Goal: Task Accomplishment & Management: Complete application form

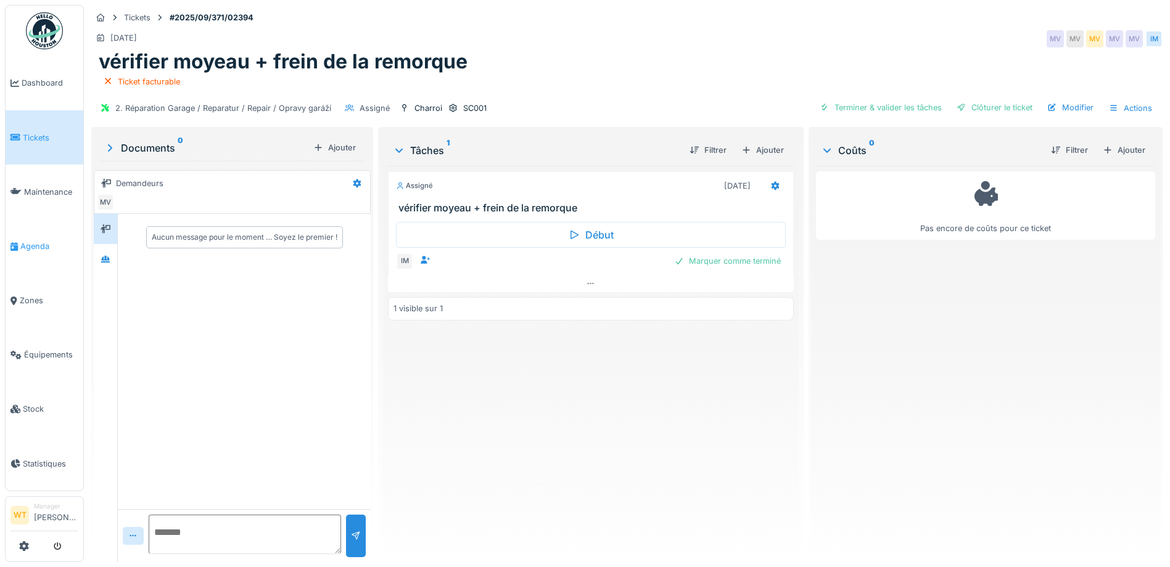
click at [9, 233] on link "Agenda" at bounding box center [45, 246] width 78 height 54
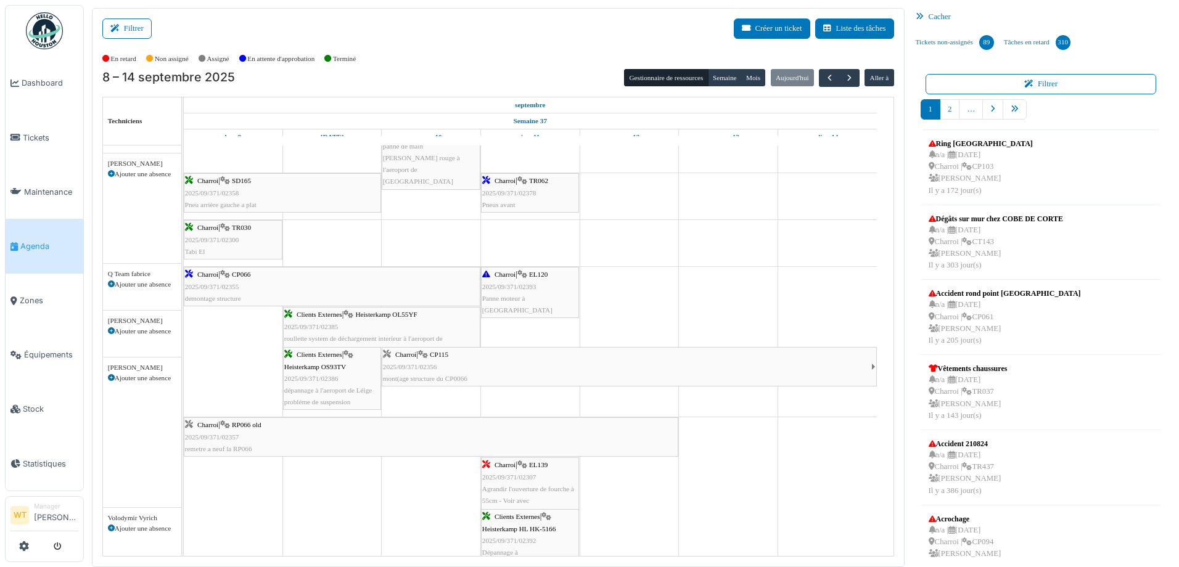
scroll to position [769, 0]
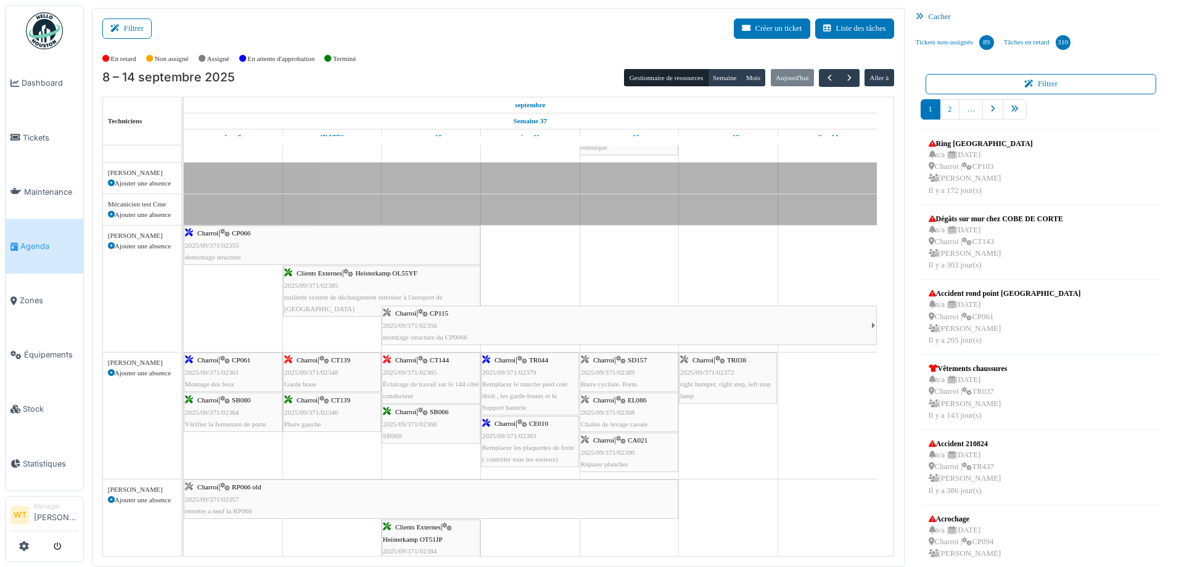
click at [636, 398] on span "EL086" at bounding box center [637, 399] width 18 height 7
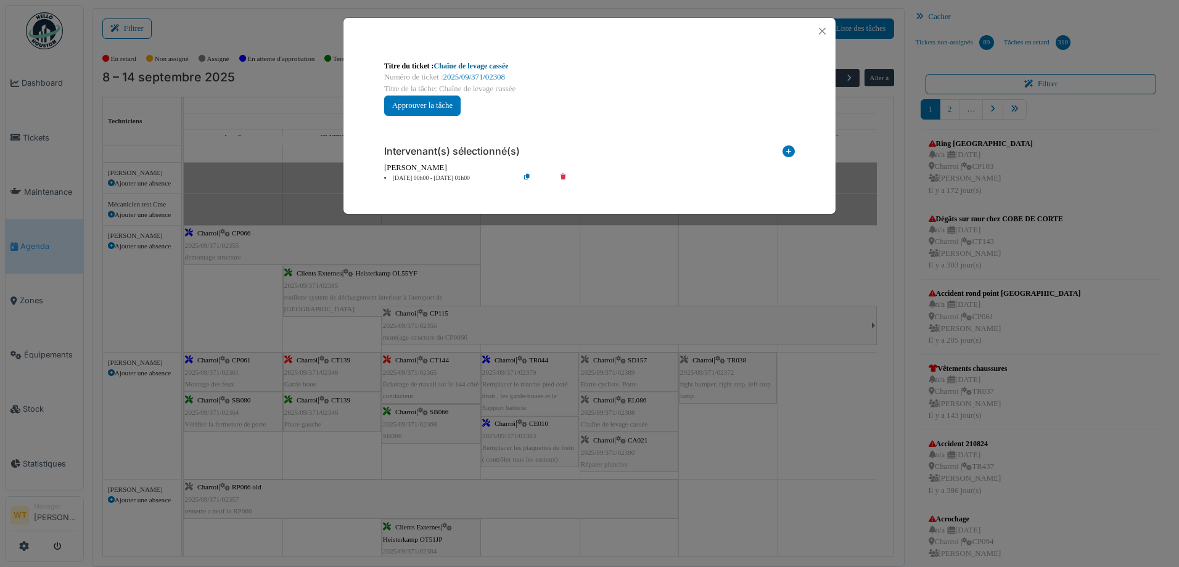
click at [459, 68] on link "Chaîne de levage cassée" at bounding box center [471, 66] width 75 height 9
click at [824, 35] on button "Close" at bounding box center [822, 31] width 17 height 17
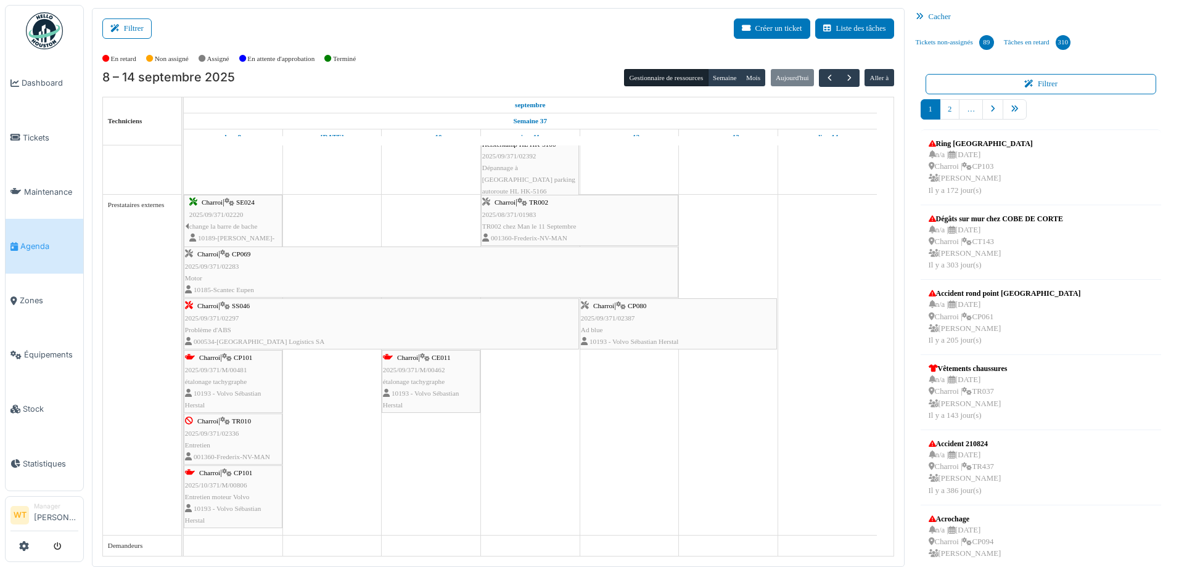
scroll to position [2, 0]
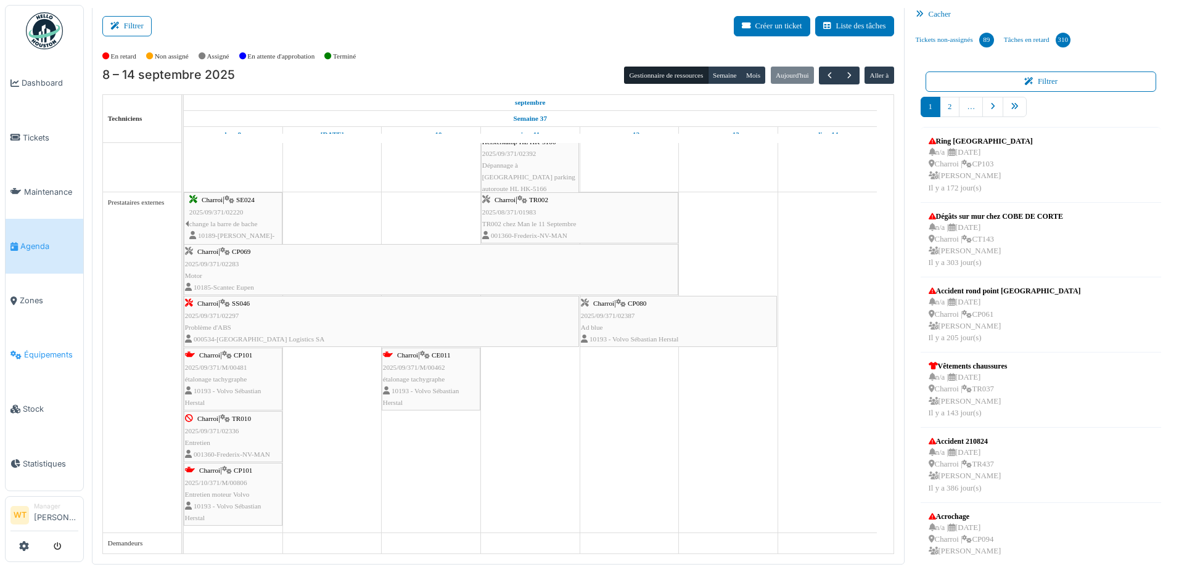
click at [53, 349] on span "Équipements" at bounding box center [51, 355] width 54 height 12
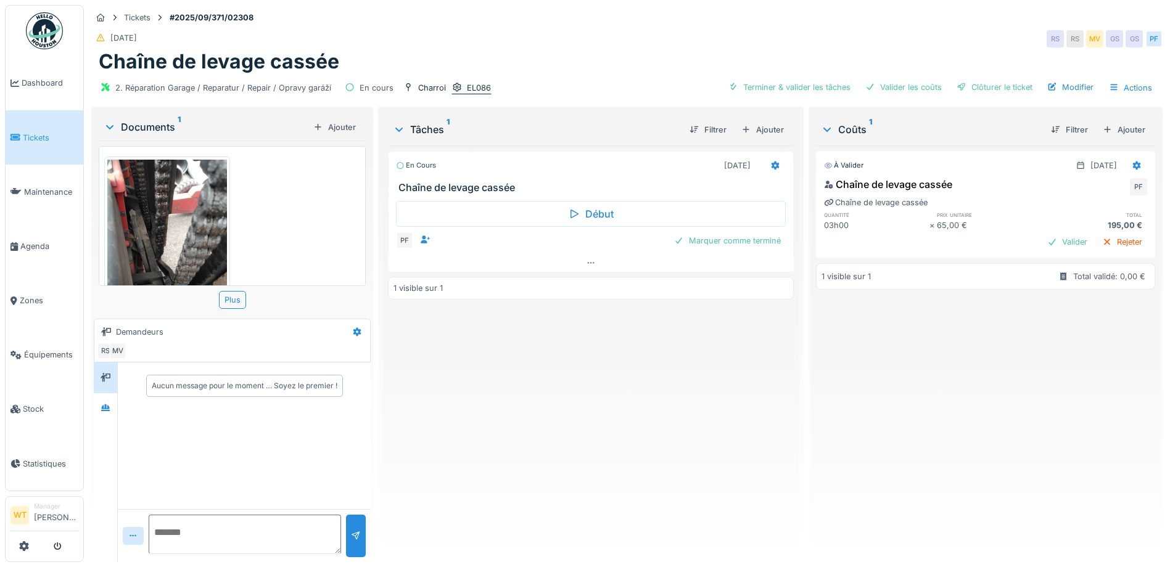
click at [476, 87] on div "EL086" at bounding box center [479, 88] width 24 height 12
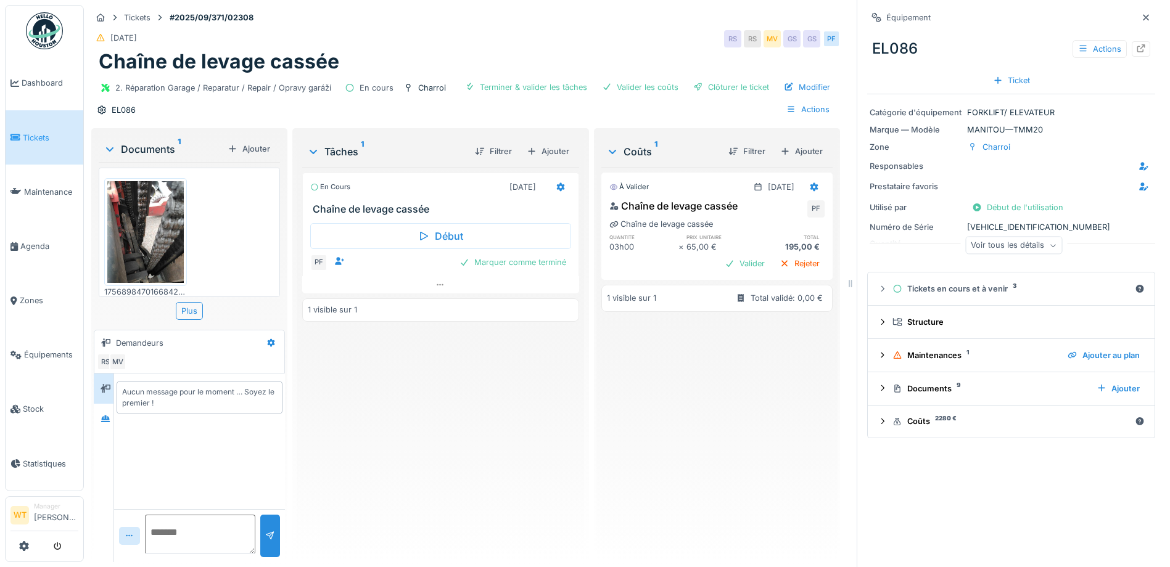
click at [997, 239] on div "Voir tous les détails" at bounding box center [1013, 246] width 97 height 18
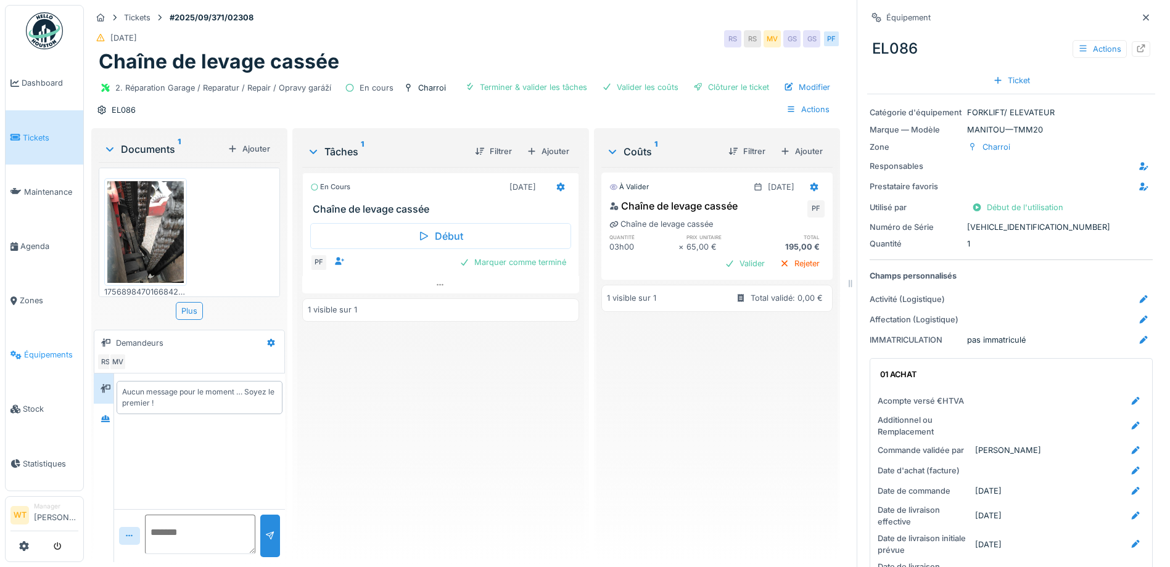
click at [47, 349] on span "Équipements" at bounding box center [51, 355] width 54 height 12
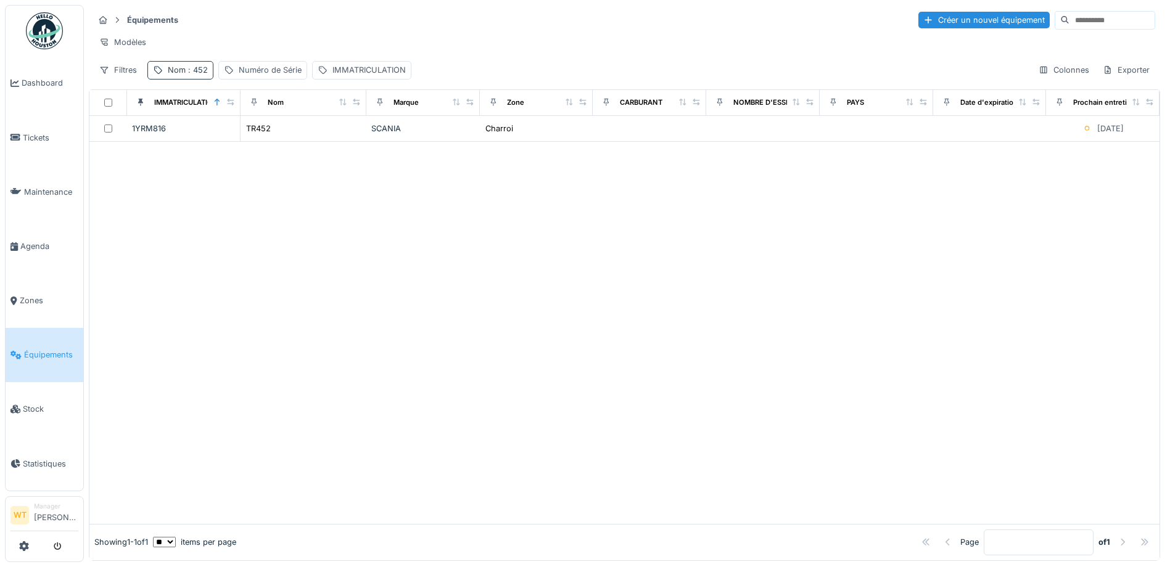
click at [199, 75] on span ": 452" at bounding box center [197, 69] width 22 height 9
click at [264, 137] on icon at bounding box center [261, 139] width 6 height 6
click at [168, 76] on div "Nom" at bounding box center [177, 70] width 18 height 12
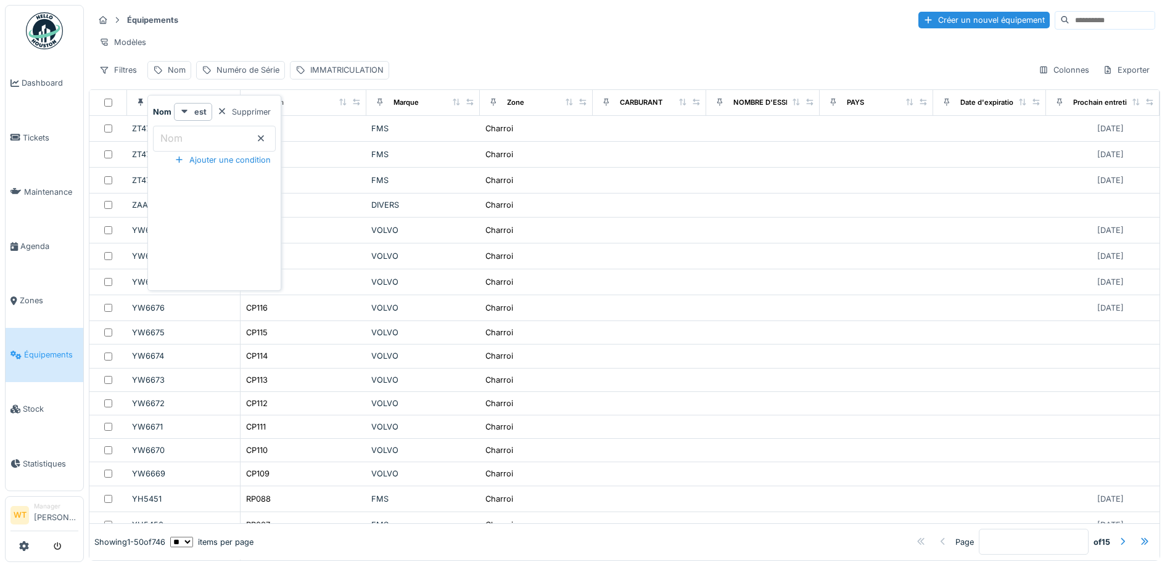
click at [260, 147] on input "Nom" at bounding box center [214, 139] width 123 height 26
type input "**"
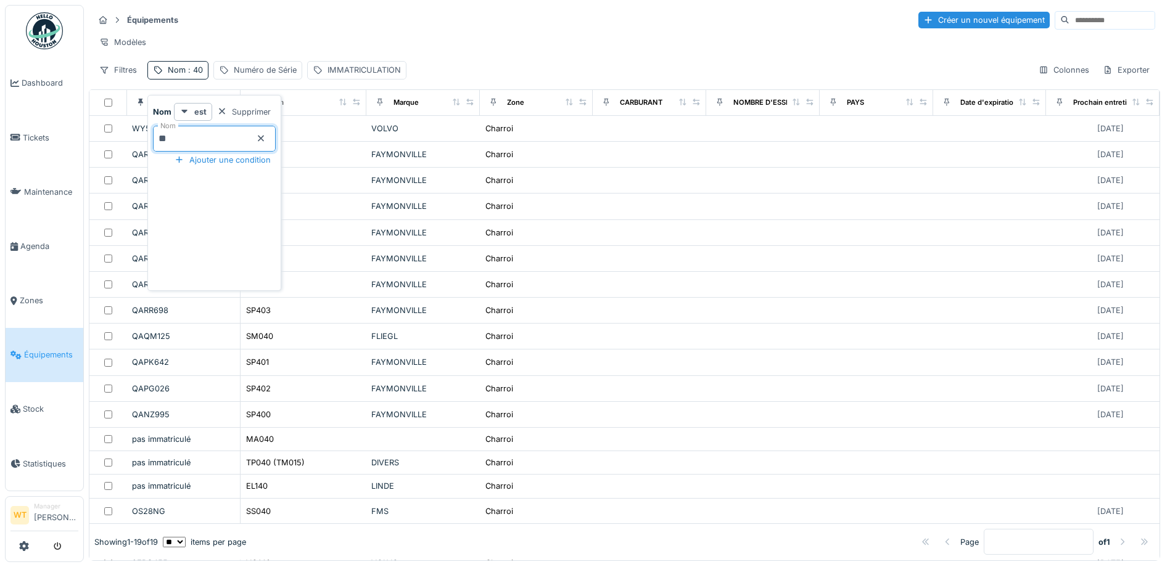
click at [288, 50] on div "Modèles" at bounding box center [624, 42] width 1061 height 18
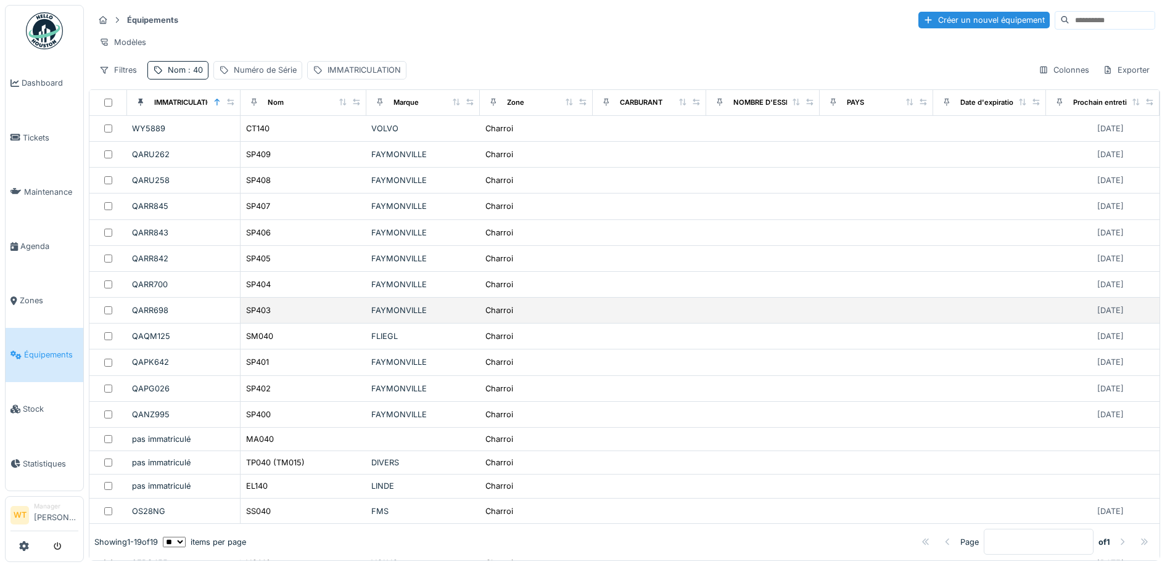
click at [305, 335] on td "SM040" at bounding box center [303, 337] width 126 height 26
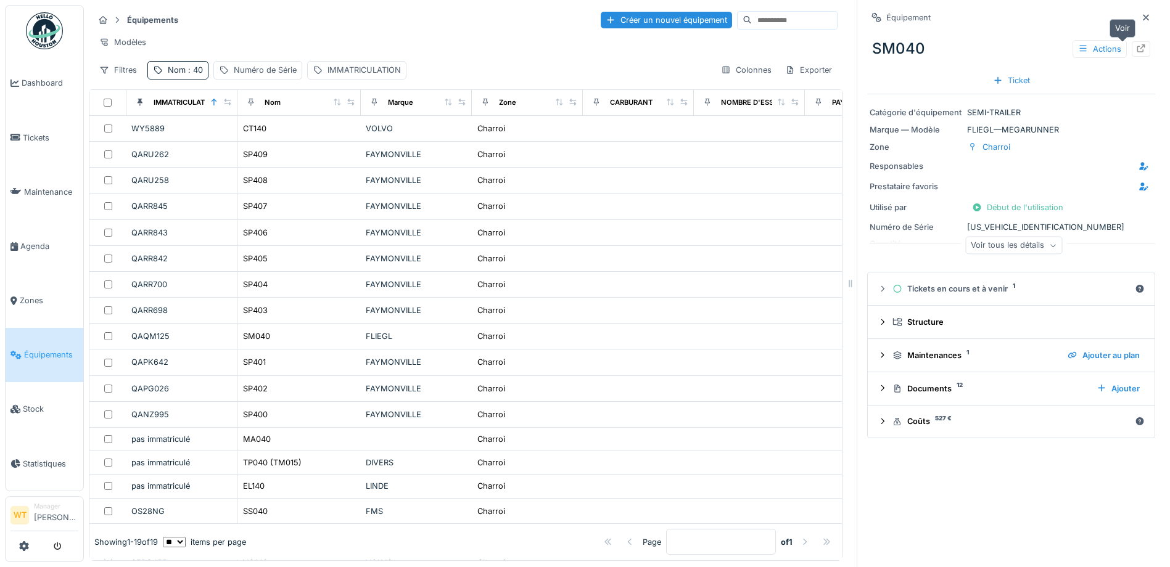
click at [1136, 54] on div at bounding box center [1141, 49] width 10 height 12
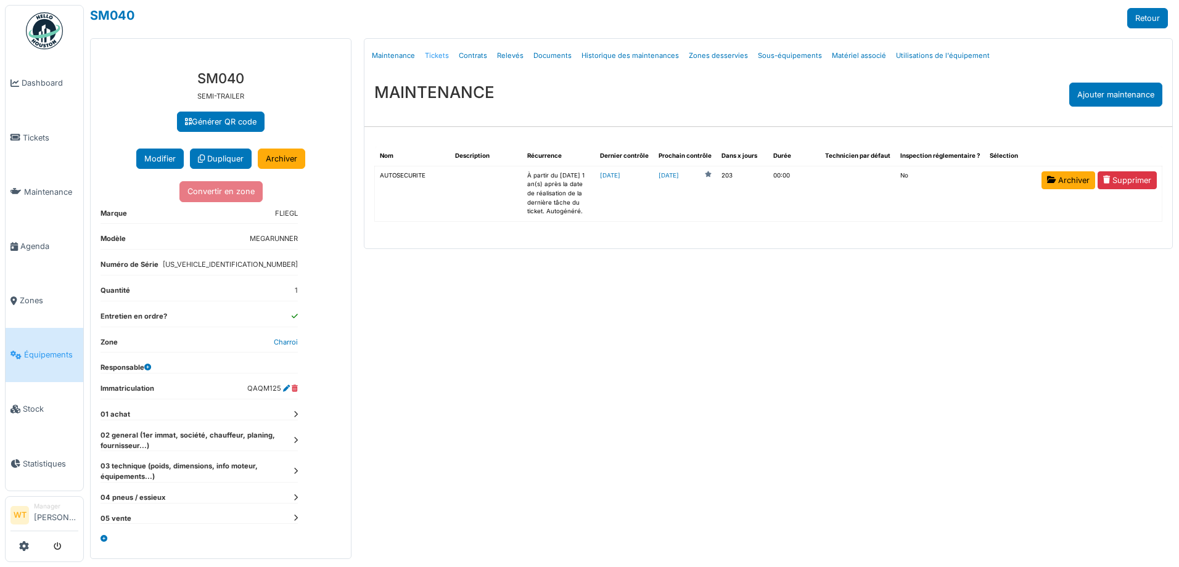
click at [437, 59] on link "Tickets" at bounding box center [437, 55] width 34 height 29
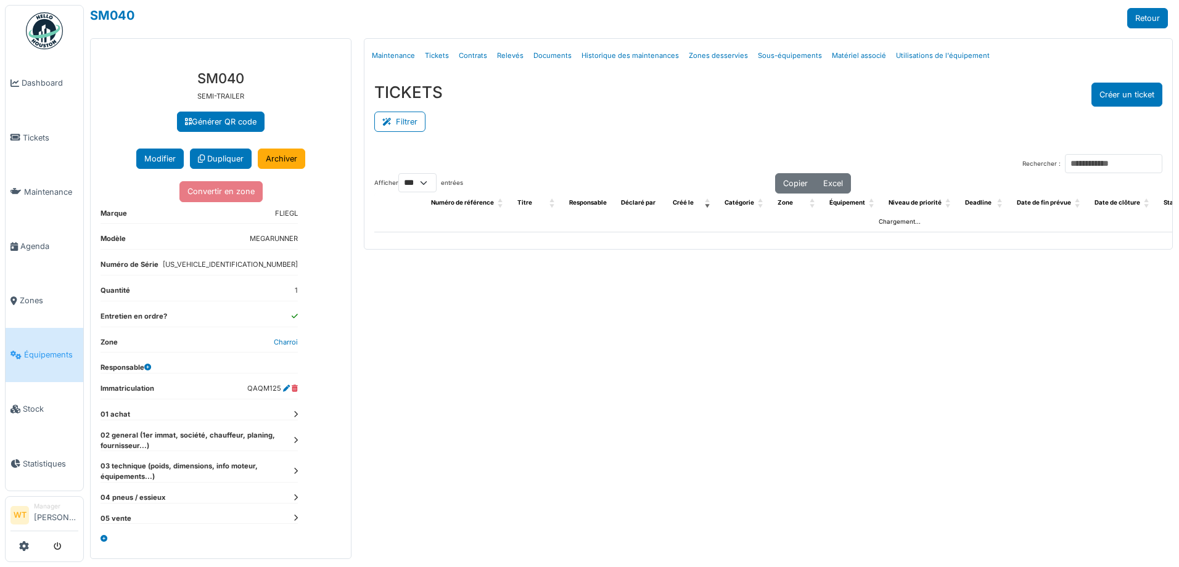
select select "***"
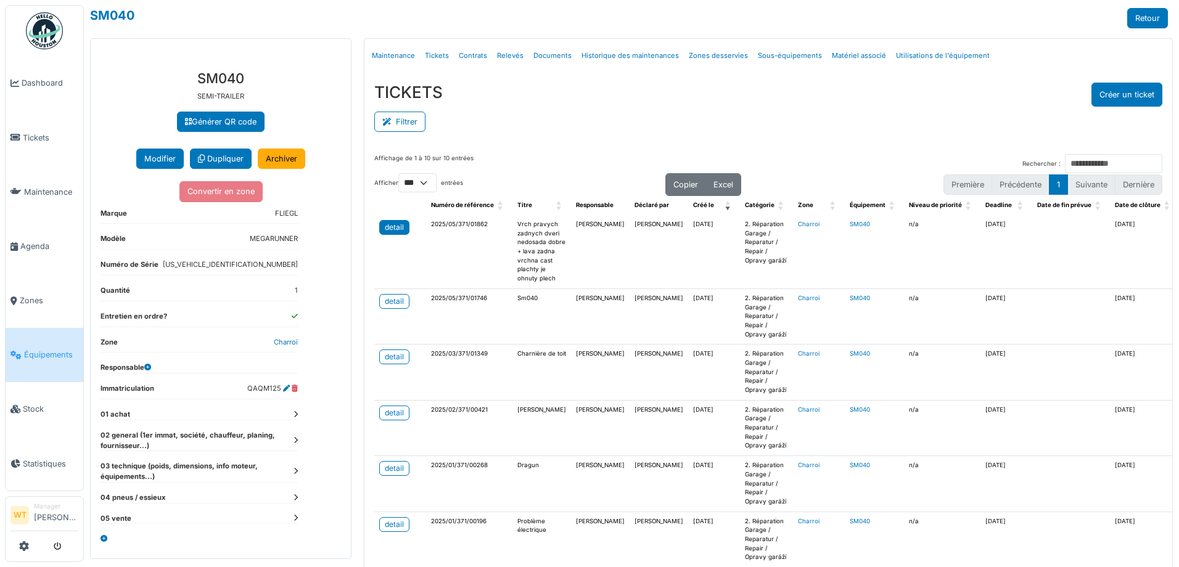
click at [385, 224] on div "detail" at bounding box center [394, 227] width 19 height 11
click at [30, 245] on span "Agenda" at bounding box center [49, 246] width 58 height 12
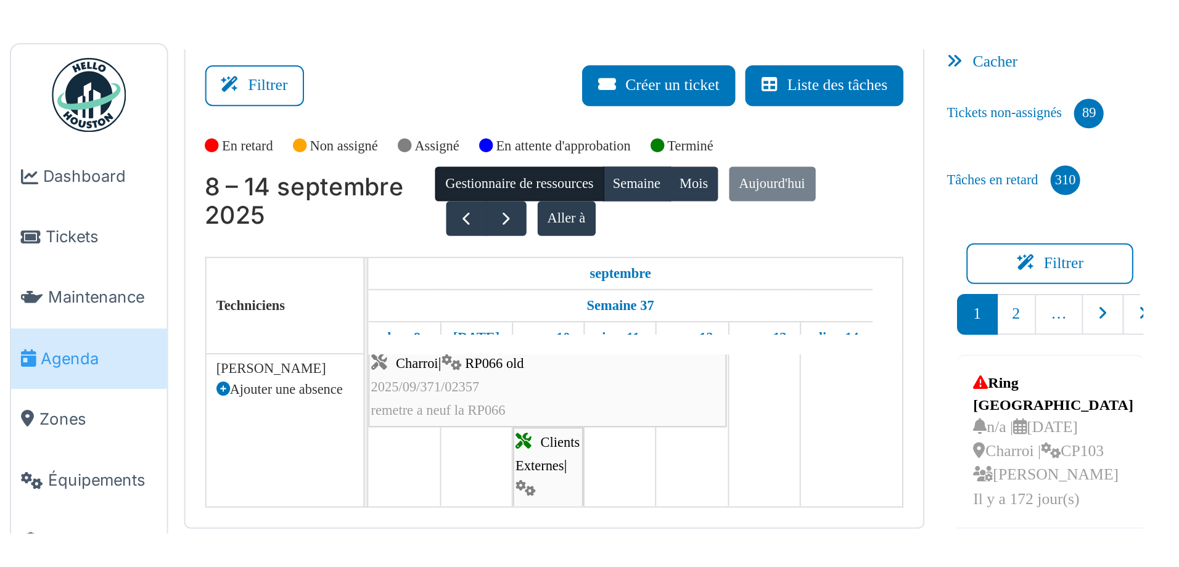
scroll to position [1151, 0]
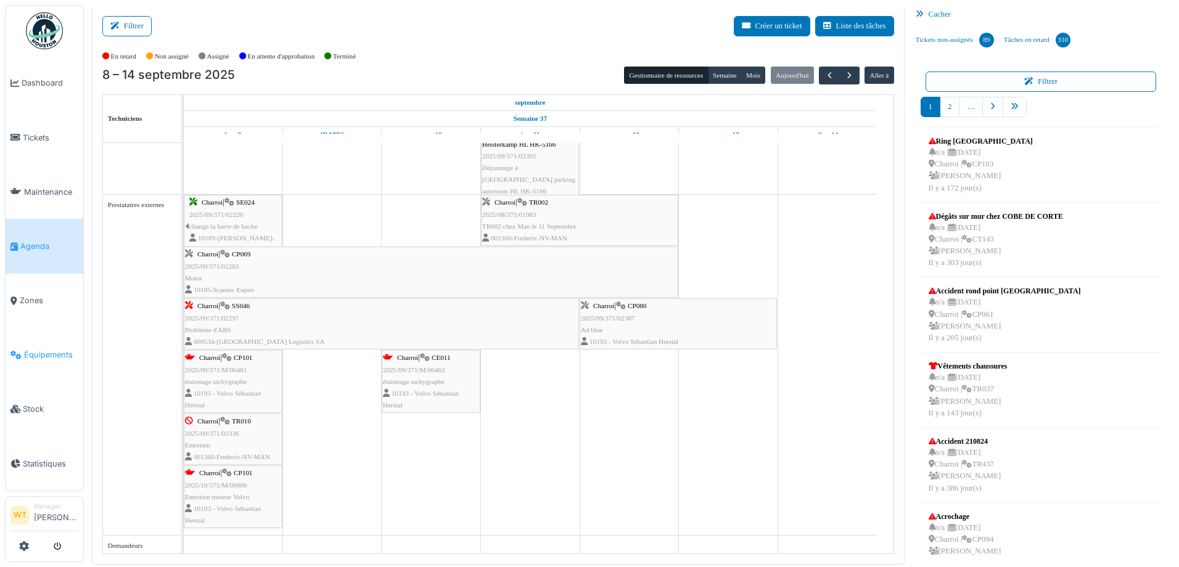
click at [54, 349] on span "Équipements" at bounding box center [51, 355] width 54 height 12
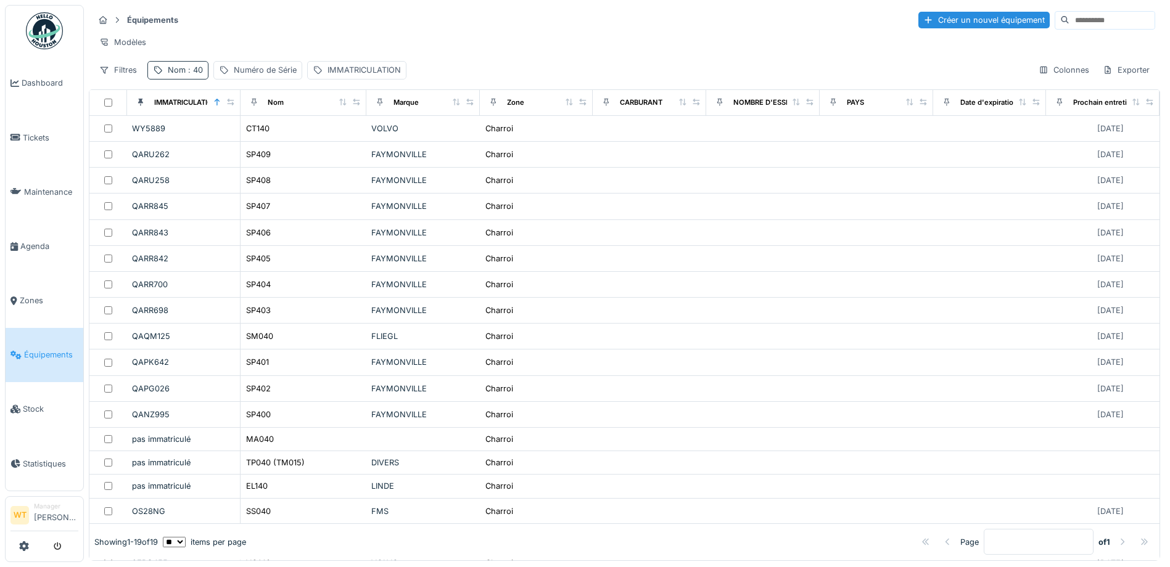
click at [202, 75] on span ": 40" at bounding box center [194, 69] width 17 height 9
click at [266, 139] on icon at bounding box center [261, 138] width 10 height 8
click at [231, 134] on input "Nom" at bounding box center [214, 139] width 123 height 26
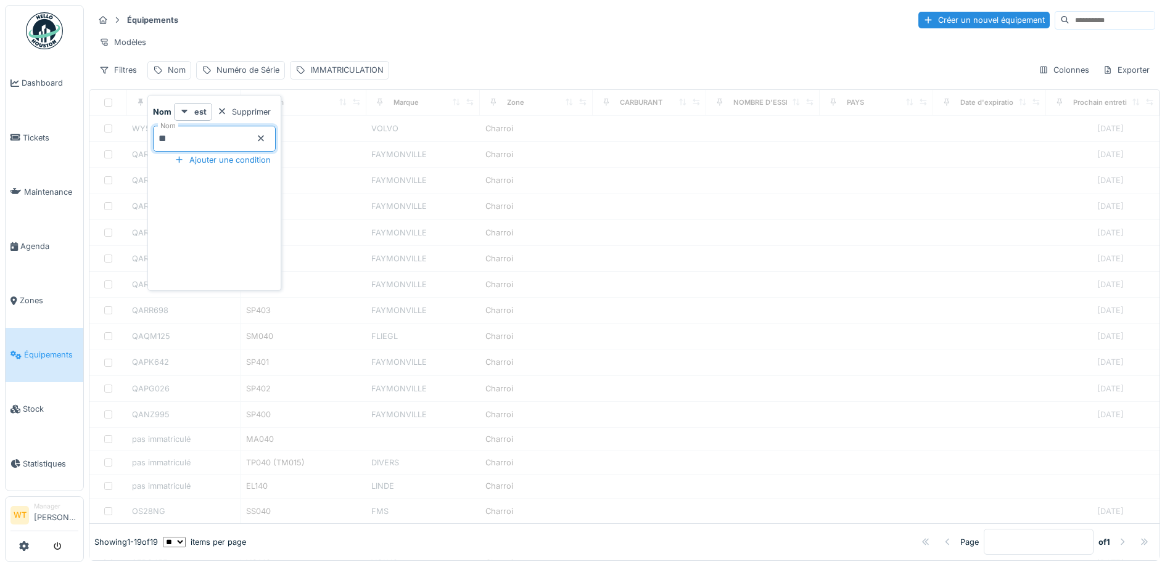
type input "***"
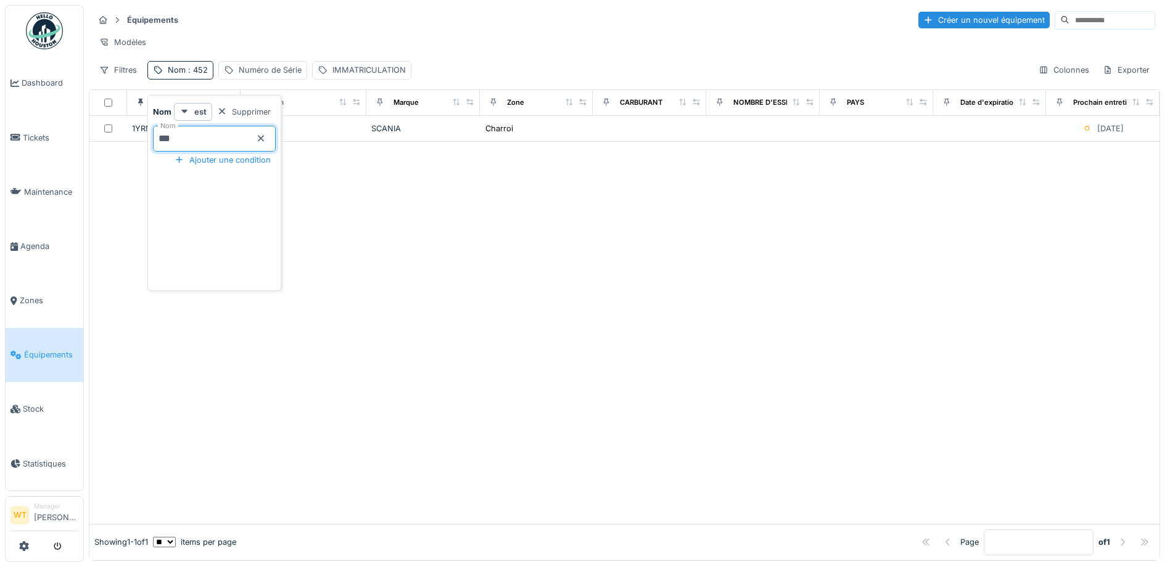
click at [250, 49] on div "Modèles" at bounding box center [624, 42] width 1061 height 18
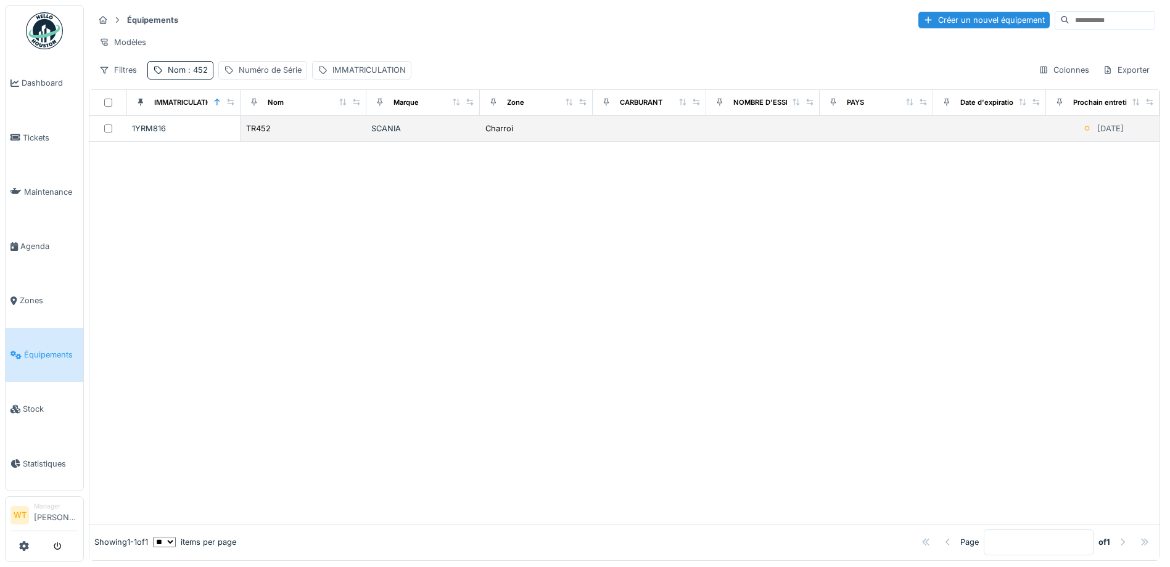
click at [302, 142] on td "TR452" at bounding box center [303, 129] width 126 height 26
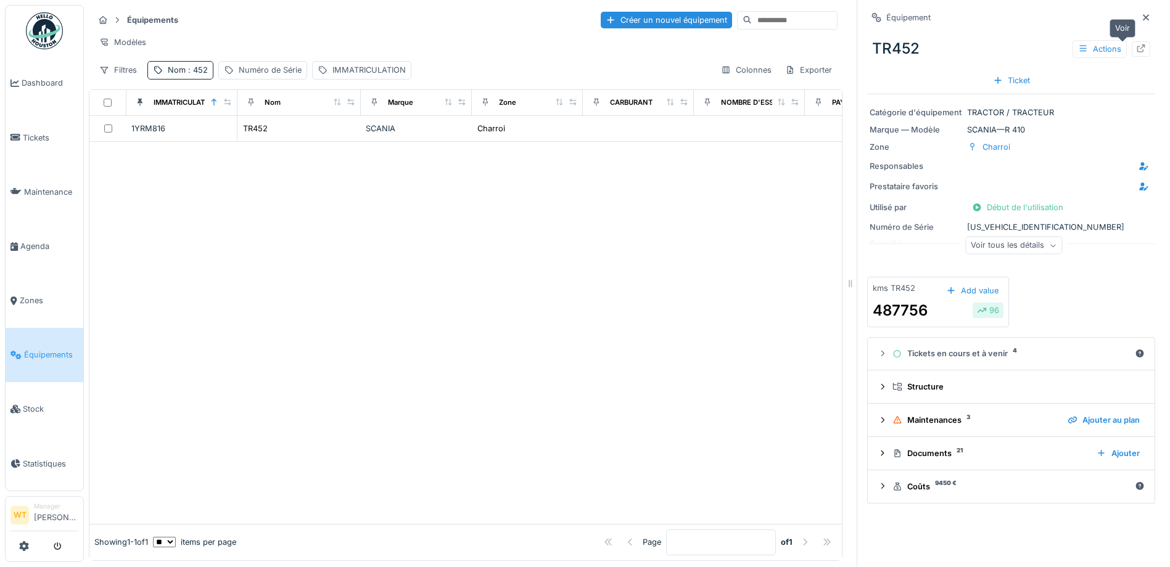
click at [1137, 52] on icon at bounding box center [1141, 48] width 8 height 8
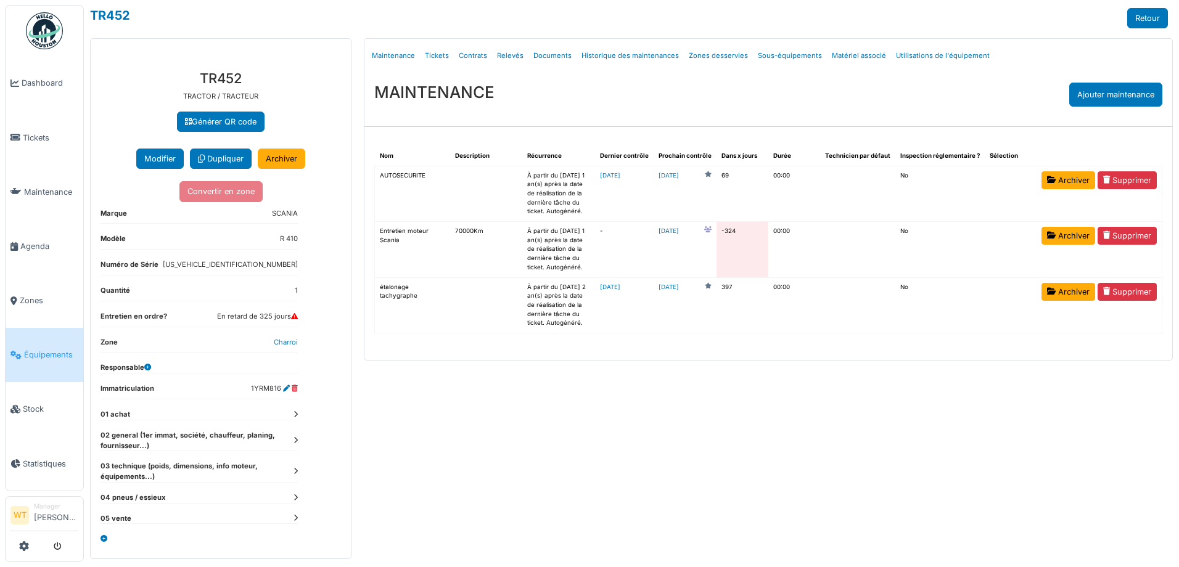
click at [679, 231] on link "[DATE]" at bounding box center [668, 231] width 20 height 9
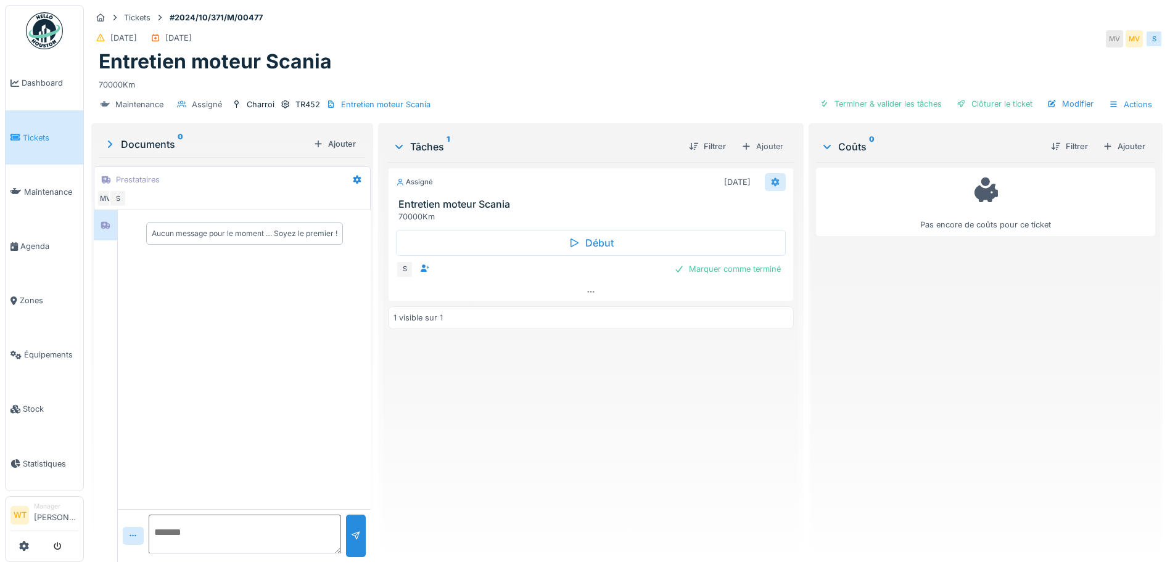
click at [771, 180] on icon at bounding box center [775, 182] width 8 height 9
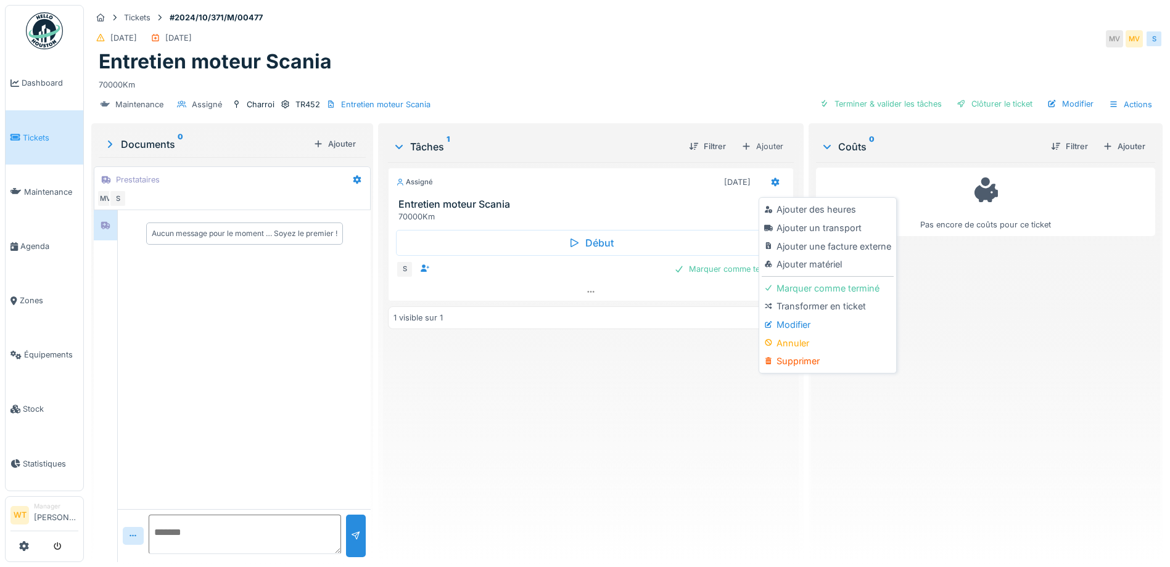
click at [790, 326] on div "Modifier" at bounding box center [826, 325] width 131 height 18
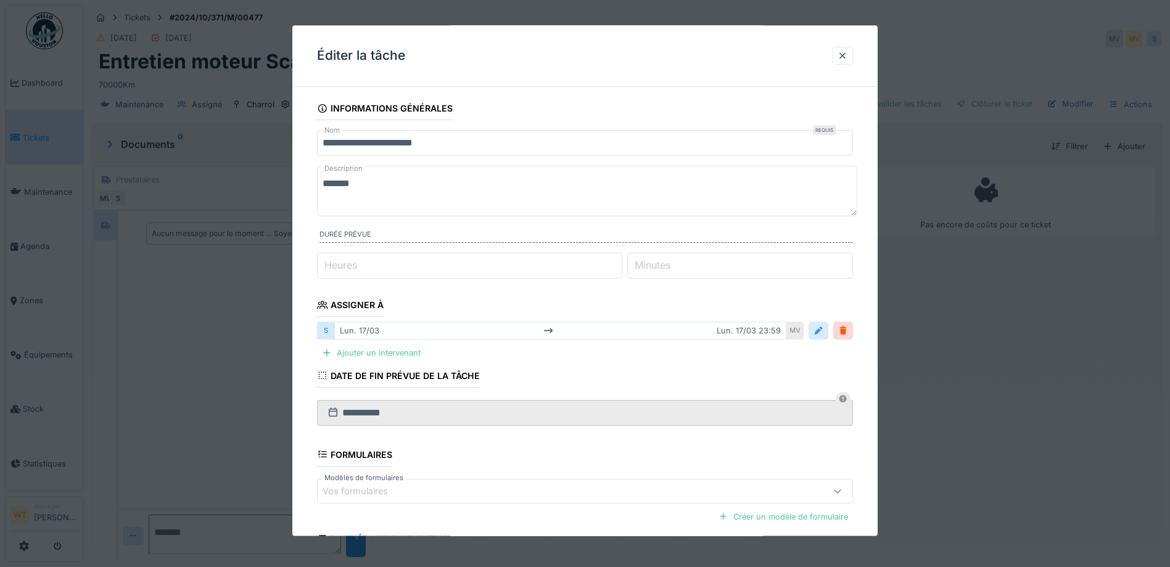
click at [822, 332] on div at bounding box center [818, 332] width 10 height 12
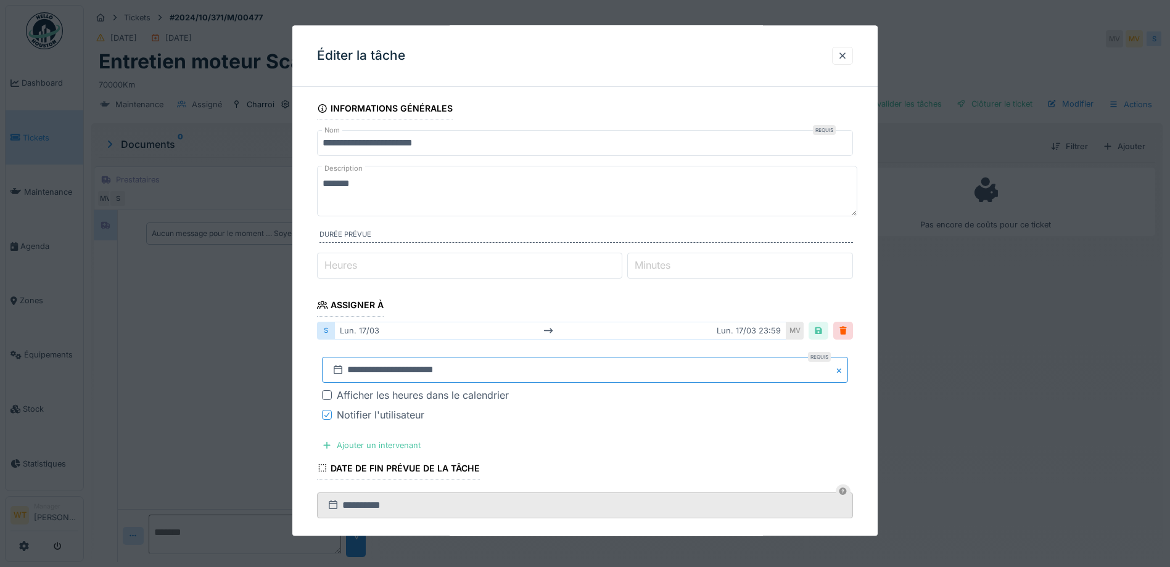
click at [483, 369] on input "**********" at bounding box center [585, 371] width 526 height 26
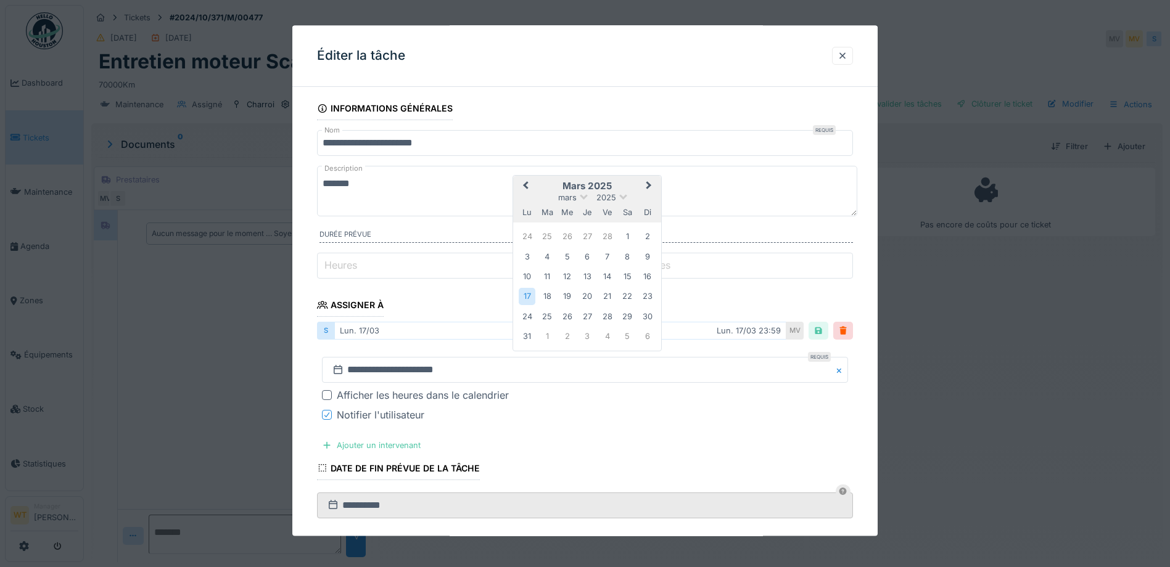
click at [650, 187] on button "Next Month" at bounding box center [650, 188] width 20 height 20
click at [644, 210] on button "Next Month" at bounding box center [650, 207] width 20 height 20
click at [649, 184] on span "Next Month" at bounding box center [649, 186] width 0 height 15
click at [649, 204] on span "Next Month" at bounding box center [649, 206] width 0 height 15
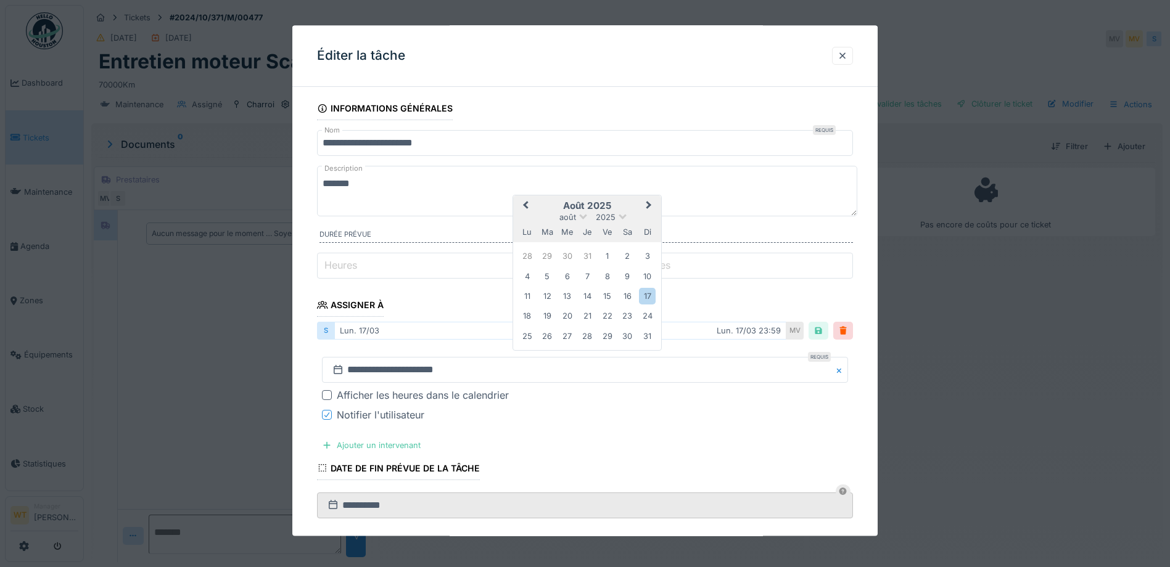
click at [651, 203] on button "Next Month" at bounding box center [650, 207] width 20 height 20
click at [532, 297] on div "15" at bounding box center [527, 296] width 17 height 17
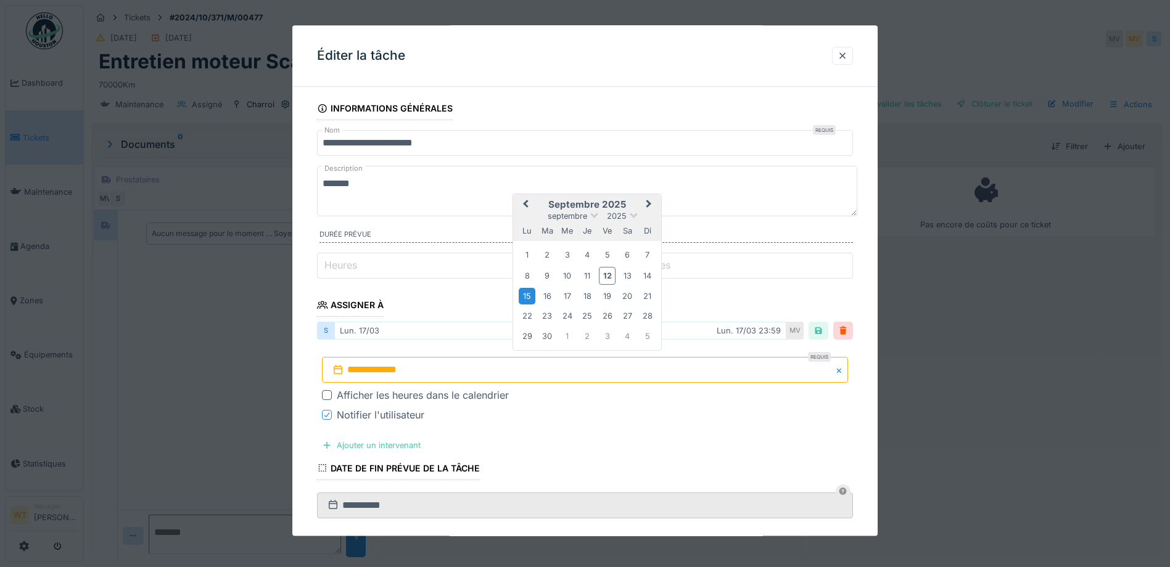
click at [526, 297] on div "15" at bounding box center [527, 296] width 17 height 17
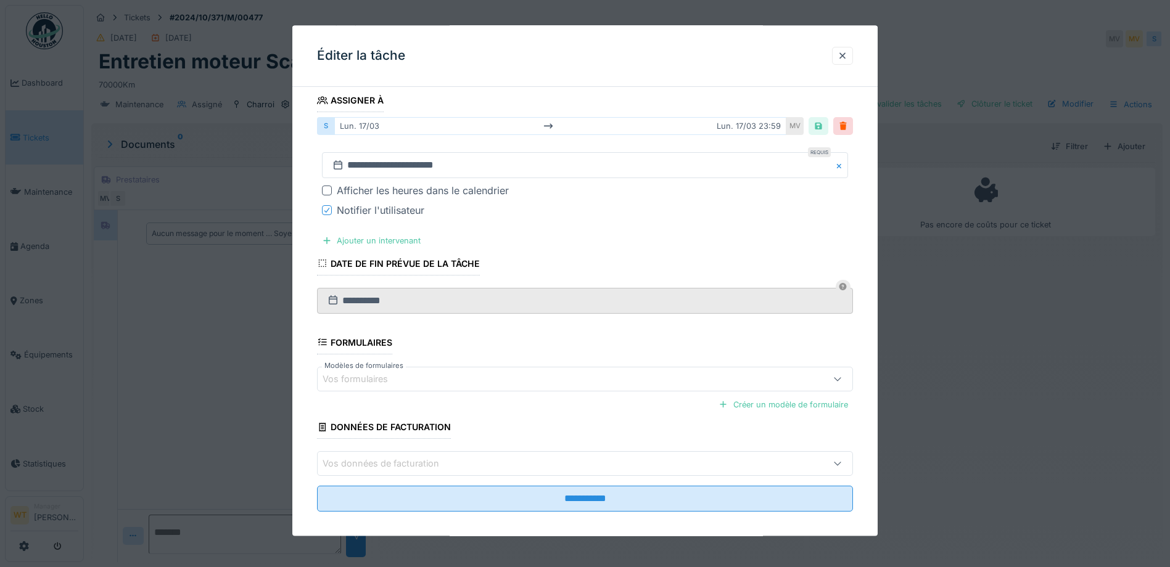
scroll to position [215, 0]
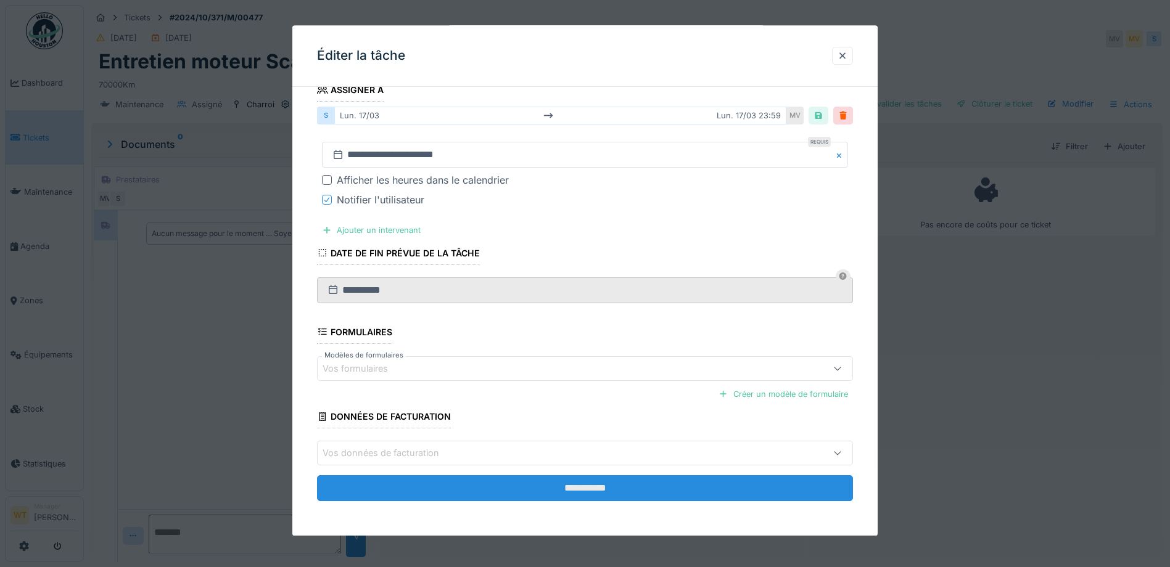
click at [509, 490] on input "**********" at bounding box center [585, 488] width 536 height 26
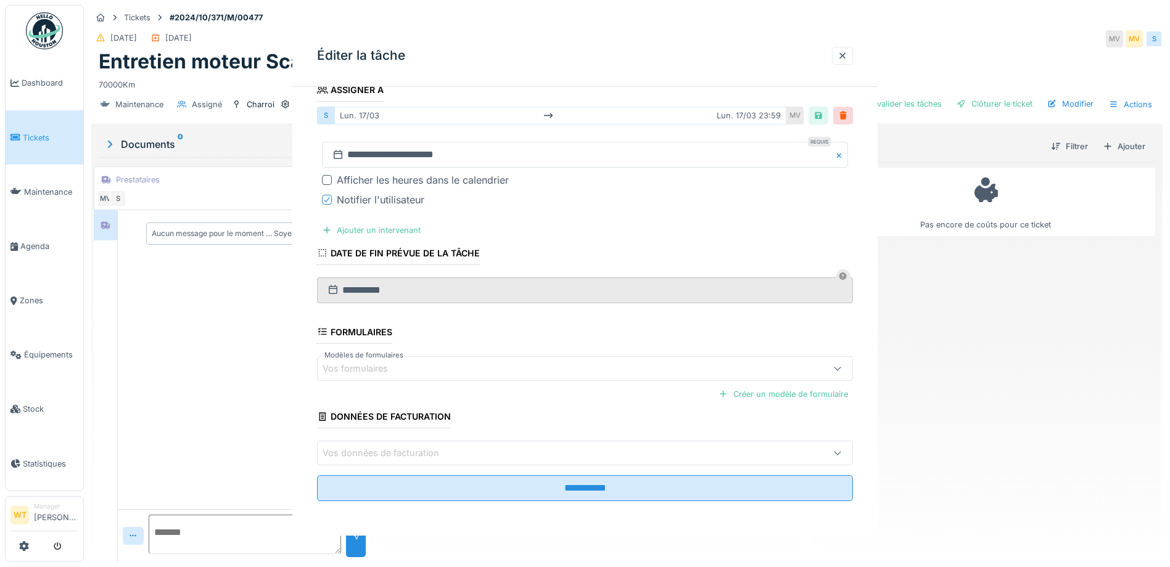
scroll to position [0, 0]
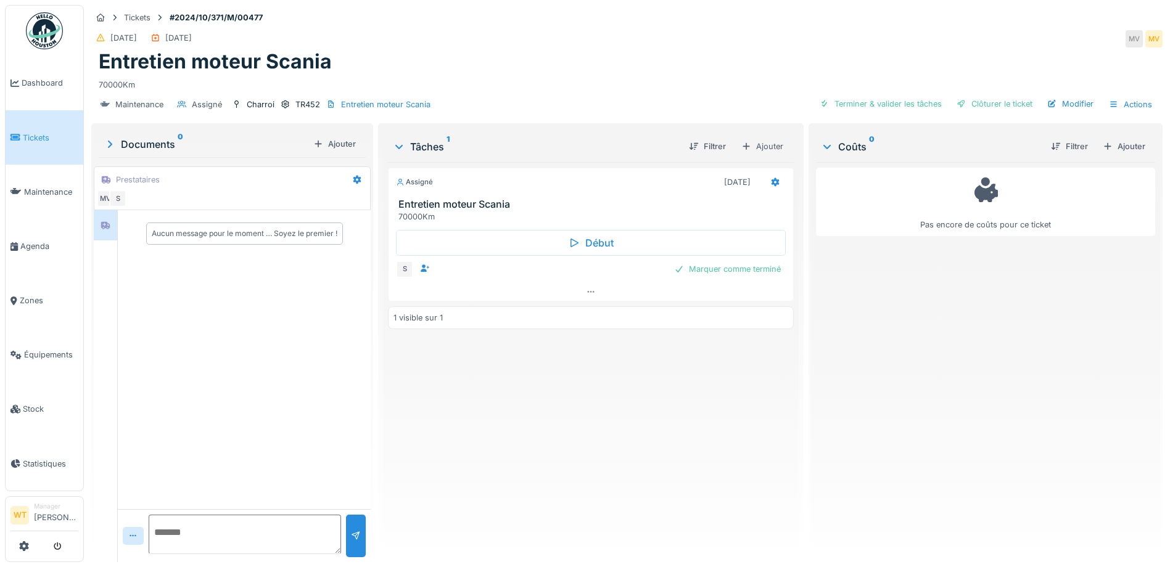
click at [38, 142] on link "Tickets" at bounding box center [45, 137] width 78 height 54
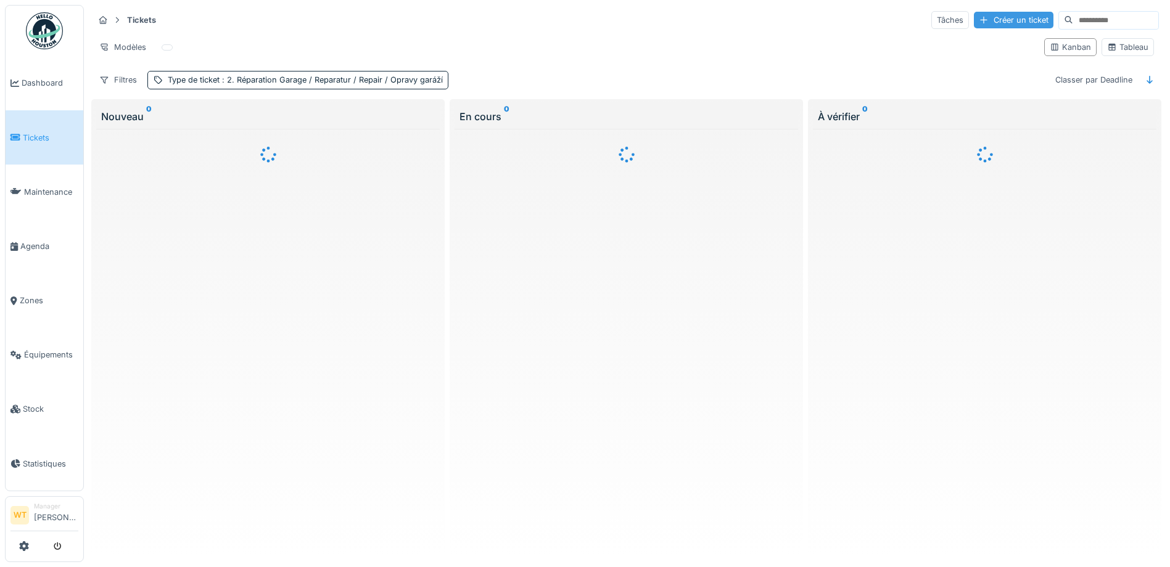
click at [974, 23] on div "Créer un ticket" at bounding box center [1014, 20] width 80 height 17
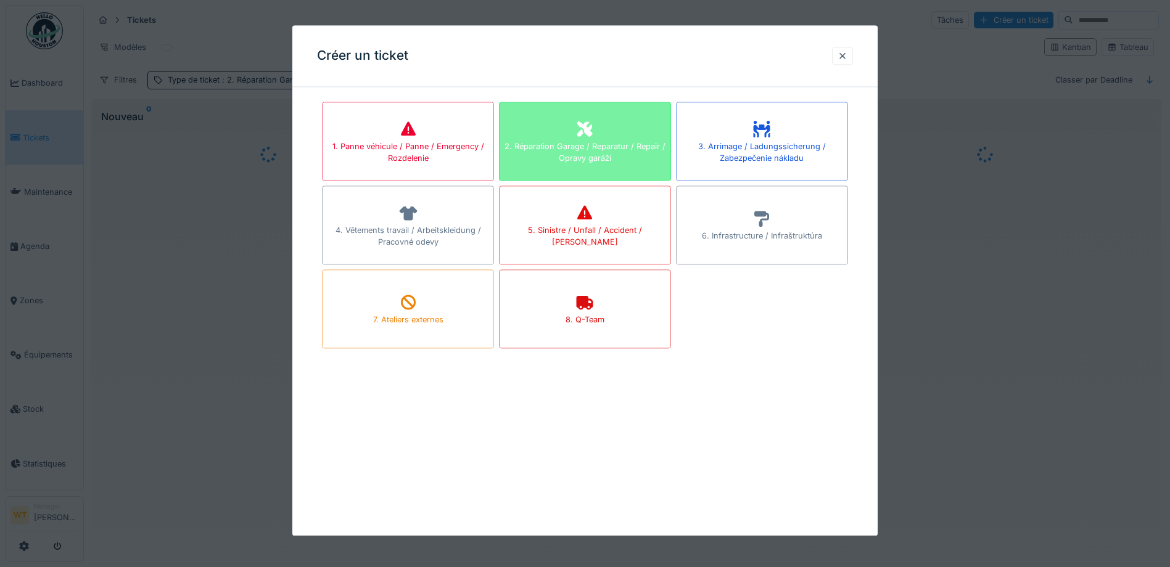
click at [605, 146] on div "2. Réparation Garage / Reparatur / Repair / Opravy garáží" at bounding box center [584, 152] width 171 height 23
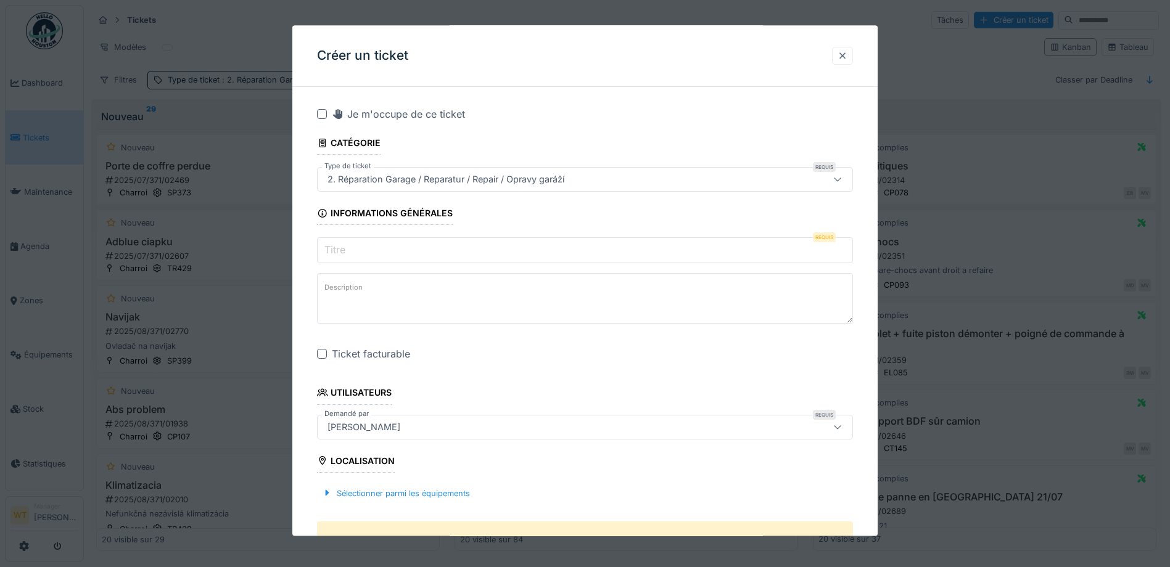
click at [845, 57] on div at bounding box center [842, 56] width 10 height 12
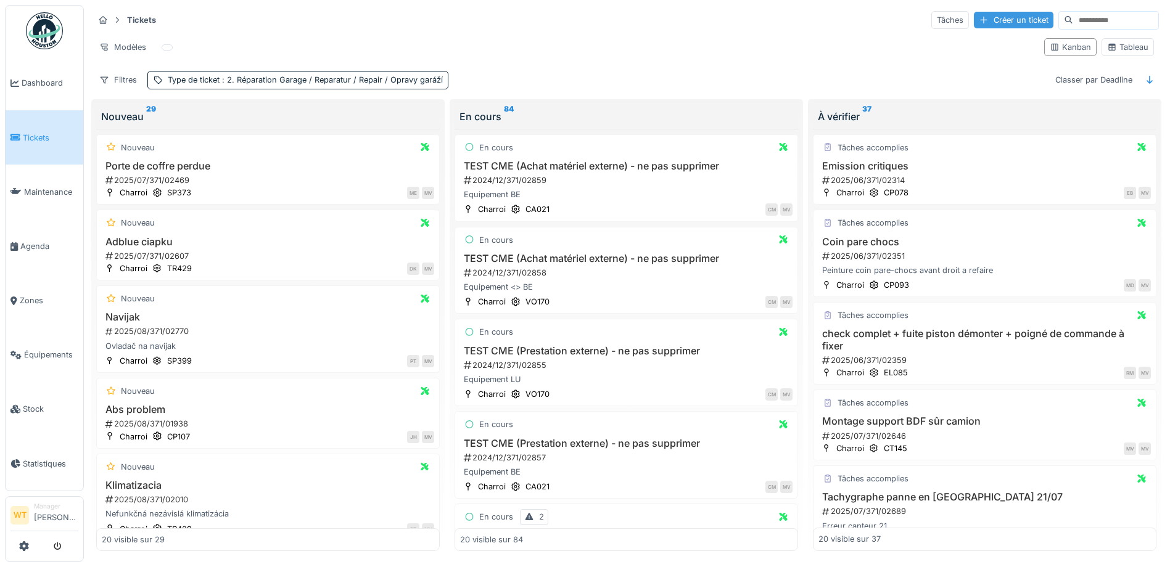
click at [976, 21] on div "Créer un ticket" at bounding box center [1014, 20] width 80 height 17
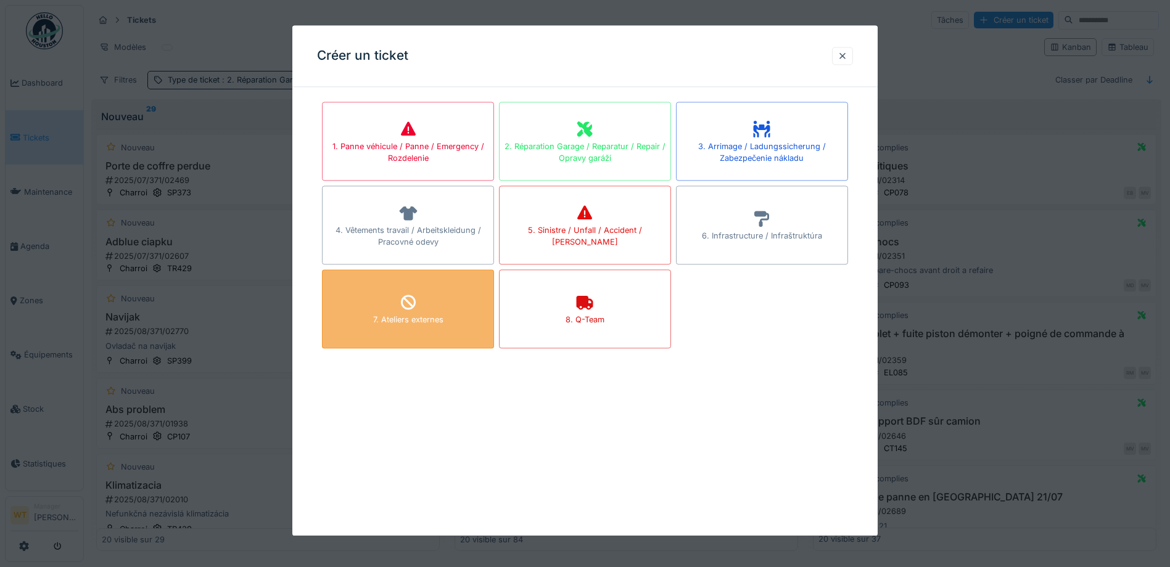
click at [424, 313] on div "7. Ateliers externes" at bounding box center [408, 308] width 172 height 79
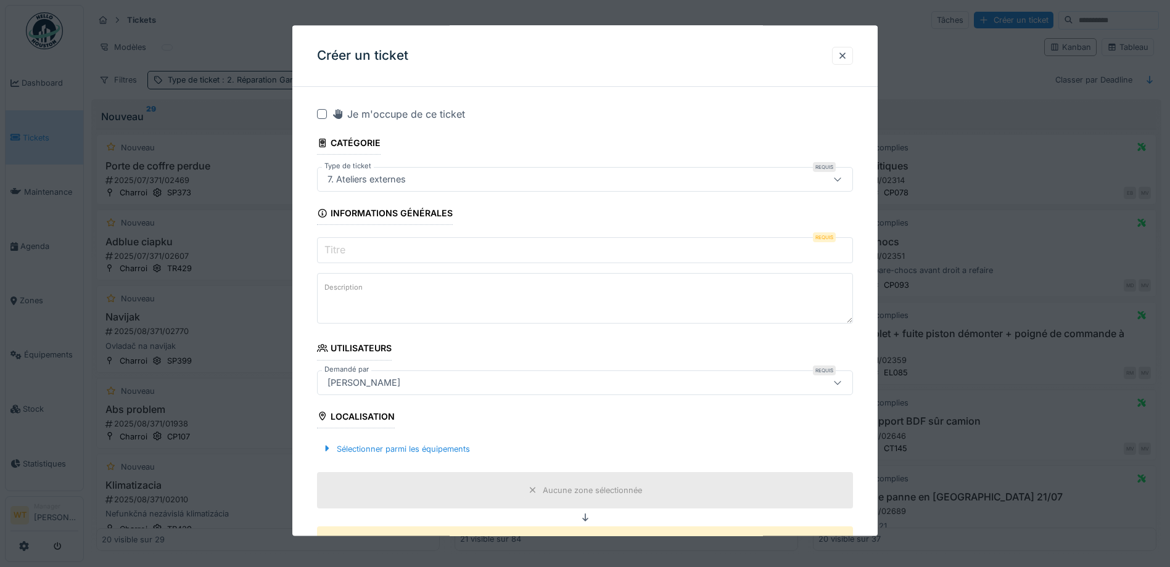
drag, startPoint x: 840, startPoint y: 48, endPoint x: 415, endPoint y: 209, distance: 454.8
click at [839, 49] on div at bounding box center [842, 56] width 21 height 18
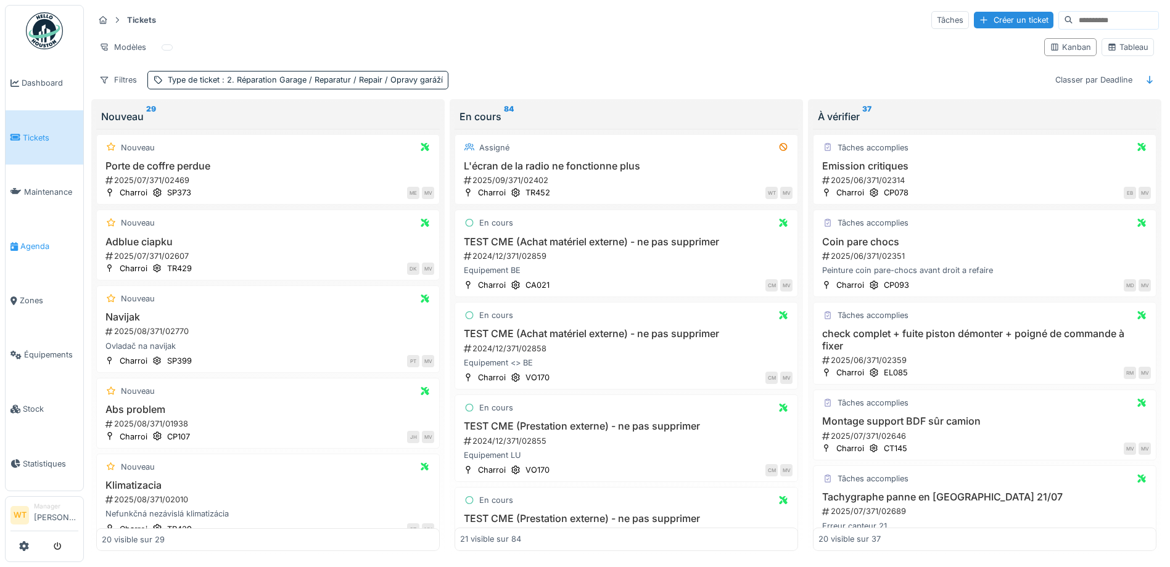
click at [44, 248] on link "Agenda" at bounding box center [45, 246] width 78 height 54
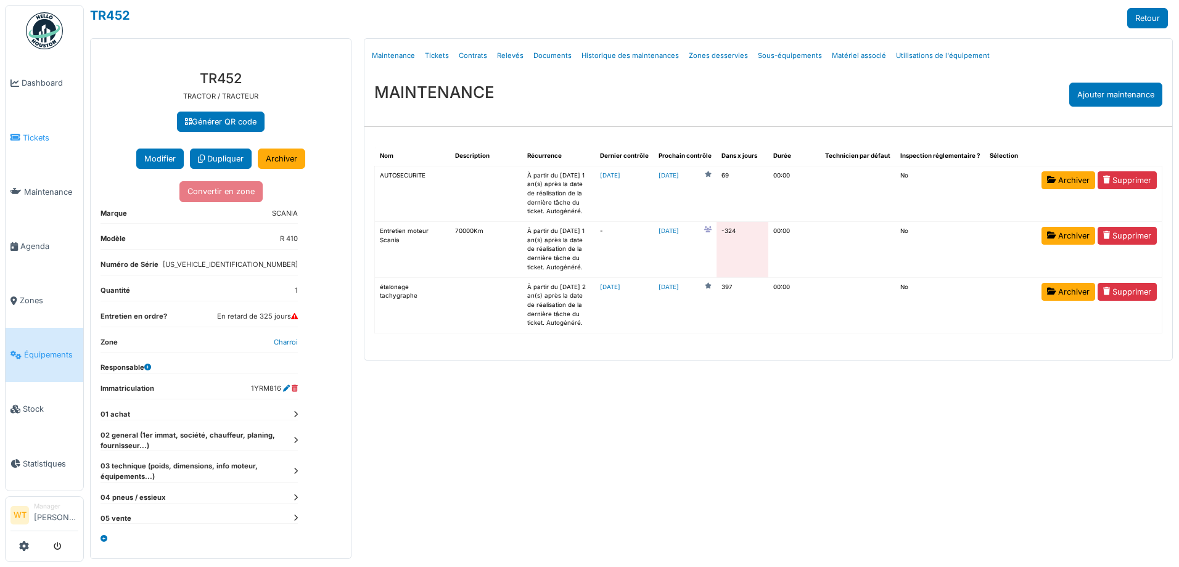
click at [39, 134] on span "Tickets" at bounding box center [50, 138] width 55 height 12
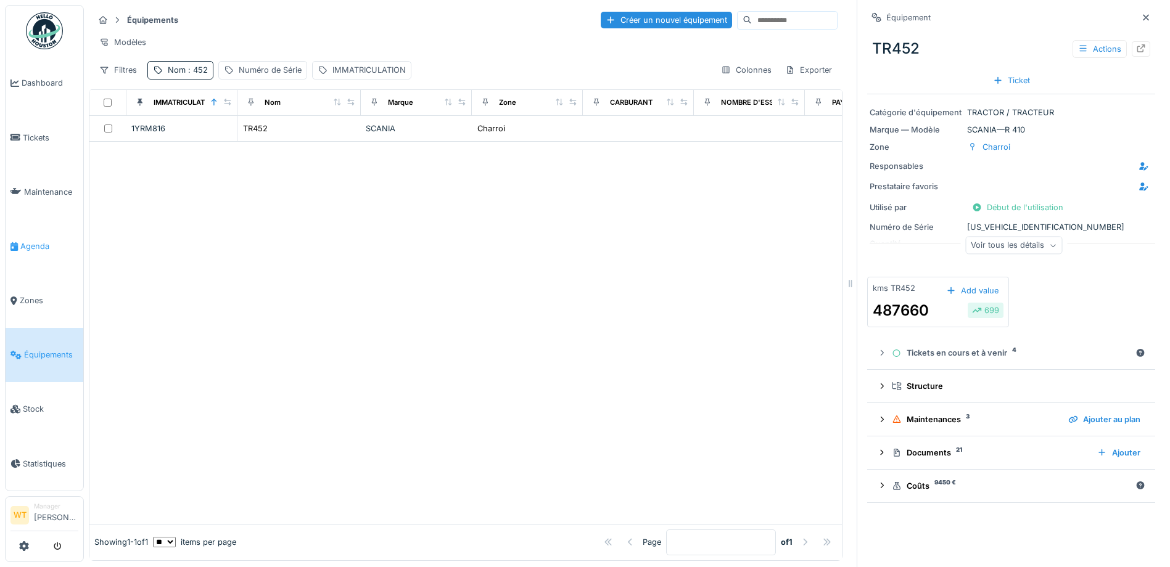
click at [10, 242] on icon at bounding box center [13, 246] width 7 height 9
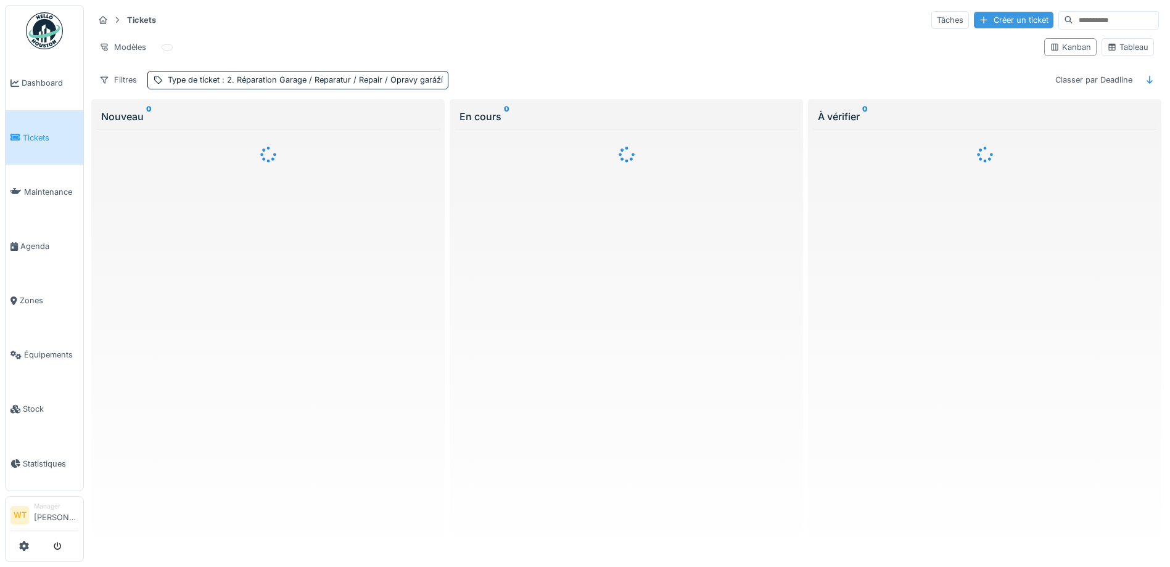
click at [974, 22] on div "Créer un ticket" at bounding box center [1014, 20] width 80 height 17
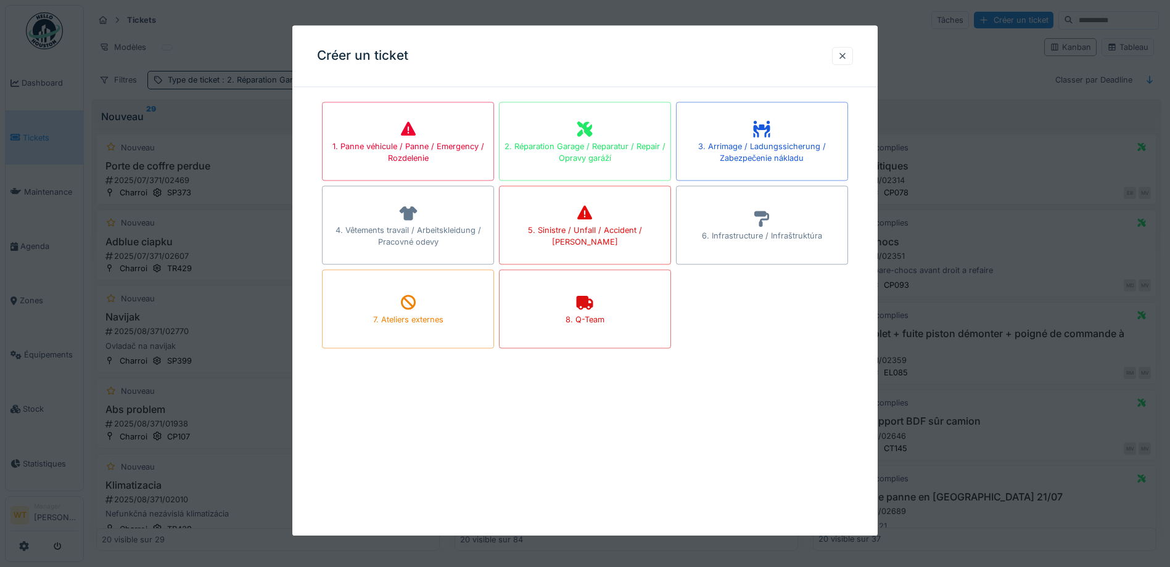
click at [417, 334] on div "7. Ateliers externes" at bounding box center [408, 308] width 172 height 79
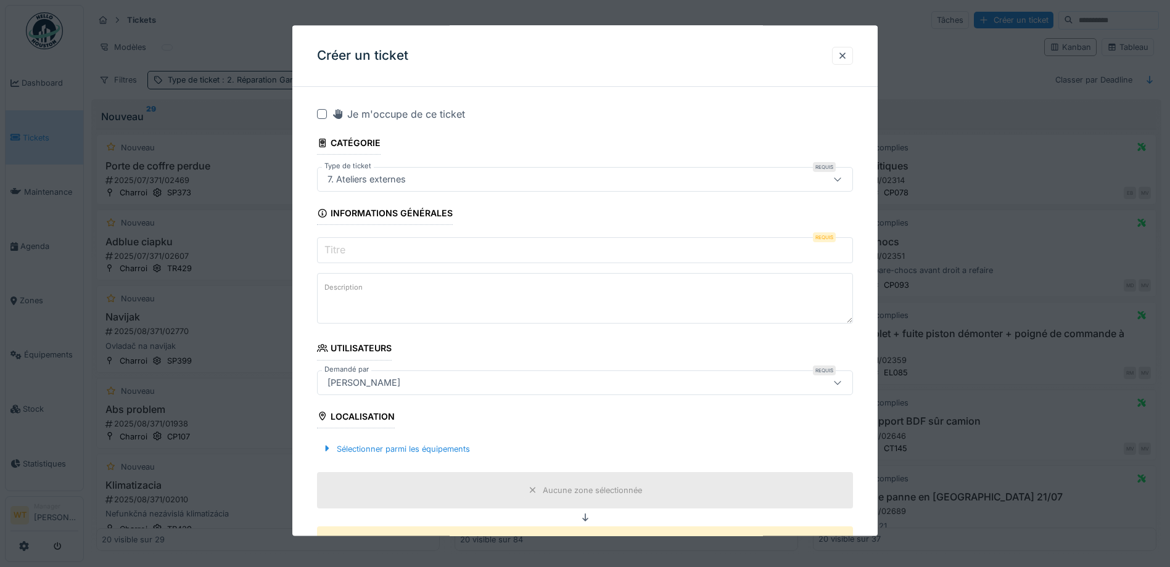
click at [437, 250] on input "Titre" at bounding box center [585, 251] width 536 height 26
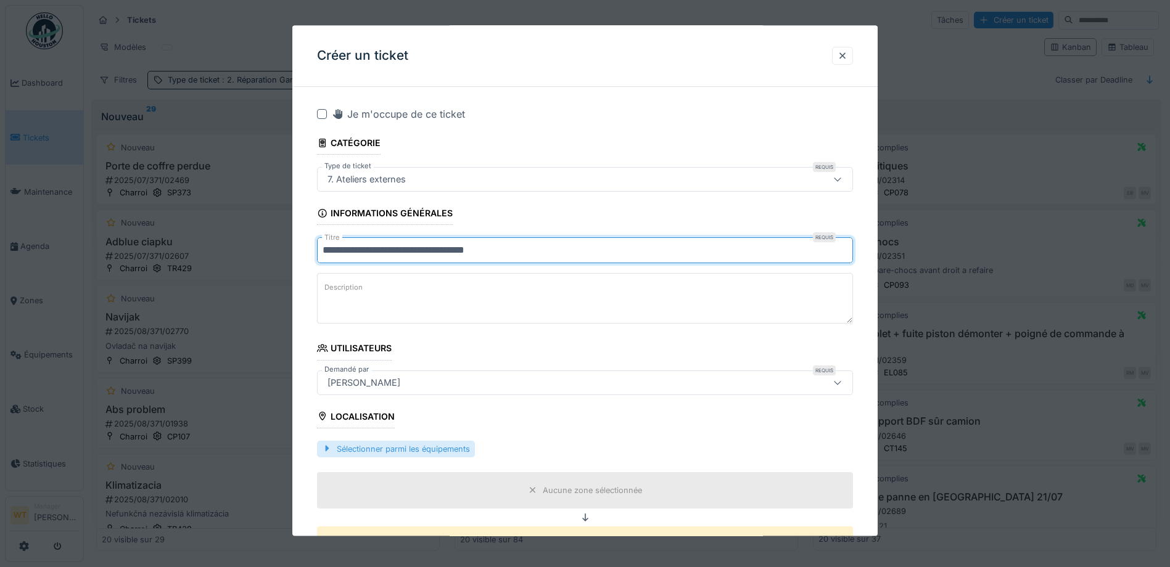
type input "**********"
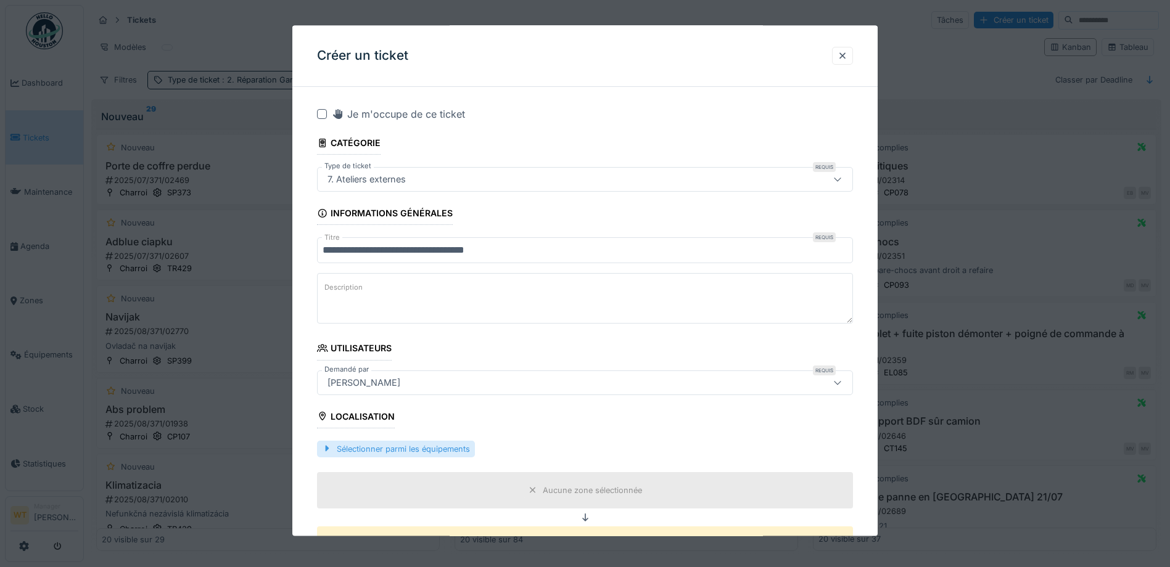
click at [440, 451] on div "Sélectionner parmi les équipements" at bounding box center [396, 449] width 158 height 17
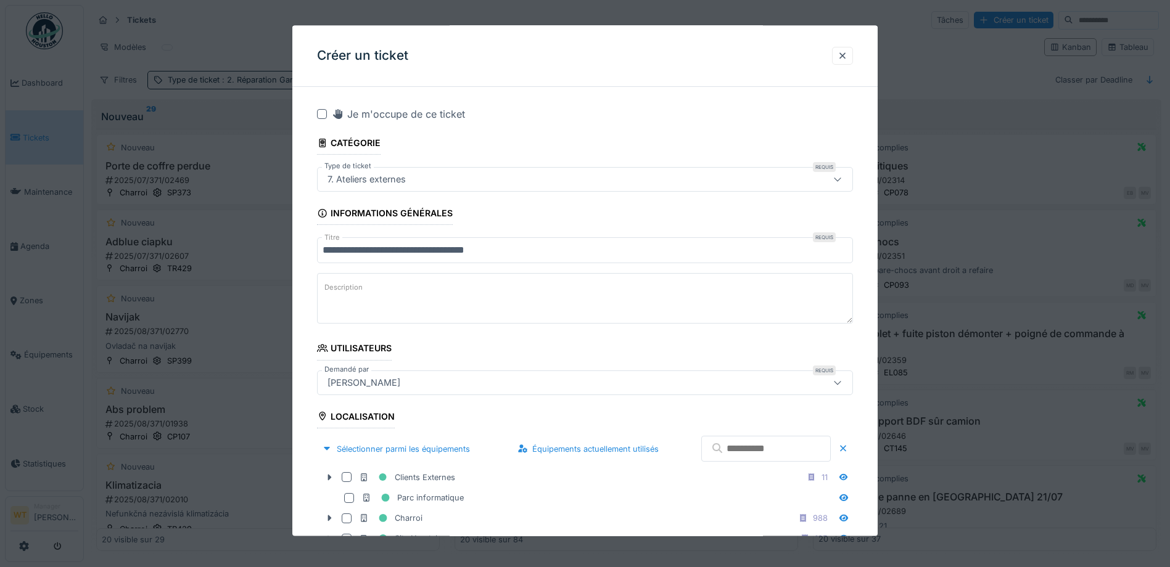
click at [739, 445] on input "text" at bounding box center [765, 450] width 129 height 26
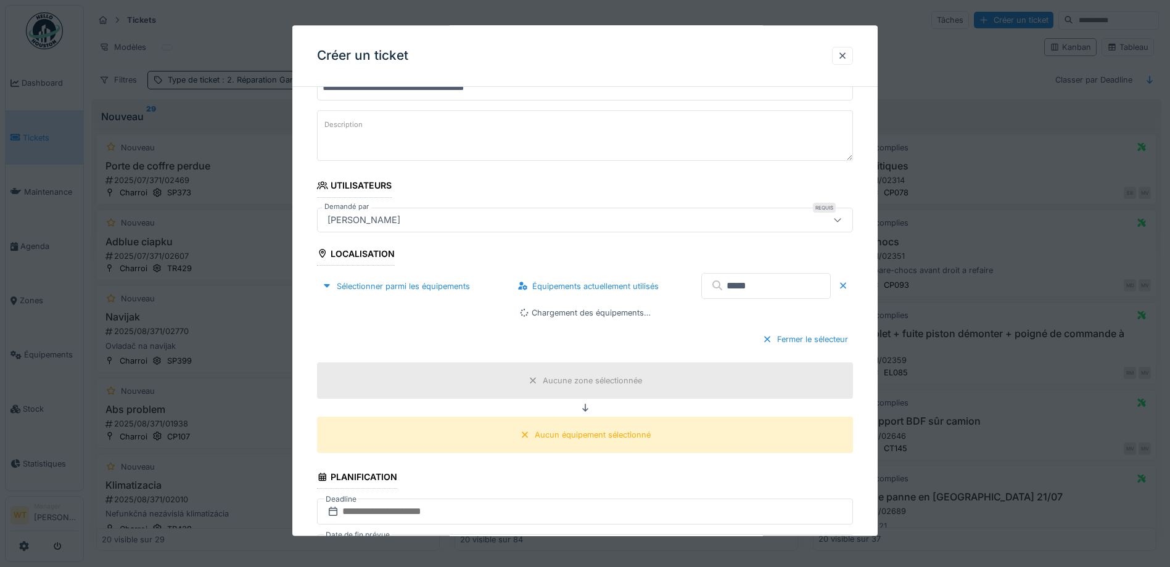
scroll to position [185, 0]
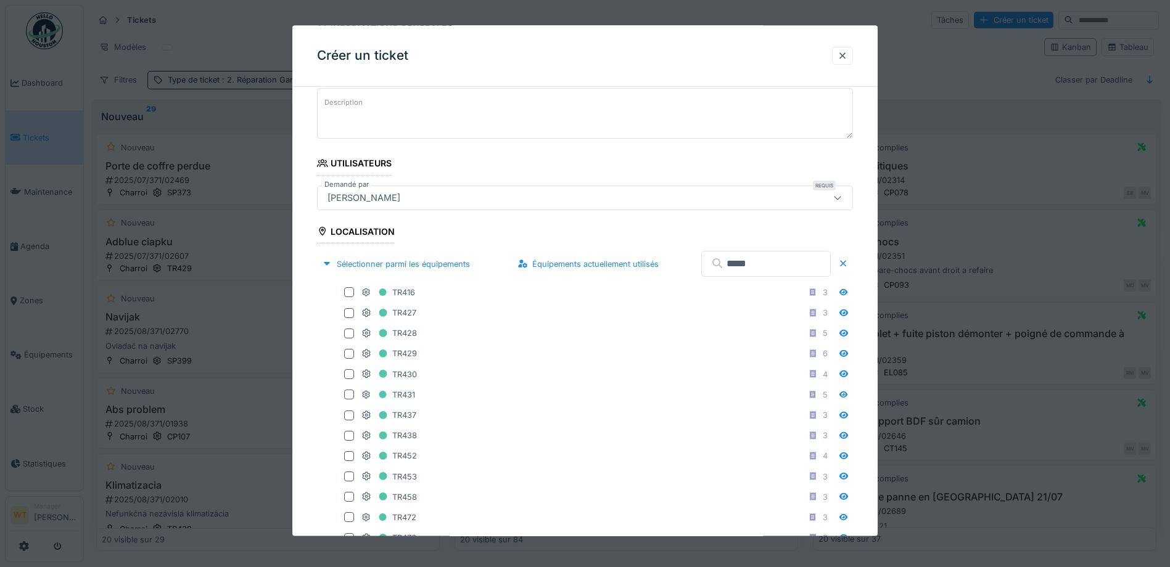
click at [736, 271] on input "*****" at bounding box center [765, 265] width 129 height 26
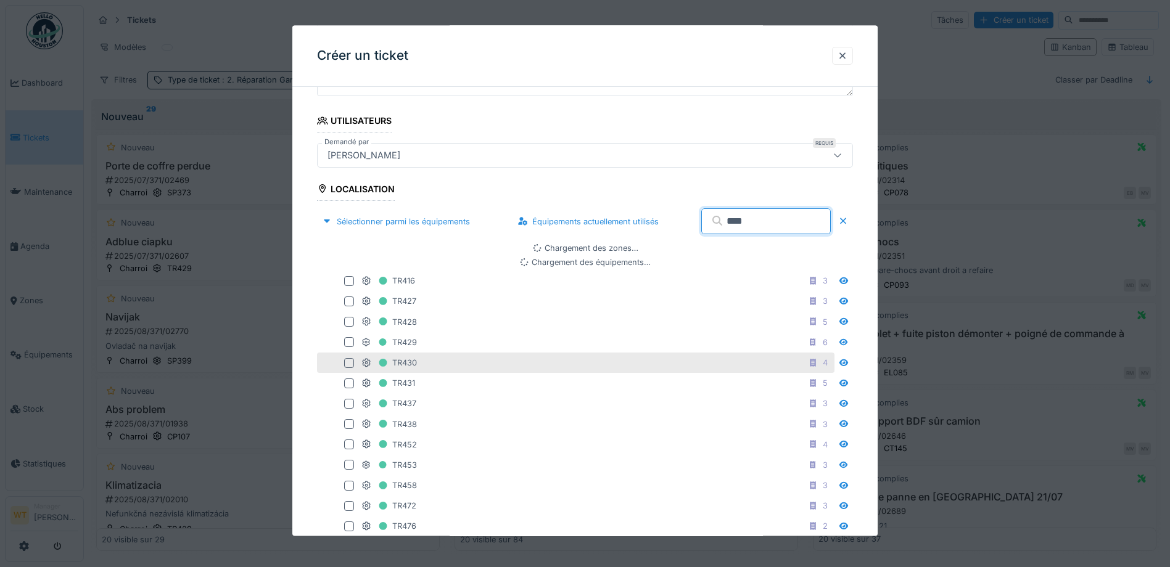
scroll to position [247, 0]
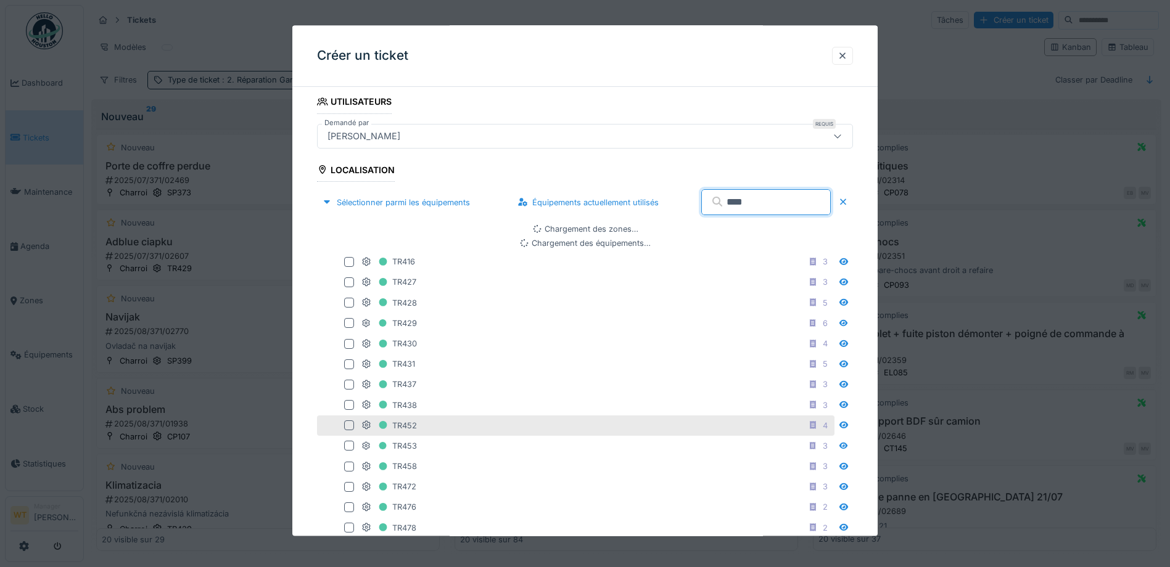
type input "****"
click at [438, 420] on div "TR452 4" at bounding box center [575, 426] width 517 height 20
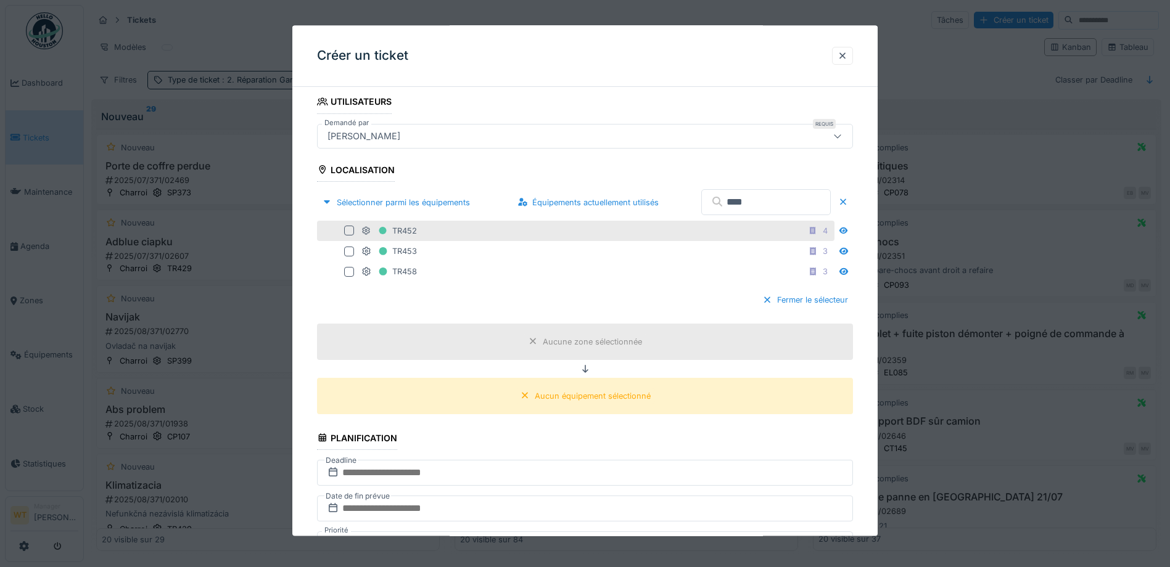
click at [346, 228] on div at bounding box center [349, 231] width 10 height 10
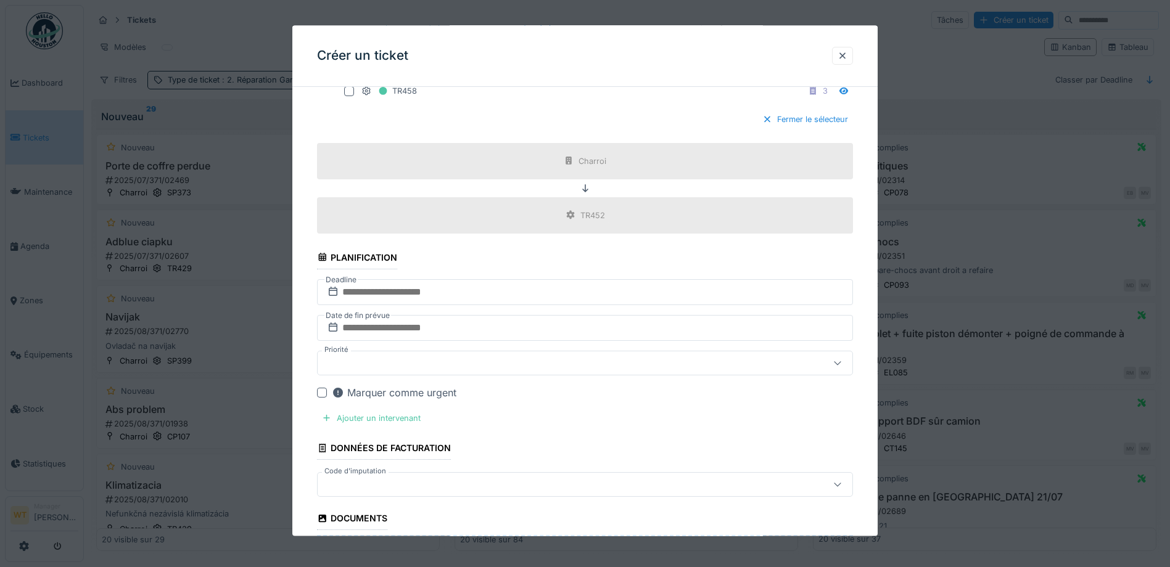
scroll to position [432, 0]
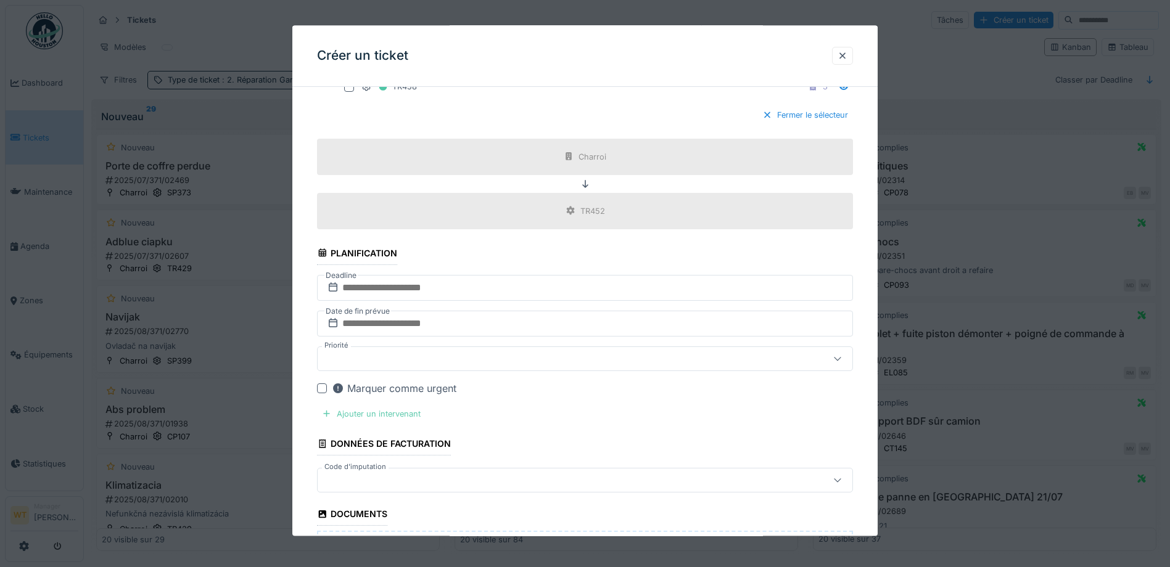
click at [403, 413] on div "Ajouter un intervenant" at bounding box center [371, 414] width 109 height 17
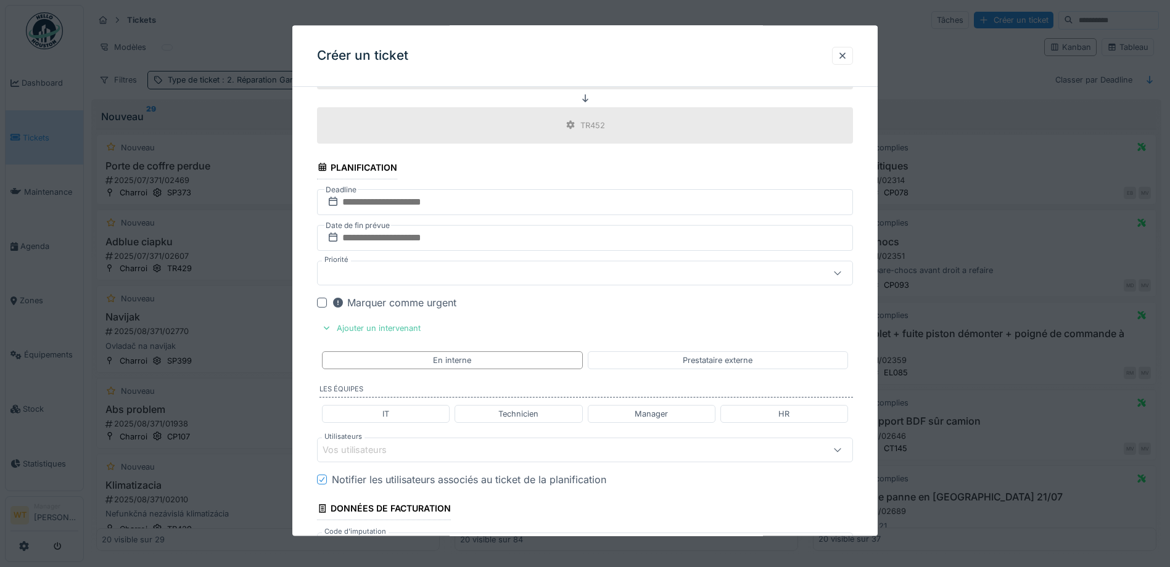
scroll to position [555, 0]
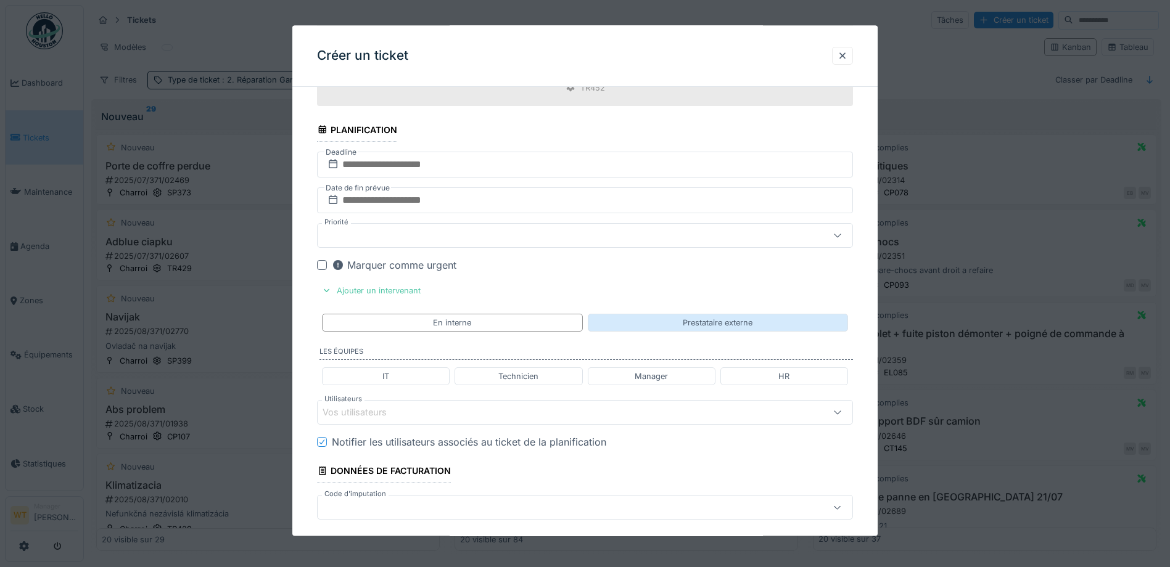
click at [683, 327] on div "Prestataire externe" at bounding box center [718, 323] width 260 height 18
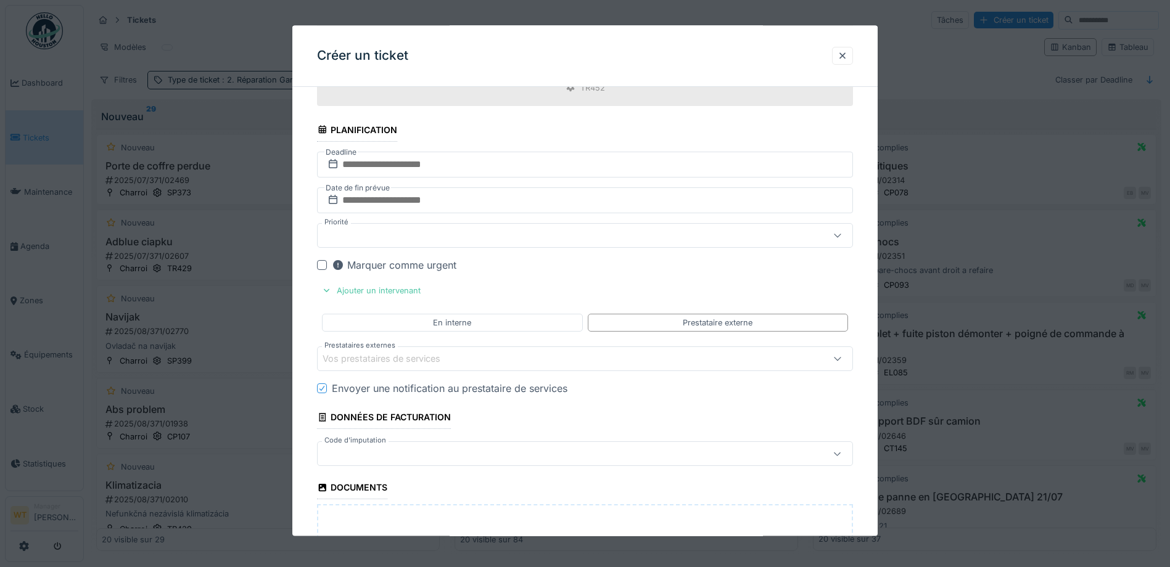
click at [455, 363] on div "Vos prestataires de services" at bounding box center [389, 360] width 135 height 14
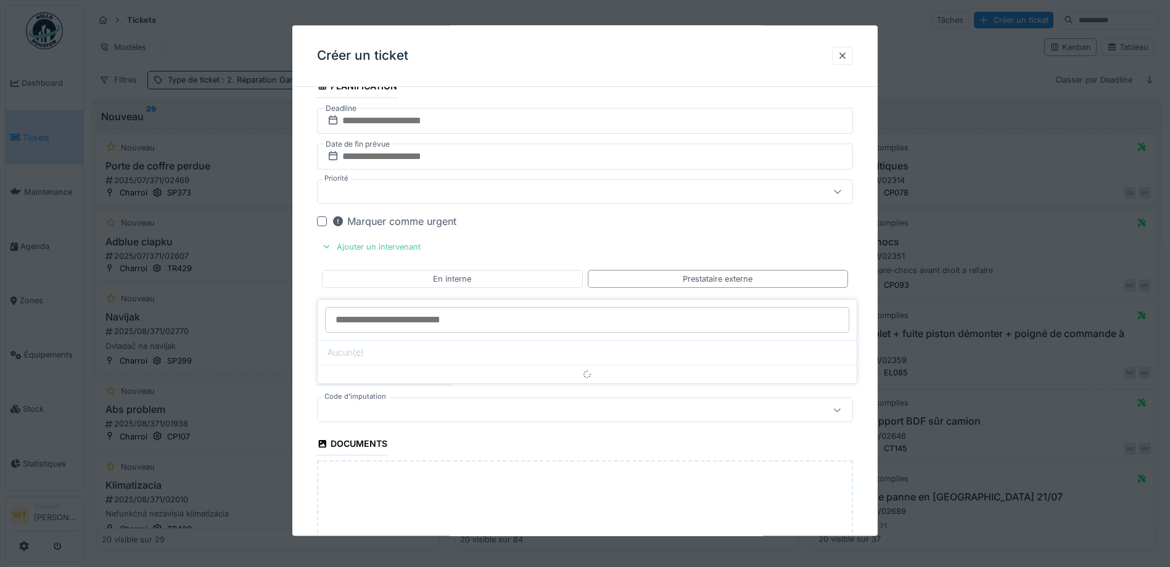
scroll to position [633, 0]
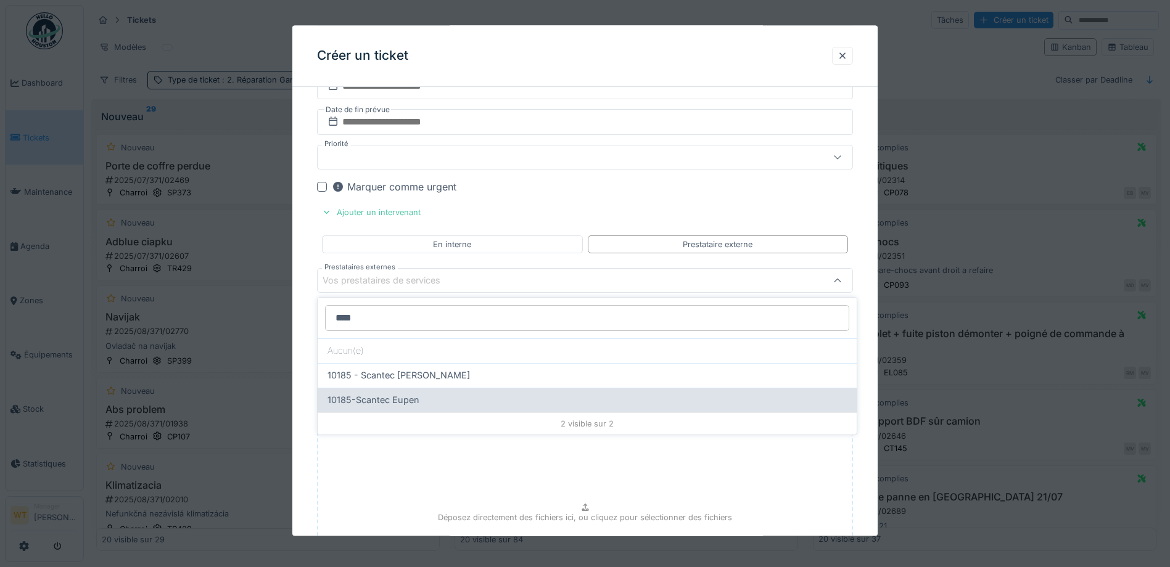
type input "****"
click at [414, 399] on span "10185-Scantec Eupen" at bounding box center [373, 400] width 92 height 14
type input "*****"
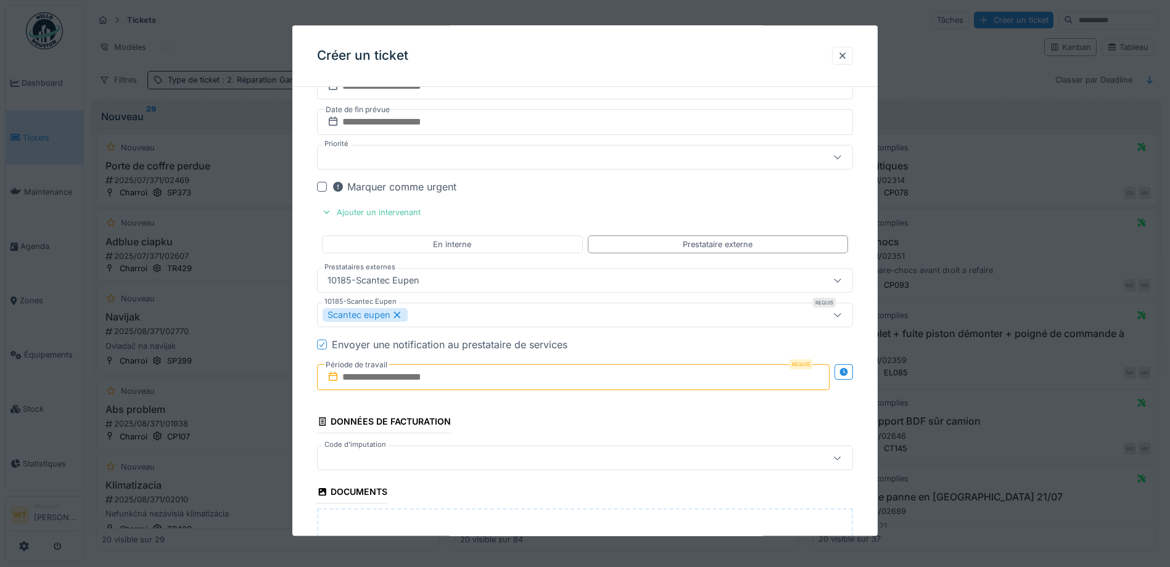
click at [462, 382] on input "text" at bounding box center [573, 378] width 512 height 26
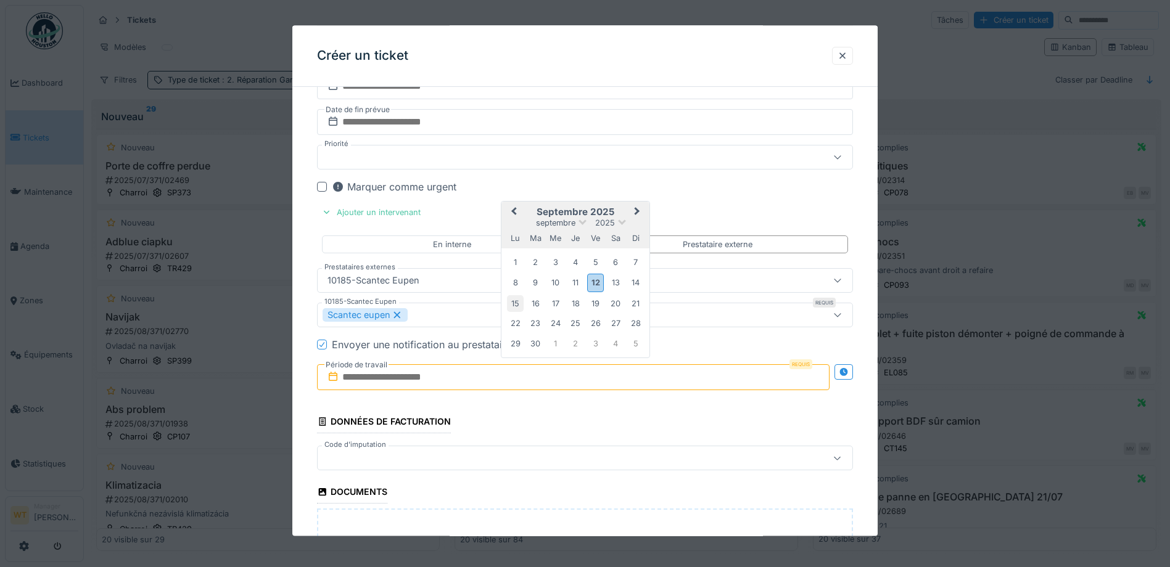
click at [519, 305] on div "15" at bounding box center [515, 303] width 17 height 17
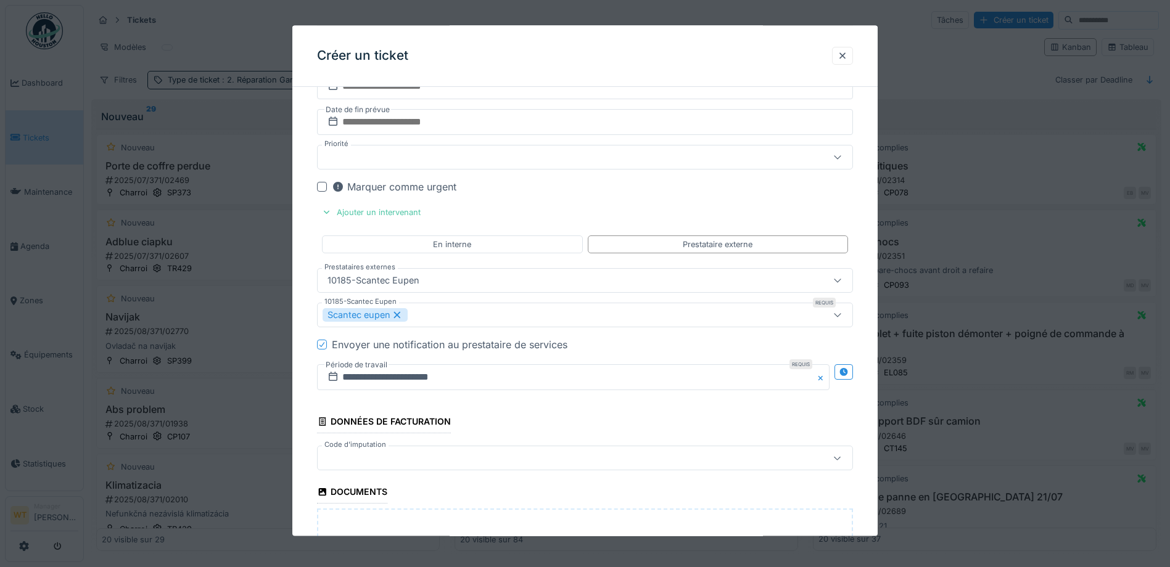
click at [457, 463] on div at bounding box center [553, 459] width 462 height 14
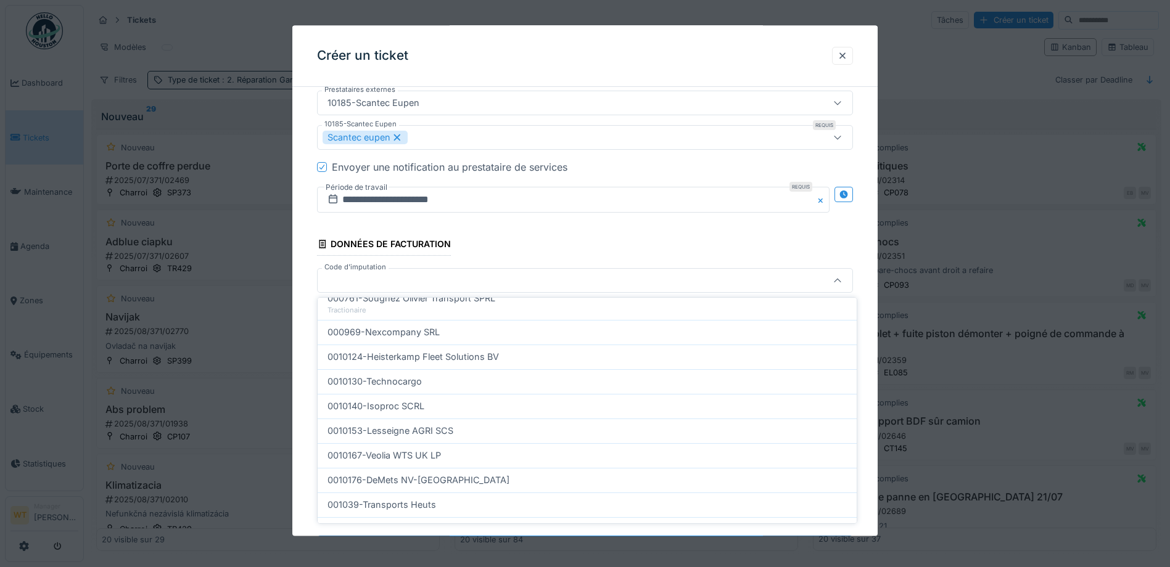
scroll to position [370, 0]
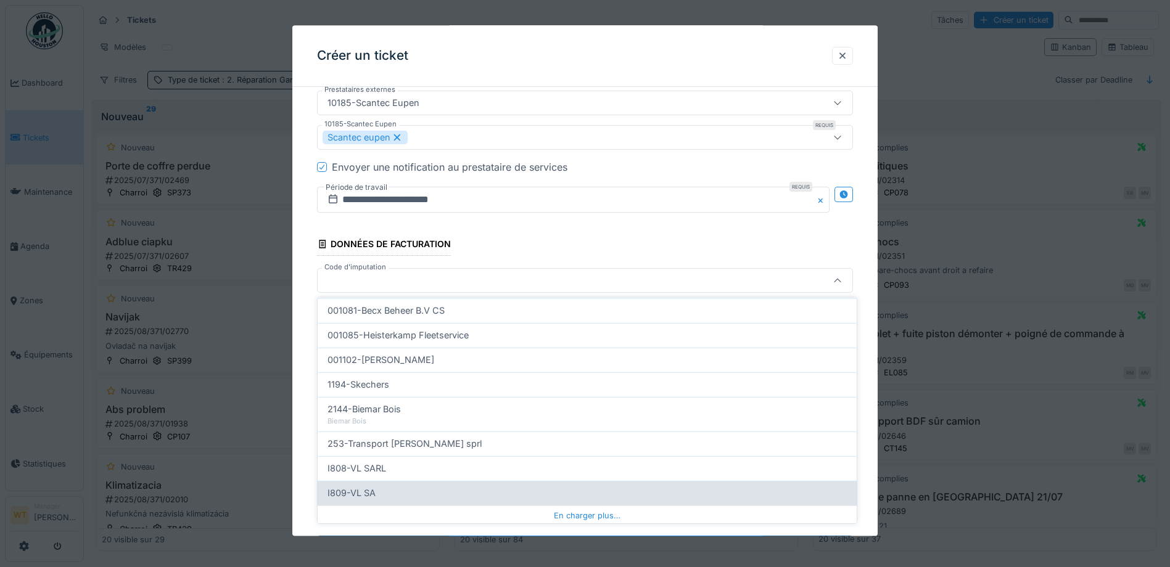
click at [429, 495] on div "I809-VL SA" at bounding box center [586, 493] width 519 height 14
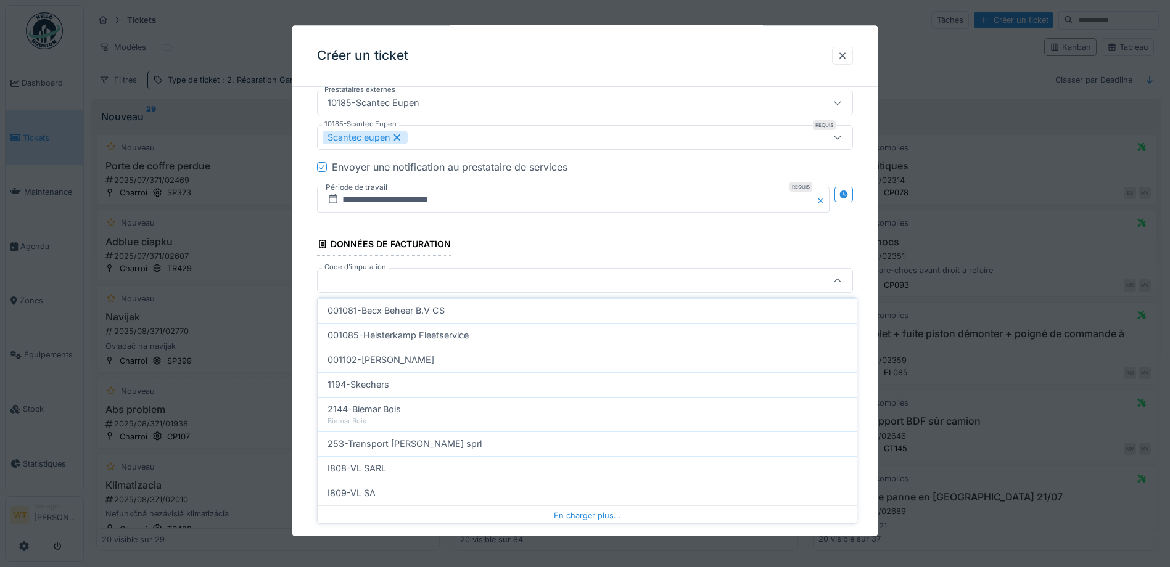
type input "***"
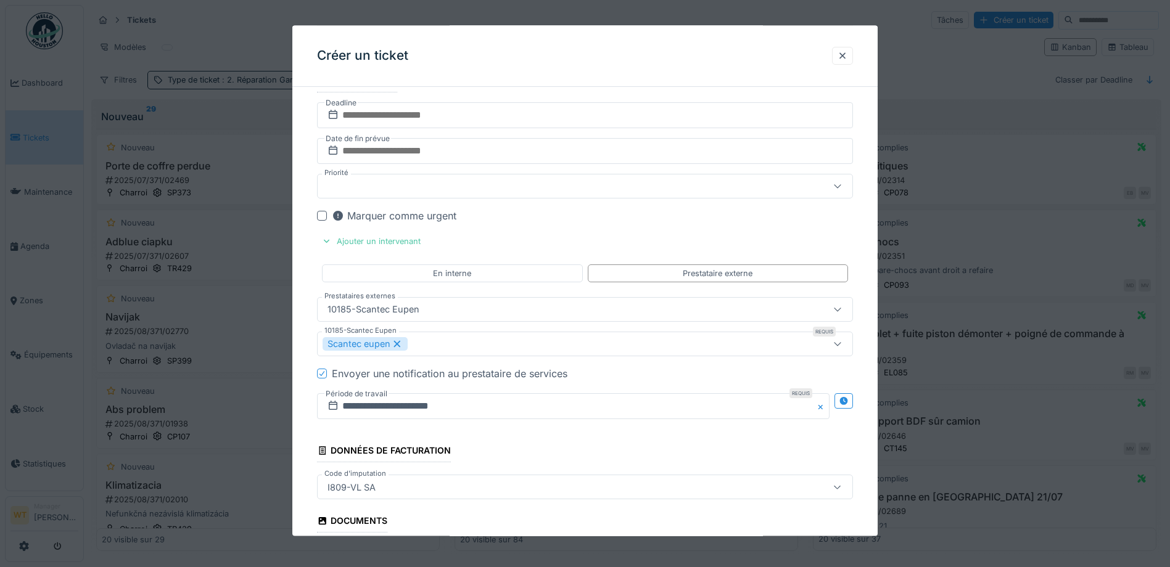
scroll to position [871, 0]
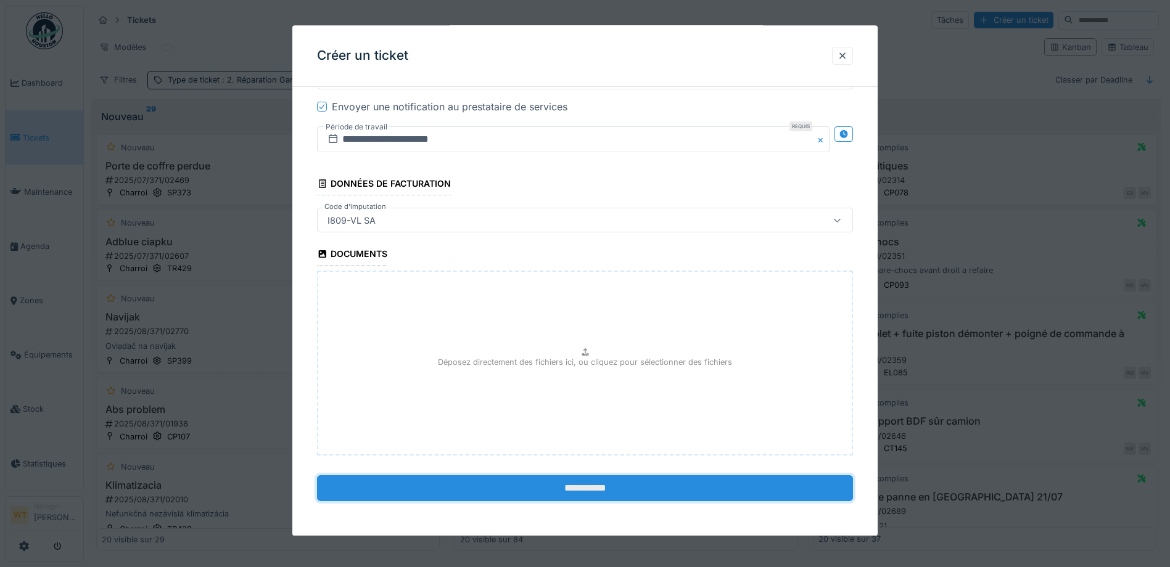
click at [517, 483] on input "**********" at bounding box center [585, 489] width 536 height 26
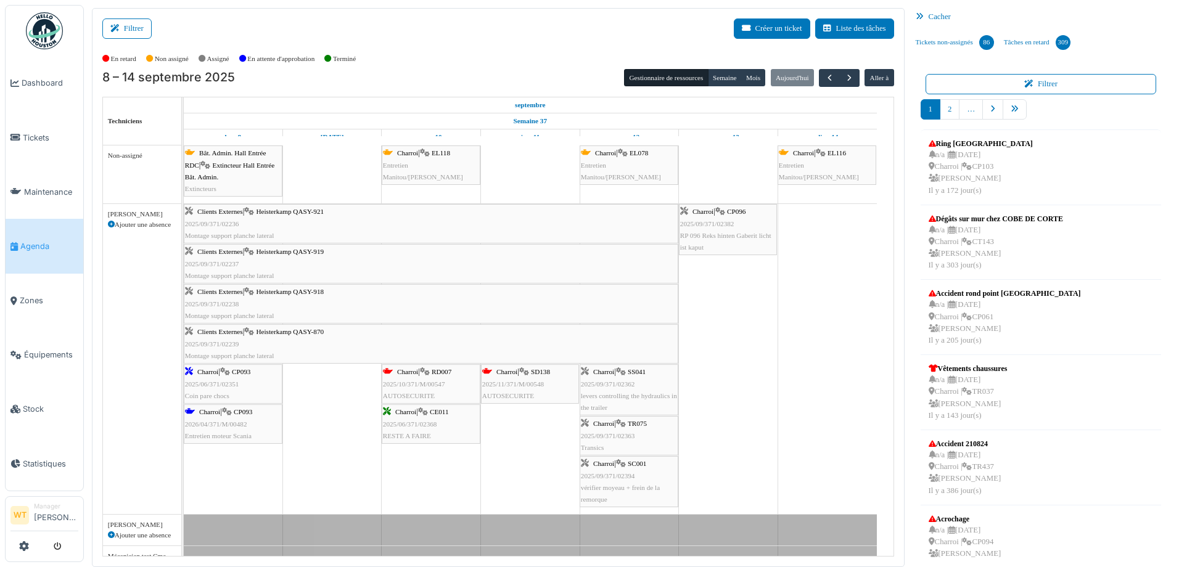
click at [349, 237] on div "Clients Externes | [PERSON_NAME] QASY-921 2025/09/371/02236 Montage support pla…" at bounding box center [431, 224] width 492 height 36
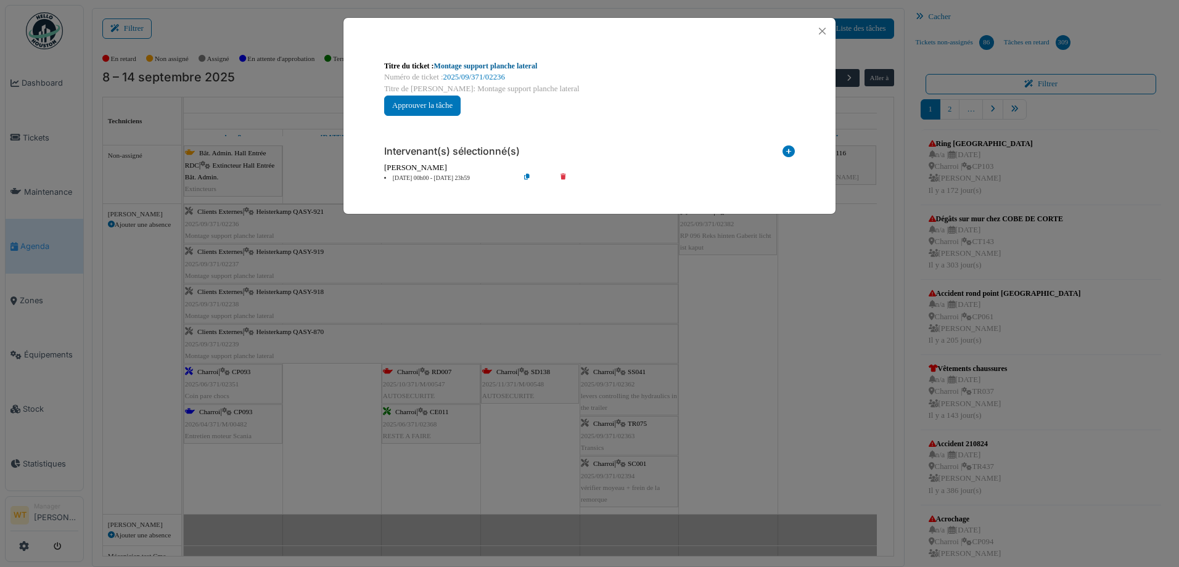
click at [493, 68] on link "Montage support planche lateral" at bounding box center [486, 66] width 104 height 9
click at [819, 29] on button "Close" at bounding box center [822, 31] width 17 height 17
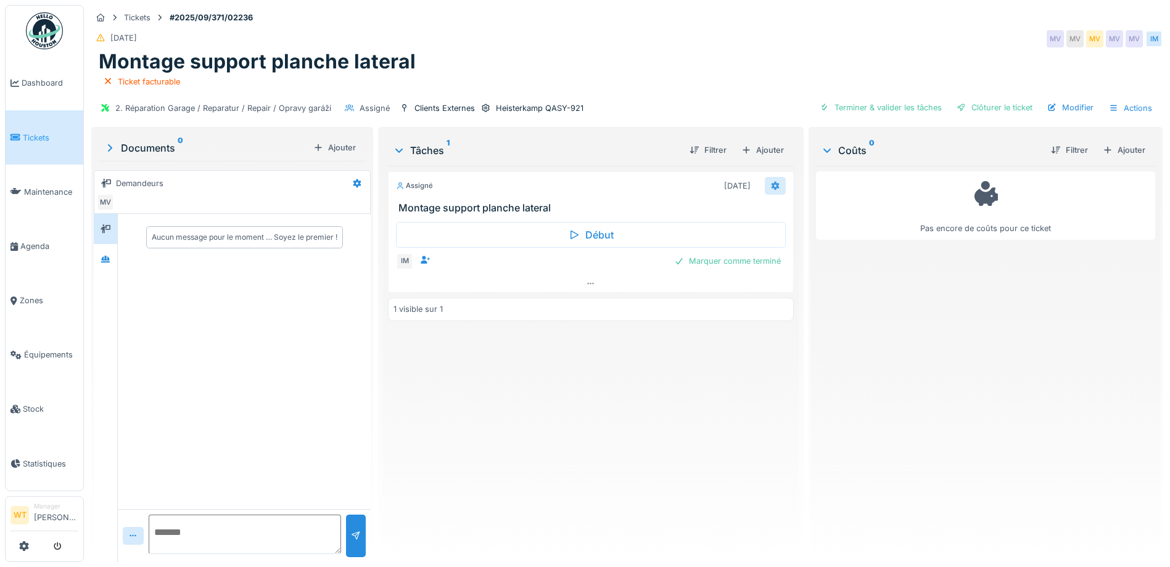
drag, startPoint x: 774, startPoint y: 188, endPoint x: 767, endPoint y: 188, distance: 6.8
click at [770, 188] on icon at bounding box center [775, 186] width 10 height 8
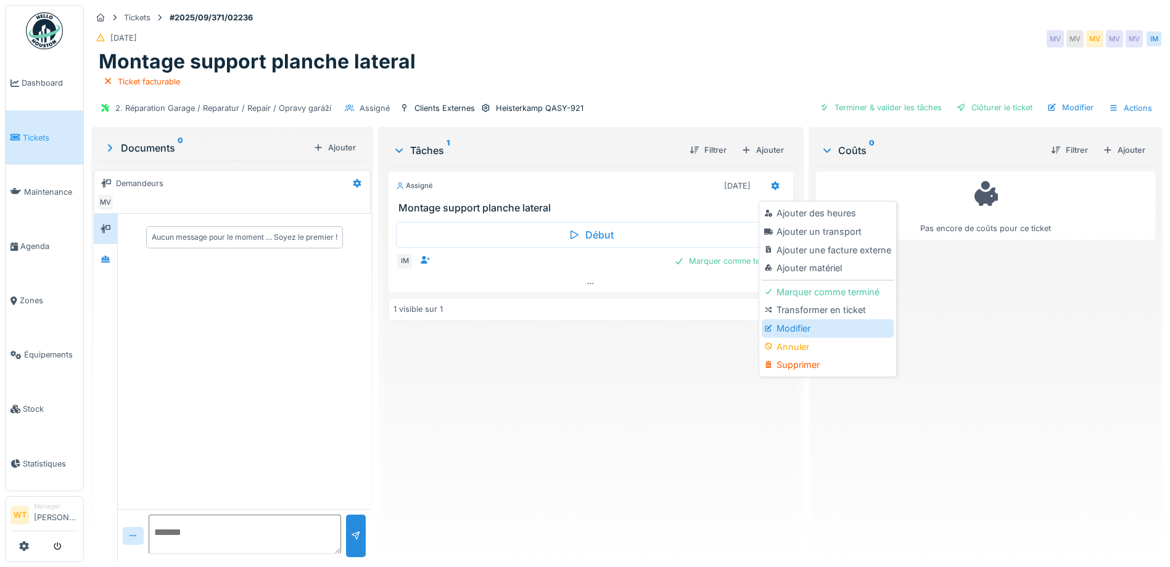
click at [813, 324] on div "Modifier" at bounding box center [826, 328] width 131 height 18
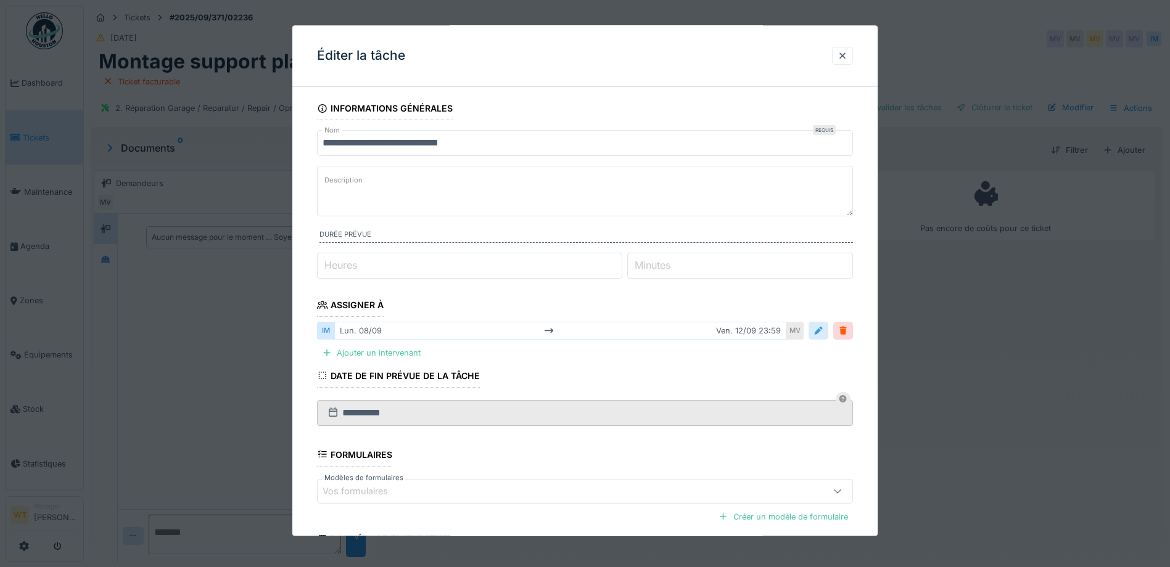
click at [821, 329] on div at bounding box center [818, 332] width 10 height 12
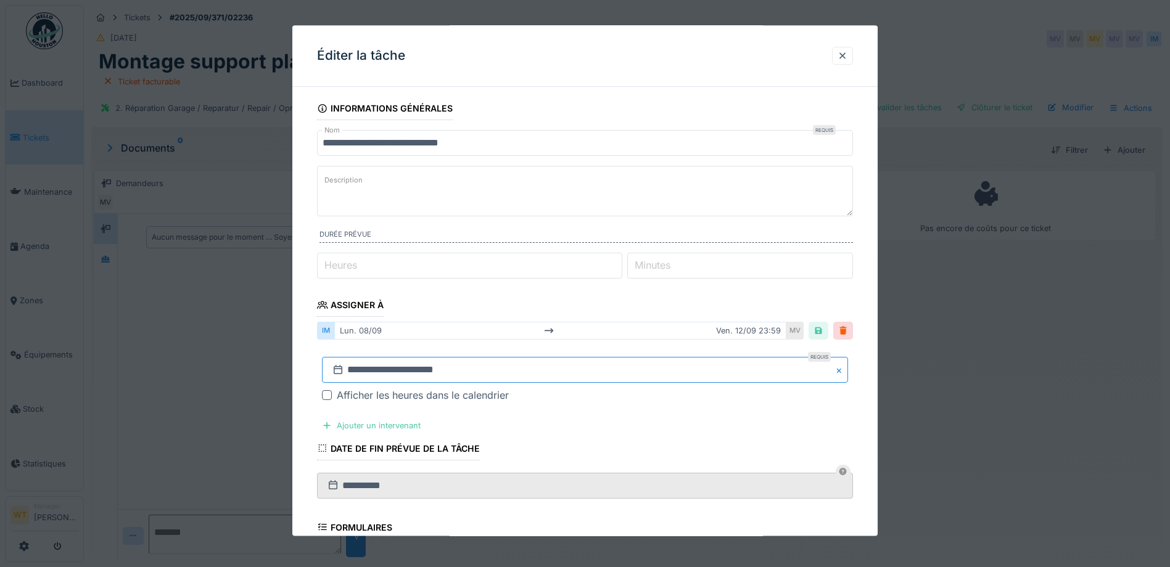
click at [633, 364] on input "**********" at bounding box center [585, 371] width 526 height 26
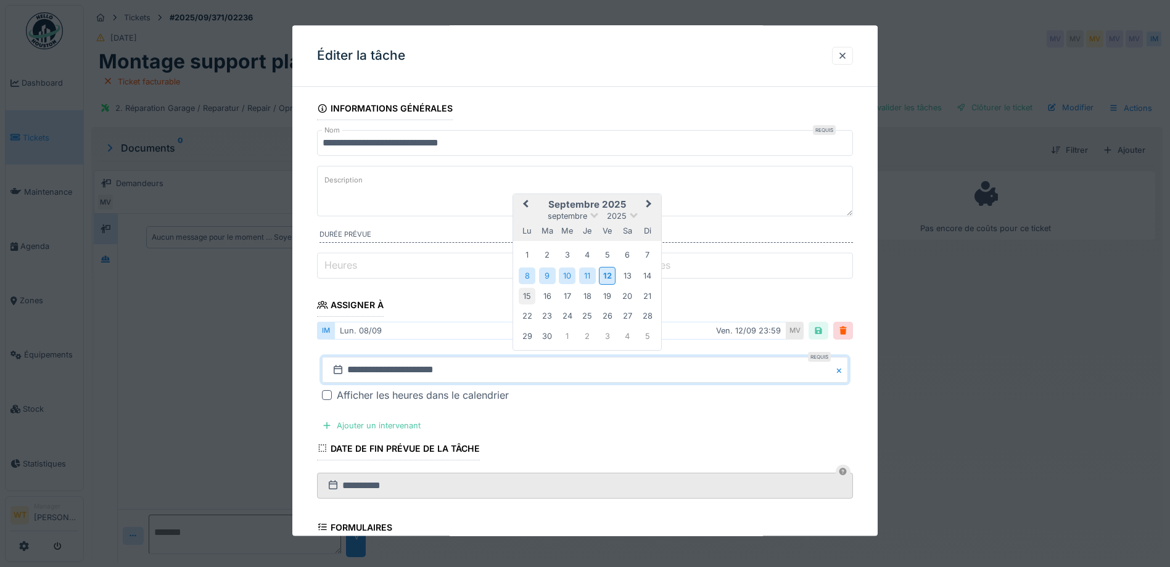
click at [530, 295] on div "15" at bounding box center [527, 296] width 17 height 17
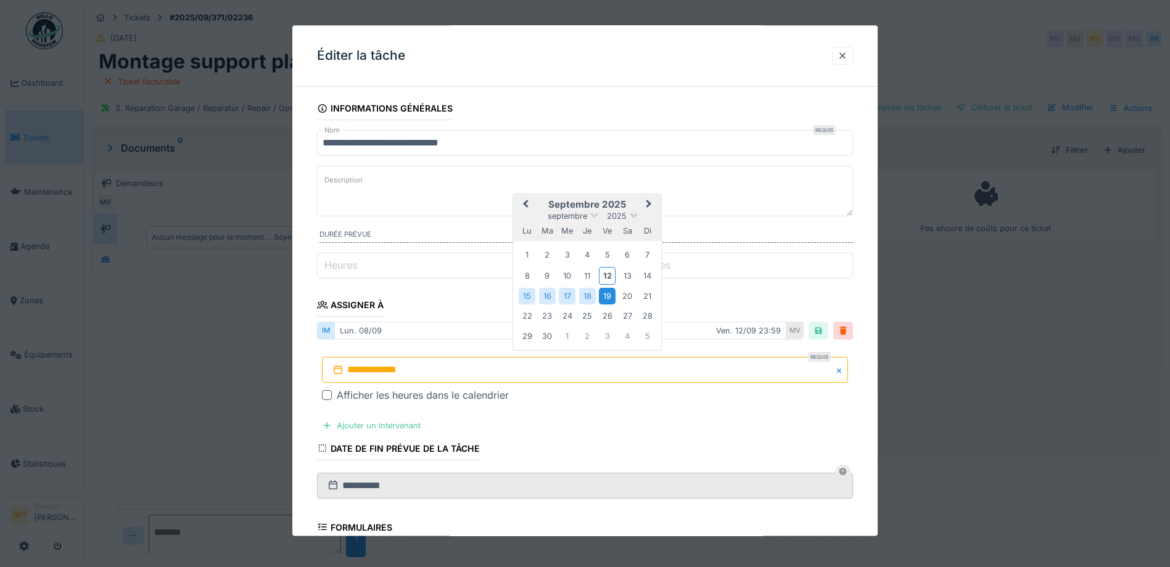
click at [606, 297] on div "19" at bounding box center [607, 296] width 17 height 17
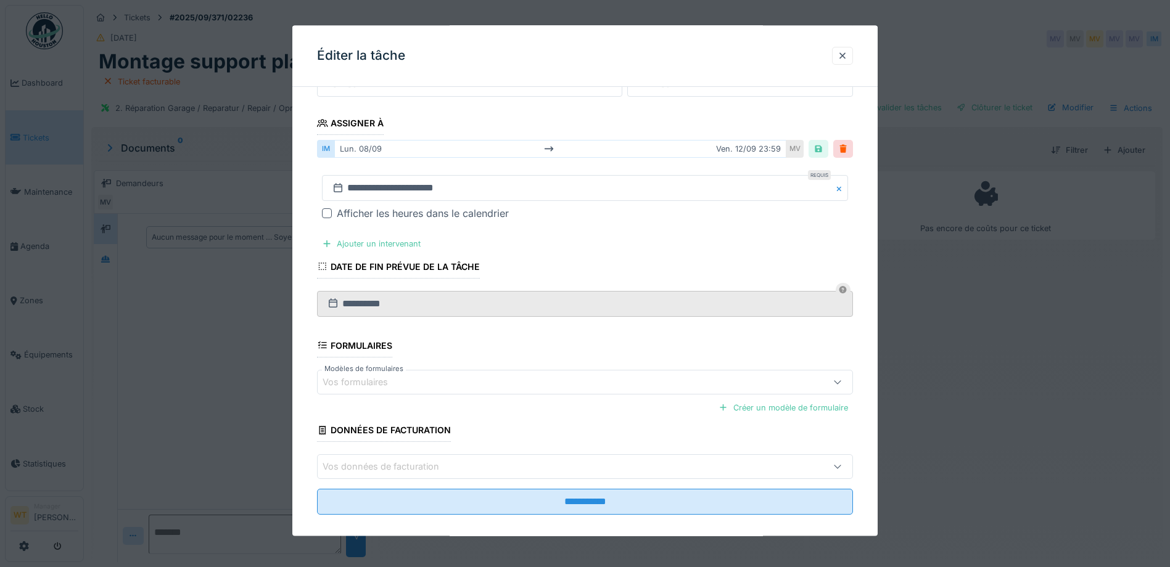
scroll to position [195, 0]
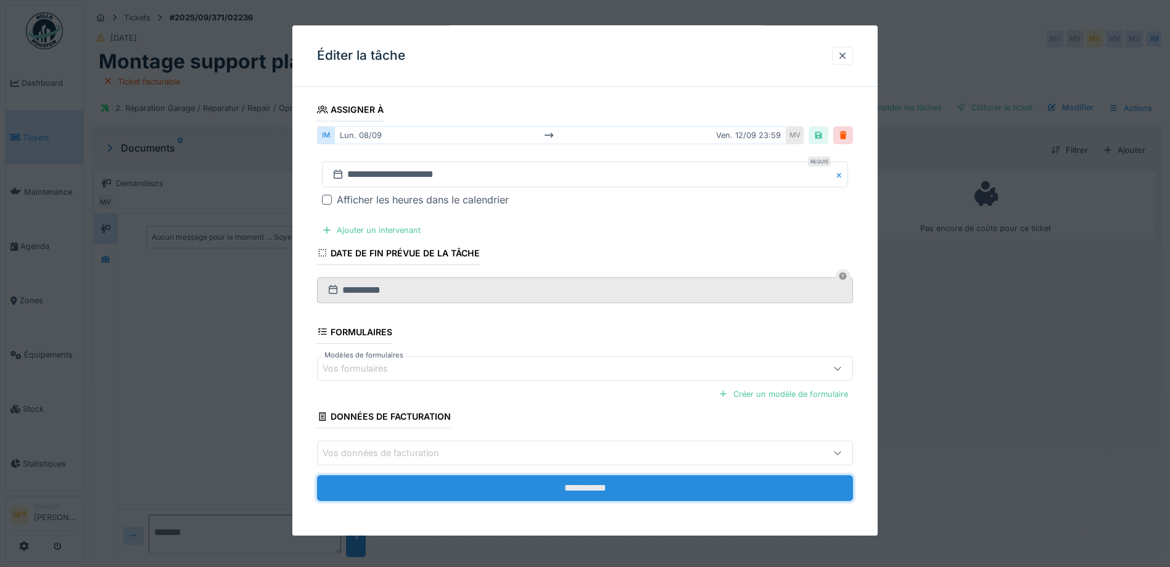
click at [471, 492] on input "**********" at bounding box center [585, 488] width 536 height 26
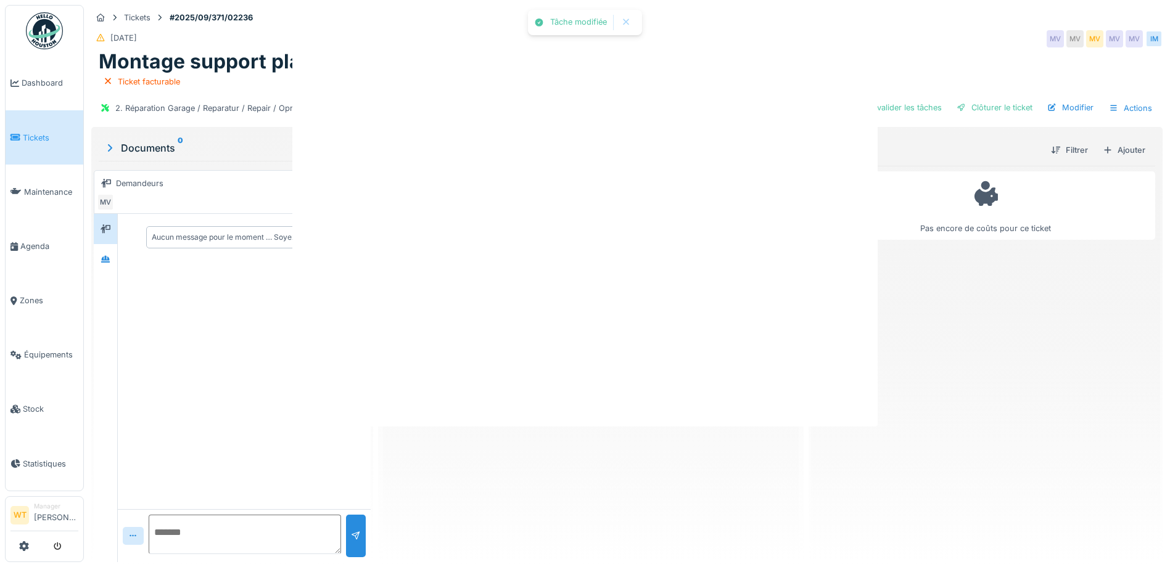
scroll to position [0, 0]
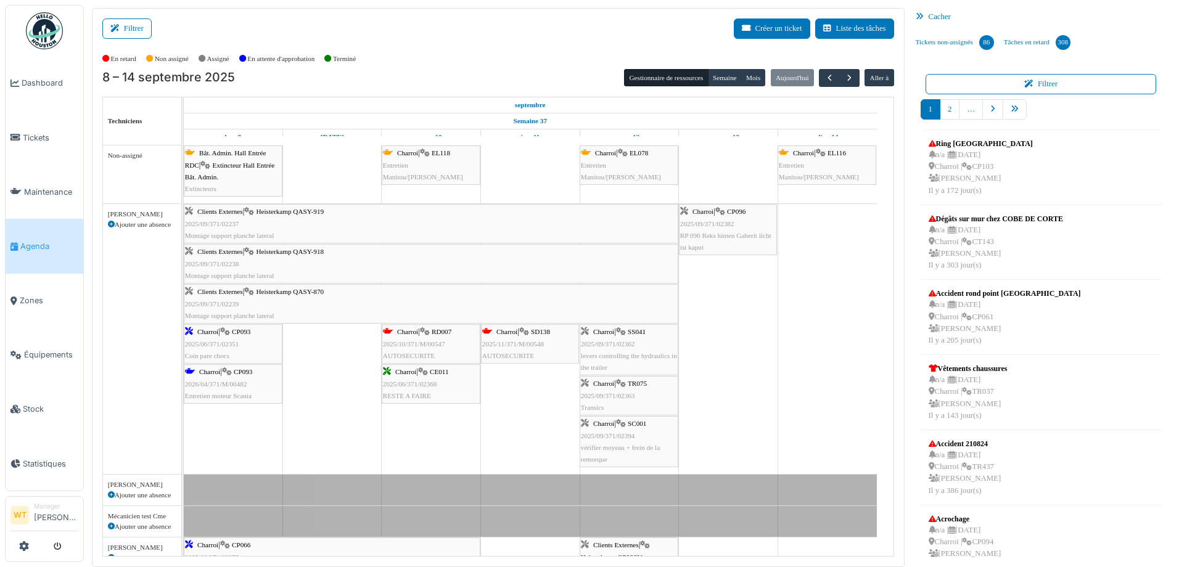
click at [534, 231] on div "Clients Externes | [PERSON_NAME] QASY-919 2025/09/371/02237 Montage support pla…" at bounding box center [431, 224] width 492 height 36
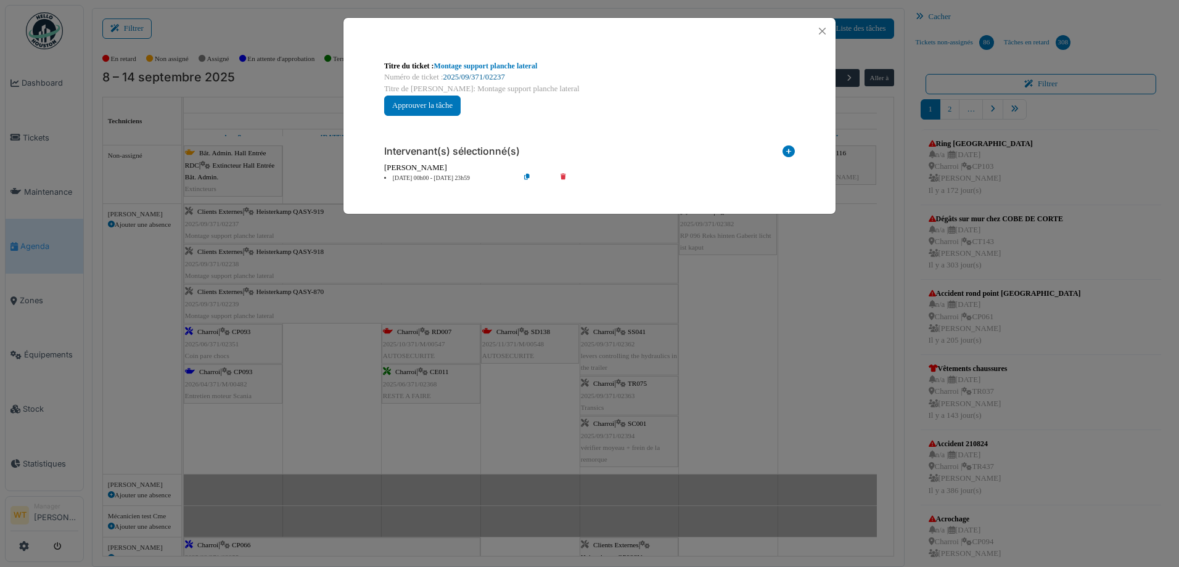
click at [486, 73] on link "2025/09/371/02237" at bounding box center [474, 77] width 62 height 9
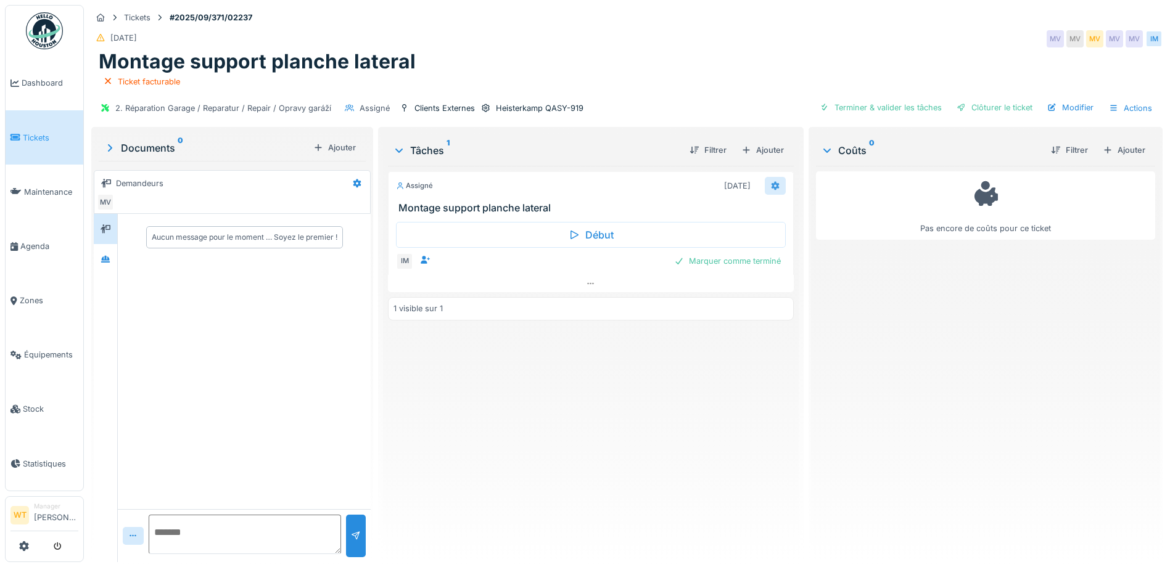
click at [771, 183] on icon at bounding box center [775, 186] width 8 height 9
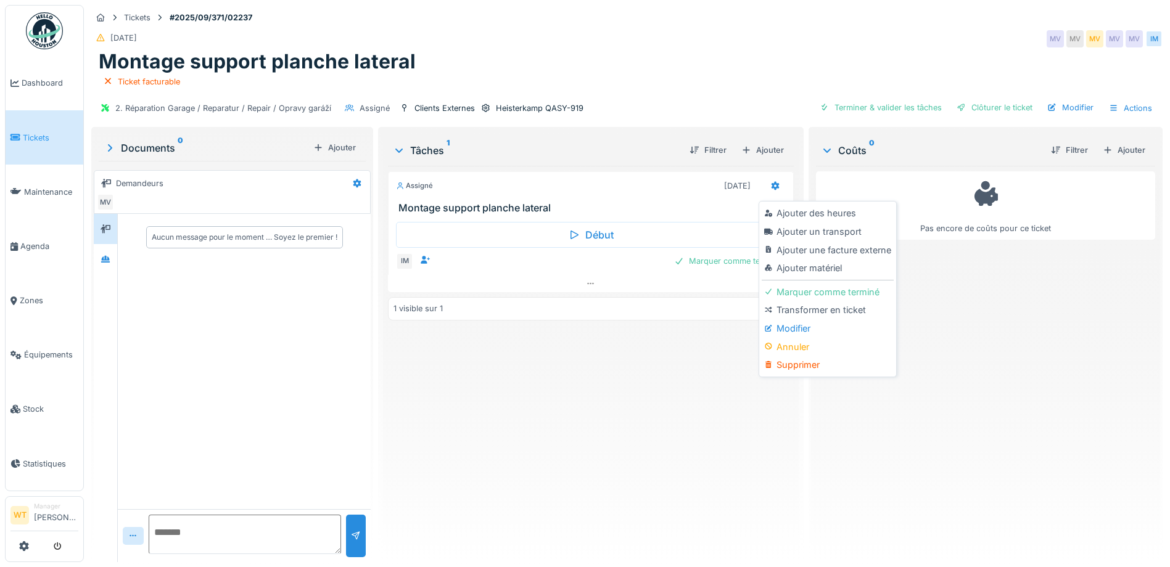
click at [808, 345] on div "Annuler" at bounding box center [826, 347] width 131 height 18
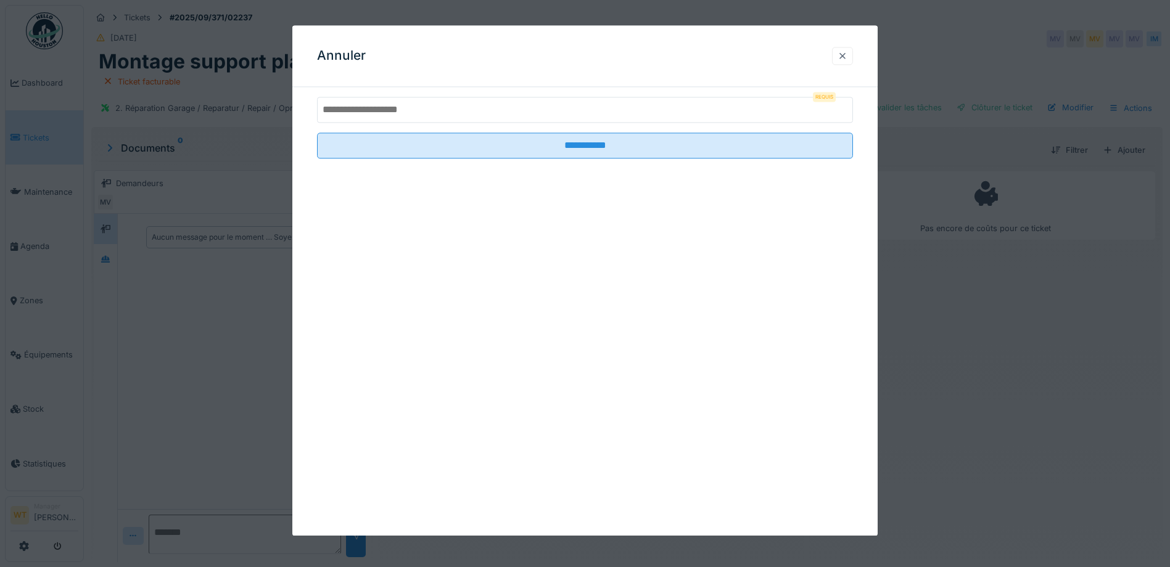
click at [845, 62] on div at bounding box center [842, 56] width 21 height 18
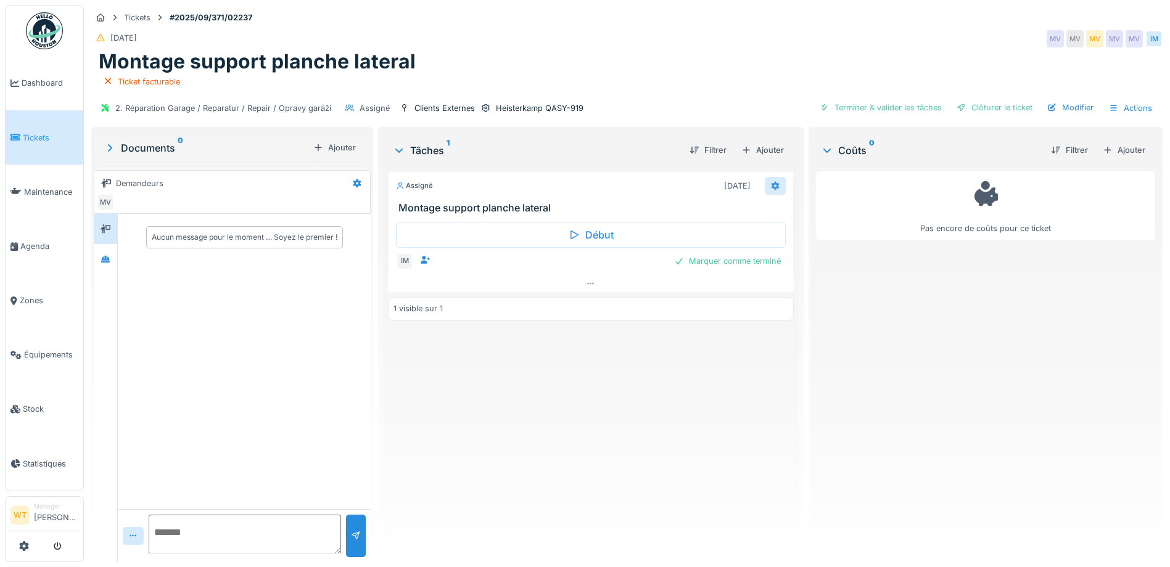
click at [771, 187] on icon at bounding box center [775, 186] width 8 height 9
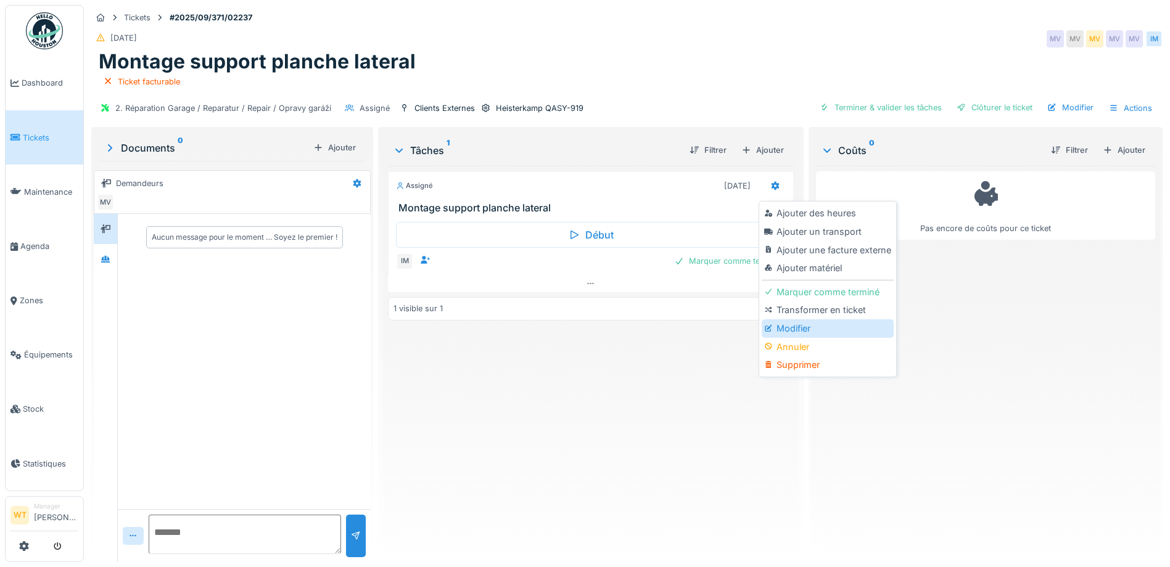
click at [789, 324] on div "Modifier" at bounding box center [826, 328] width 131 height 18
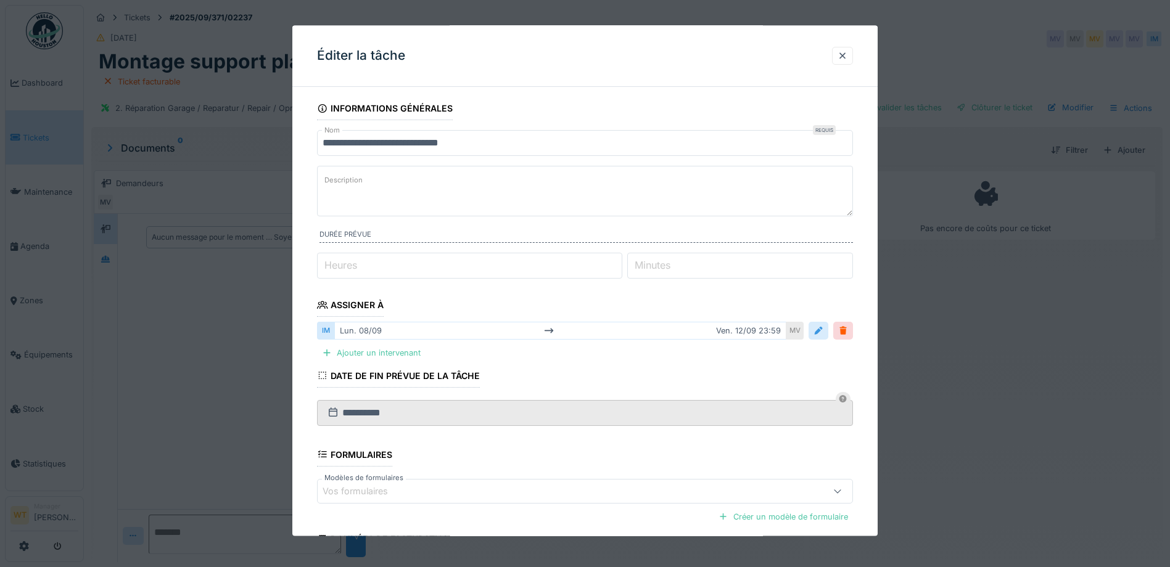
click at [823, 327] on div at bounding box center [818, 332] width 10 height 12
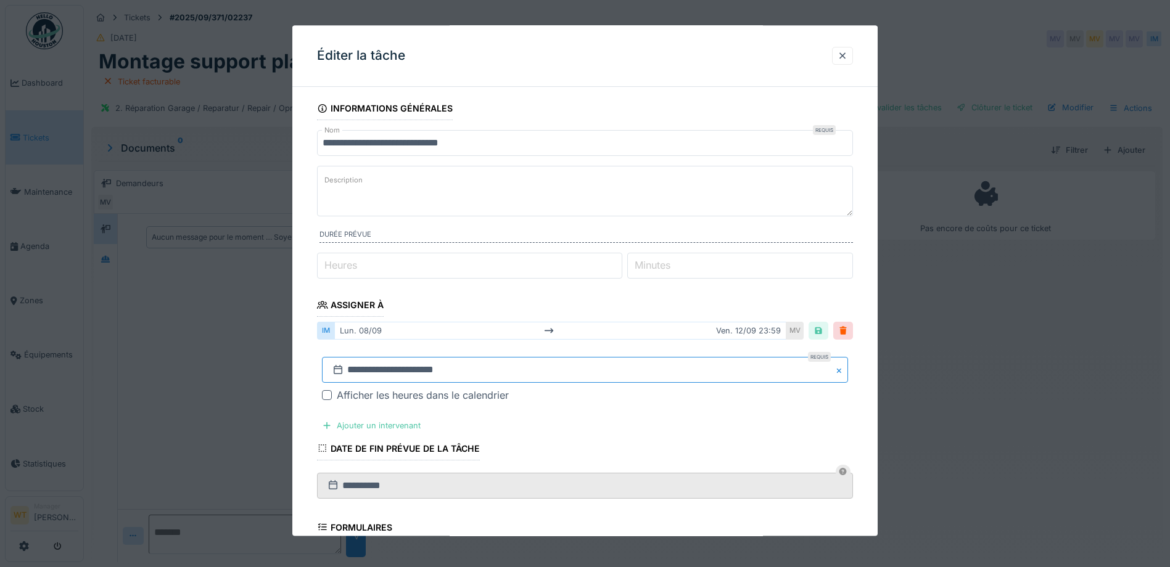
click at [490, 374] on input "**********" at bounding box center [585, 371] width 526 height 26
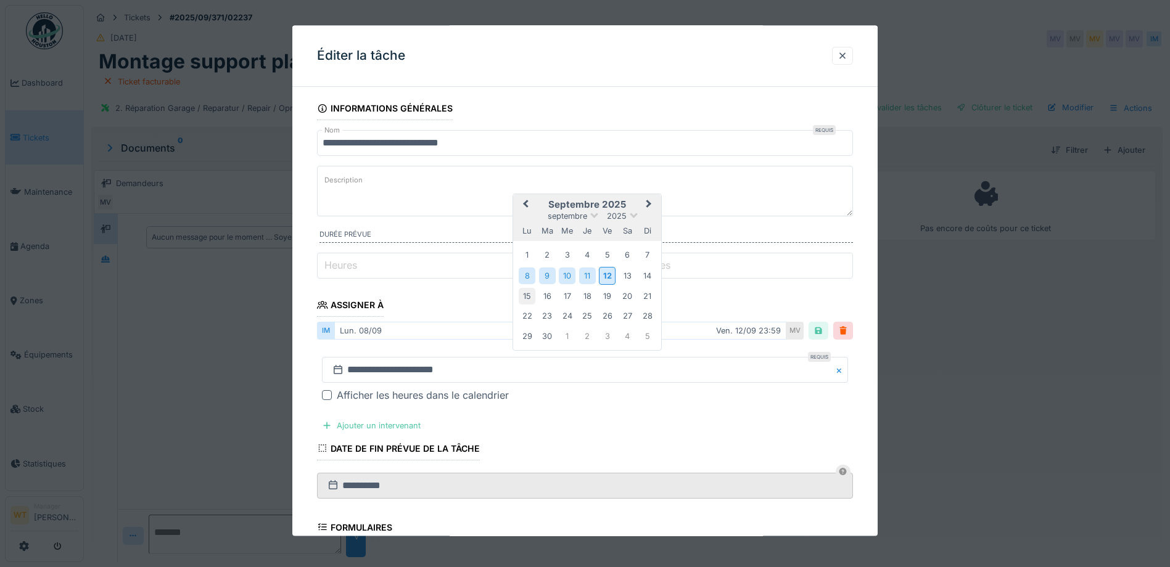
click at [530, 300] on div "15" at bounding box center [527, 296] width 17 height 17
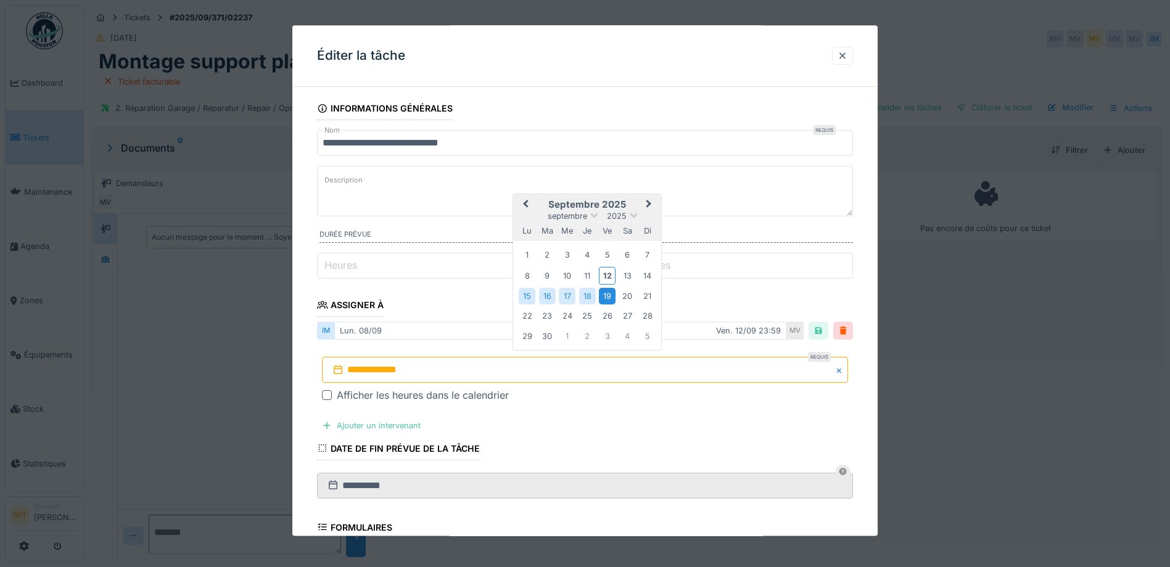
click at [607, 300] on div "19" at bounding box center [607, 296] width 17 height 17
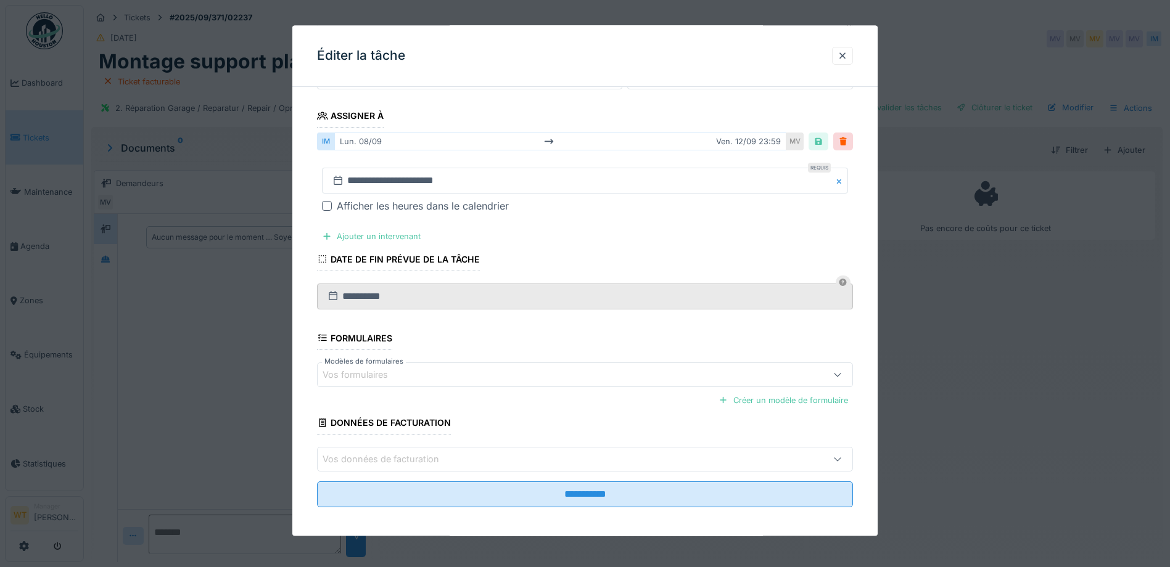
scroll to position [195, 0]
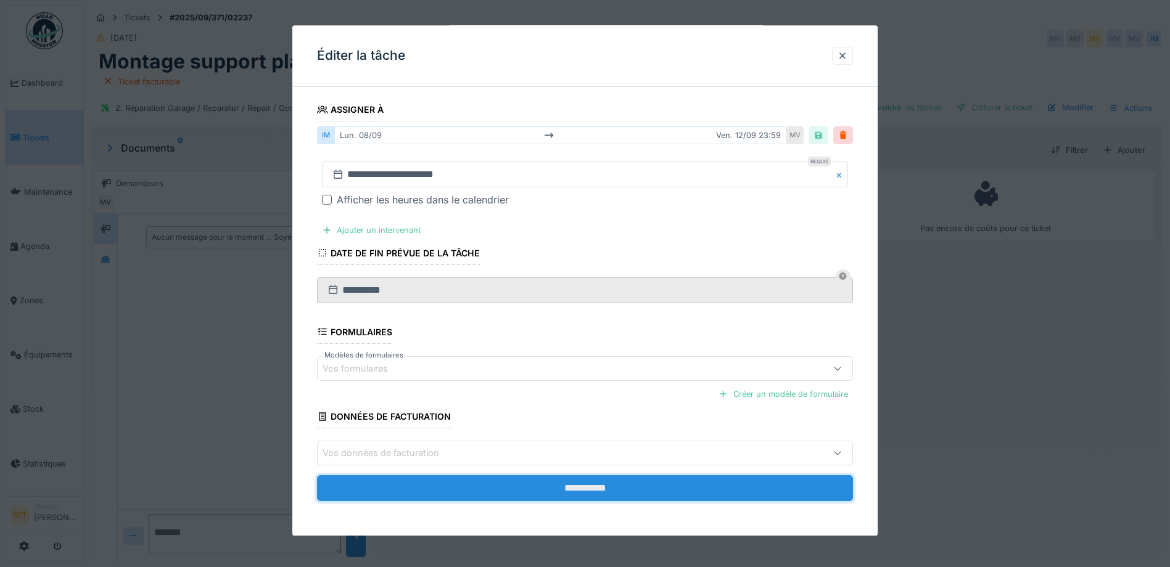
click at [456, 483] on input "**********" at bounding box center [585, 488] width 536 height 26
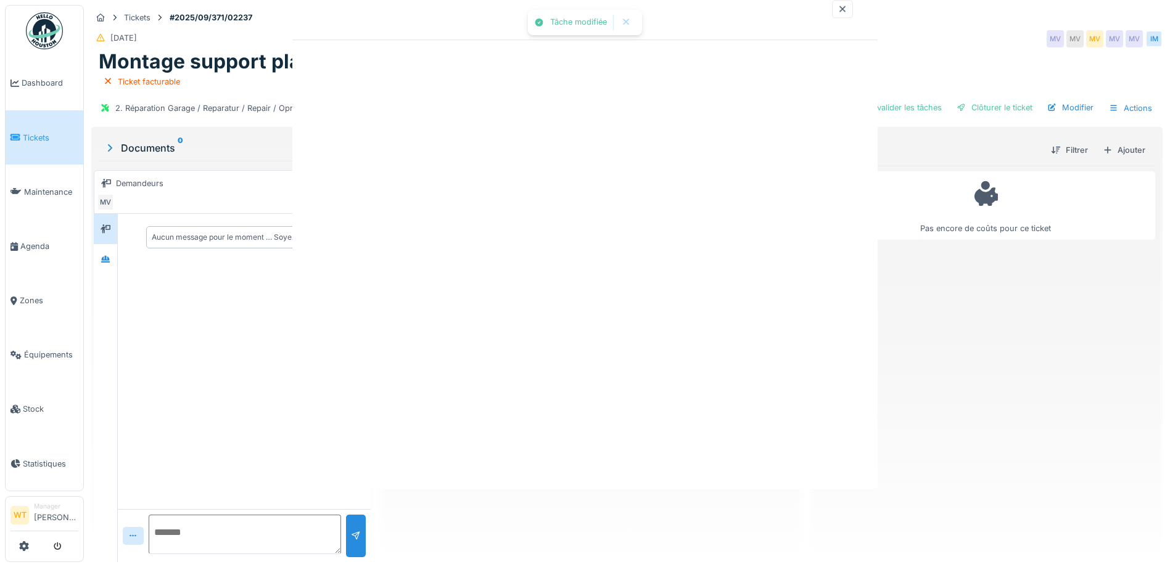
scroll to position [0, 0]
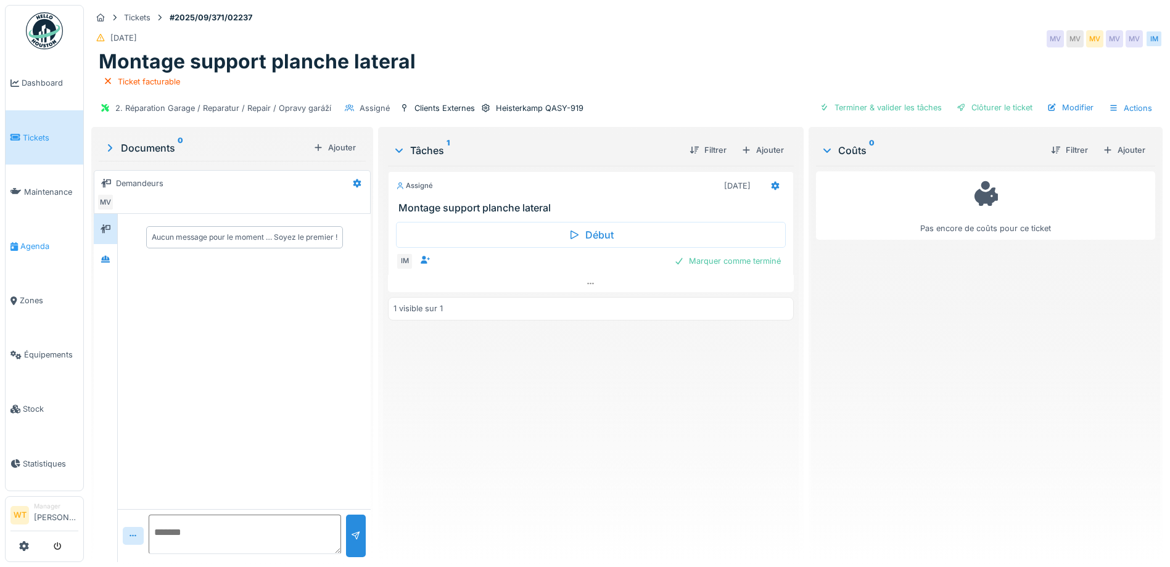
click at [46, 245] on span "Agenda" at bounding box center [49, 246] width 58 height 12
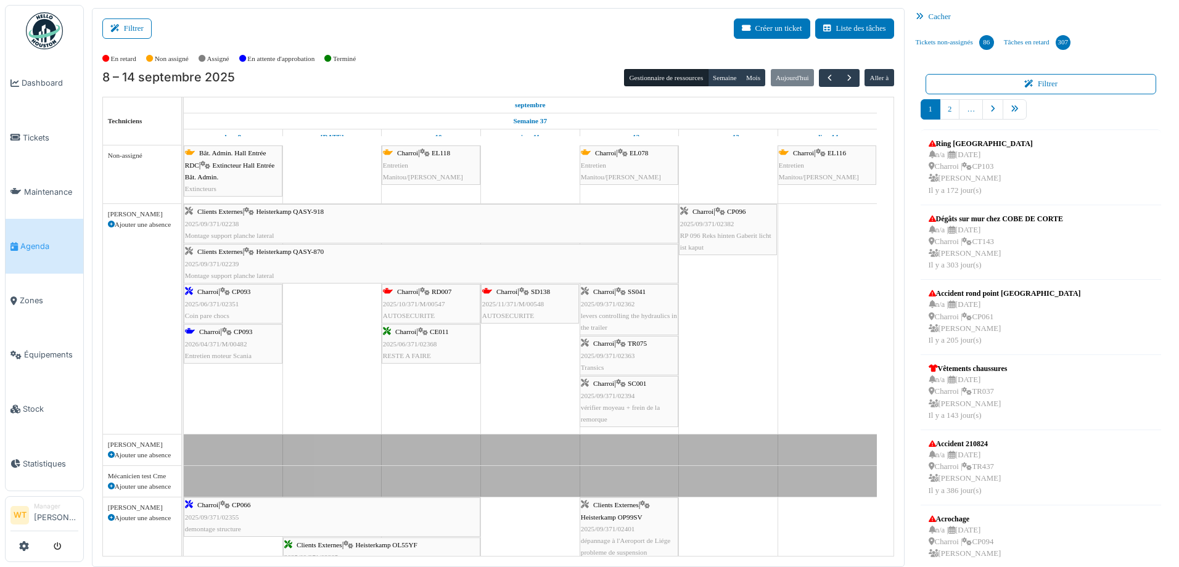
click at [249, 221] on div "Clients Externes | [PERSON_NAME] QASY-918 2025/09/371/02238 Montage support pla…" at bounding box center [431, 224] width 492 height 36
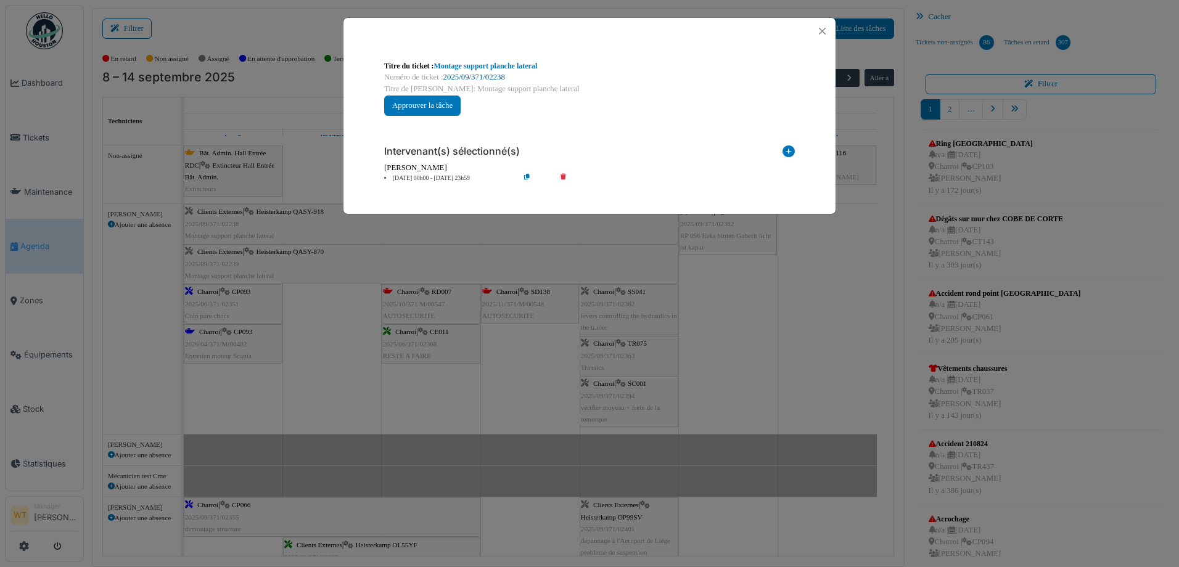
click at [485, 76] on link "2025/09/371/02238" at bounding box center [474, 77] width 62 height 9
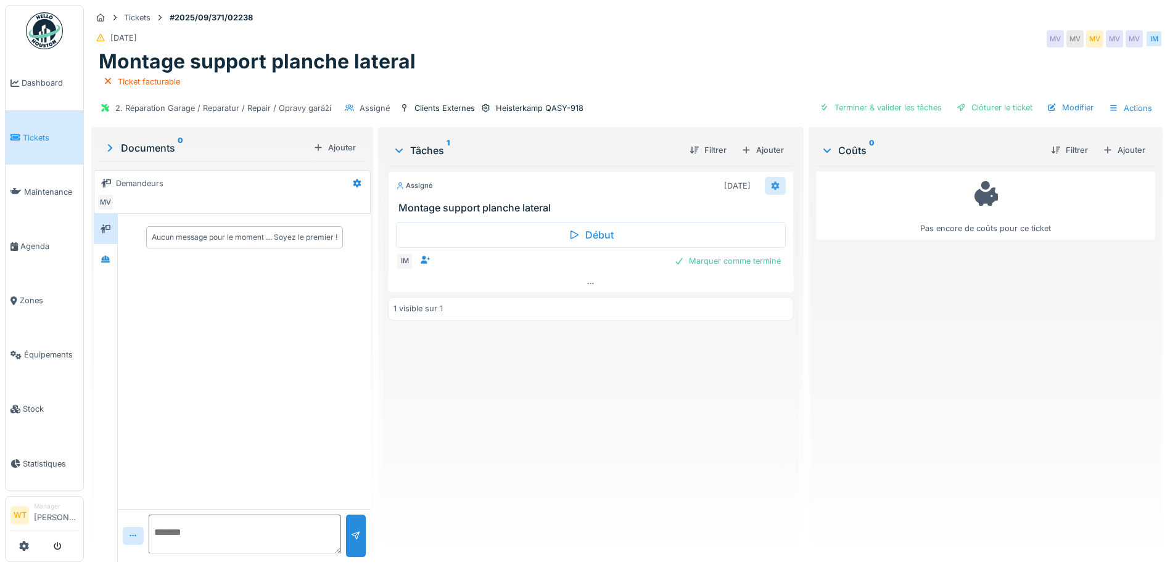
click at [770, 186] on icon at bounding box center [775, 186] width 10 height 8
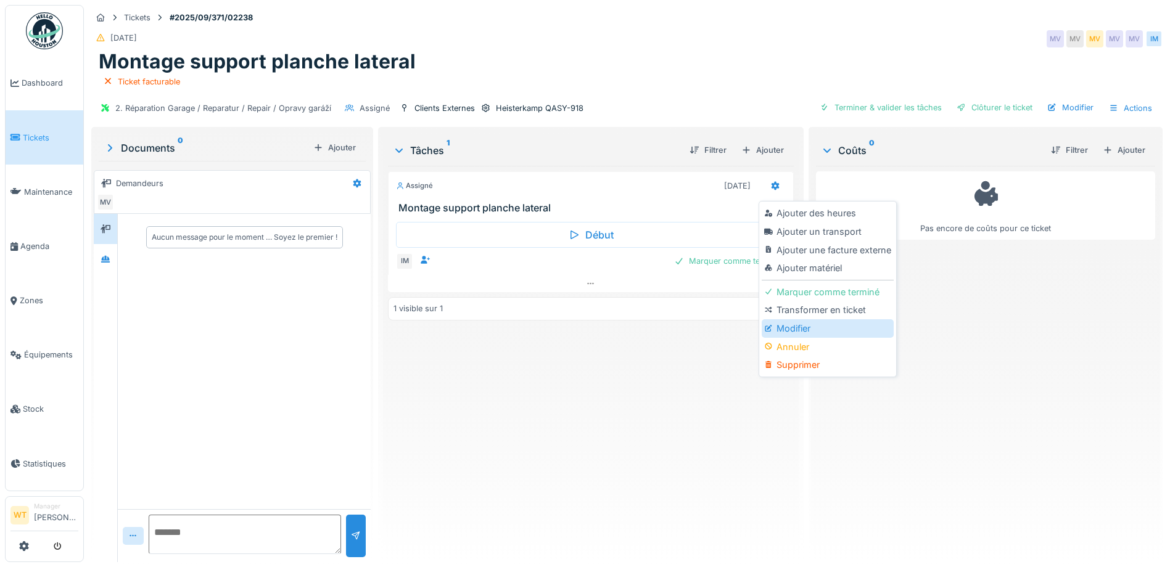
click at [794, 330] on div "Modifier" at bounding box center [826, 328] width 131 height 18
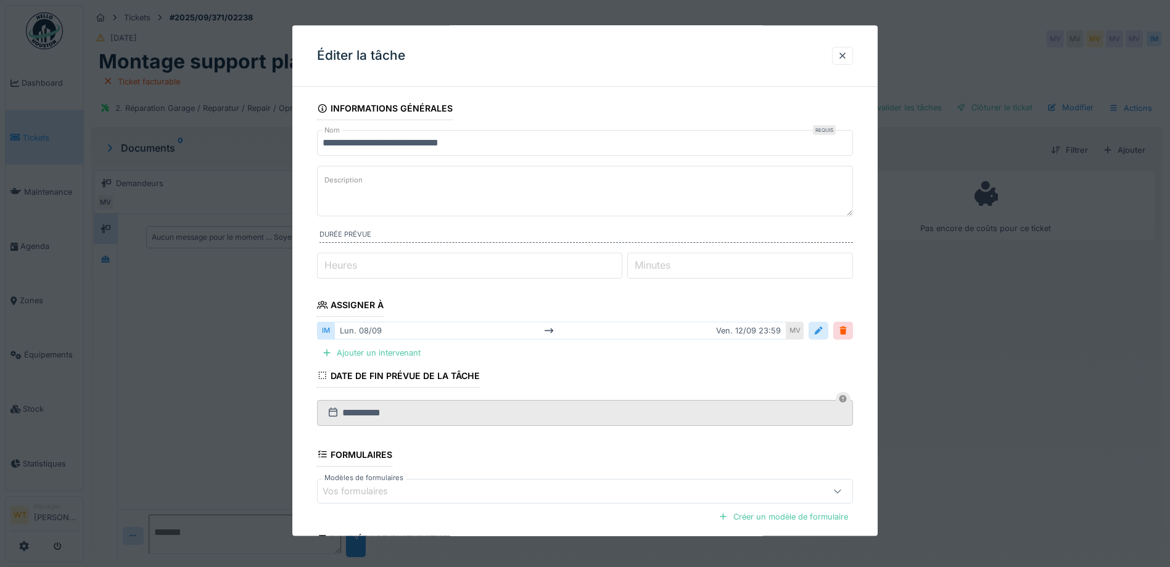
click at [820, 329] on div at bounding box center [818, 332] width 10 height 12
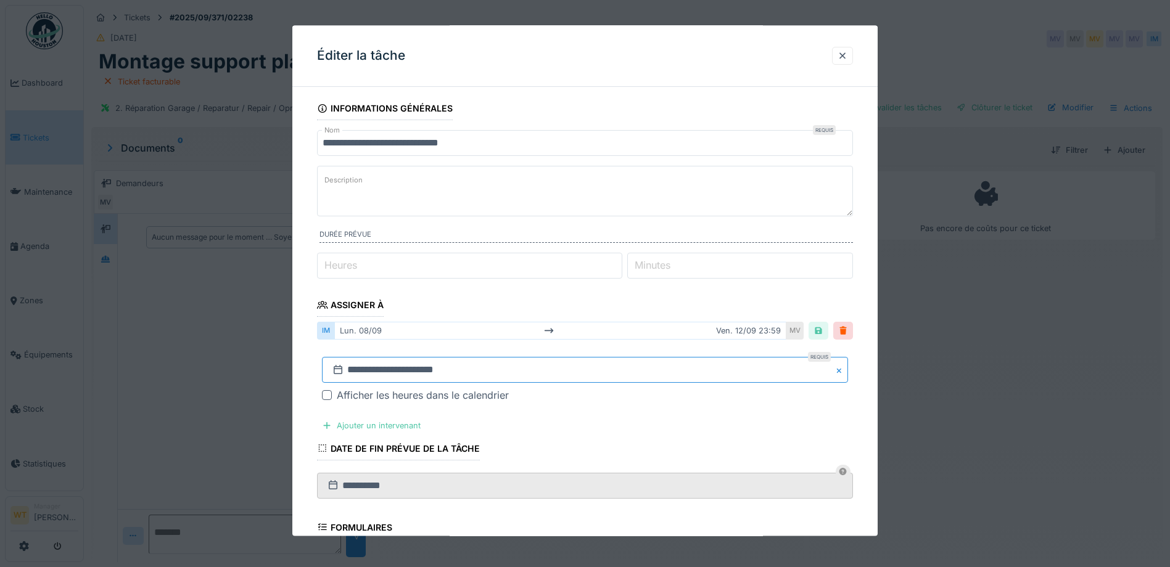
click at [420, 372] on input "**********" at bounding box center [585, 371] width 526 height 26
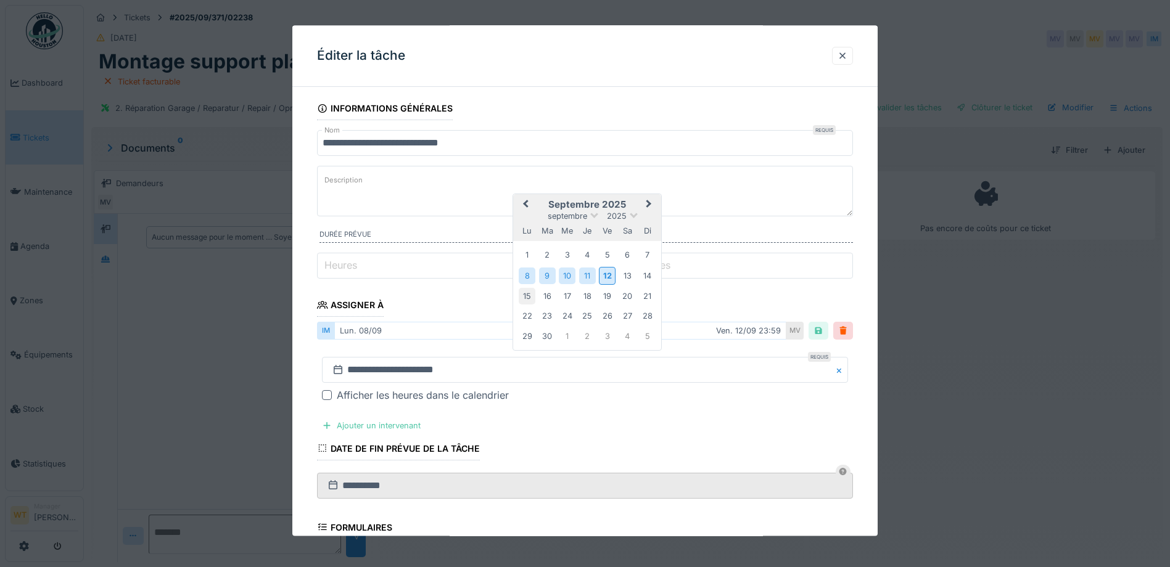
click at [528, 293] on div "15" at bounding box center [527, 296] width 17 height 17
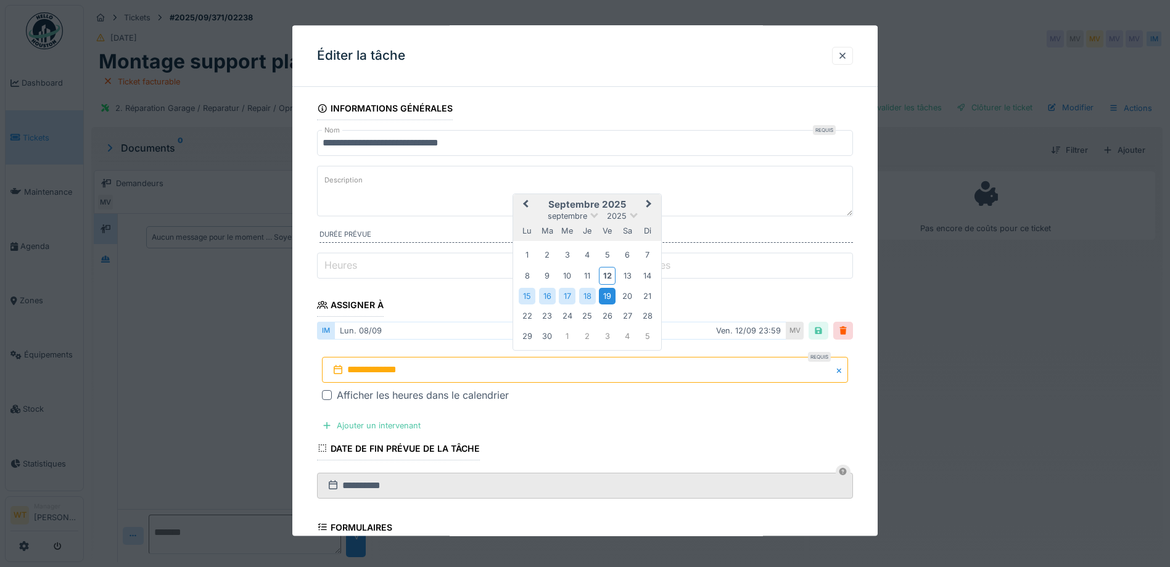
click at [602, 297] on div "19" at bounding box center [607, 296] width 17 height 17
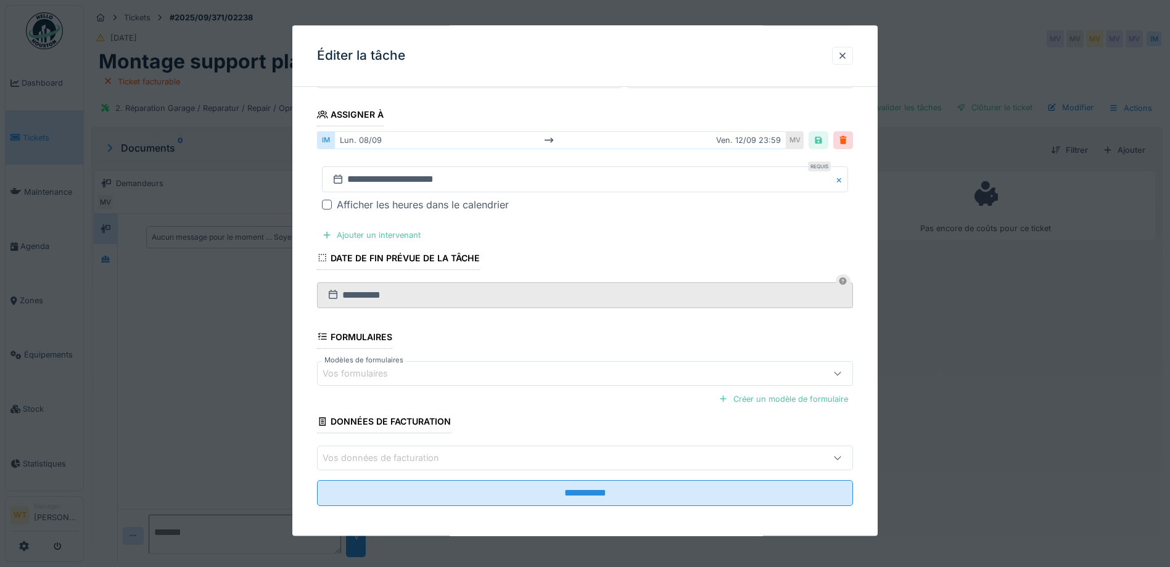
scroll to position [195, 0]
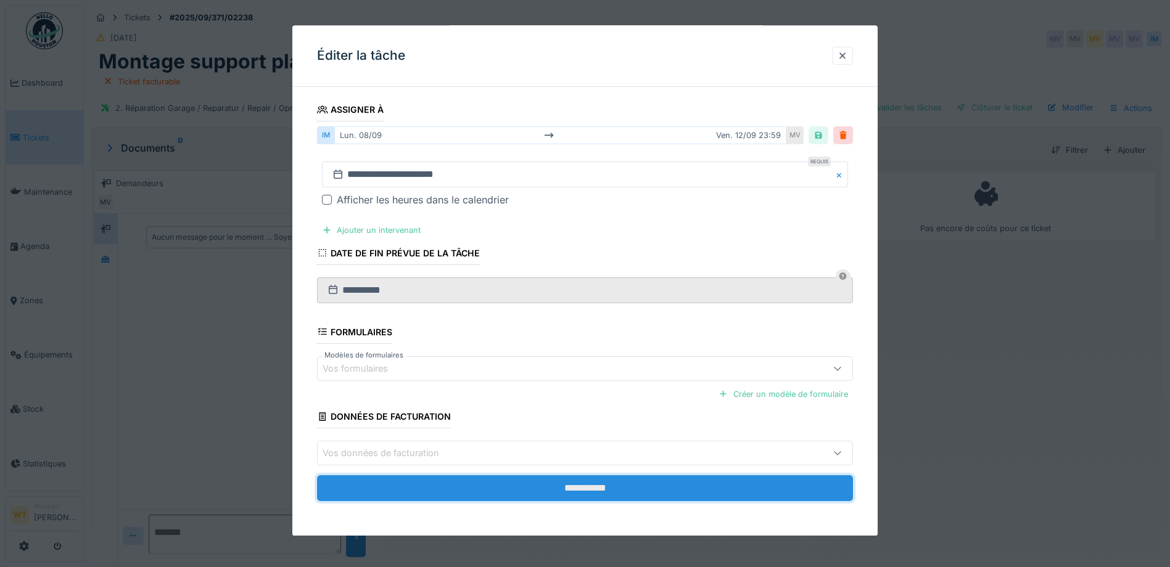
click at [506, 488] on input "**********" at bounding box center [585, 488] width 536 height 26
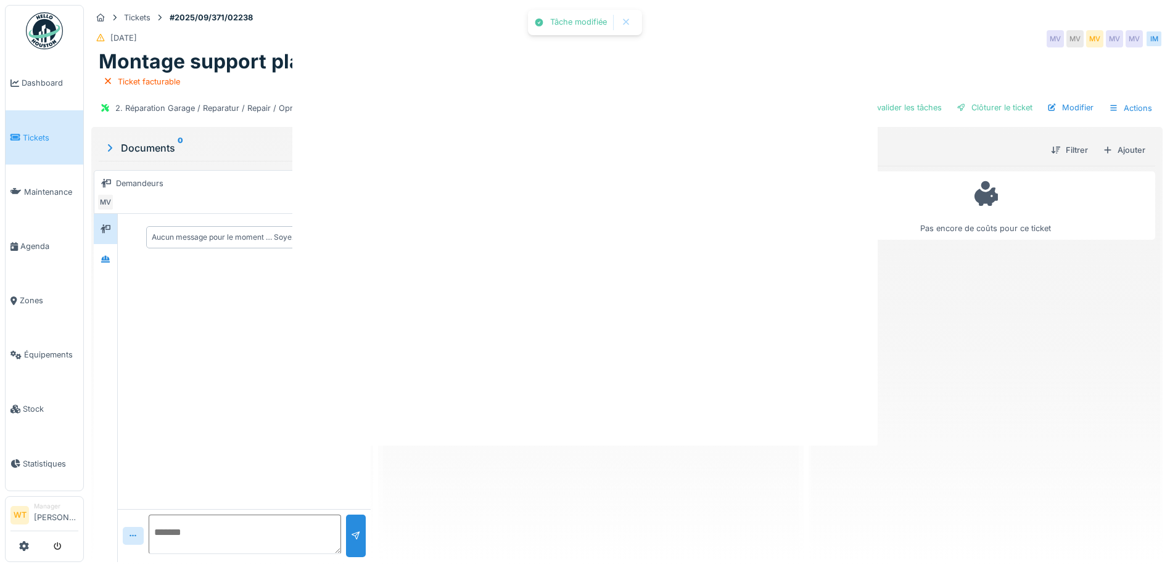
scroll to position [0, 0]
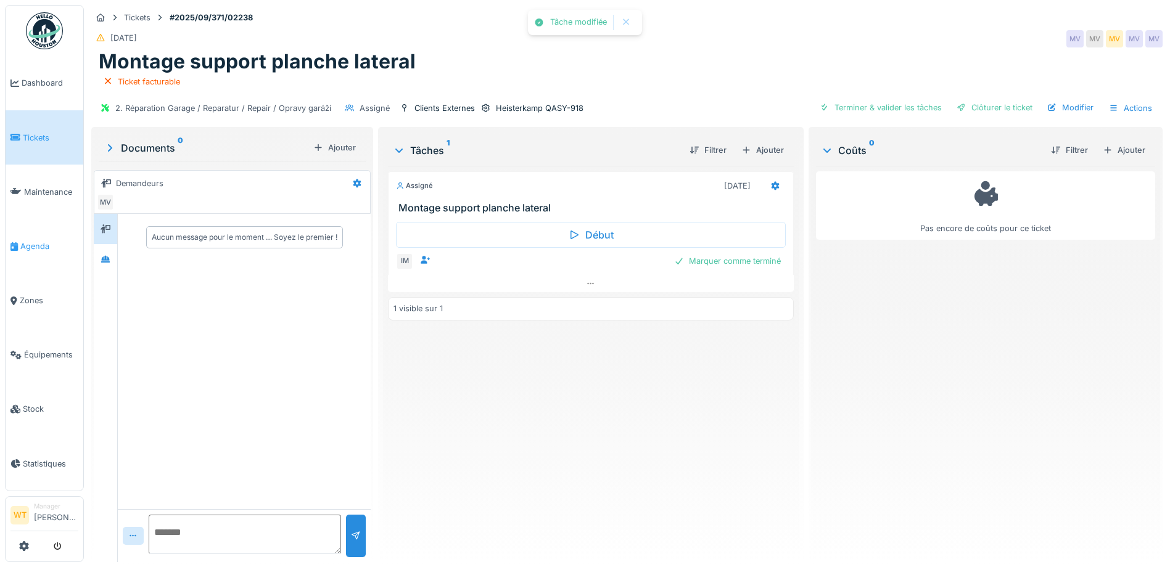
click at [39, 243] on span "Agenda" at bounding box center [49, 246] width 58 height 12
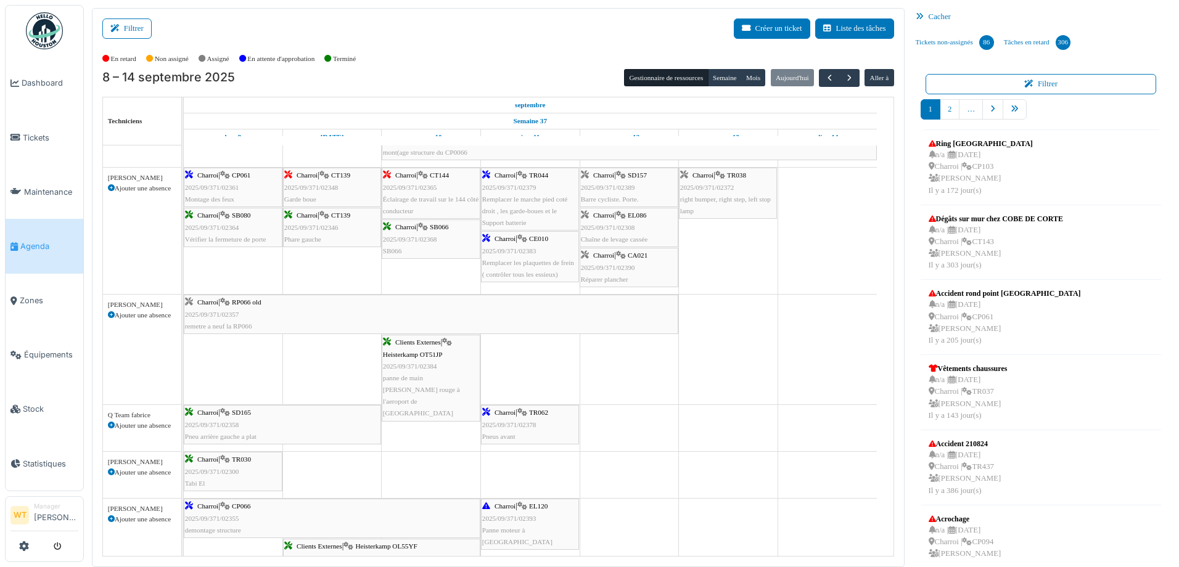
scroll to position [371, 0]
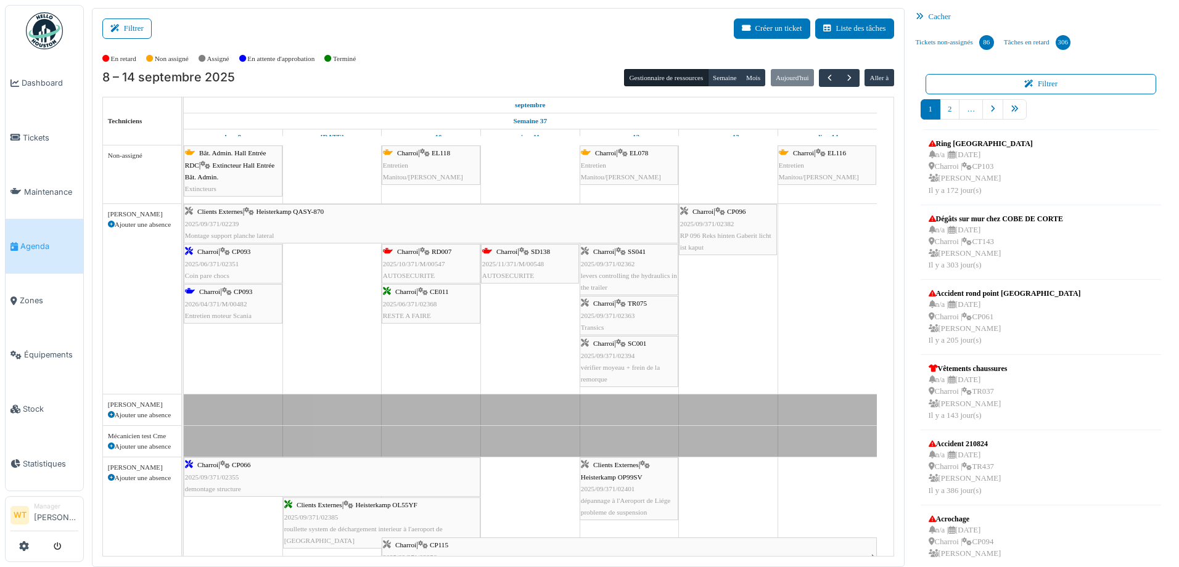
click at [319, 232] on div "Clients Externes | Heisterkamp QASY-870 2025/09/371/02239 Montage support planc…" at bounding box center [431, 224] width 492 height 36
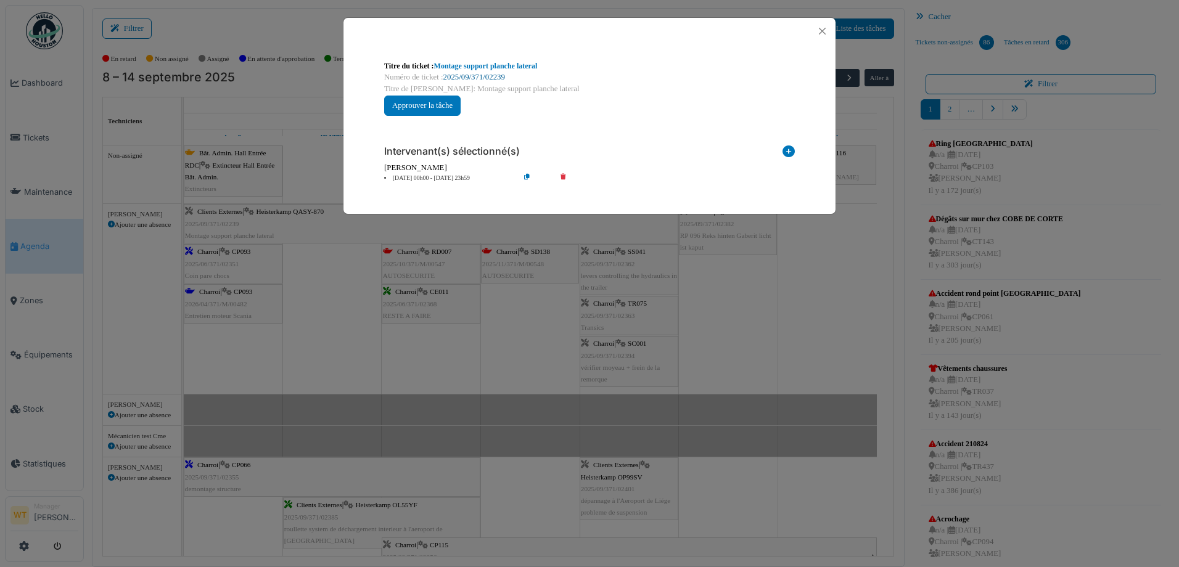
click at [502, 77] on link "2025/09/371/02239" at bounding box center [474, 77] width 62 height 9
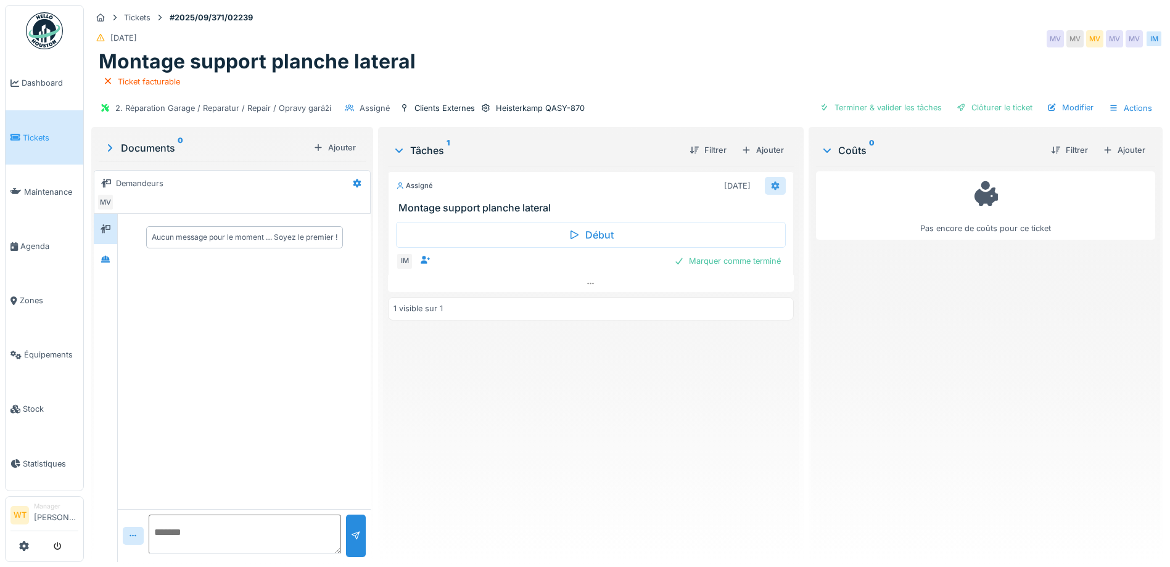
click at [775, 192] on div at bounding box center [775, 186] width 21 height 18
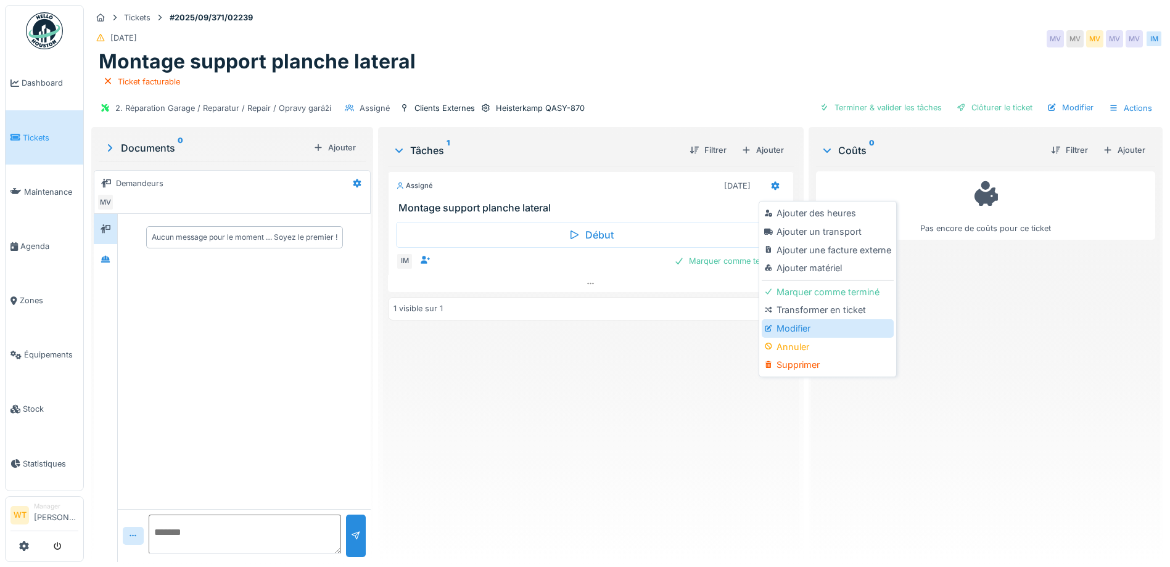
click at [835, 329] on div "Modifier" at bounding box center [826, 328] width 131 height 18
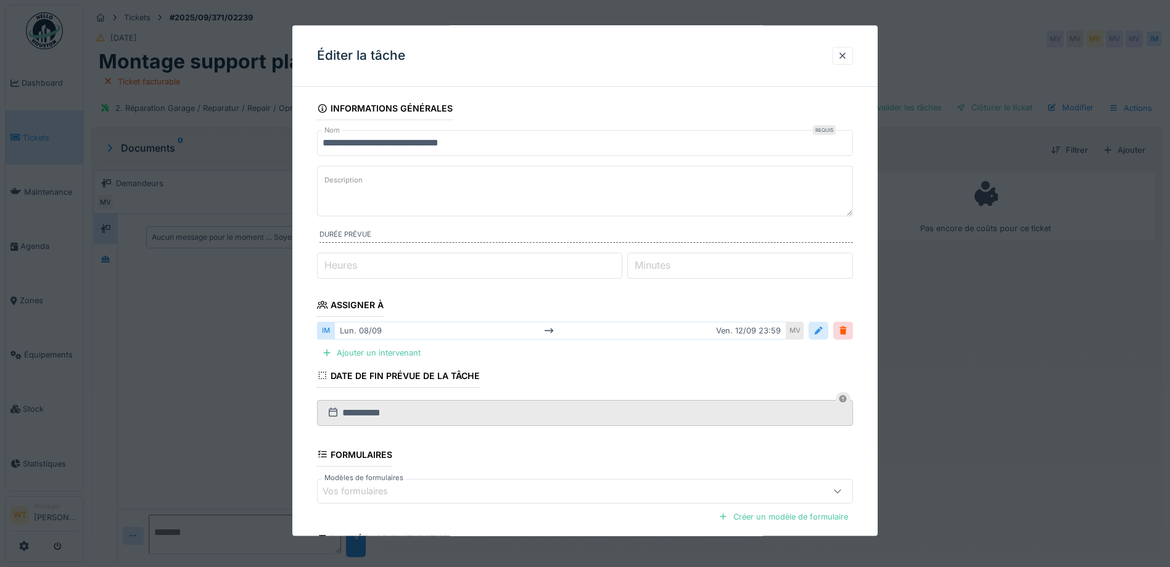
click at [821, 336] on div at bounding box center [818, 332] width 10 height 12
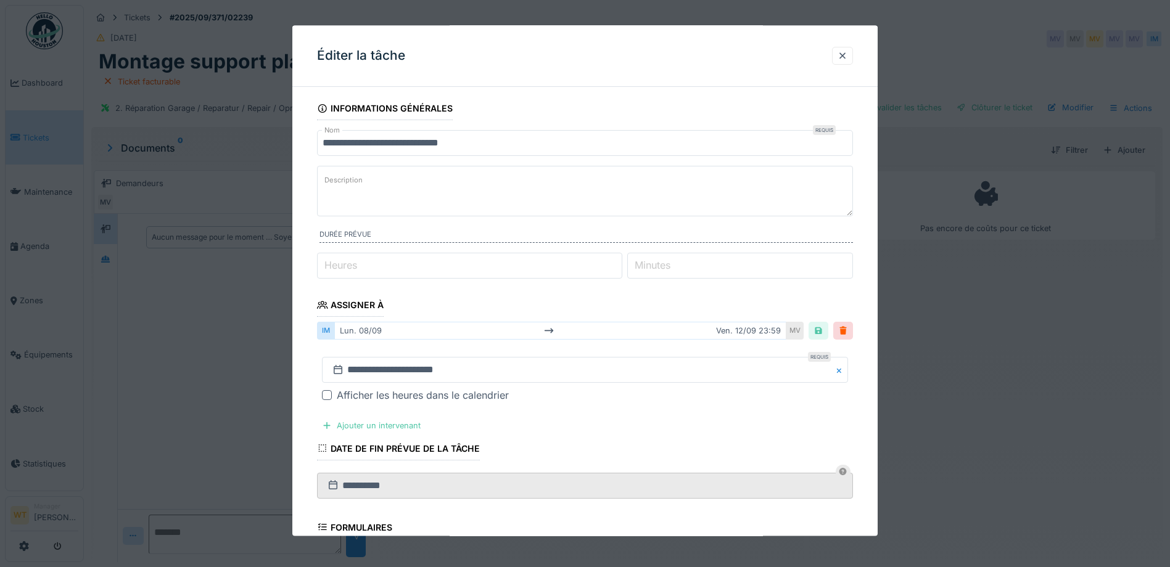
click at [681, 334] on div "[DATE] [DATE] 23:59" at bounding box center [560, 331] width 452 height 18
click at [551, 374] on input "**********" at bounding box center [585, 371] width 526 height 26
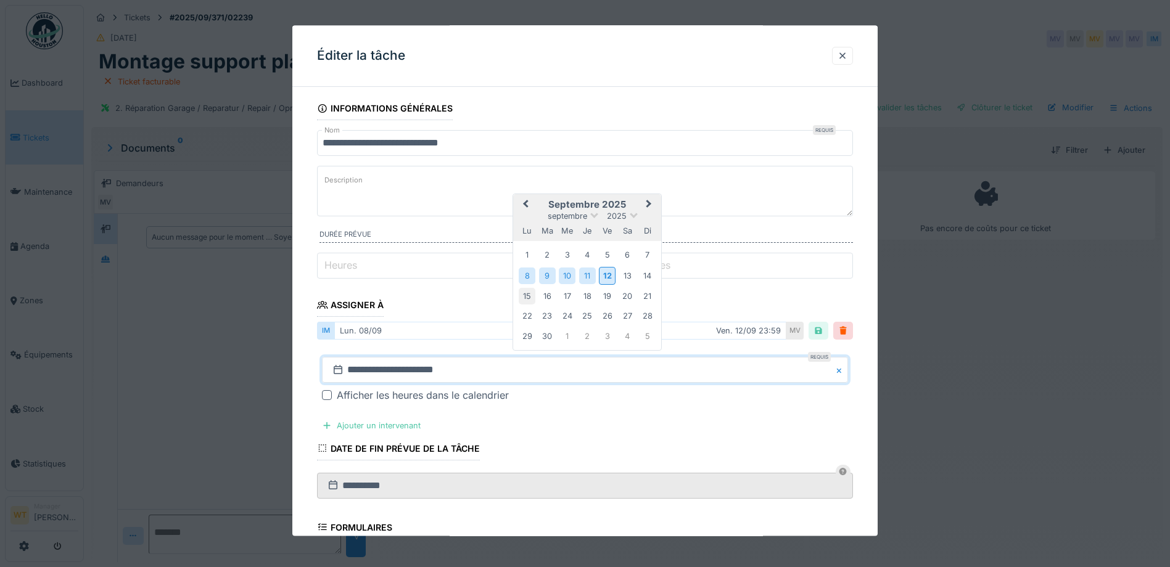
click at [527, 298] on div "15" at bounding box center [527, 296] width 17 height 17
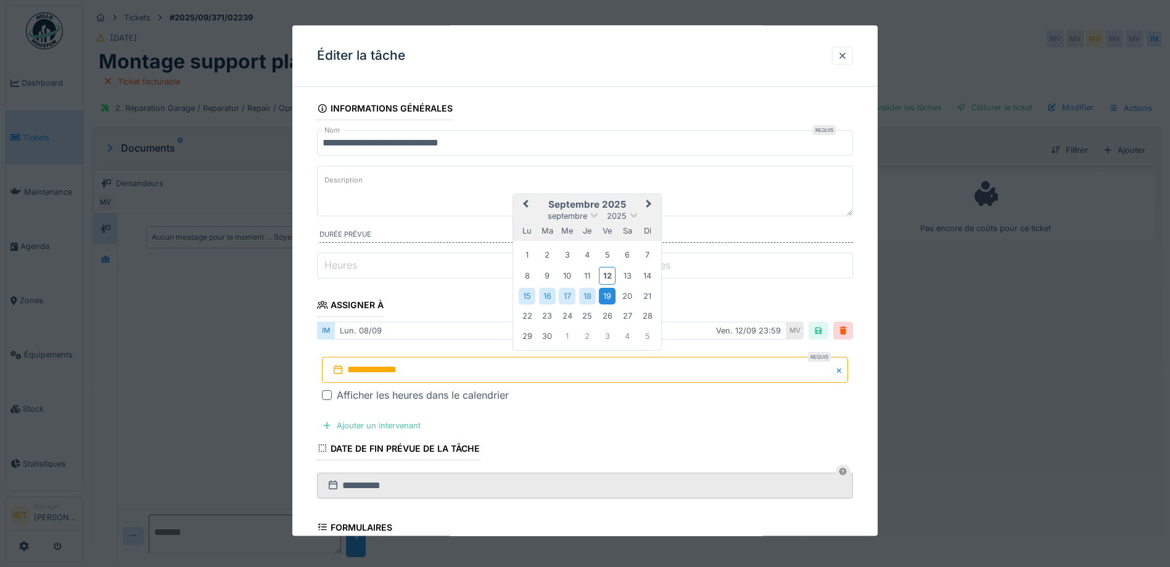
click at [609, 302] on div "19" at bounding box center [607, 296] width 17 height 17
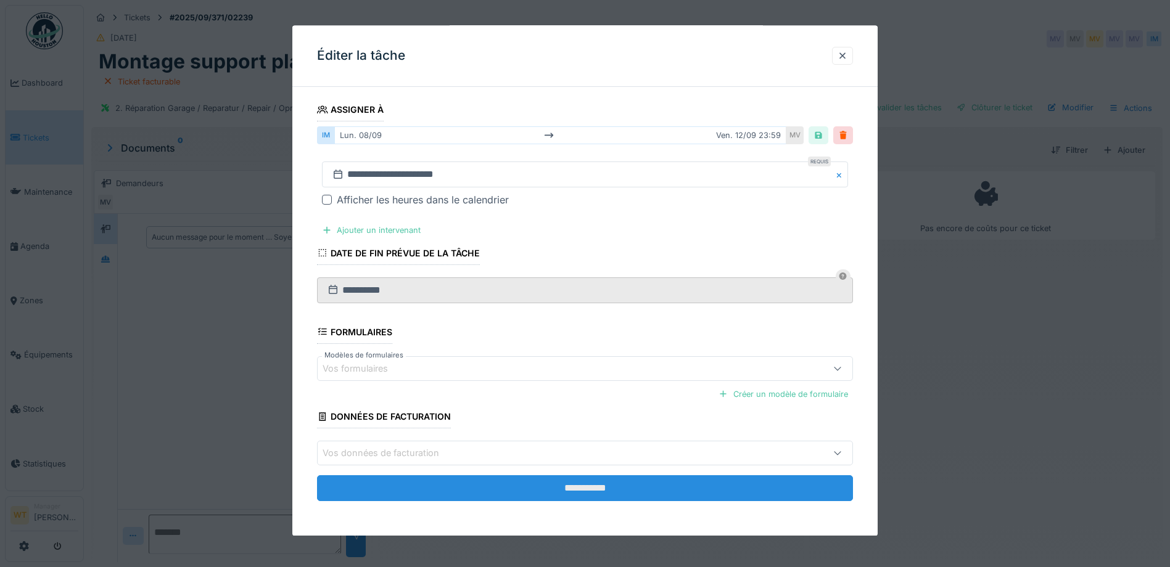
scroll to position [9, 0]
click at [472, 487] on input "**********" at bounding box center [585, 488] width 536 height 26
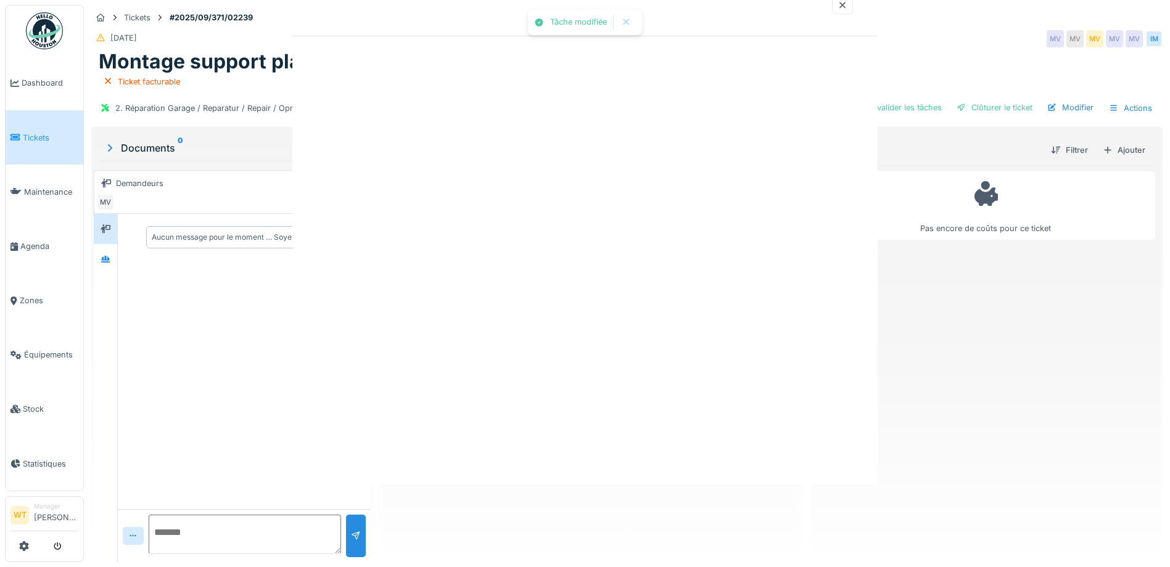
scroll to position [0, 0]
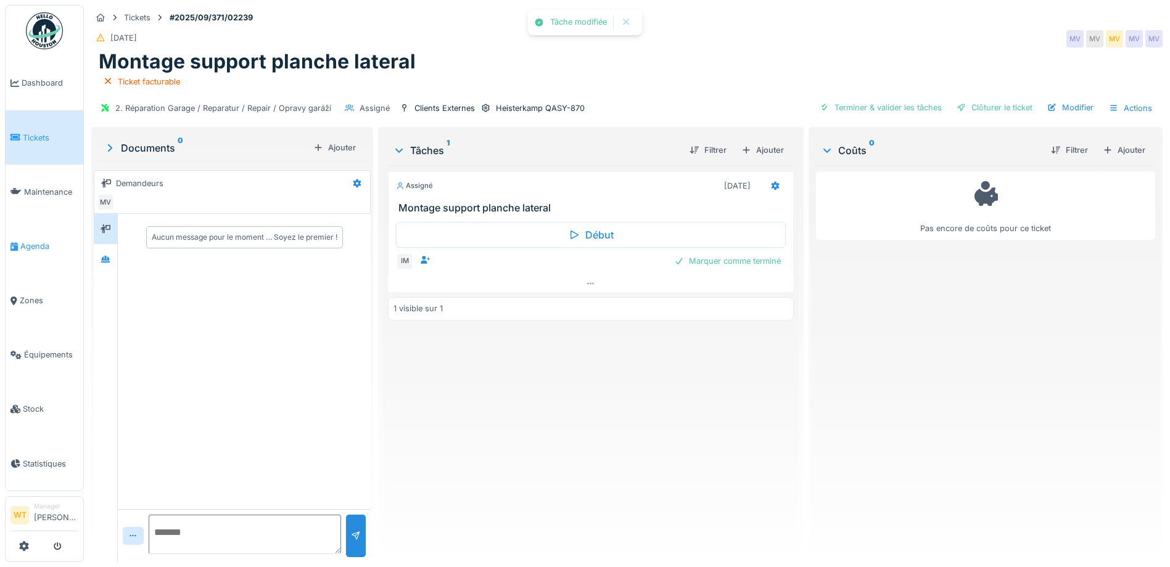
click at [22, 243] on span "Agenda" at bounding box center [49, 246] width 58 height 12
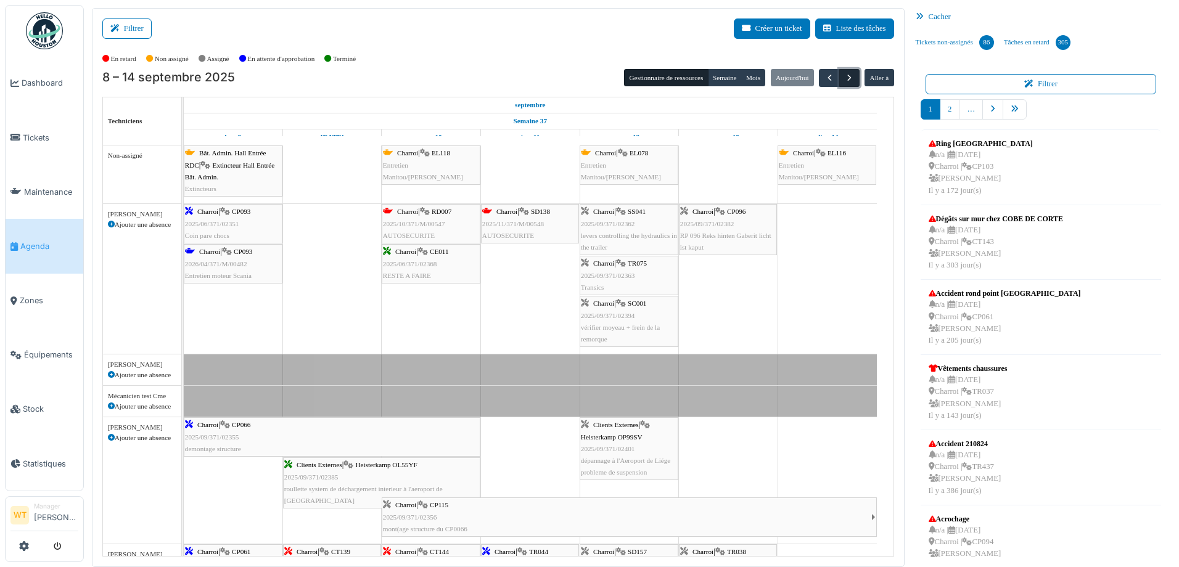
click at [839, 80] on button "button" at bounding box center [849, 78] width 20 height 18
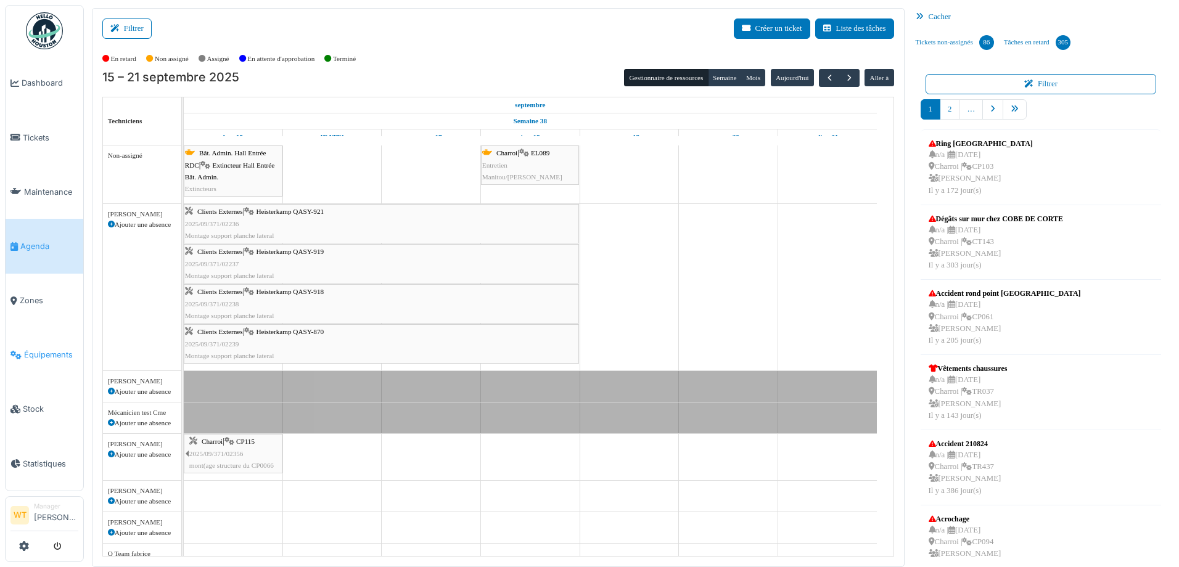
click at [41, 337] on link "Équipements" at bounding box center [45, 355] width 78 height 54
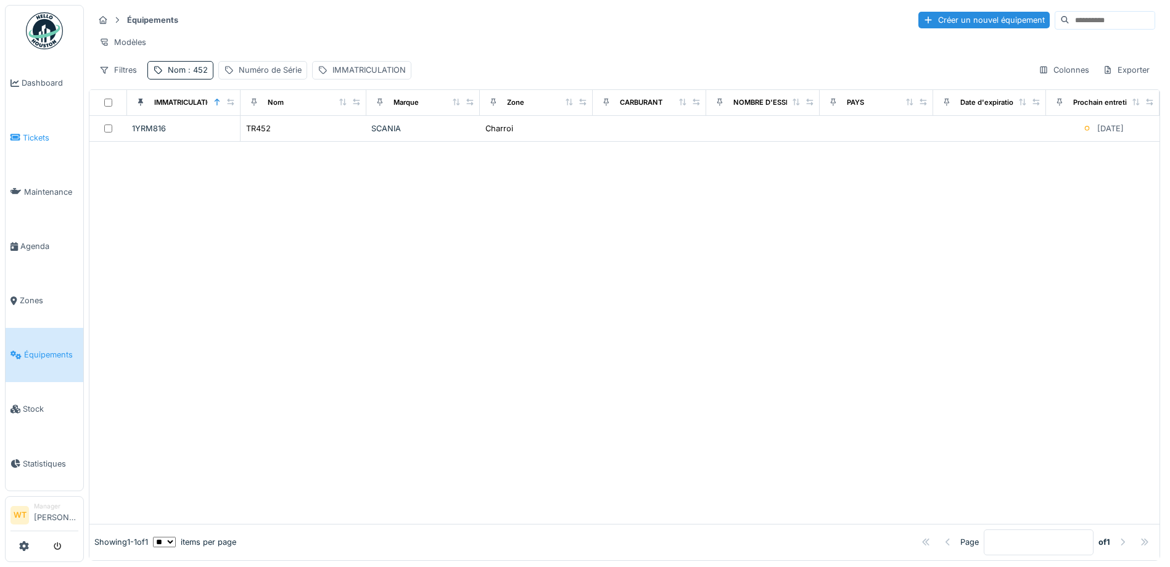
click at [44, 133] on span "Tickets" at bounding box center [50, 138] width 55 height 12
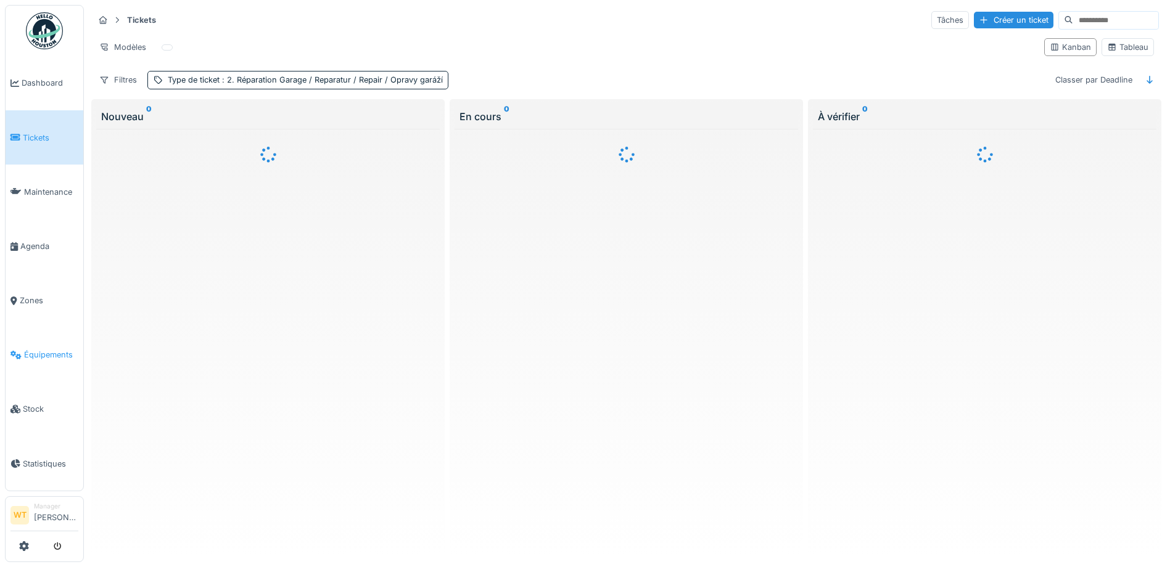
click at [53, 338] on link "Équipements" at bounding box center [45, 355] width 78 height 54
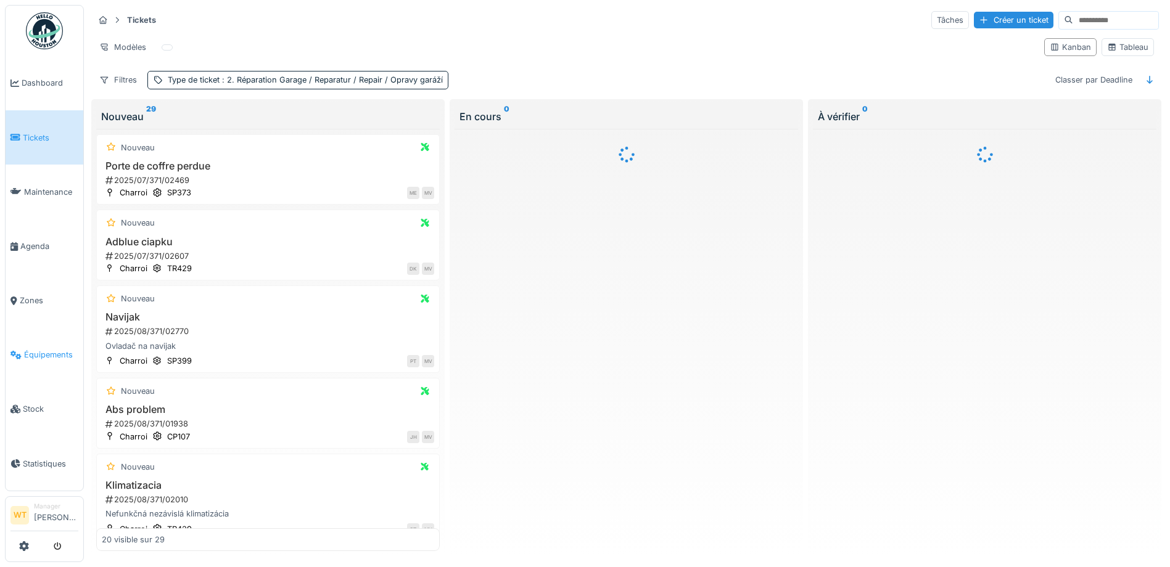
click at [42, 349] on span "Équipements" at bounding box center [51, 355] width 54 height 12
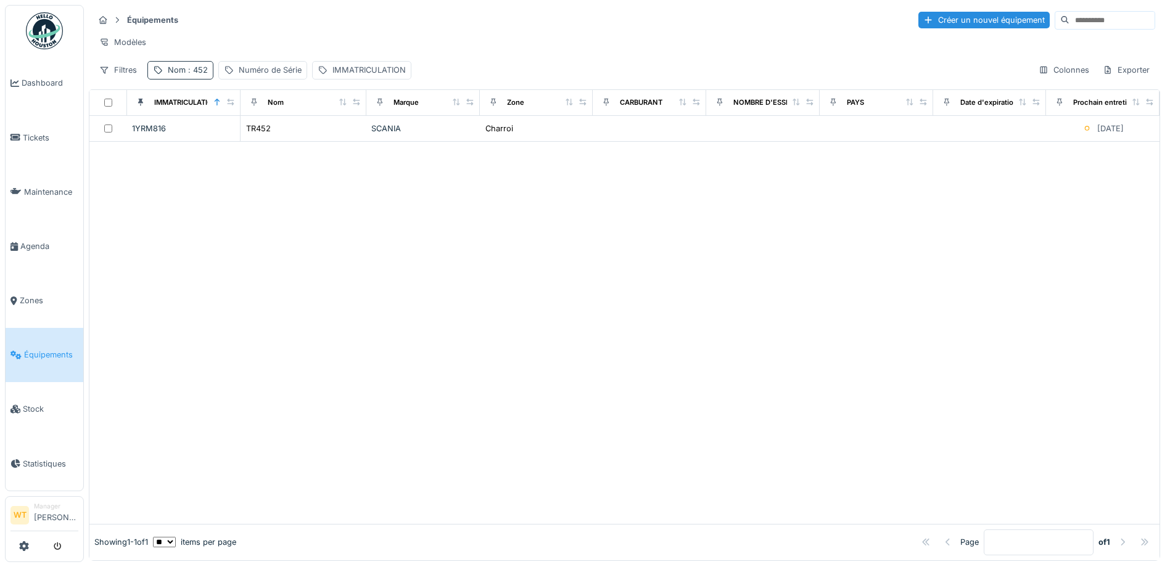
click at [199, 76] on div "Nom : 452" at bounding box center [188, 70] width 40 height 12
click at [264, 139] on icon at bounding box center [261, 139] width 6 height 6
click at [258, 142] on input "Nom" at bounding box center [214, 139] width 123 height 26
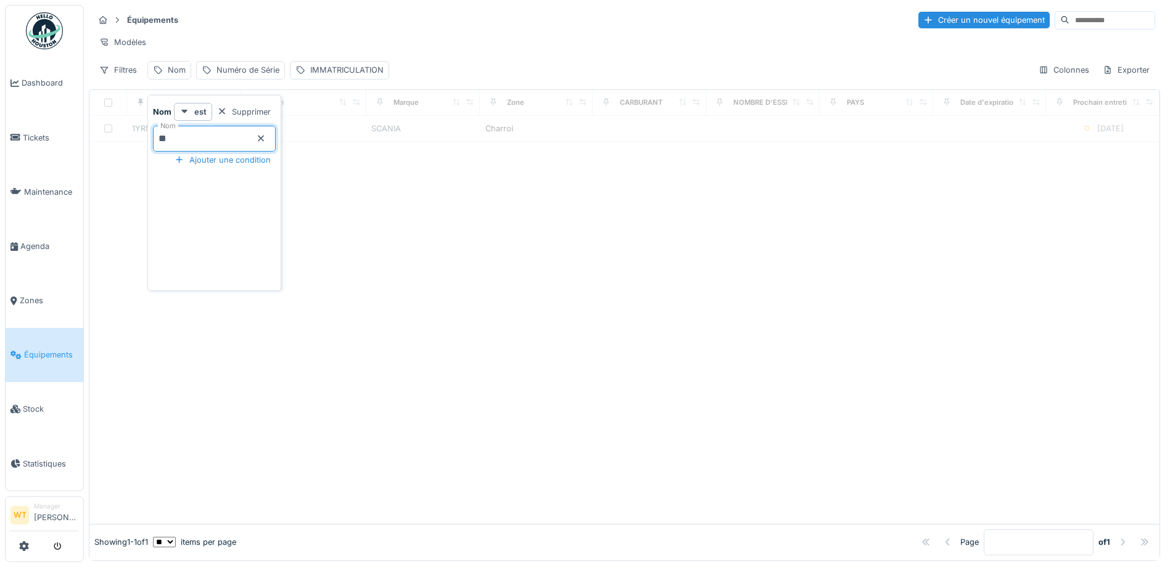
type input "**"
click at [278, 39] on div "Modèles" at bounding box center [624, 42] width 1061 height 18
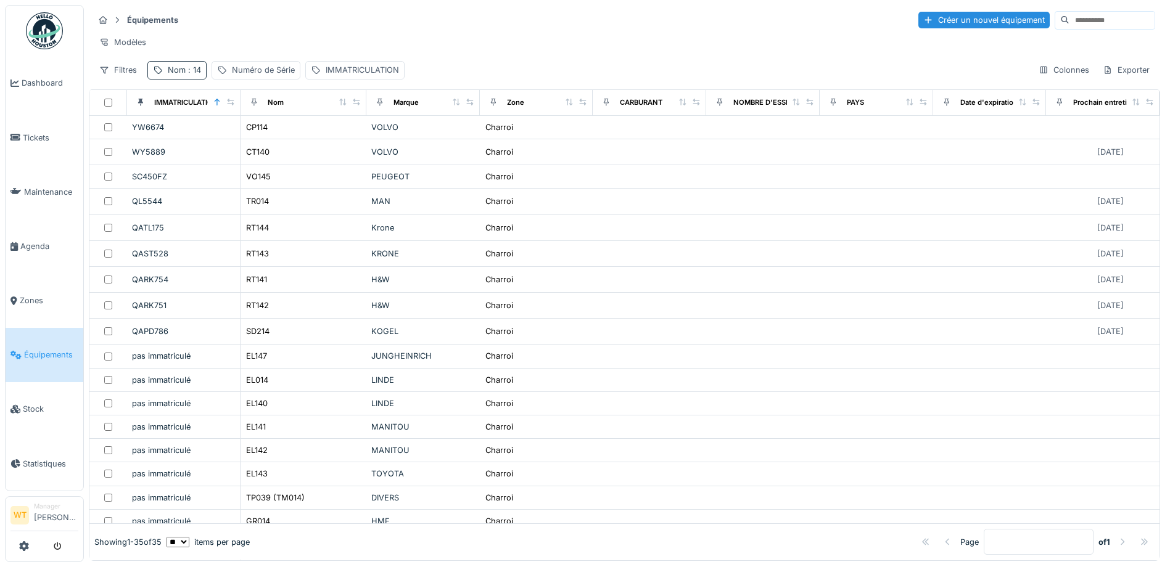
click at [163, 79] on div "Nom : 14" at bounding box center [176, 70] width 59 height 18
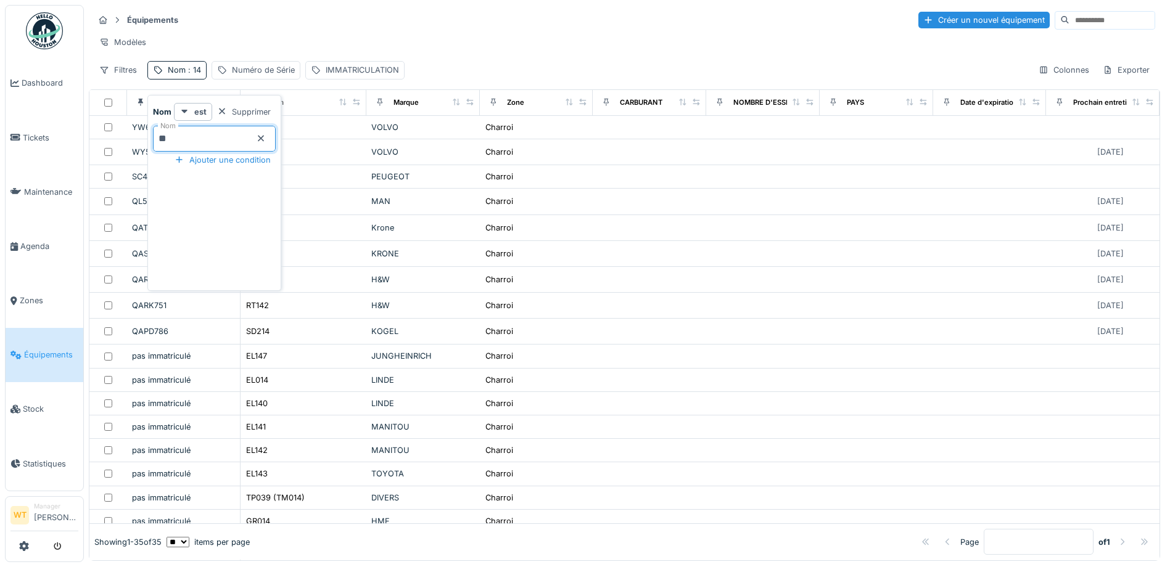
click at [159, 139] on input "**" at bounding box center [214, 139] width 123 height 26
type input "***"
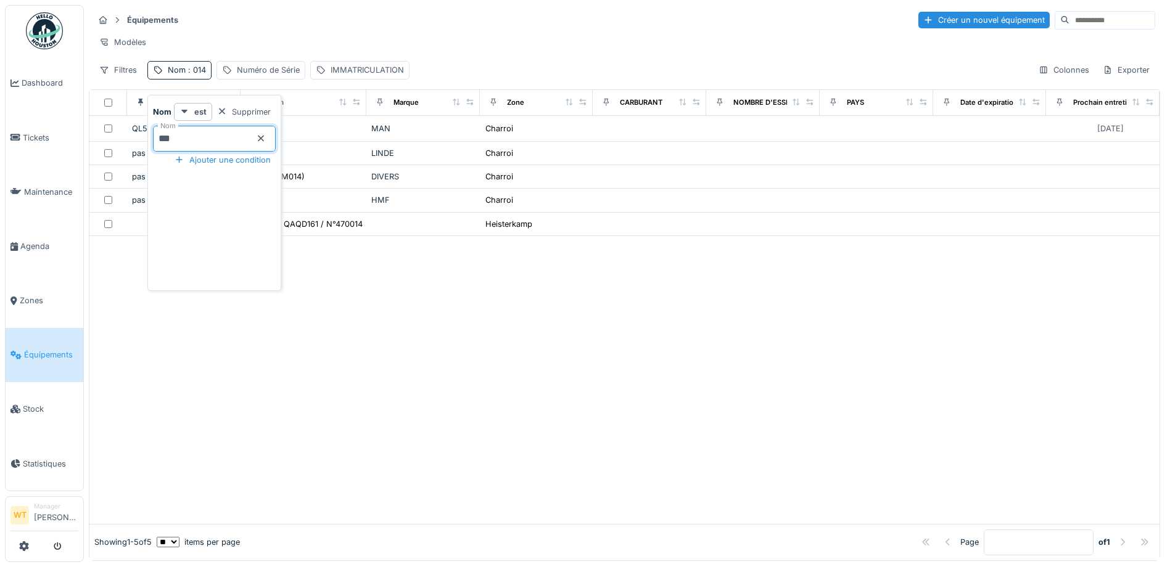
click at [252, 38] on div "Modèles" at bounding box center [624, 42] width 1061 height 18
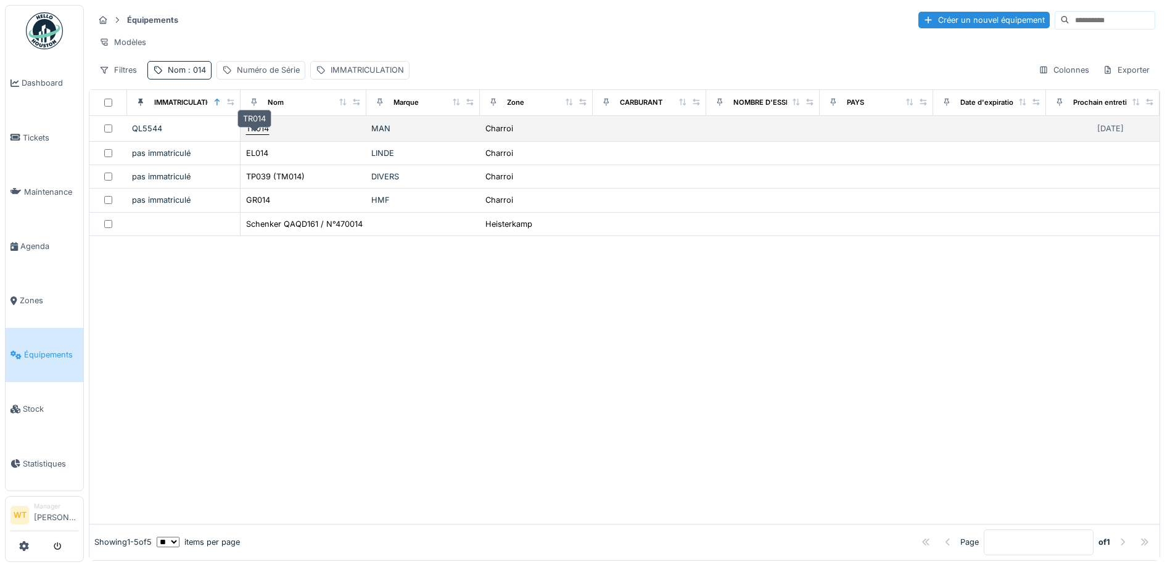
click at [253, 134] on div "TR014" at bounding box center [257, 129] width 23 height 12
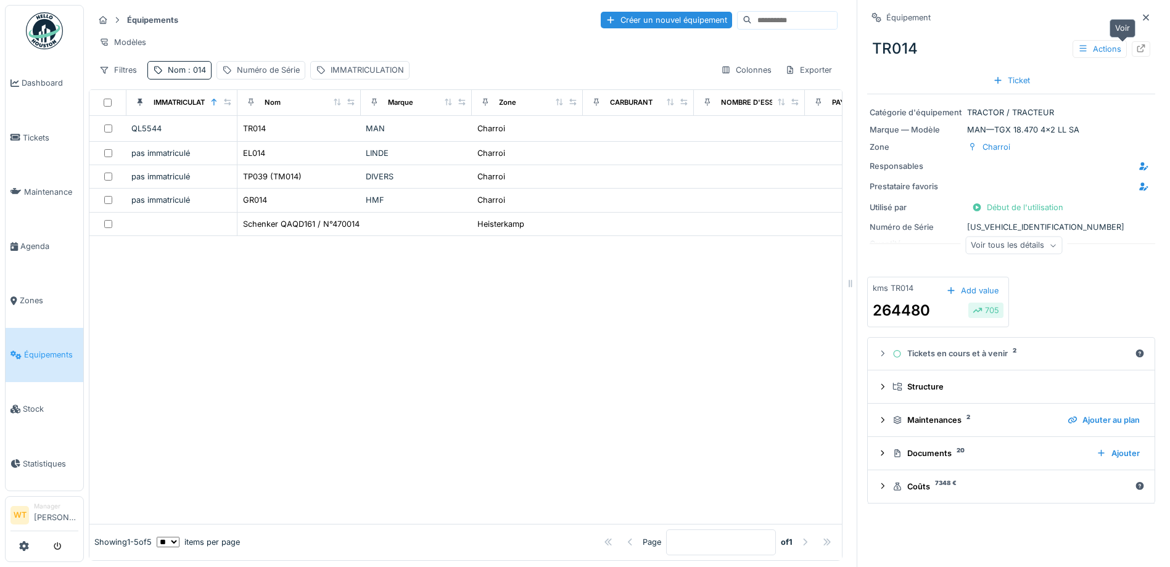
click at [1136, 53] on div at bounding box center [1141, 49] width 10 height 12
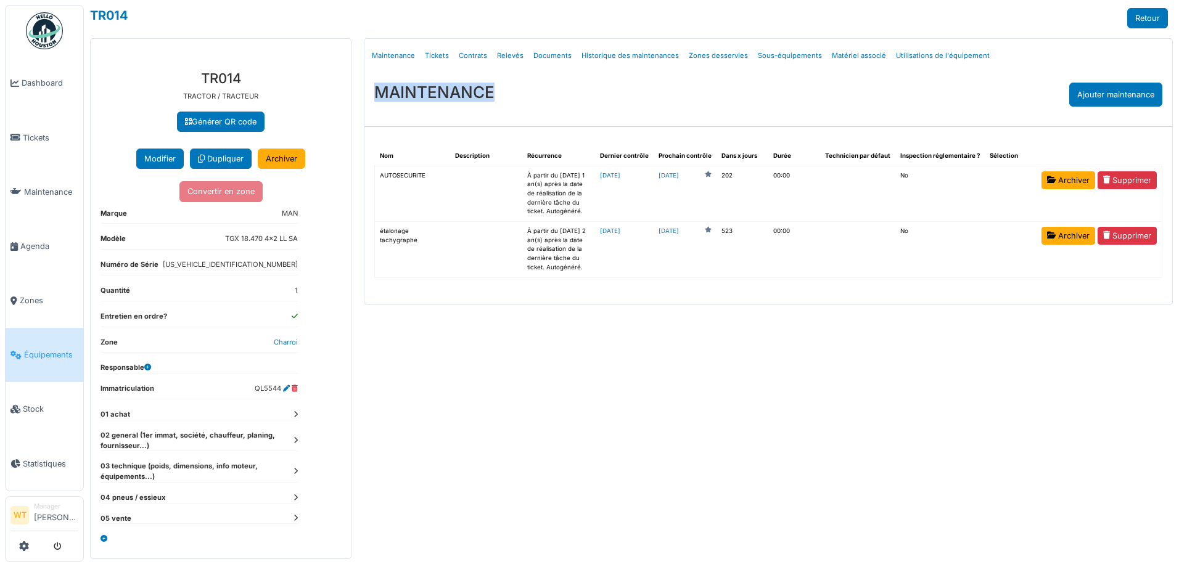
drag, startPoint x: 374, startPoint y: 96, endPoint x: 494, endPoint y: 93, distance: 120.3
click at [494, 93] on div "MAINTENANCE Ajouter maintenance" at bounding box center [768, 95] width 808 height 44
drag, startPoint x: 494, startPoint y: 93, endPoint x: 502, endPoint y: 93, distance: 8.6
click at [502, 93] on div "MAINTENANCE Ajouter maintenance" at bounding box center [768, 95] width 808 height 44
click at [500, 94] on div "MAINTENANCE Ajouter maintenance" at bounding box center [768, 95] width 808 height 44
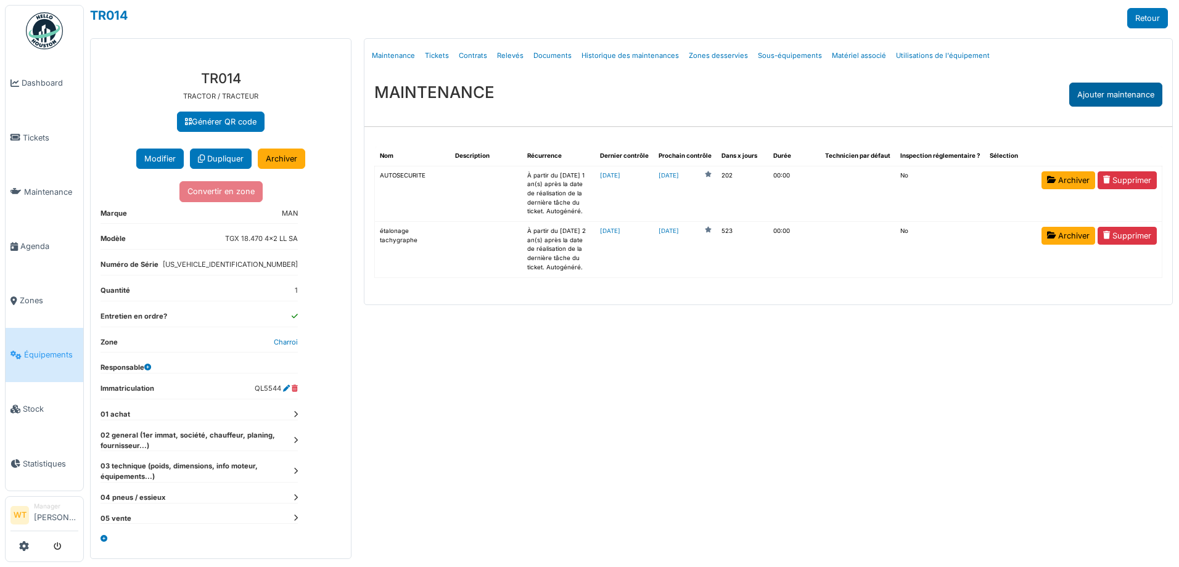
click at [1119, 91] on div "Ajouter maintenance" at bounding box center [1115, 95] width 93 height 24
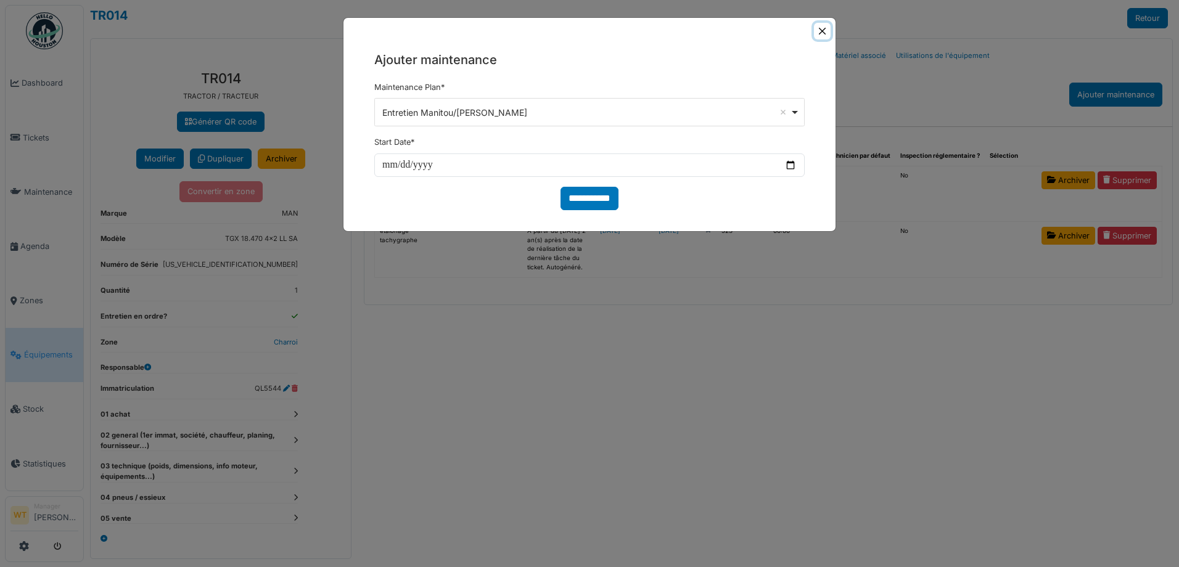
click at [821, 34] on button "Close" at bounding box center [822, 31] width 17 height 17
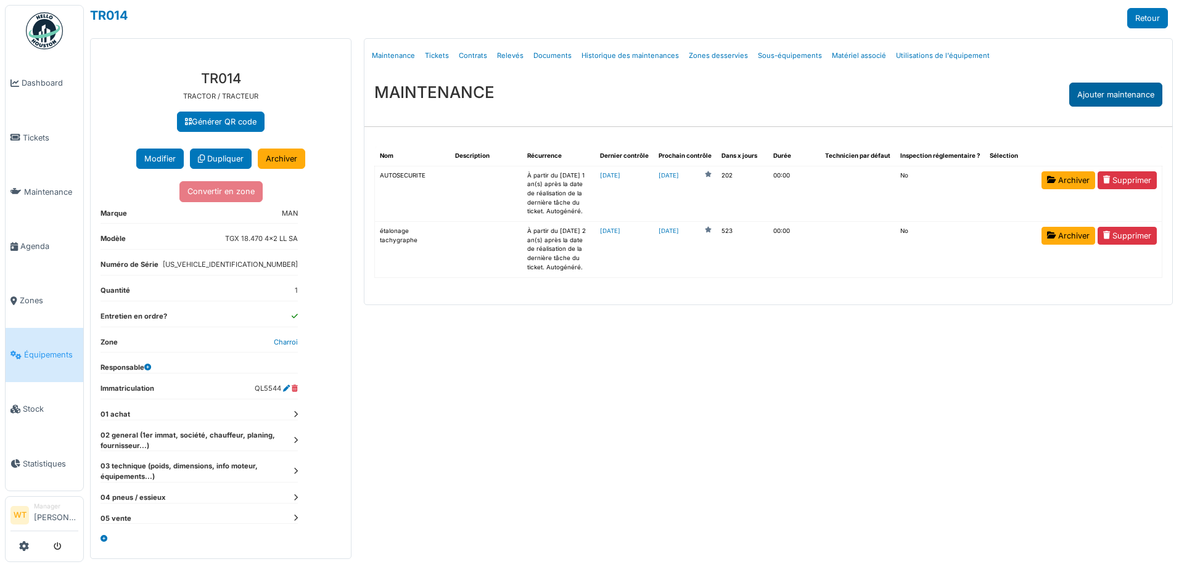
click at [1125, 99] on div "Ajouter maintenance" at bounding box center [1115, 95] width 93 height 24
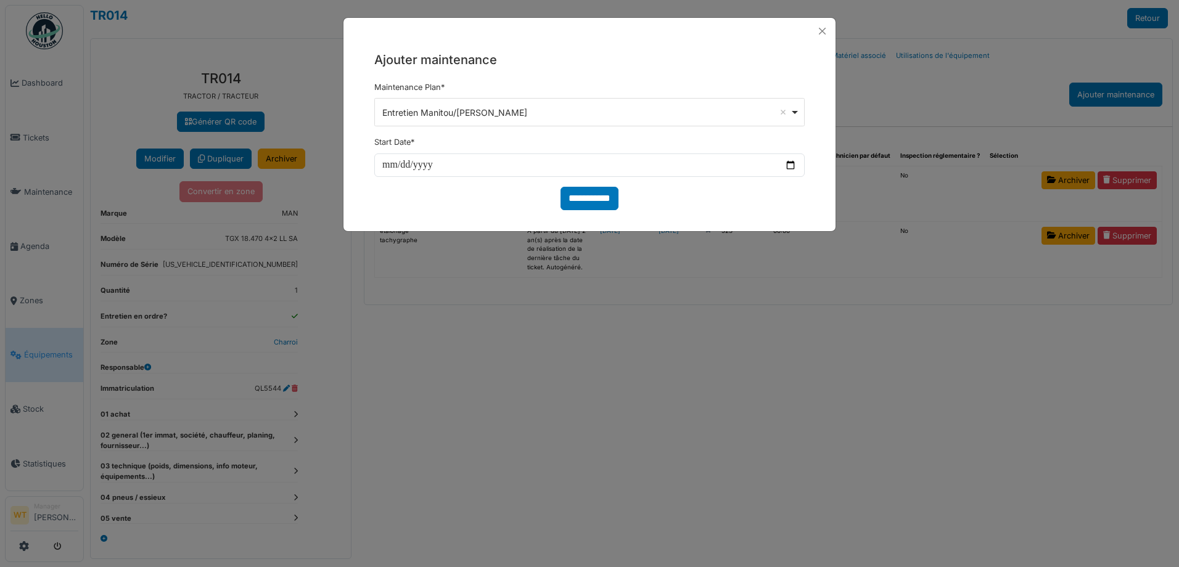
click at [515, 116] on div "Entretien Manitou/Moffett Remove item" at bounding box center [586, 112] width 408 height 13
click at [823, 30] on button "Close" at bounding box center [822, 31] width 17 height 17
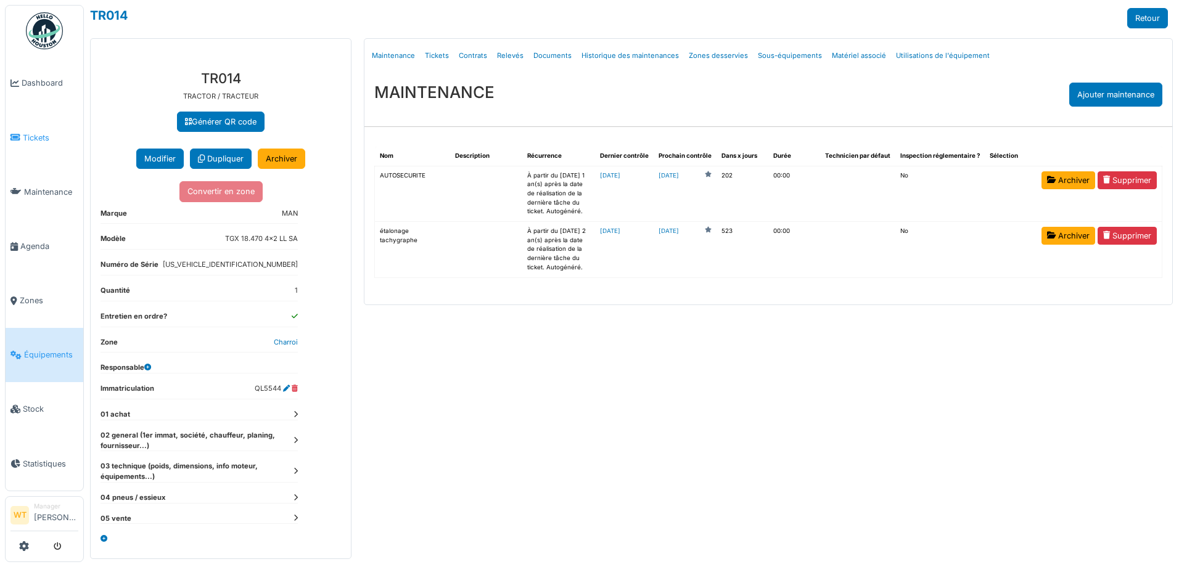
click at [25, 137] on span "Tickets" at bounding box center [50, 138] width 55 height 12
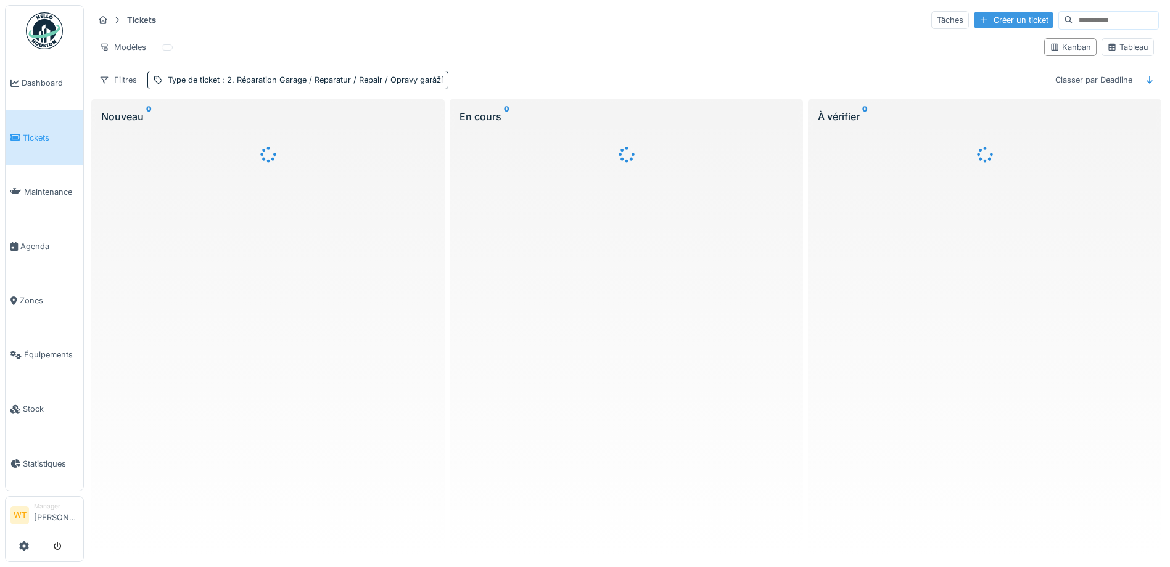
click at [975, 24] on div "Créer un ticket" at bounding box center [1014, 20] width 80 height 17
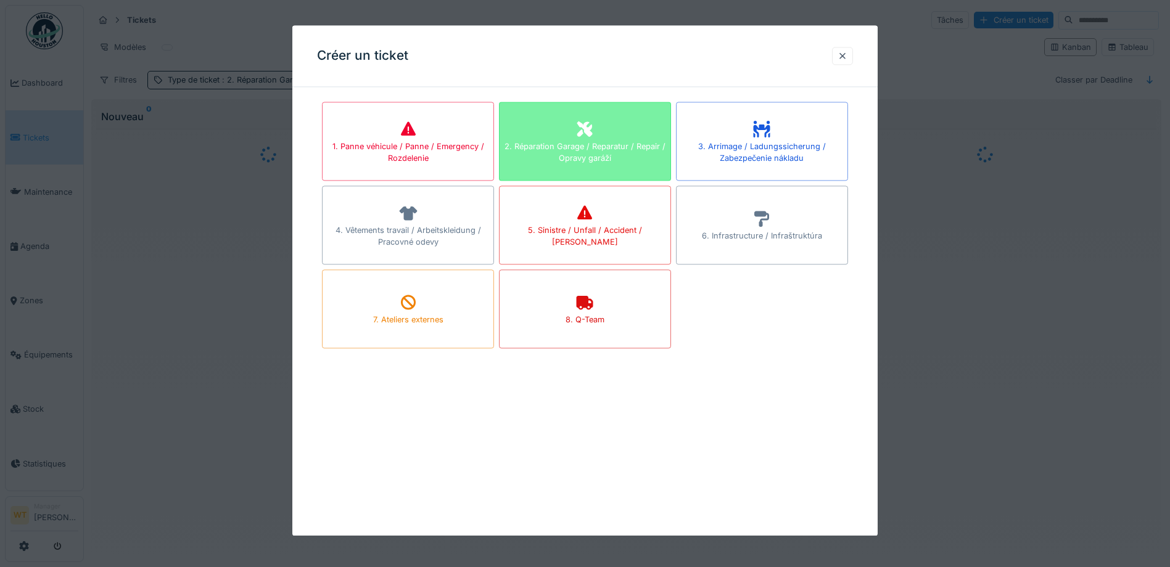
click at [620, 154] on div "2. Réparation Garage / Reparatur / Repair / Opravy garáží" at bounding box center [584, 152] width 171 height 23
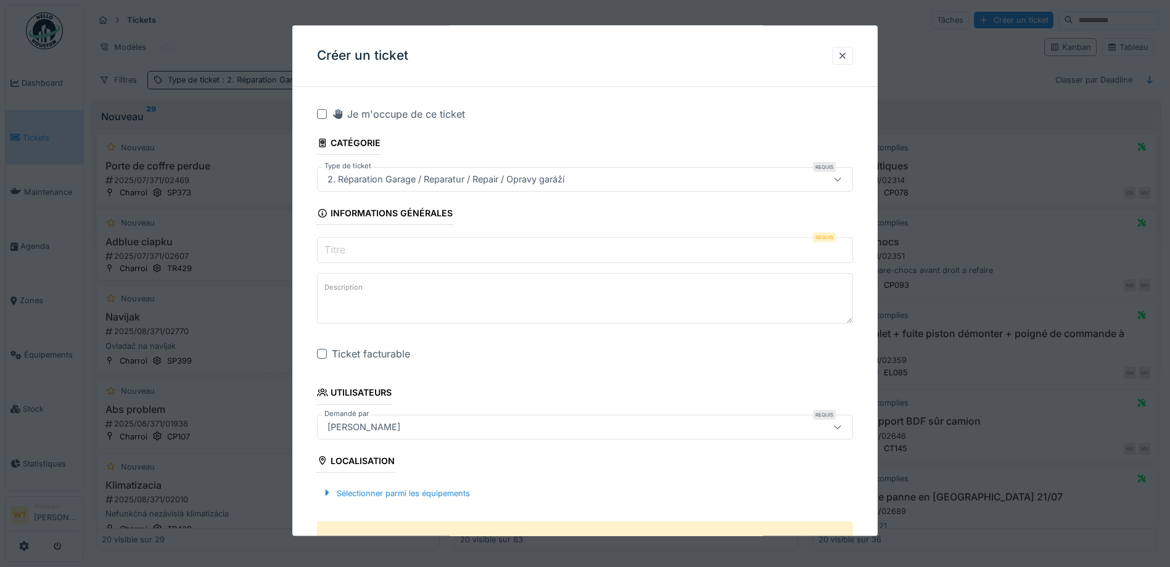
drag, startPoint x: 849, startPoint y: 56, endPoint x: 162, endPoint y: 227, distance: 708.4
click at [842, 59] on div at bounding box center [842, 56] width 10 height 12
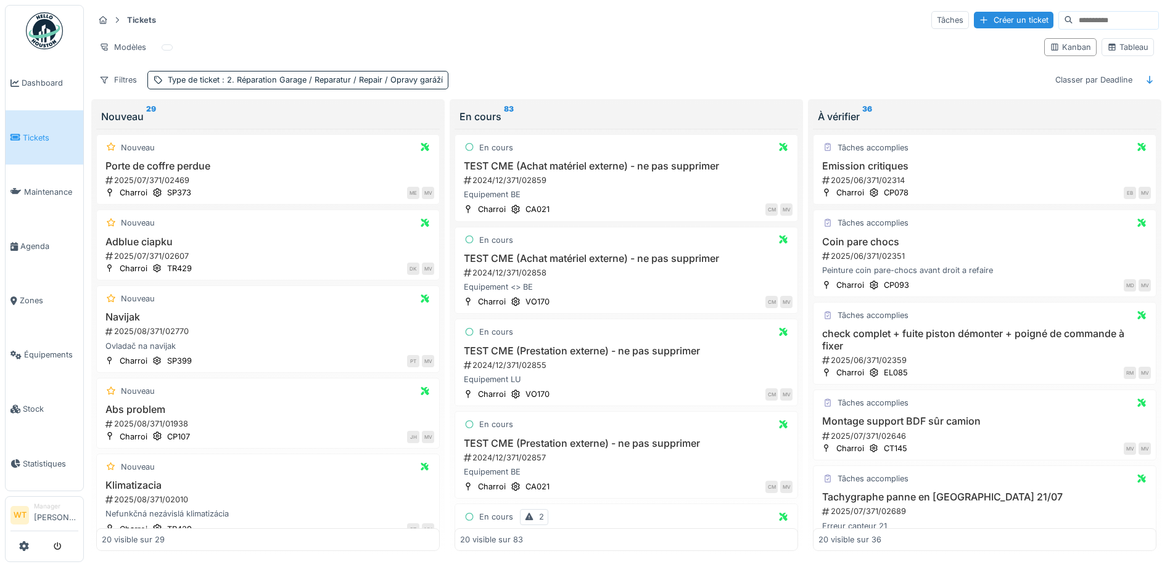
click at [60, 142] on link "Tickets" at bounding box center [45, 137] width 78 height 54
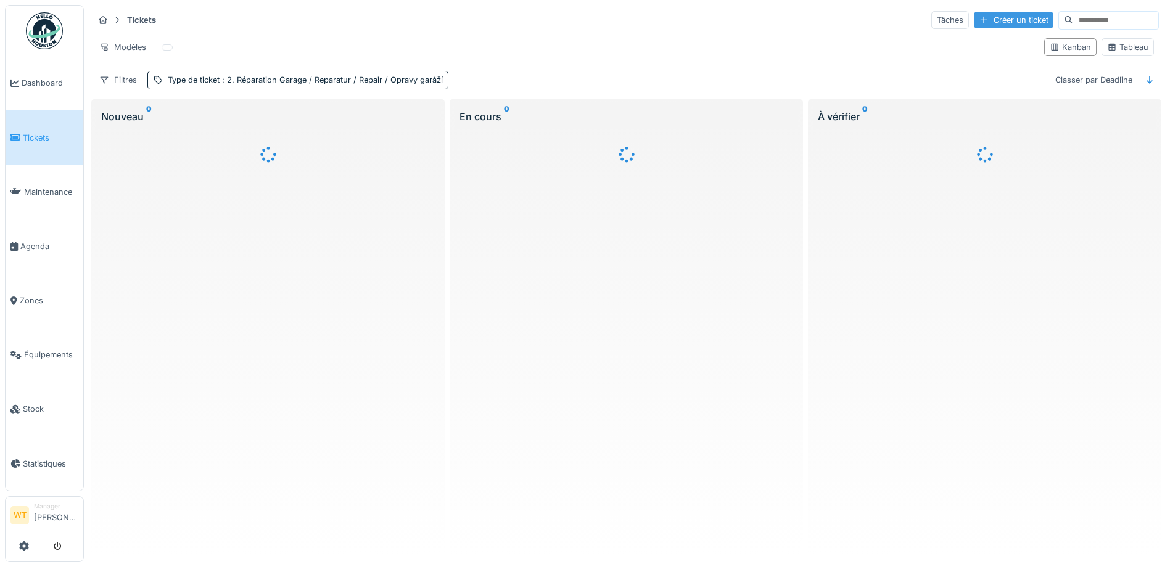
click at [974, 20] on div "Créer un ticket" at bounding box center [1014, 20] width 80 height 17
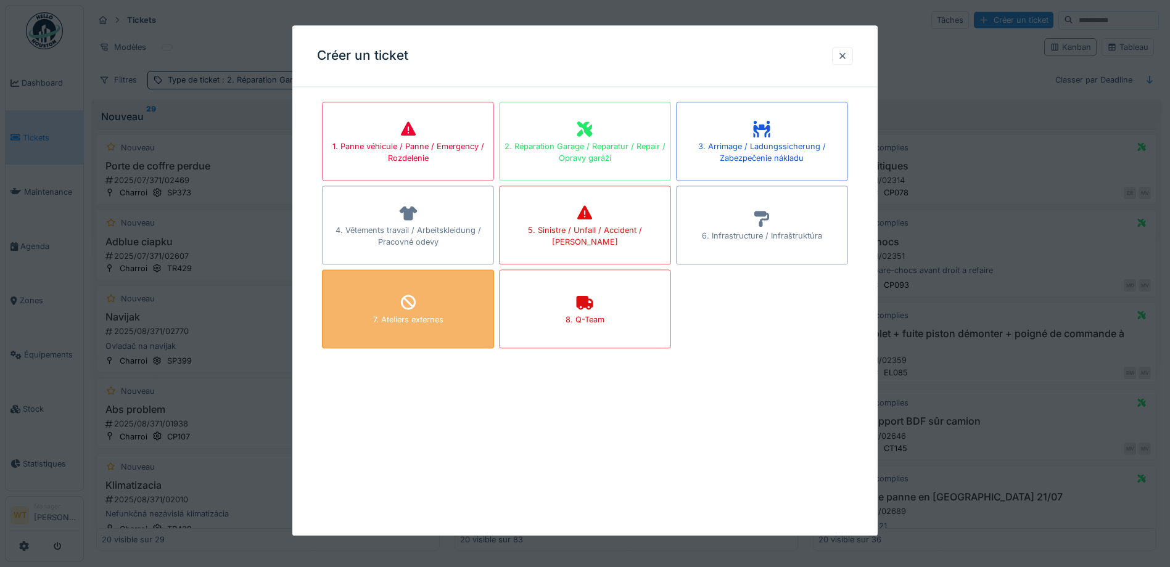
click at [429, 304] on div "7. Ateliers externes" at bounding box center [408, 308] width 172 height 79
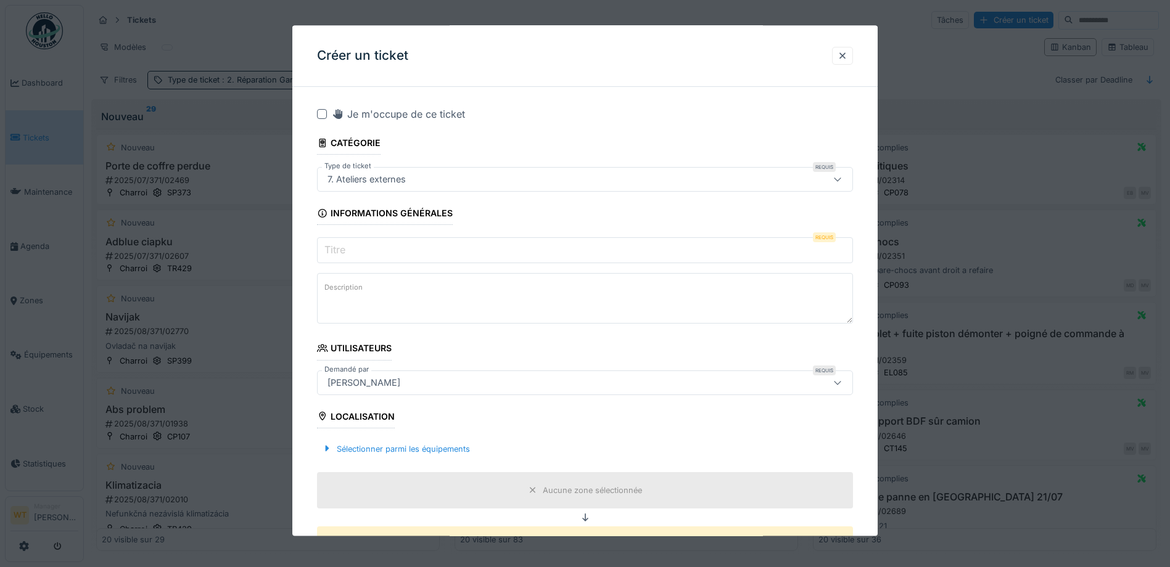
click at [445, 243] on input "Titre" at bounding box center [585, 251] width 536 height 26
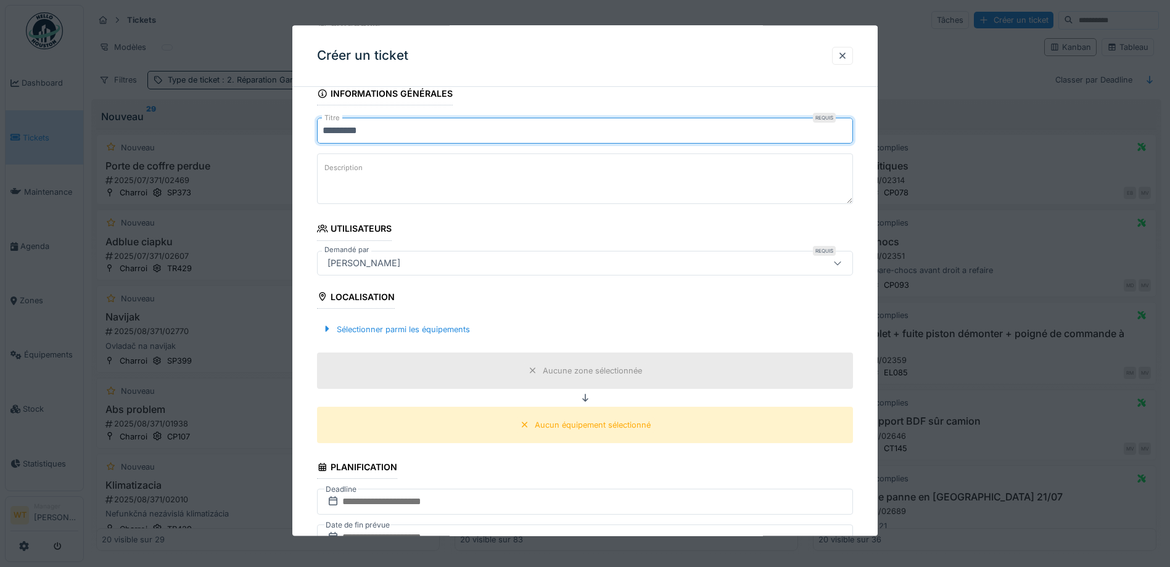
scroll to position [123, 0]
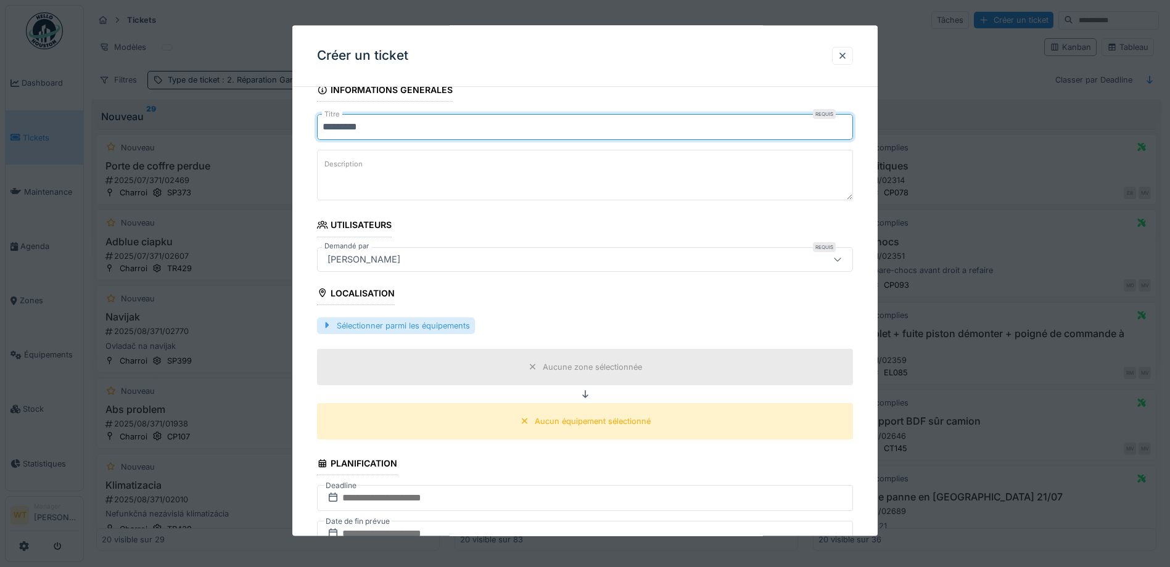
type input "*********"
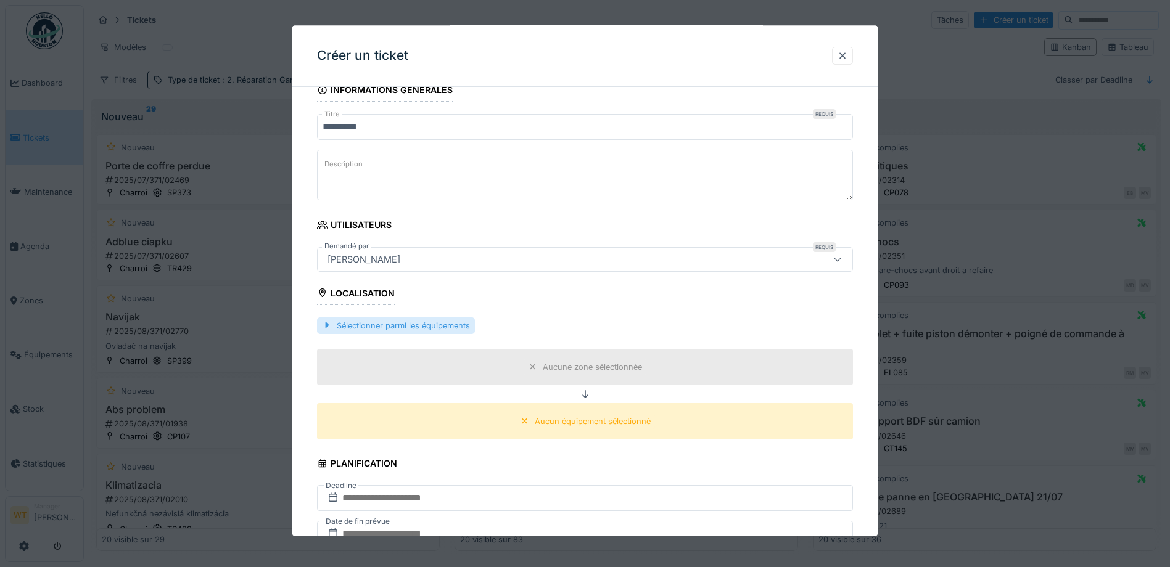
click at [406, 327] on div "Sélectionner parmi les équipements" at bounding box center [396, 326] width 158 height 17
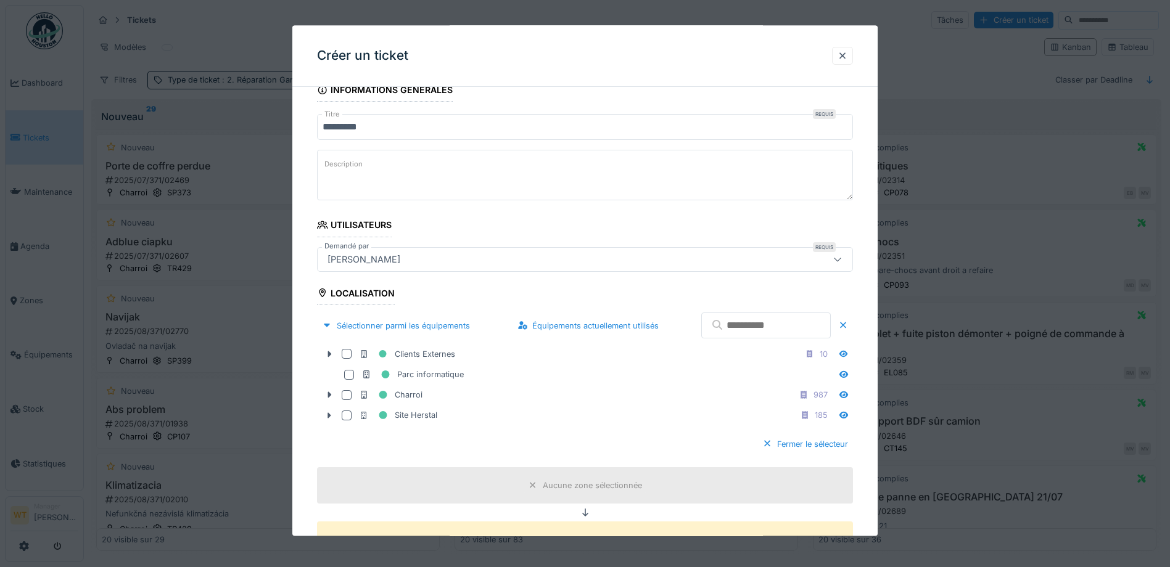
click at [749, 322] on input "text" at bounding box center [765, 326] width 129 height 26
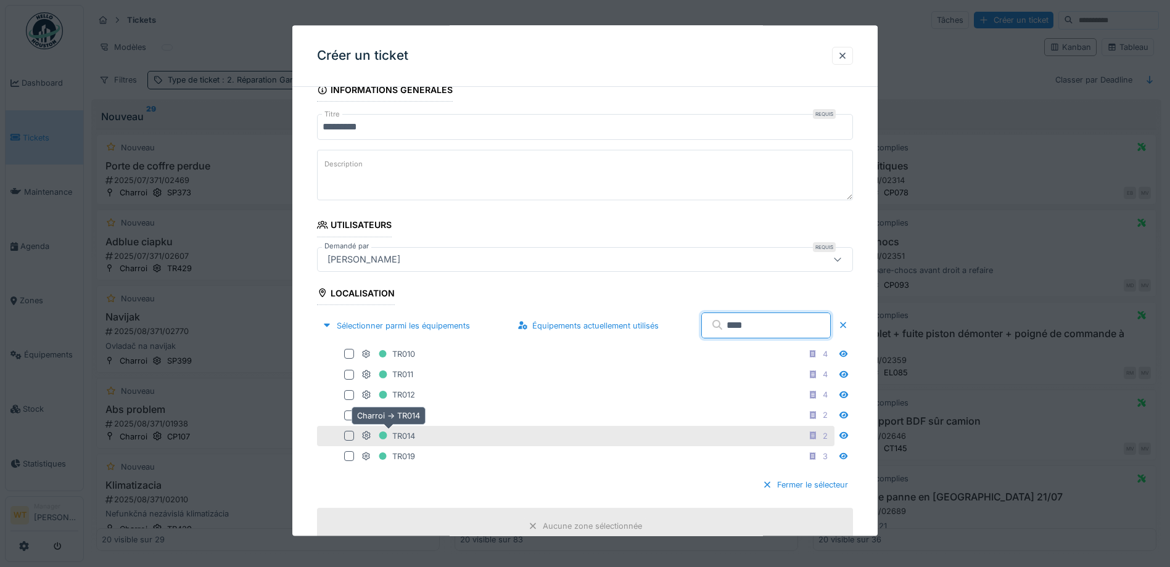
type input "****"
click at [404, 434] on div "TR014" at bounding box center [388, 436] width 54 height 15
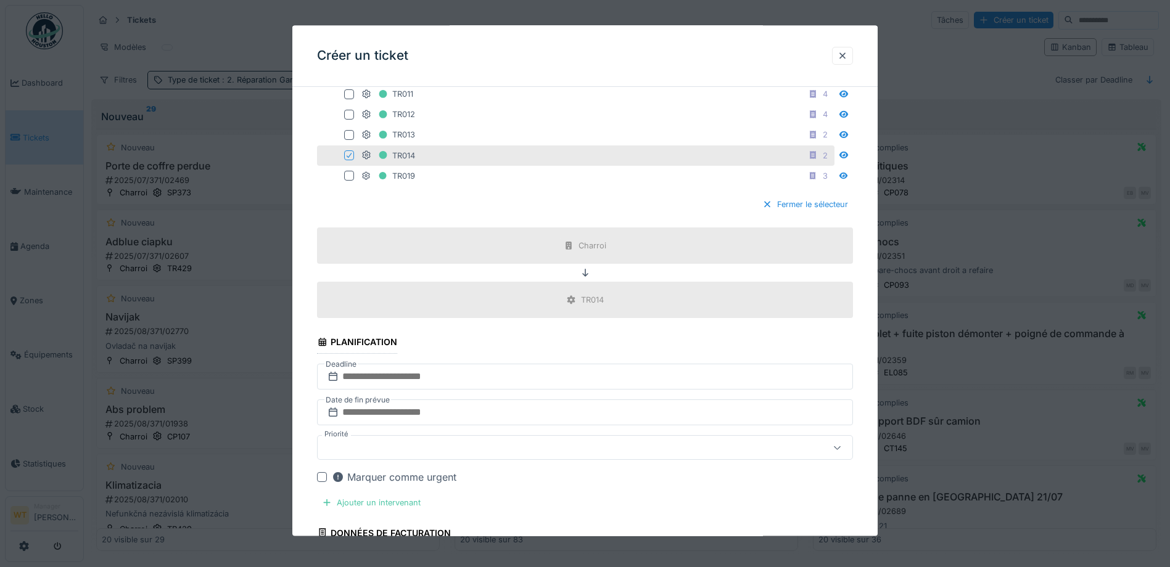
scroll to position [432, 0]
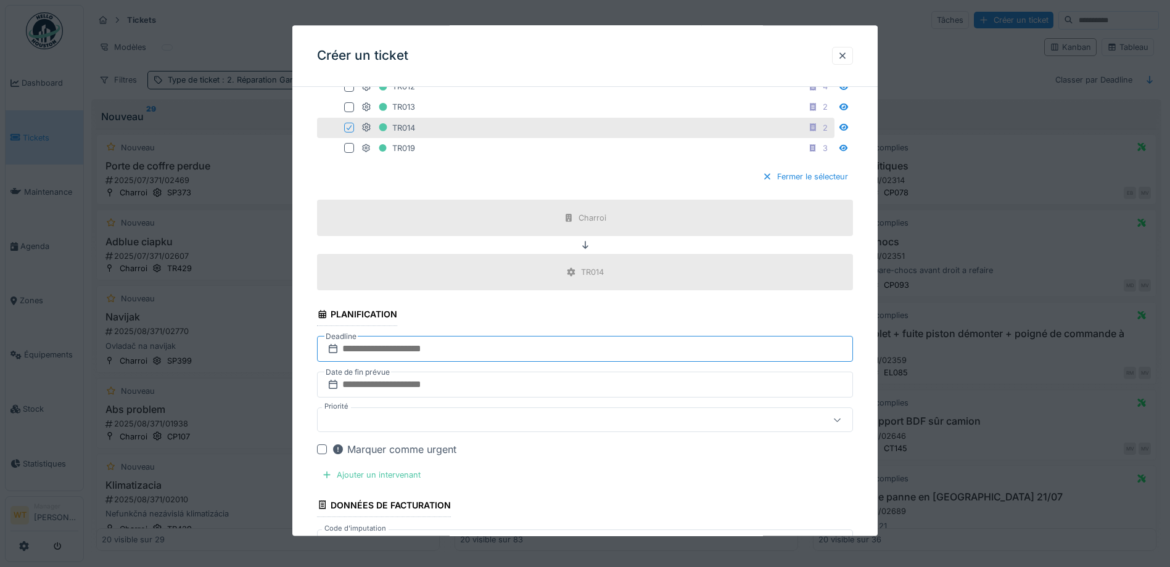
click at [440, 349] on input "text" at bounding box center [585, 350] width 536 height 26
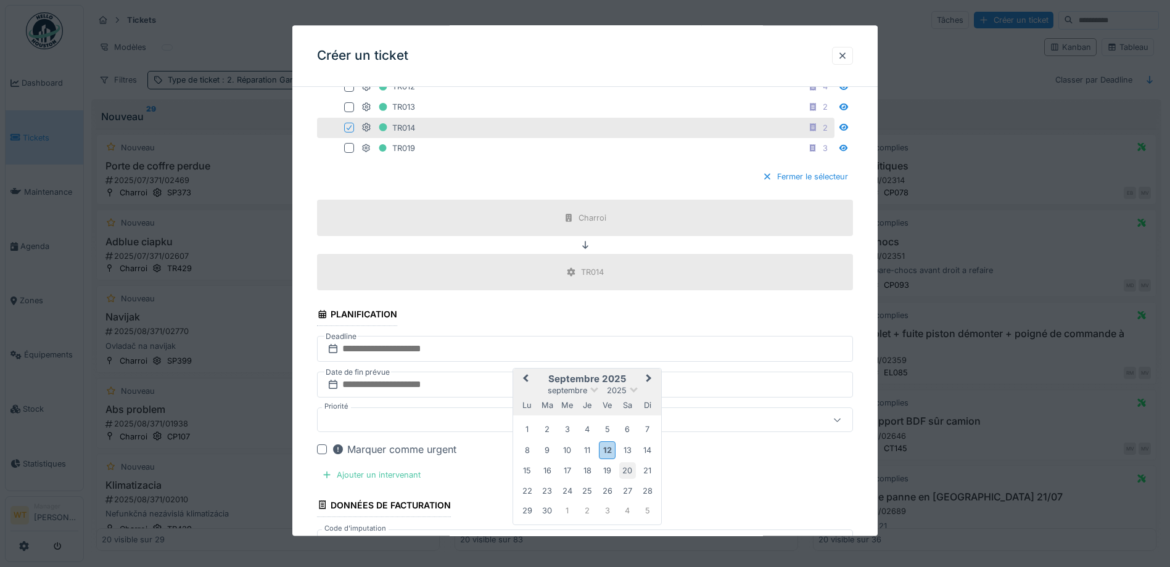
click at [624, 468] on div "20" at bounding box center [627, 470] width 17 height 17
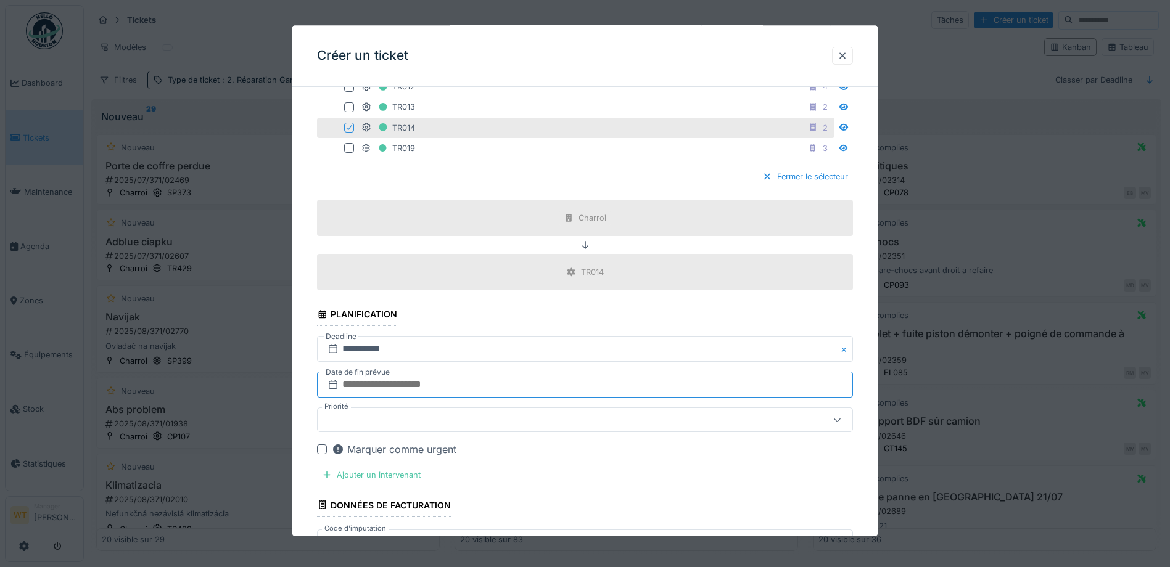
click at [403, 384] on input "text" at bounding box center [585, 385] width 536 height 26
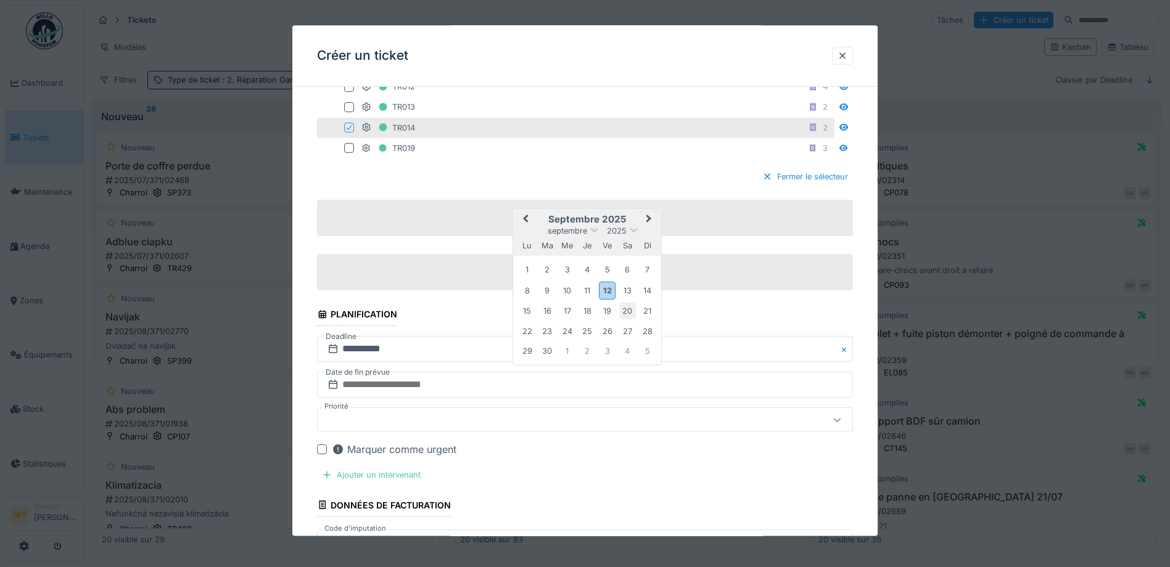
click at [626, 308] on div "20" at bounding box center [627, 311] width 17 height 17
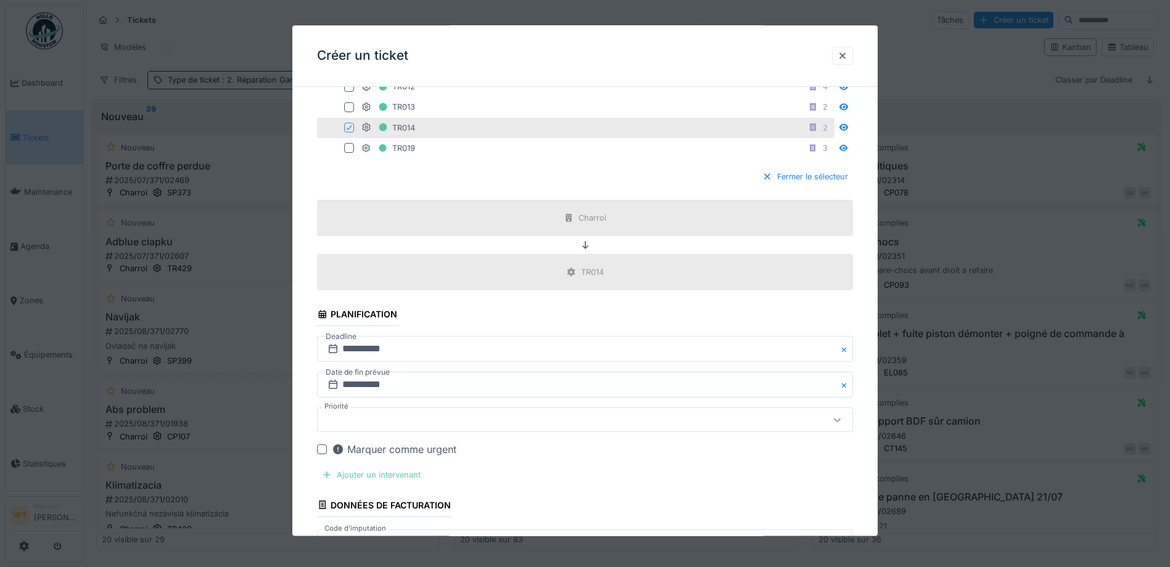
click at [394, 473] on div "Ajouter un intervenant" at bounding box center [371, 475] width 109 height 17
click at [410, 473] on div "Ajouter un intervenant" at bounding box center [371, 475] width 109 height 17
click at [411, 472] on div "Ajouter un intervenant" at bounding box center [371, 475] width 109 height 17
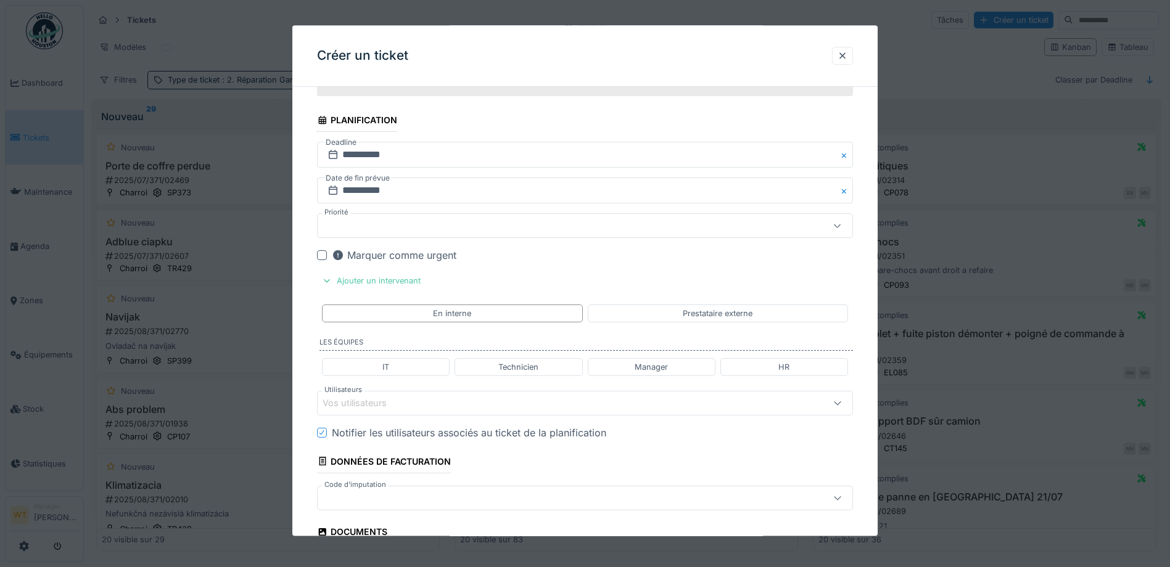
scroll to position [678, 0]
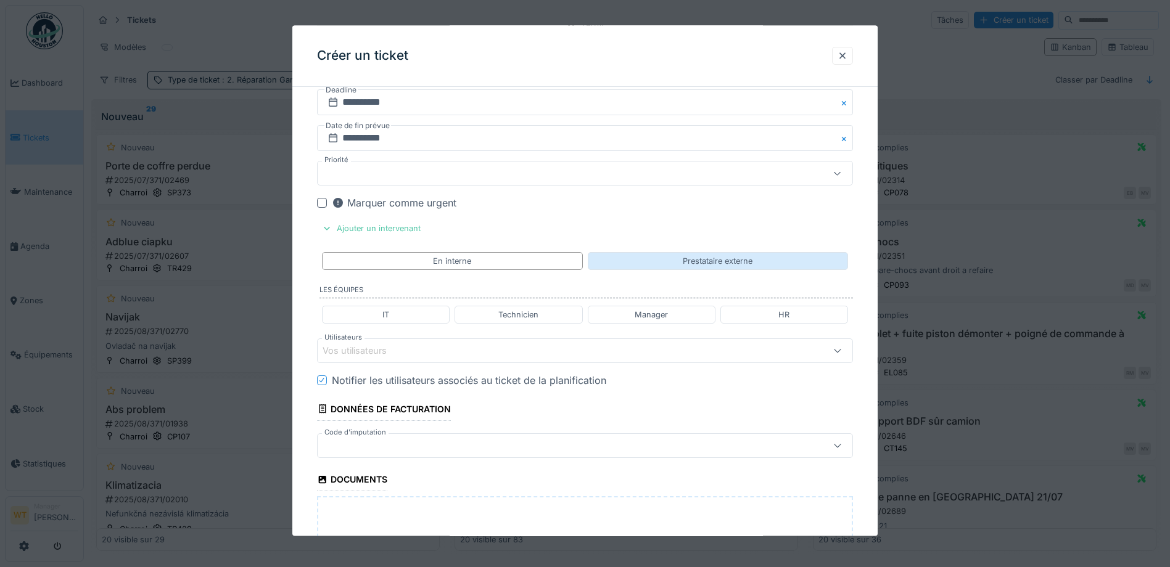
click at [655, 258] on div "Prestataire externe" at bounding box center [718, 261] width 260 height 18
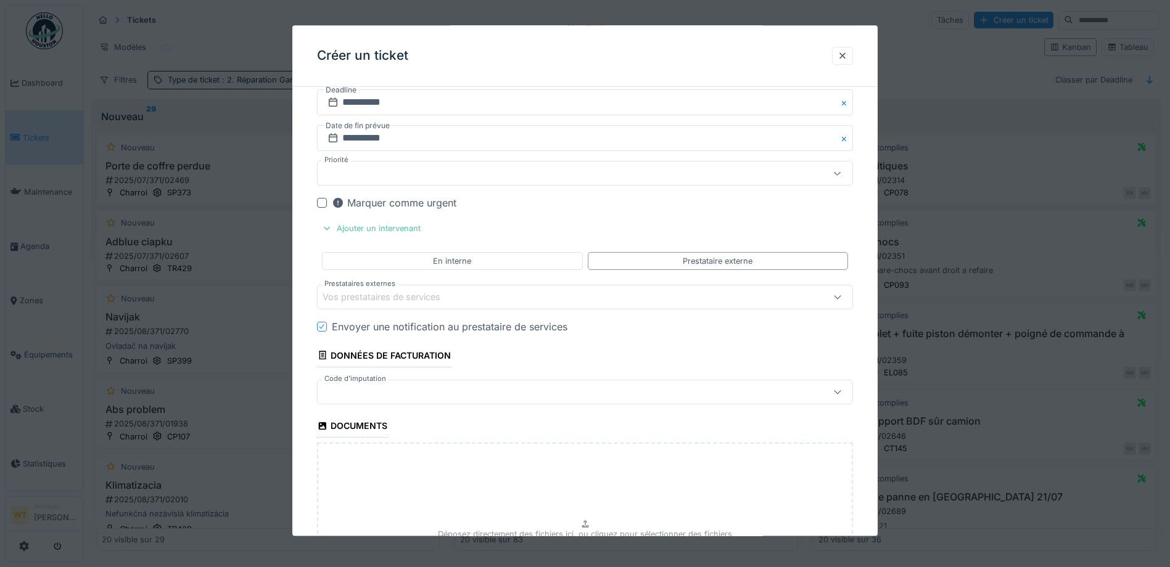
click at [469, 300] on div "Vos prestataires de services" at bounding box center [553, 297] width 462 height 14
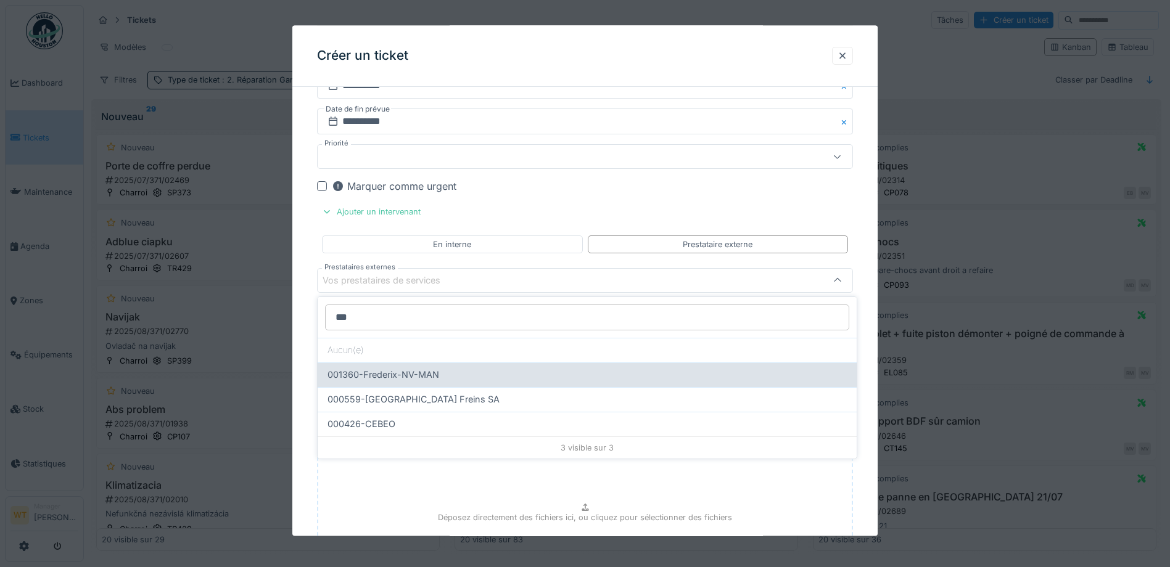
type input "***"
click at [443, 374] on div "001360-Frederix-NV-MAN" at bounding box center [586, 375] width 519 height 14
type input "*****"
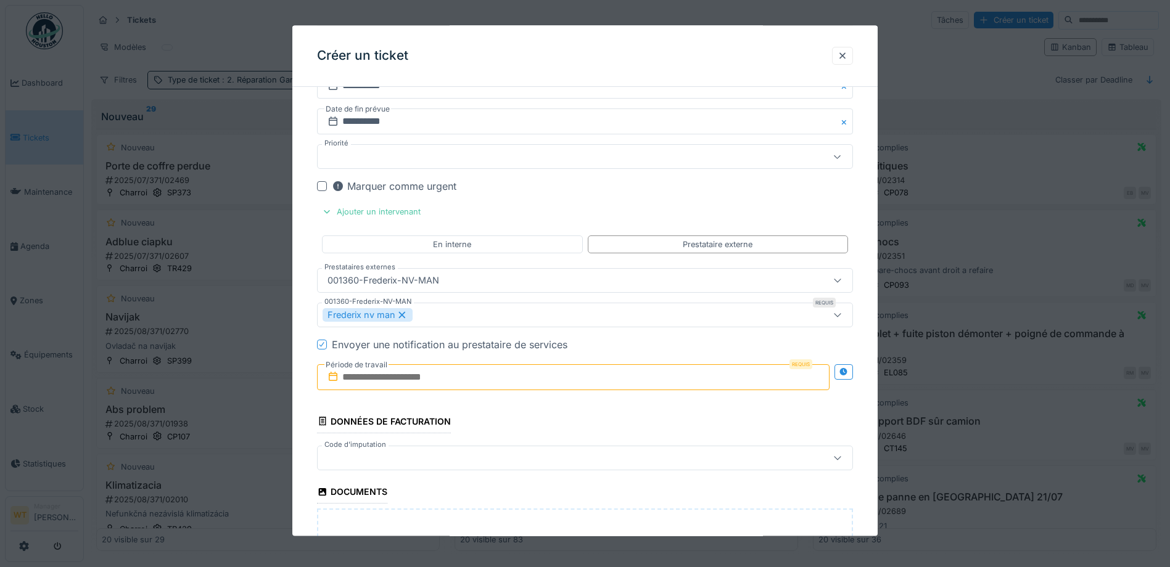
click at [445, 379] on input "text" at bounding box center [573, 377] width 512 height 26
click at [617, 300] on div "20" at bounding box center [615, 303] width 17 height 17
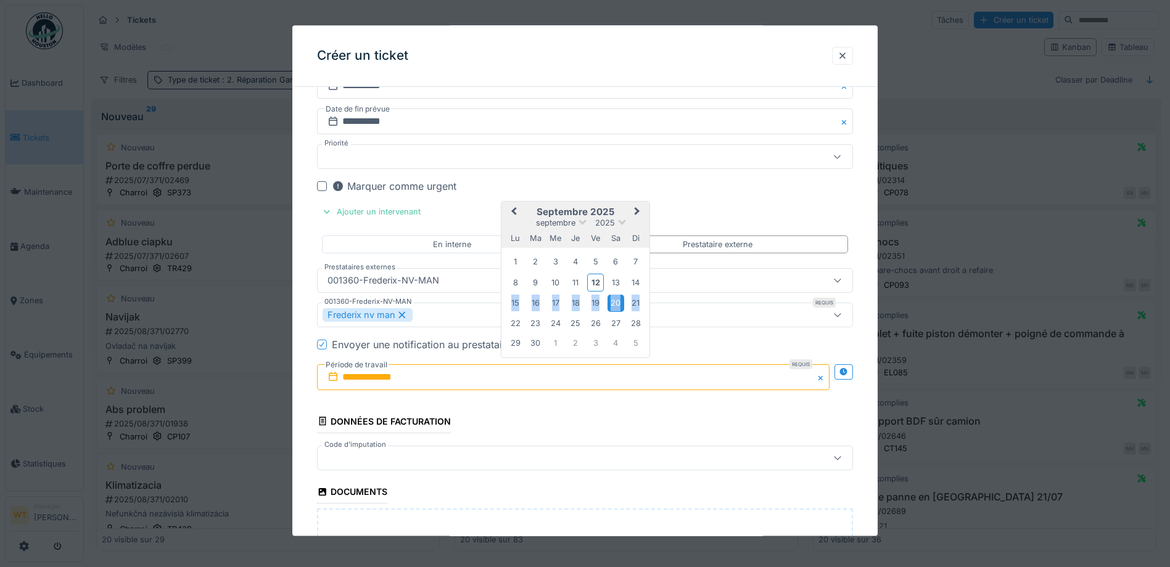
click at [617, 300] on div "20" at bounding box center [615, 303] width 17 height 17
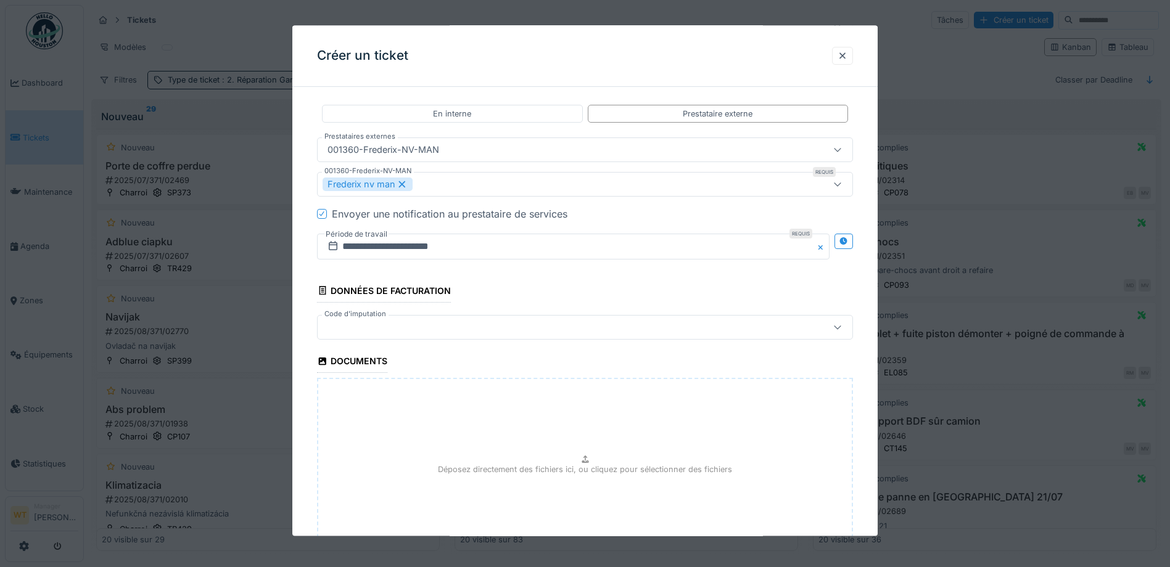
scroll to position [880, 0]
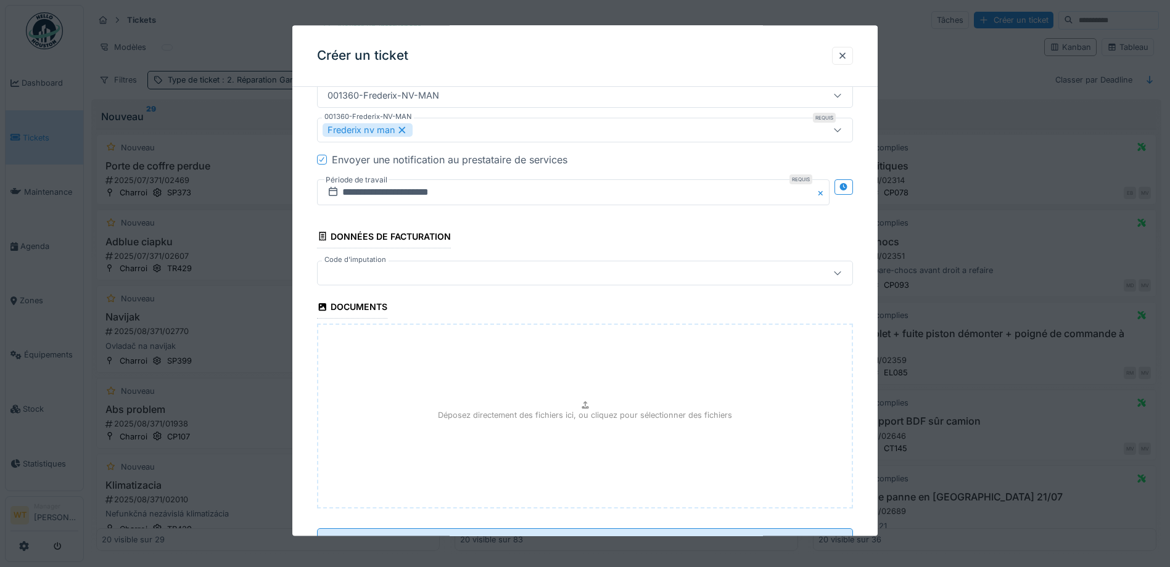
click at [425, 279] on div at bounding box center [553, 273] width 462 height 14
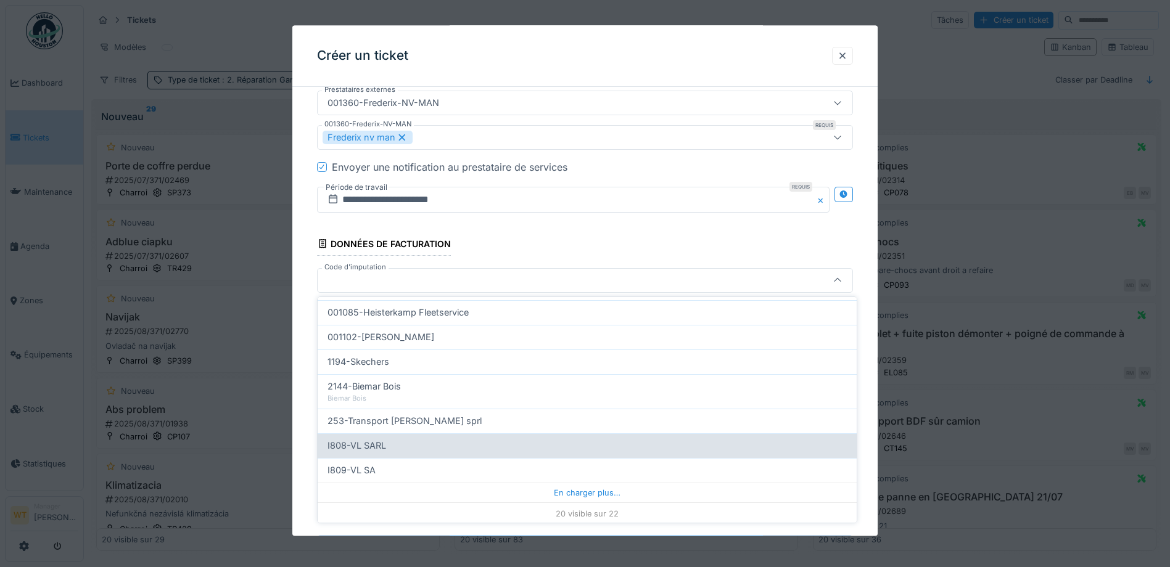
scroll to position [394, 0]
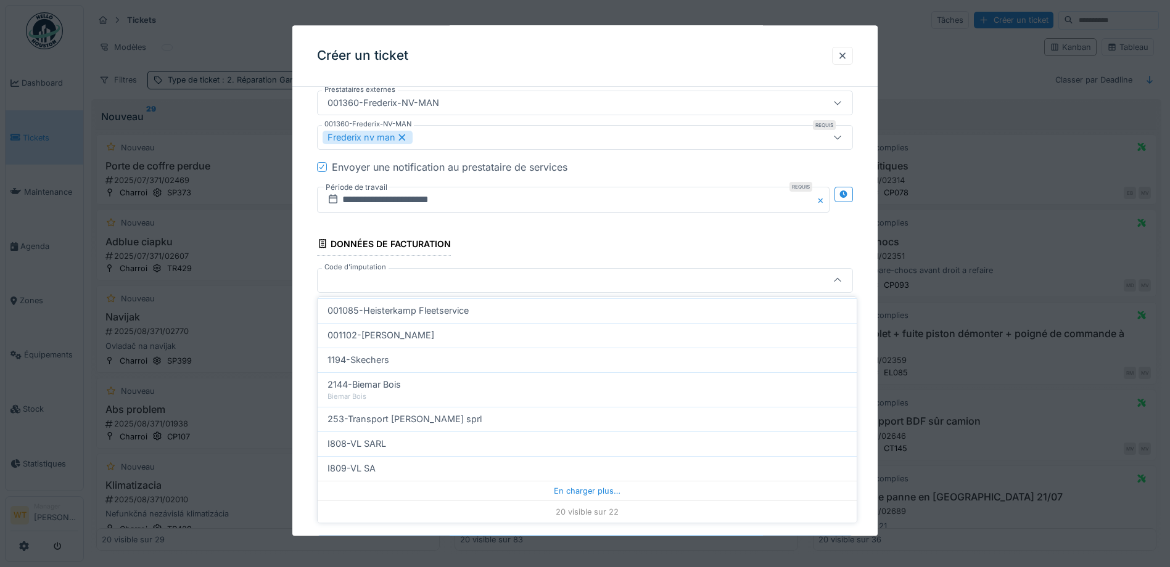
drag, startPoint x: 432, startPoint y: 445, endPoint x: 445, endPoint y: 443, distance: 13.0
click at [432, 445] on div "I808-VL SARL" at bounding box center [586, 444] width 519 height 14
type input "***"
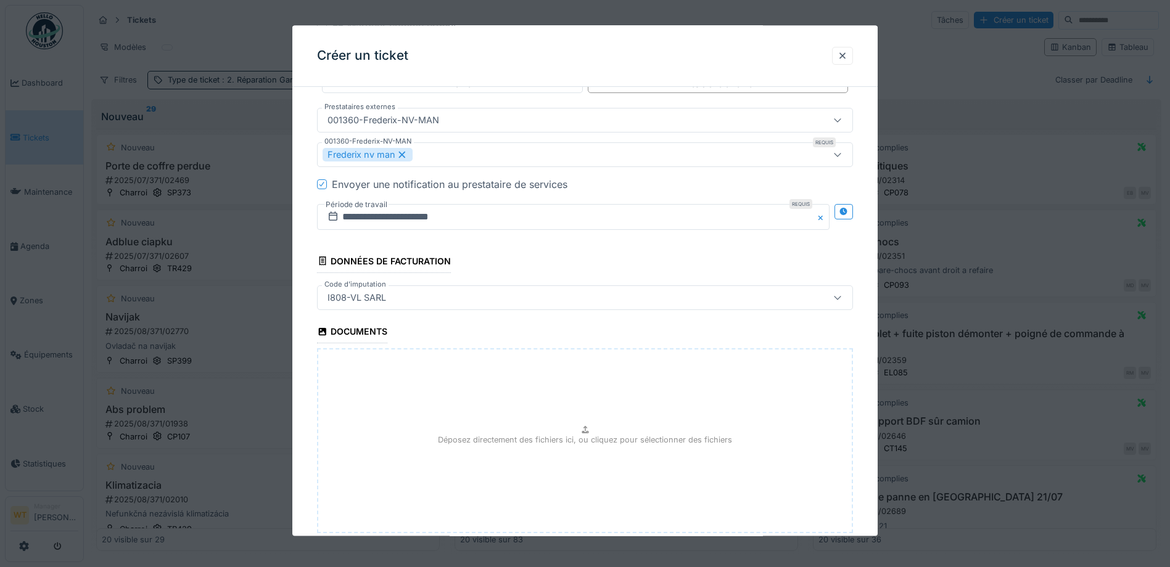
scroll to position [933, 0]
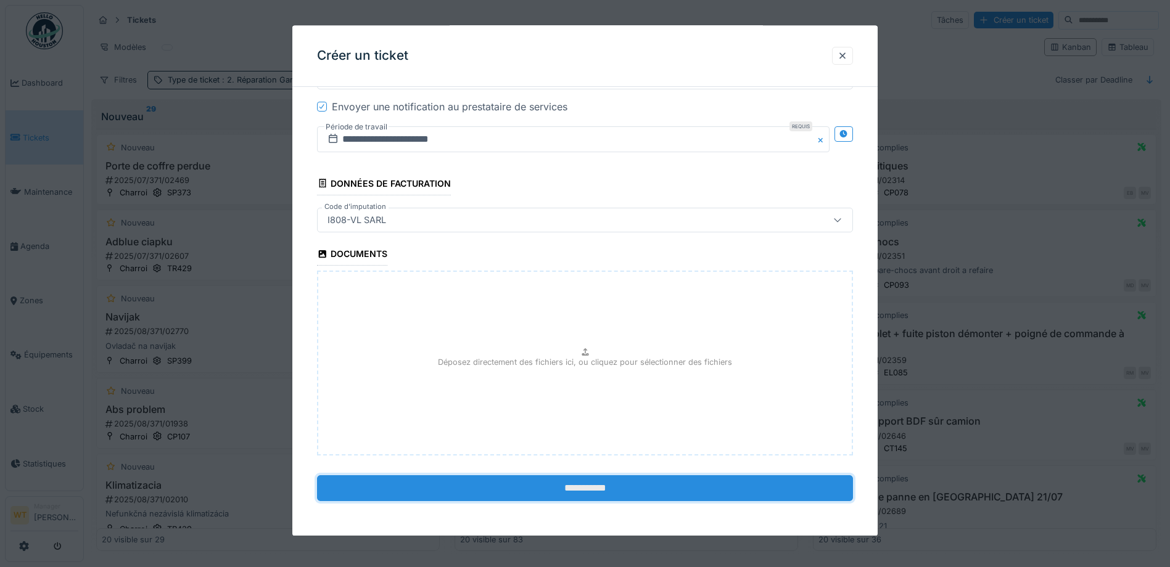
click at [531, 485] on input "**********" at bounding box center [585, 488] width 536 height 26
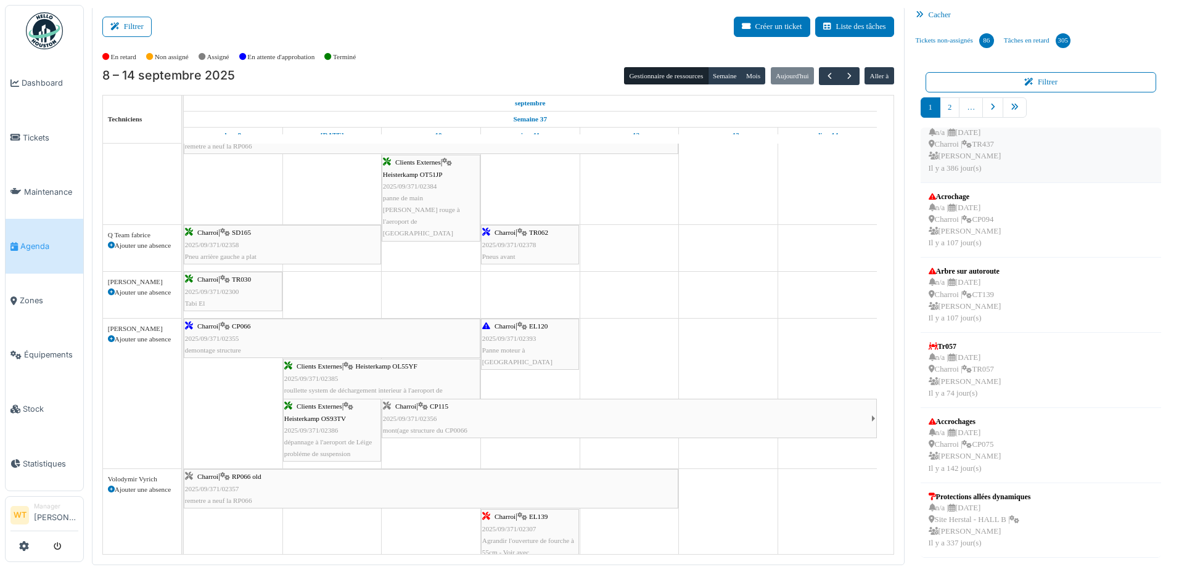
scroll to position [2, 0]
click at [1011, 105] on icon "pager" at bounding box center [1015, 107] width 8 height 8
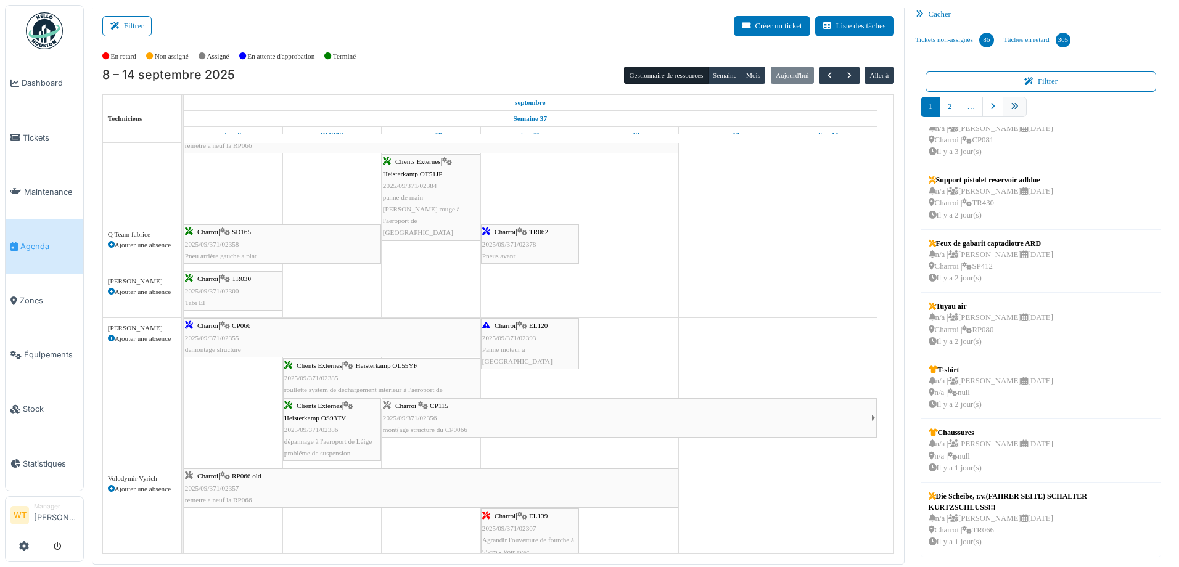
scroll to position [214, 0]
click at [1033, 112] on link "10" at bounding box center [1038, 107] width 24 height 20
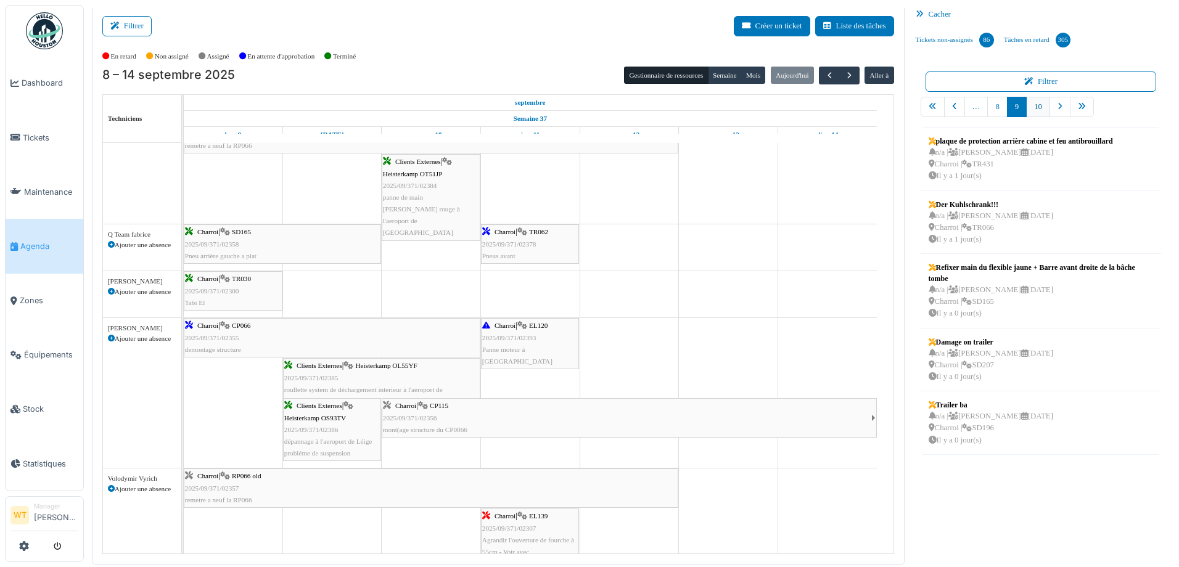
scroll to position [0, 0]
click at [987, 109] on link "9" at bounding box center [997, 107] width 20 height 20
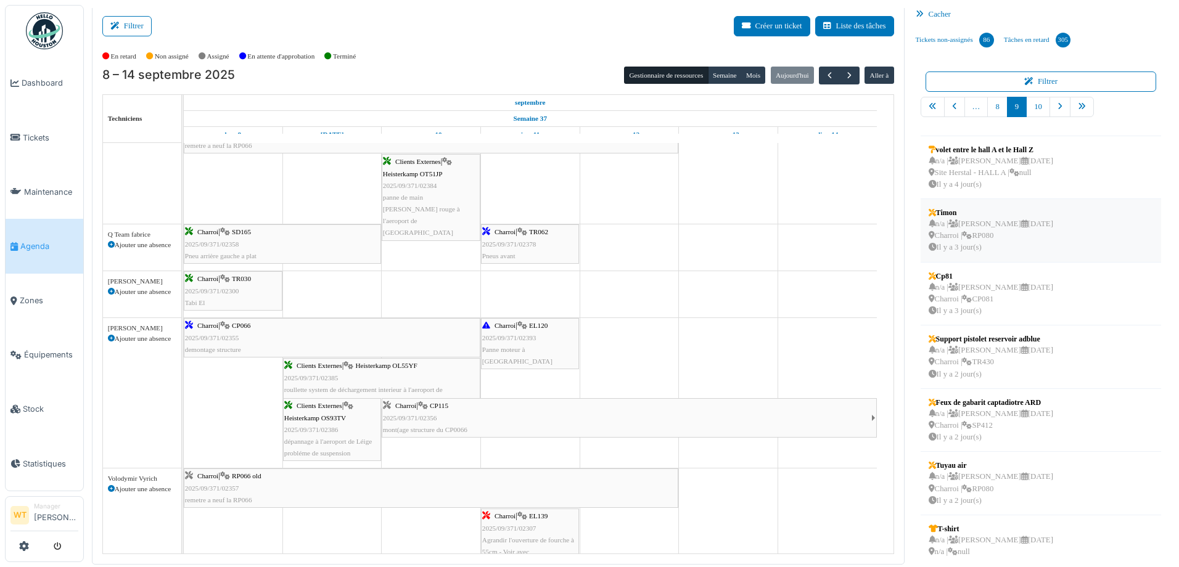
scroll to position [214, 0]
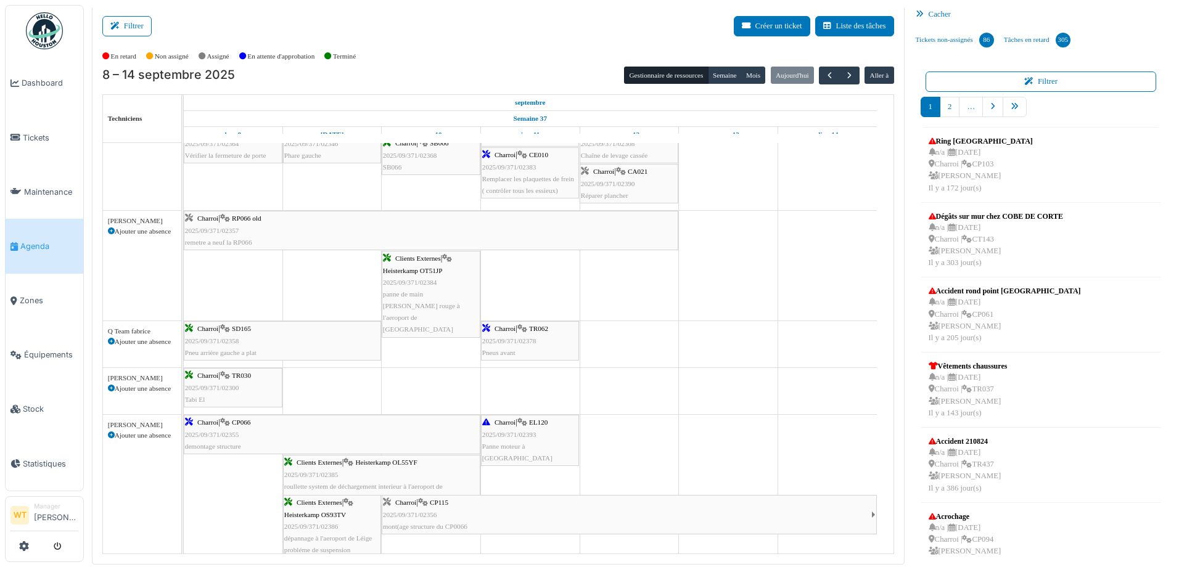
scroll to position [438, 0]
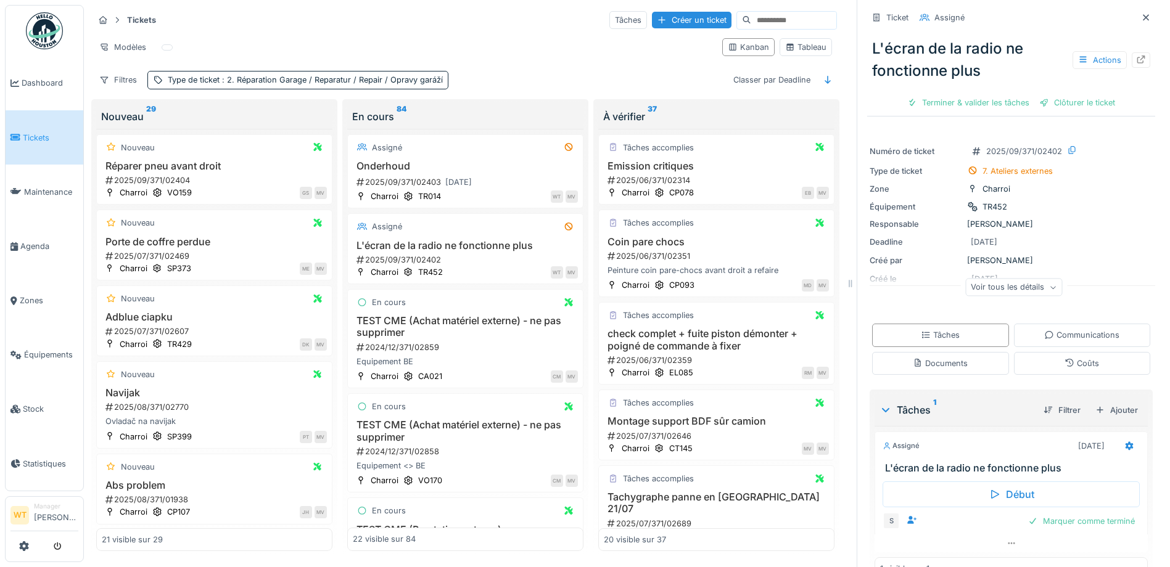
scroll to position [8, 0]
click at [652, 12] on div "Créer un ticket" at bounding box center [692, 20] width 80 height 17
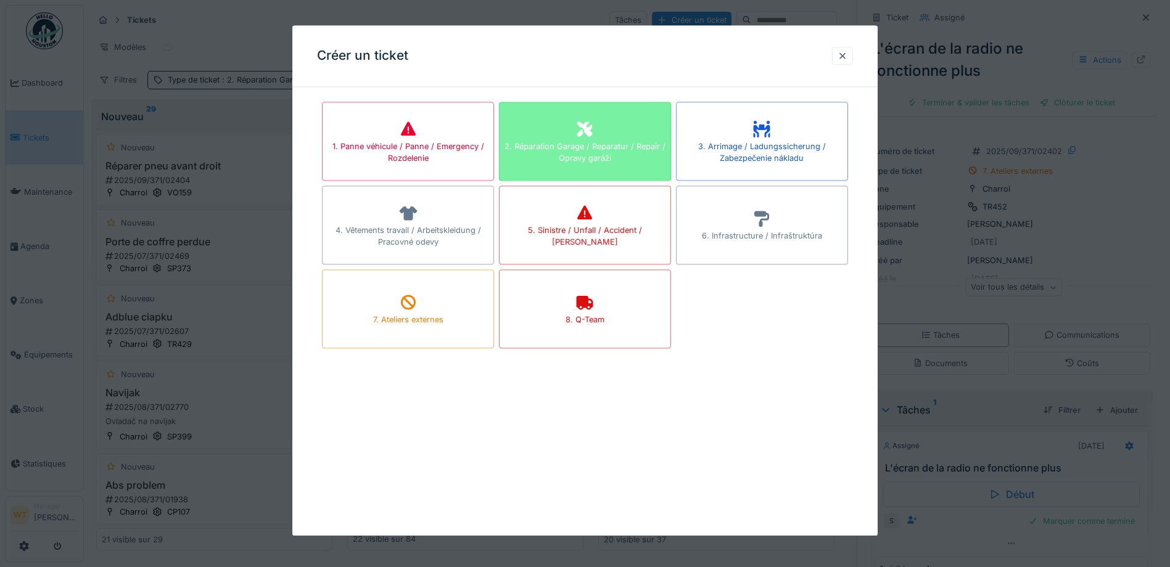
click at [612, 141] on div "2. Réparation Garage / Reparatur / Repair / Opravy garáží" at bounding box center [584, 152] width 171 height 23
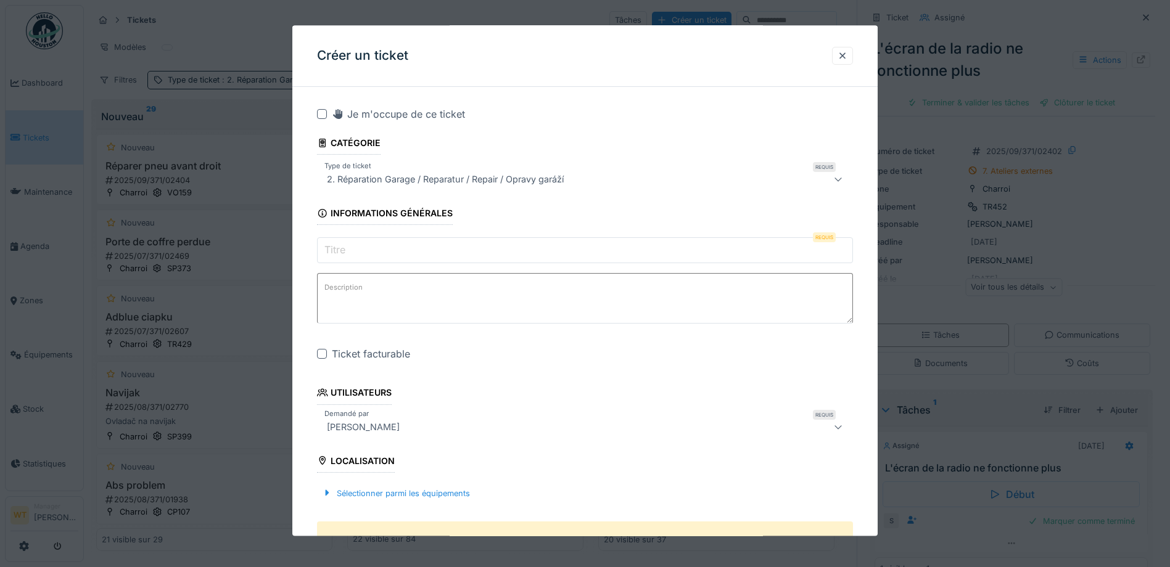
click at [464, 242] on input "Titre" at bounding box center [585, 251] width 536 height 26
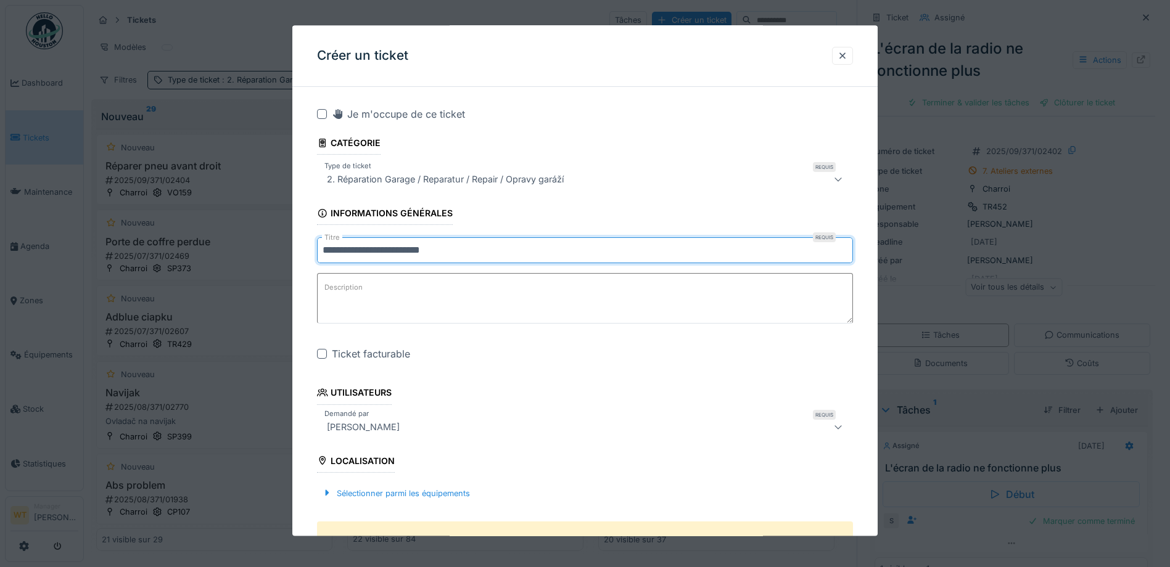
type input "**********"
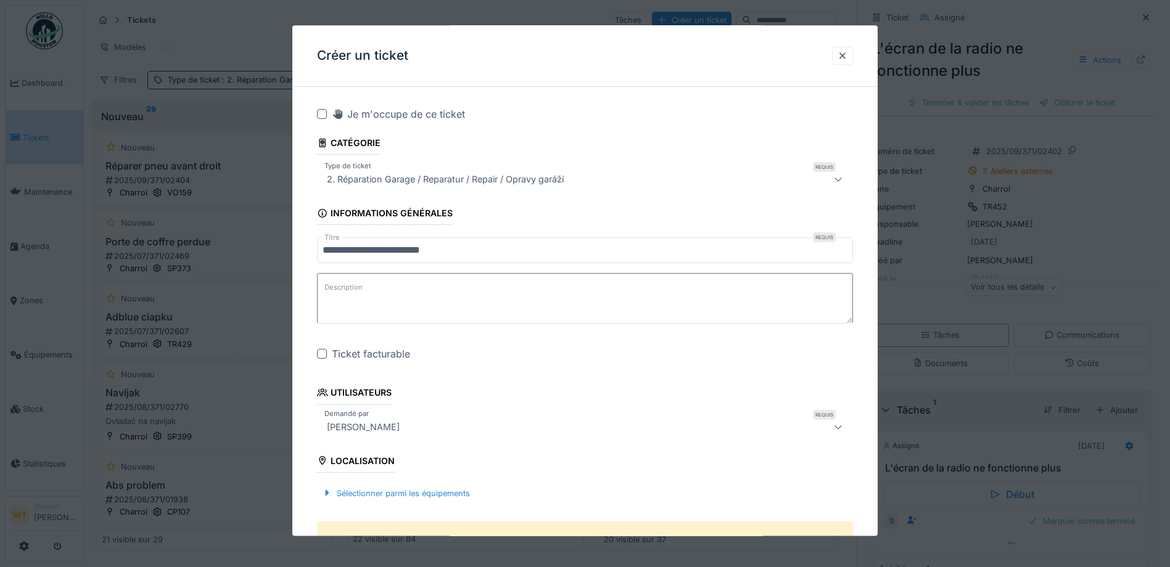
click at [323, 353] on div at bounding box center [322, 355] width 10 height 10
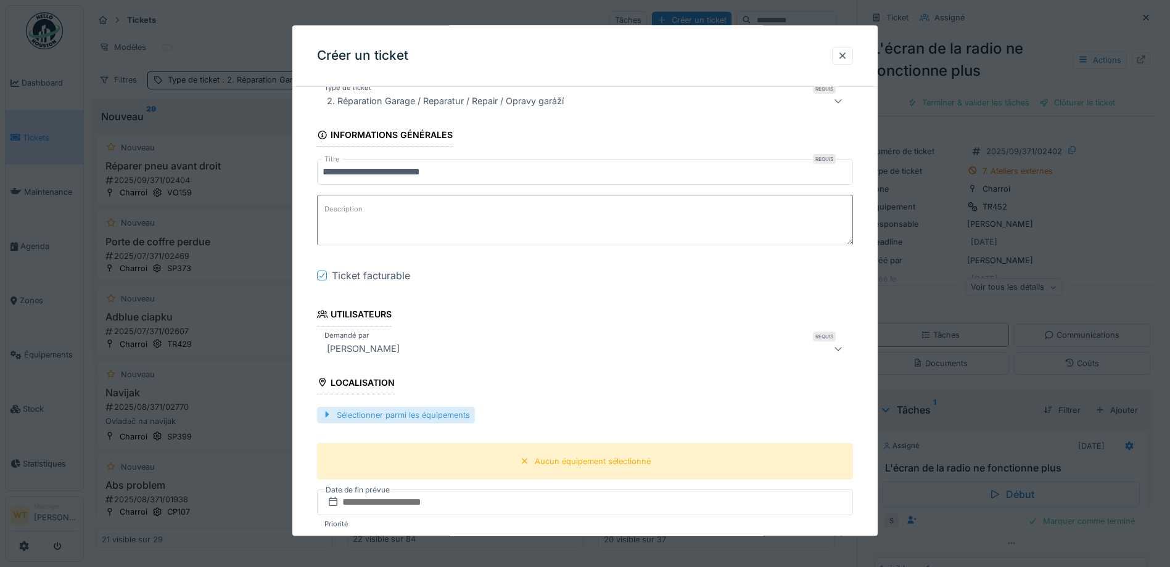
scroll to position [123, 0]
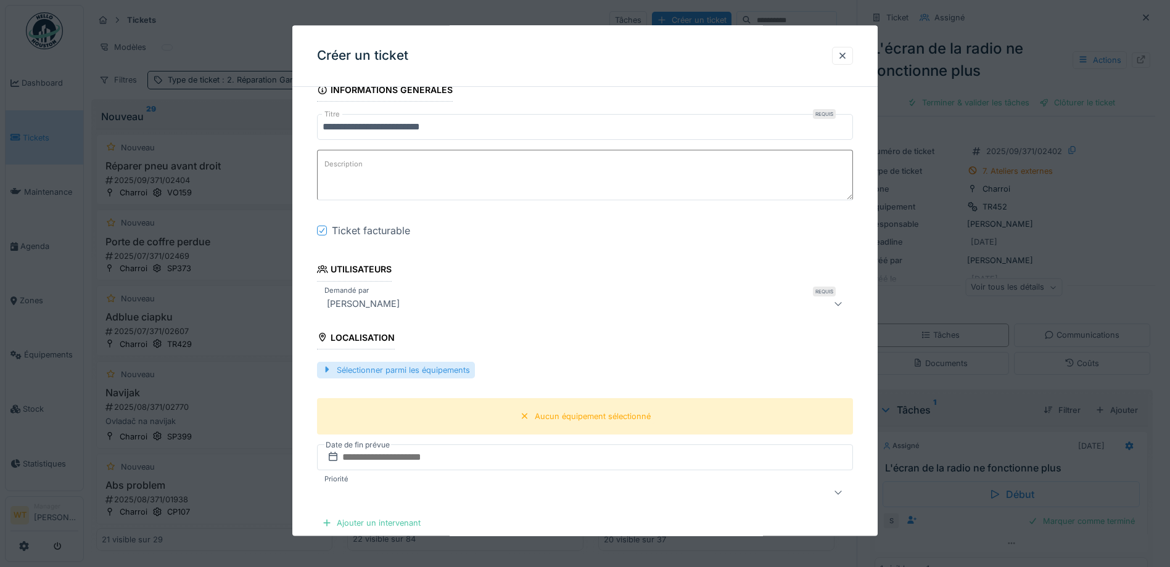
click at [404, 372] on div "Sélectionner parmi les équipements" at bounding box center [396, 370] width 158 height 17
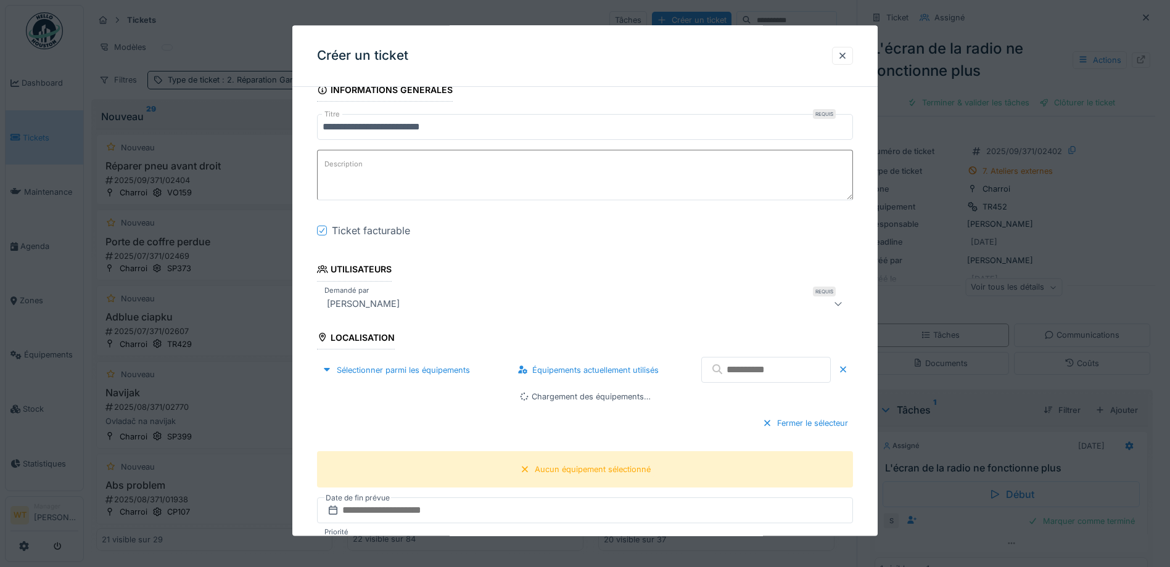
click at [745, 376] on input "text" at bounding box center [765, 371] width 129 height 26
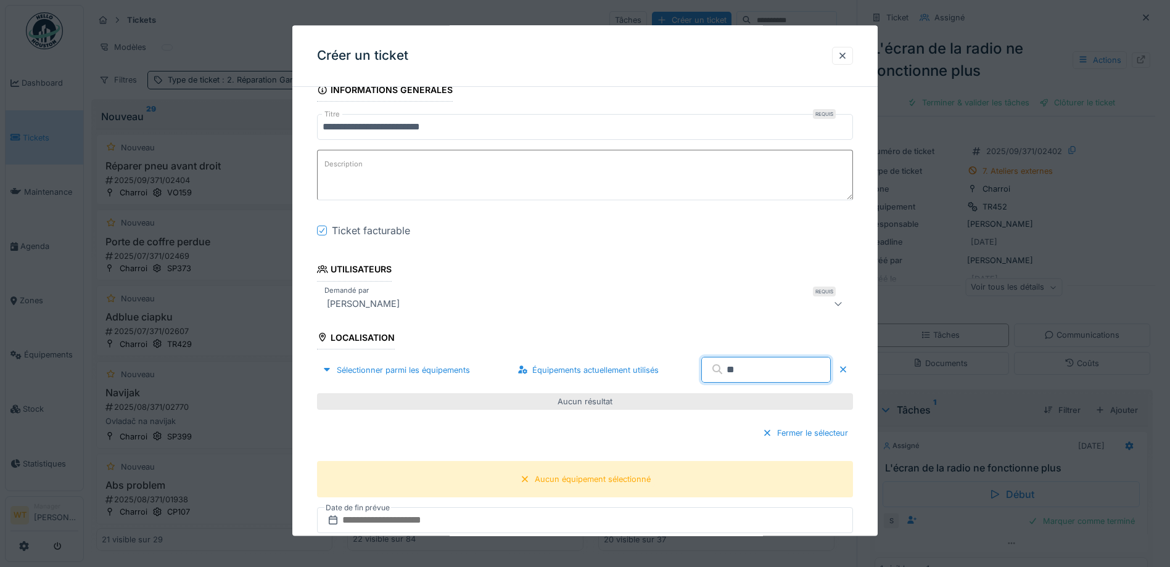
type input "*"
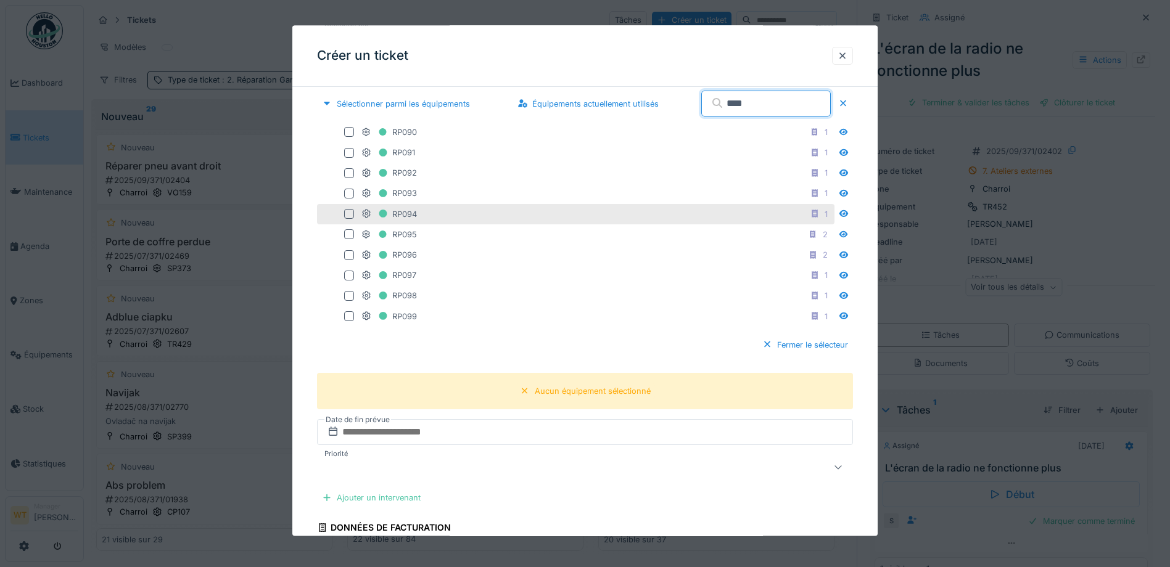
scroll to position [370, 0]
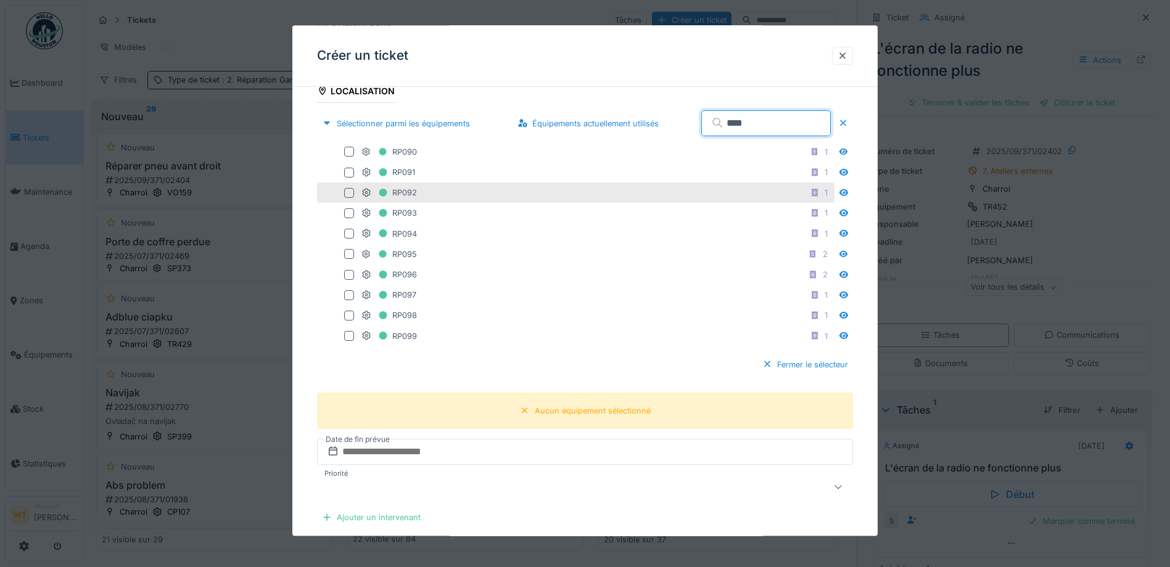
type input "****"
click at [420, 196] on div "RP092 1" at bounding box center [596, 193] width 470 height 15
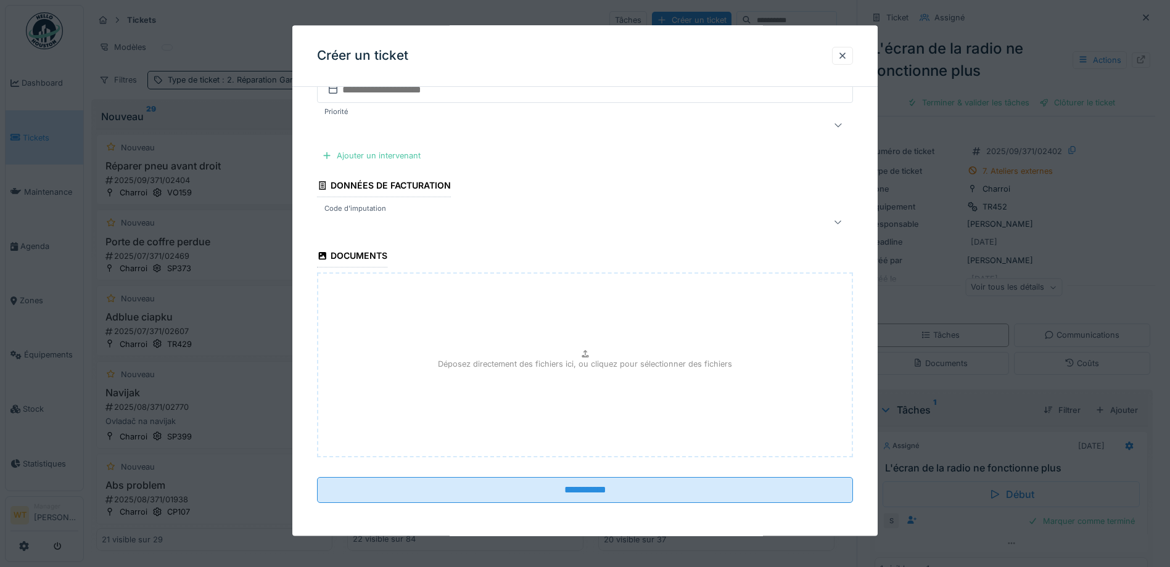
scroll to position [734, 0]
click at [393, 154] on div "Ajouter un intervenant" at bounding box center [371, 154] width 109 height 17
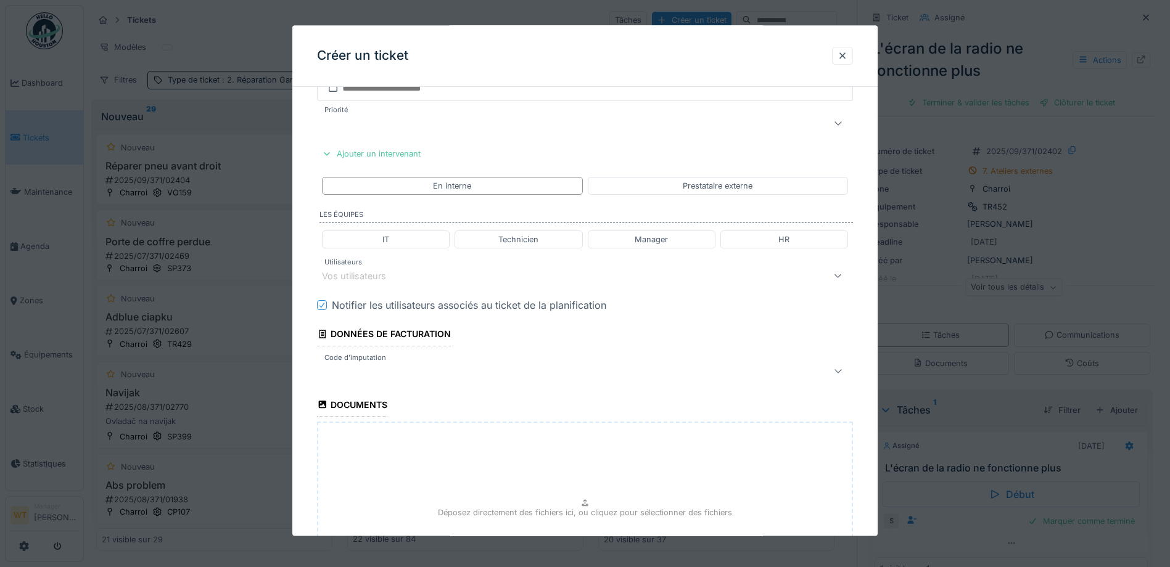
click at [465, 276] on div "Vos utilisateurs" at bounding box center [553, 276] width 463 height 15
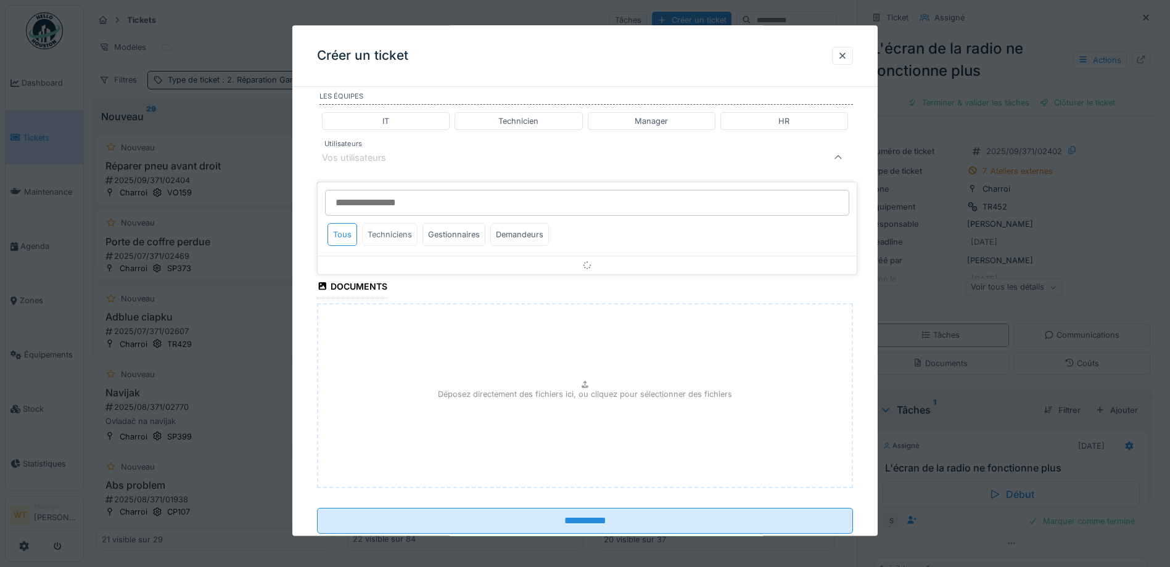
click at [395, 225] on div "Techniciens" at bounding box center [389, 234] width 55 height 23
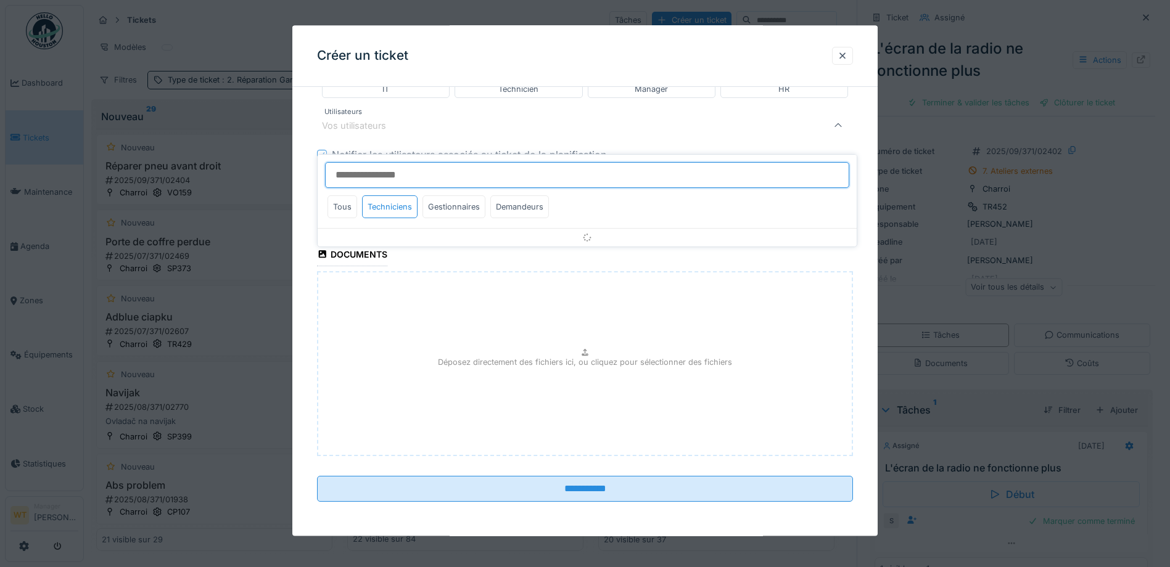
scroll to position [885, 0]
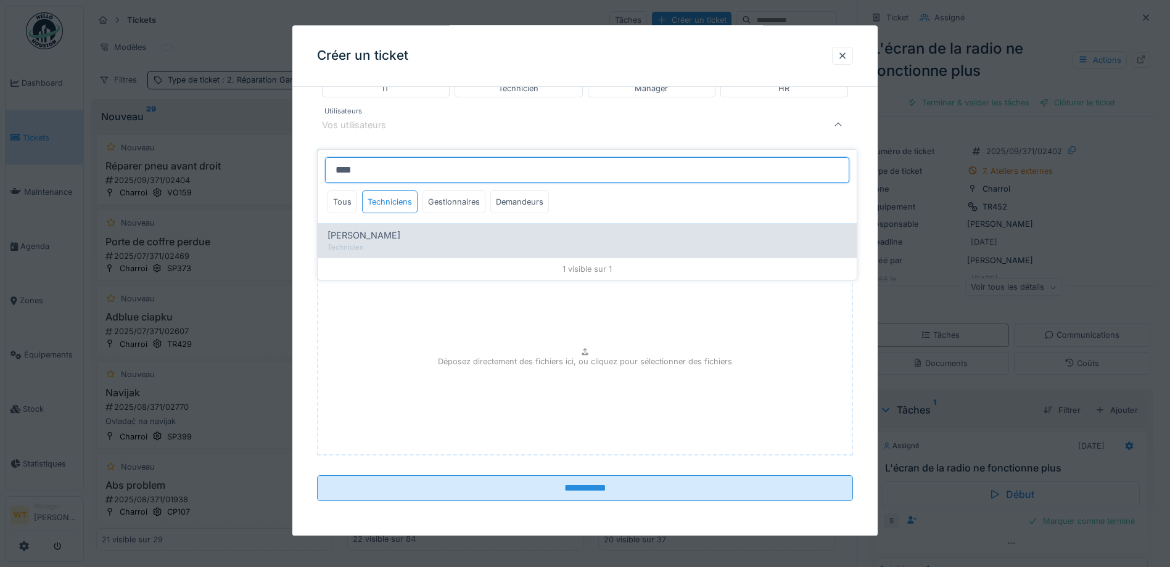
type input "****"
click at [414, 242] on div "Technicien" at bounding box center [586, 247] width 519 height 10
type input "*****"
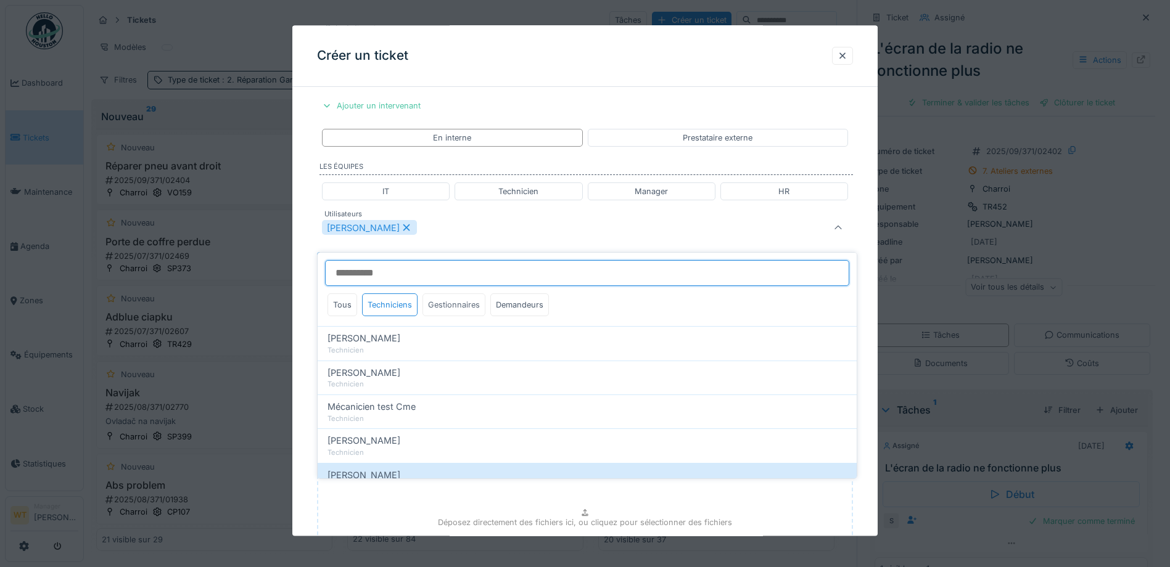
scroll to position [790, 0]
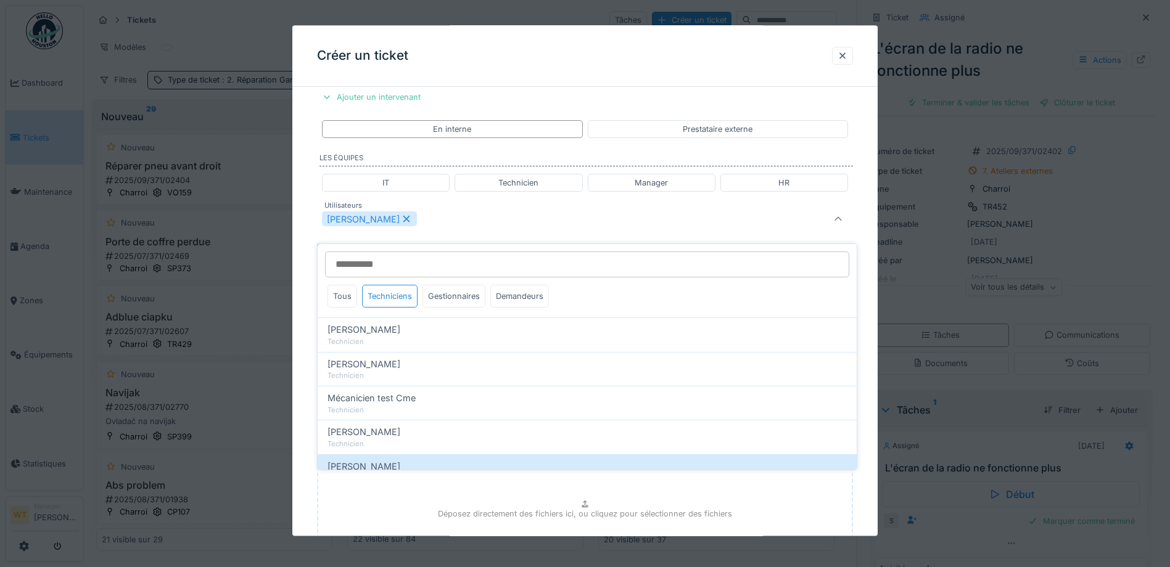
click at [474, 228] on div "[PERSON_NAME]" at bounding box center [585, 219] width 536 height 25
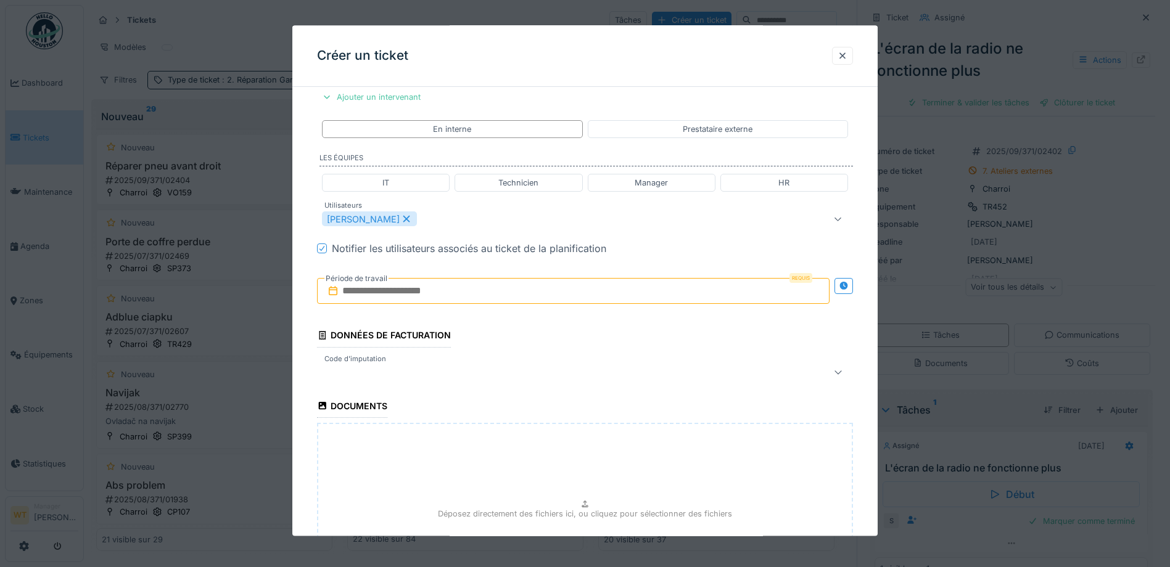
click at [439, 283] on input "text" at bounding box center [573, 292] width 512 height 26
click at [599, 396] on div "12" at bounding box center [595, 392] width 17 height 18
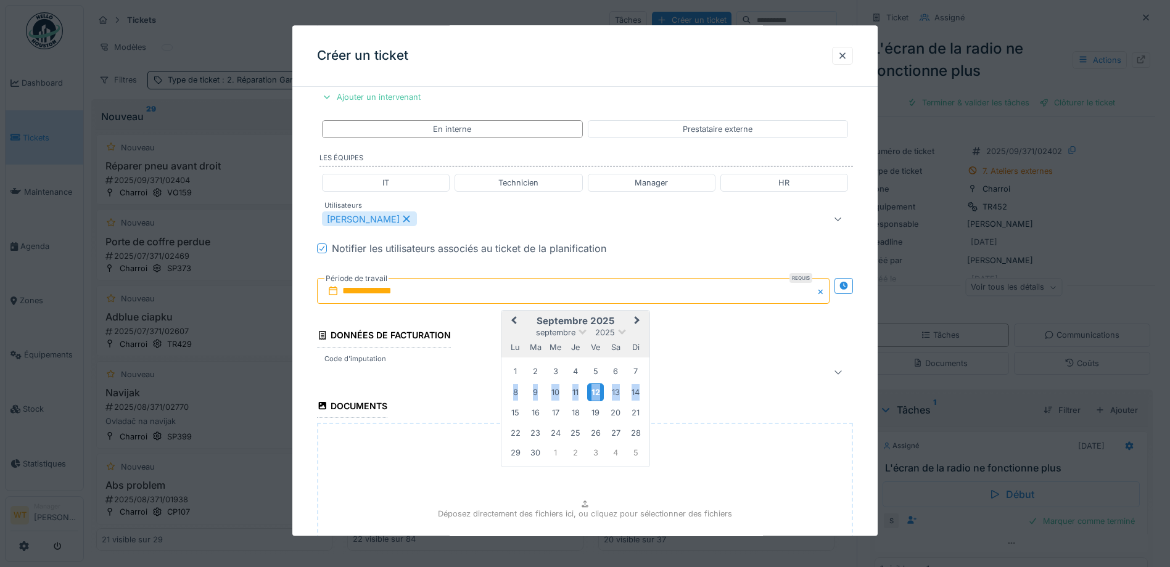
click at [599, 396] on div "12" at bounding box center [595, 392] width 17 height 18
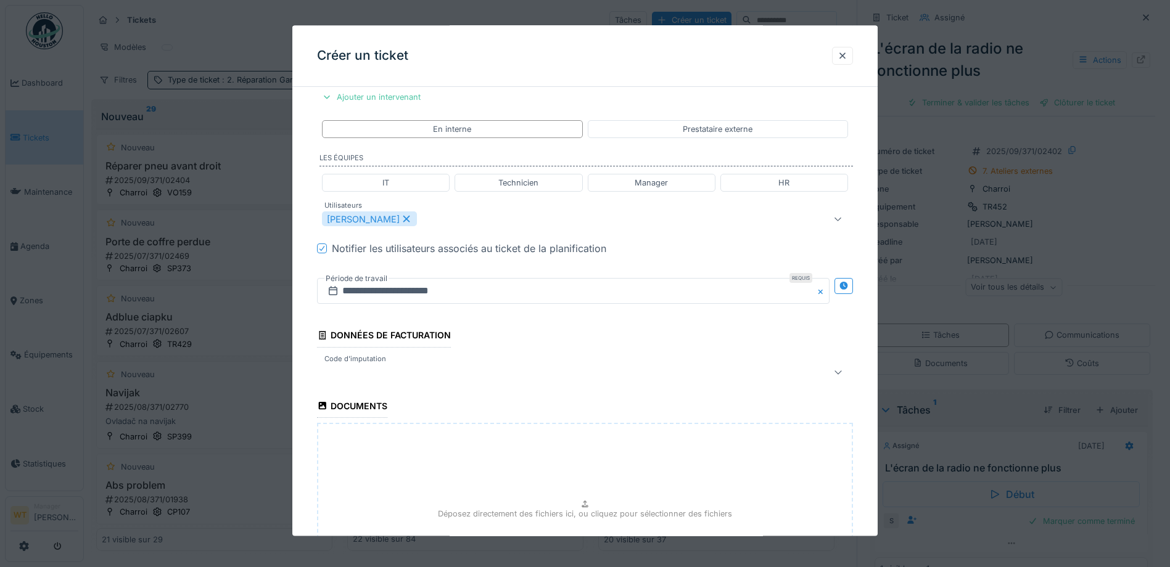
click at [506, 372] on div at bounding box center [553, 372] width 463 height 15
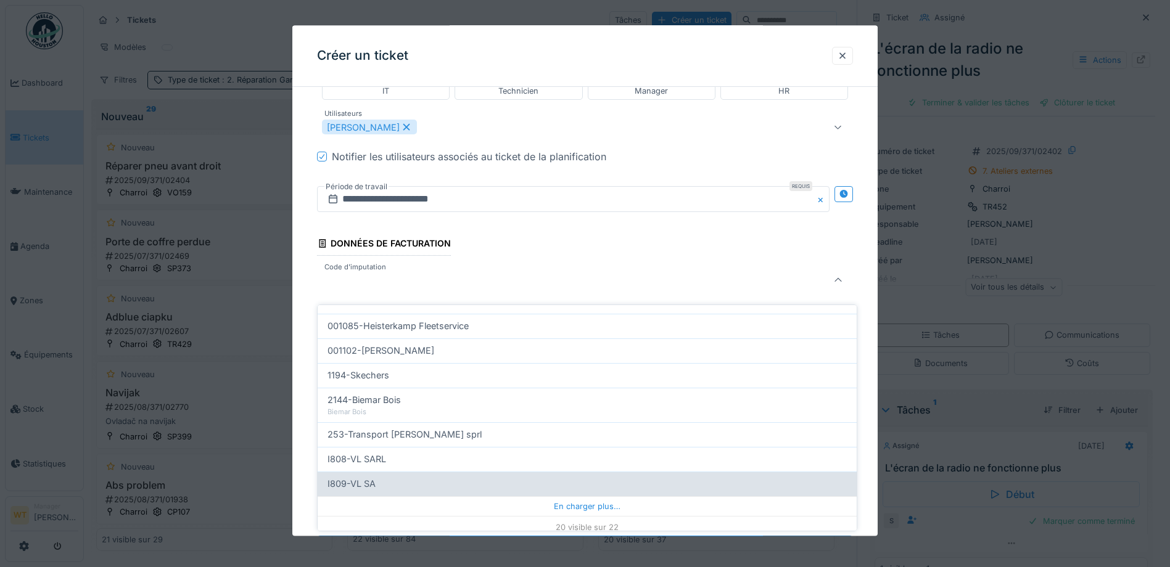
scroll to position [394, 0]
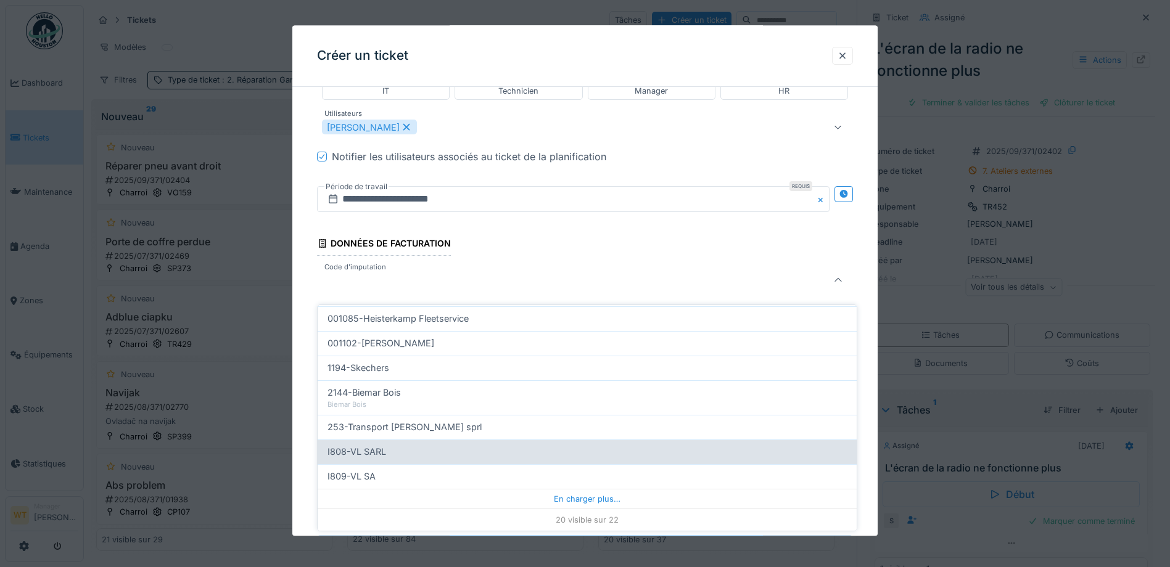
click at [417, 446] on div "I808-VL SARL" at bounding box center [586, 452] width 519 height 14
type input "***"
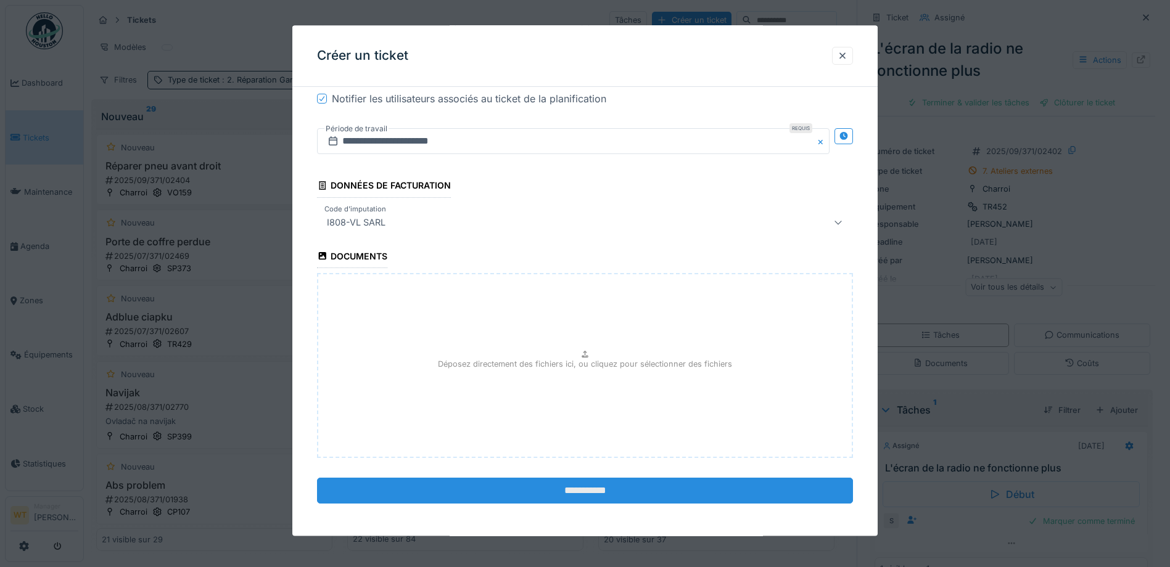
scroll to position [943, 0]
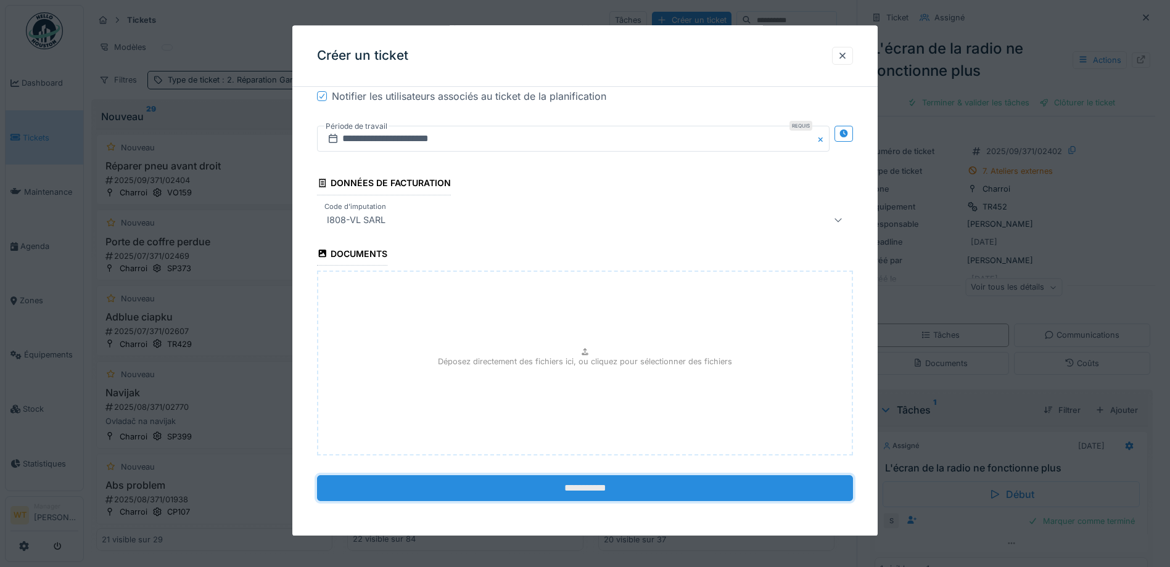
click at [475, 487] on input "**********" at bounding box center [585, 488] width 536 height 26
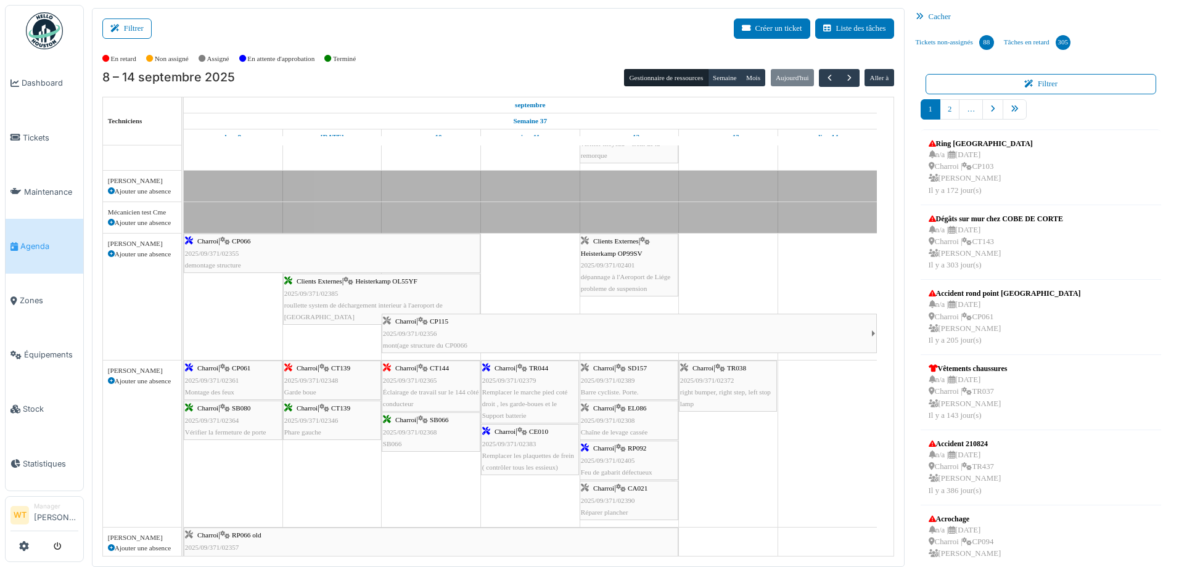
scroll to position [185, 0]
click at [612, 457] on span "2025/09/371/02405" at bounding box center [608, 459] width 54 height 7
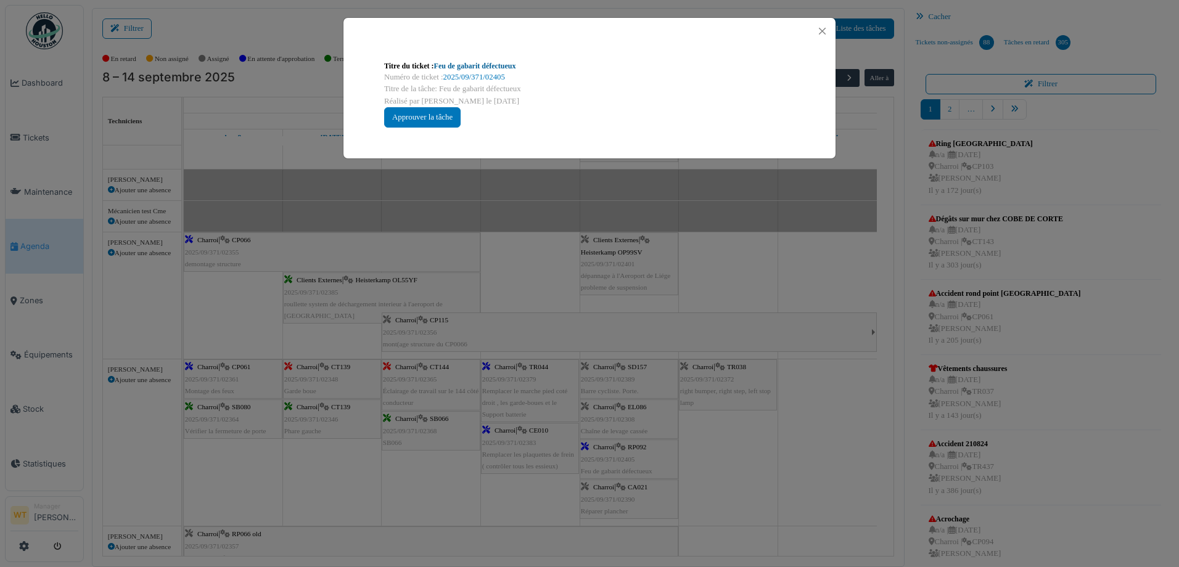
click at [496, 64] on link "Feu de gabarit défectueux" at bounding box center [475, 66] width 82 height 9
click at [821, 30] on button "Close" at bounding box center [822, 31] width 17 height 17
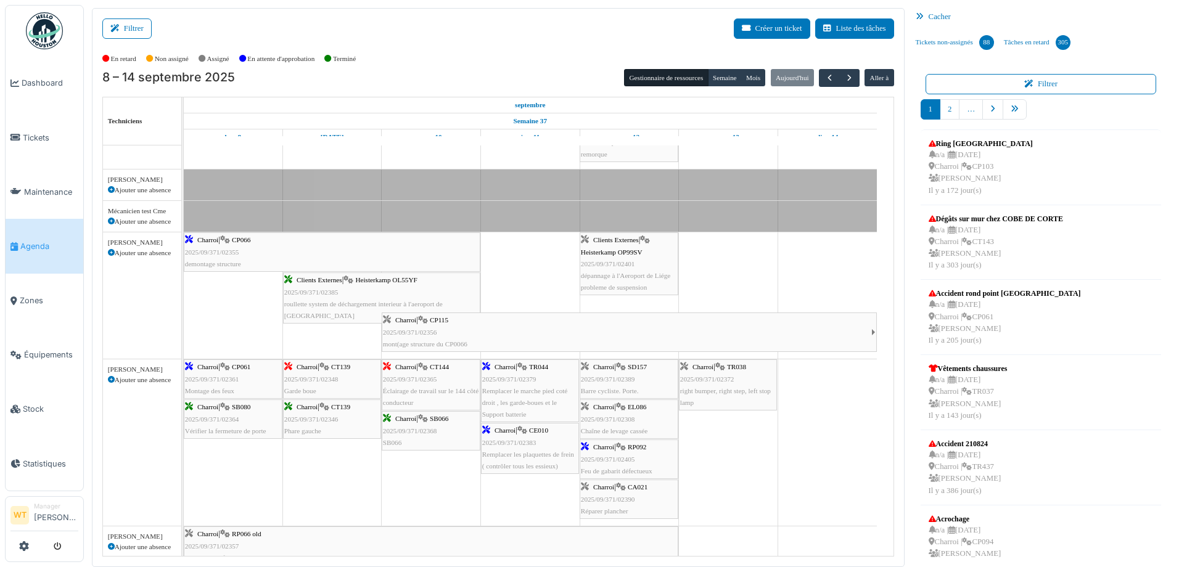
click at [250, 367] on span "CP061" at bounding box center [241, 366] width 18 height 7
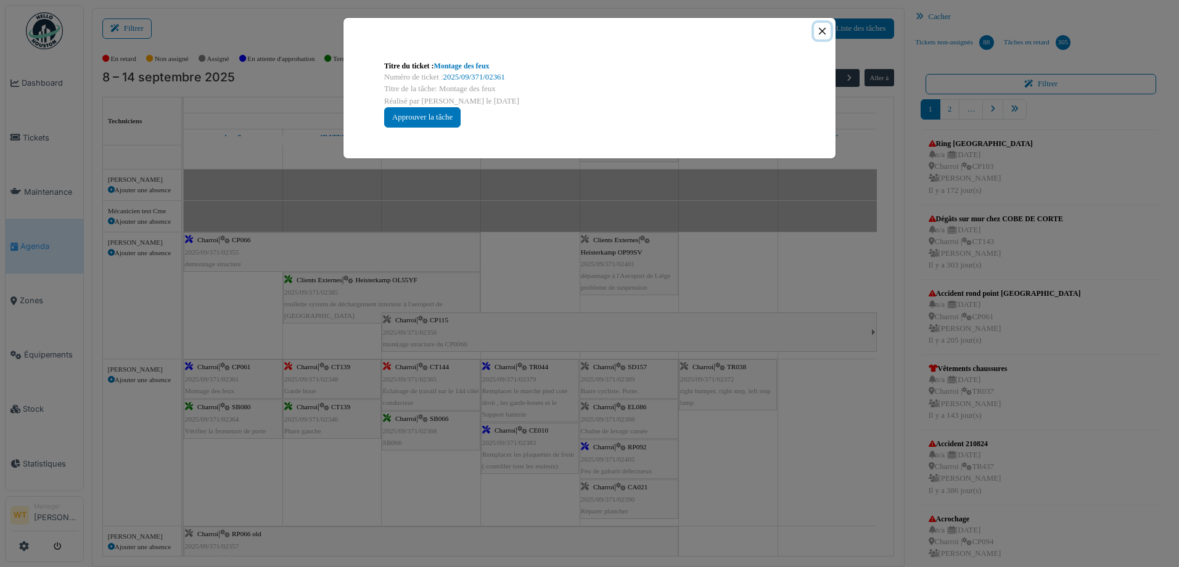
click at [825, 28] on button "Close" at bounding box center [822, 31] width 17 height 17
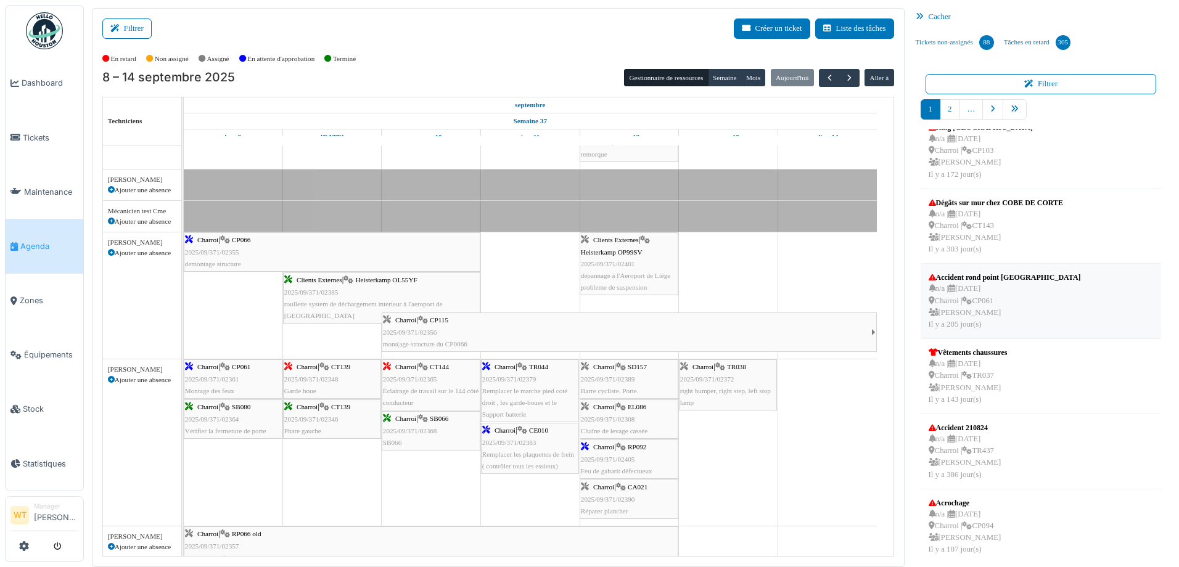
scroll to position [62, 0]
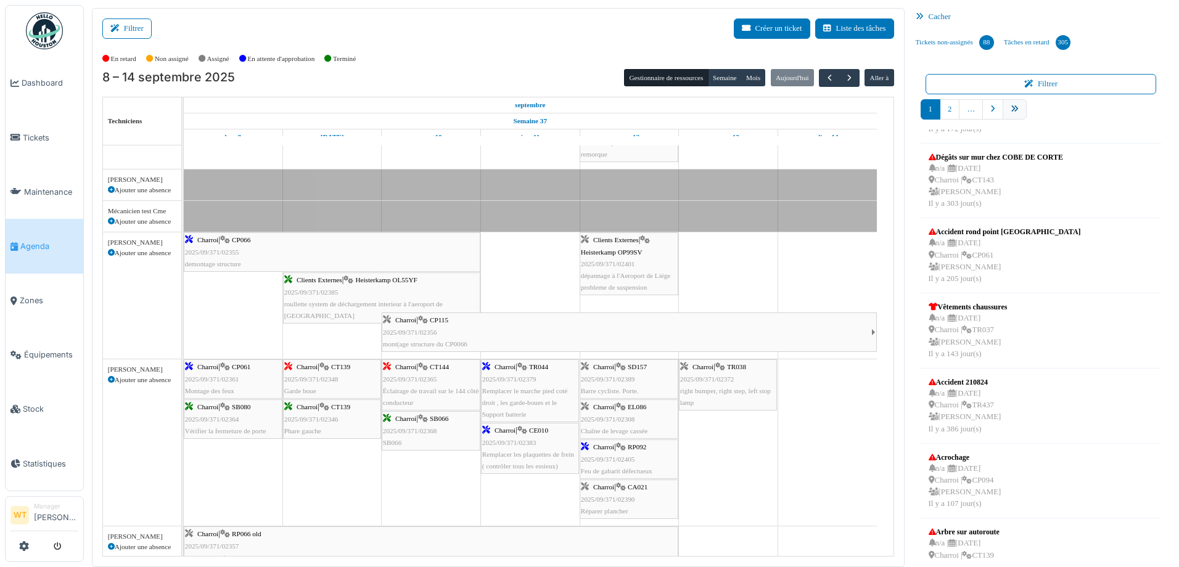
click at [1003, 115] on link "pager" at bounding box center [1015, 109] width 24 height 20
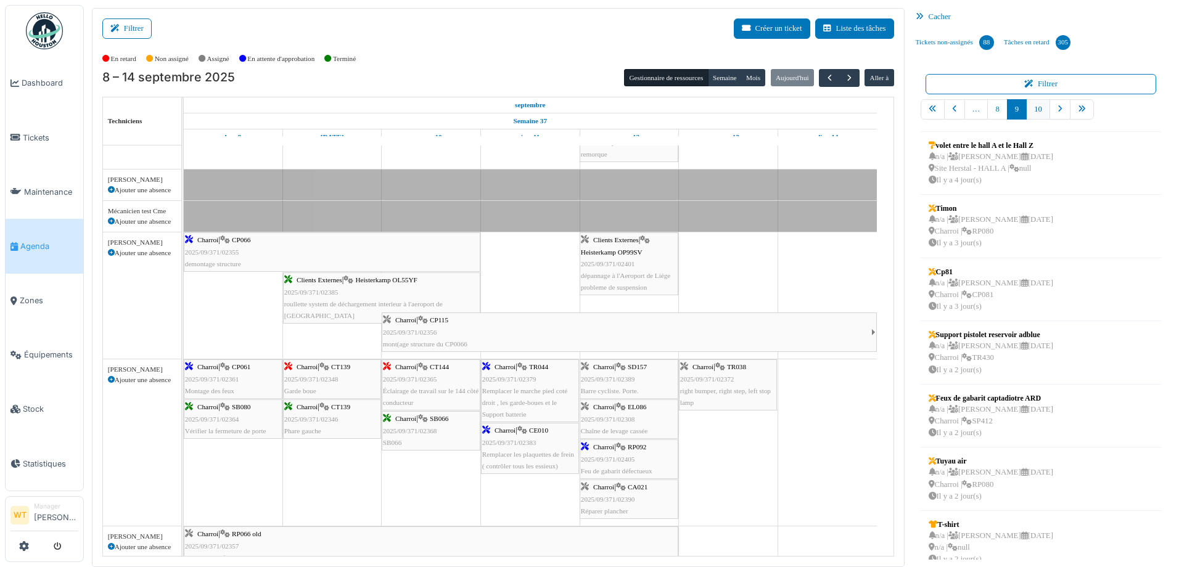
click at [1032, 117] on link "10" at bounding box center [1038, 109] width 24 height 20
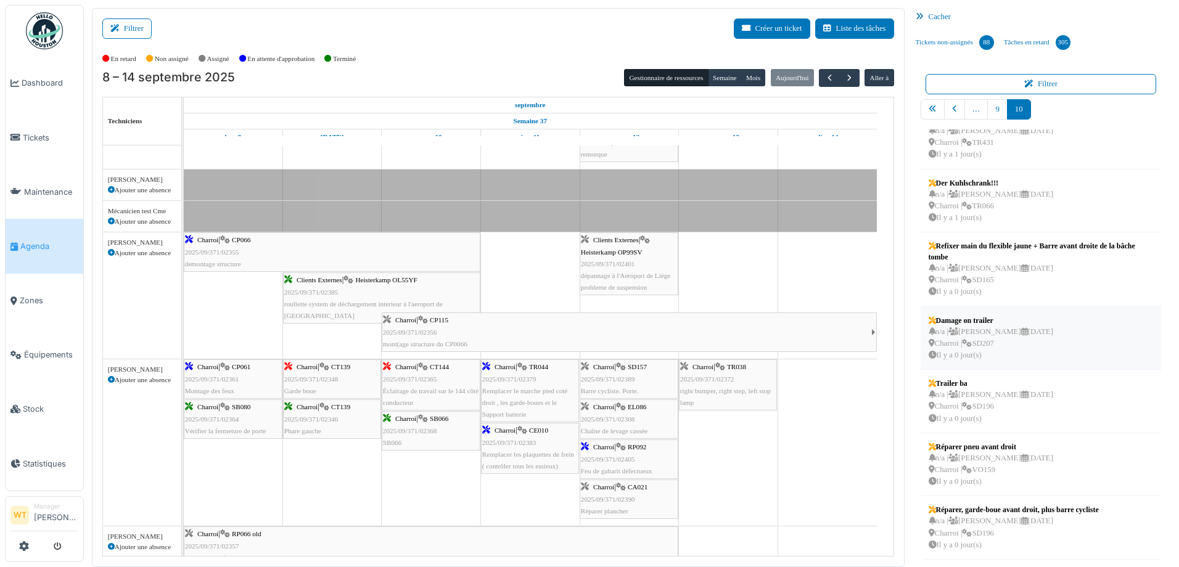
scroll to position [2, 0]
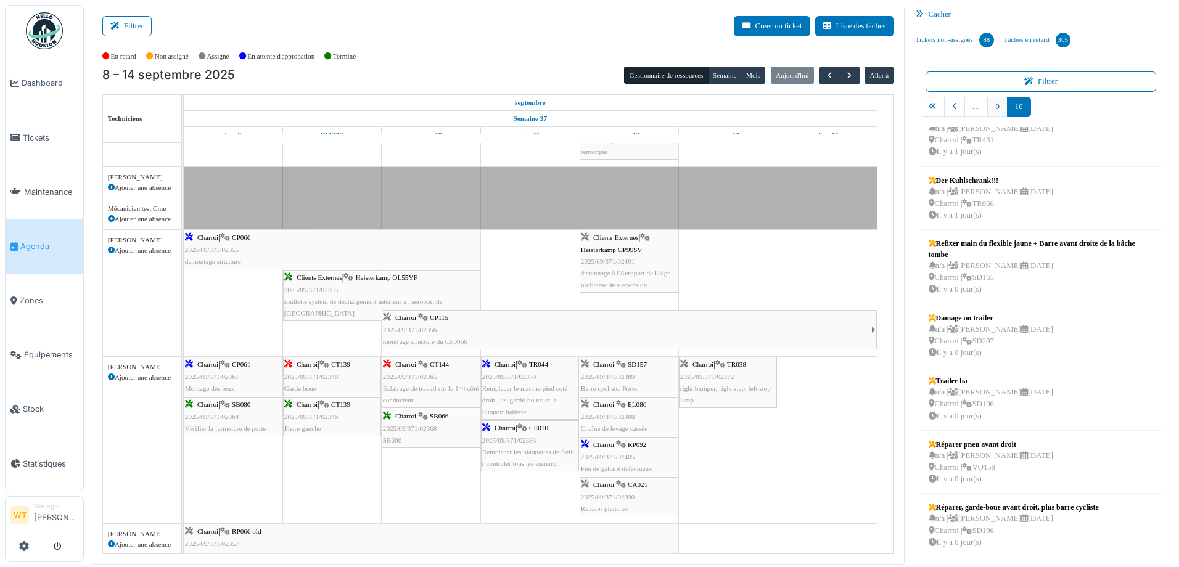
click at [996, 113] on link "9" at bounding box center [997, 107] width 20 height 20
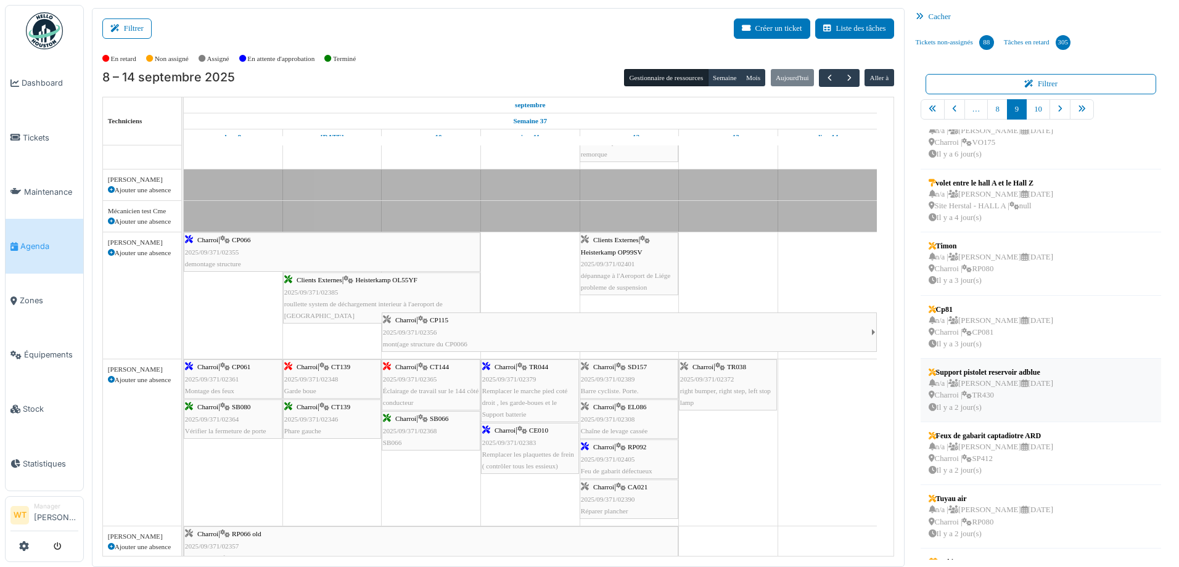
scroll to position [0, 0]
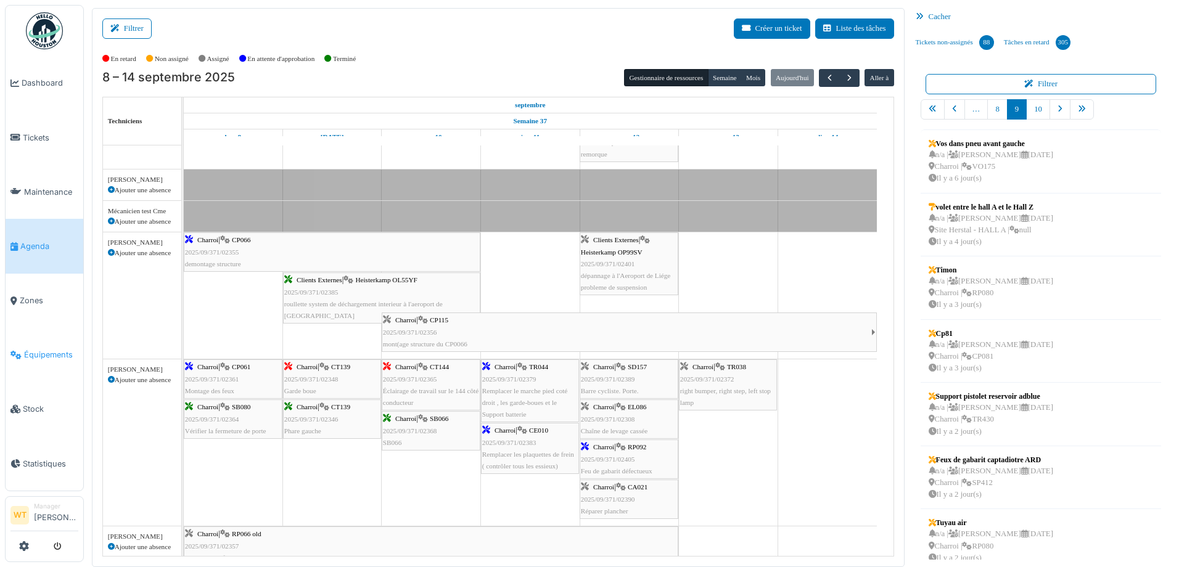
click at [53, 354] on link "Équipements" at bounding box center [45, 355] width 78 height 54
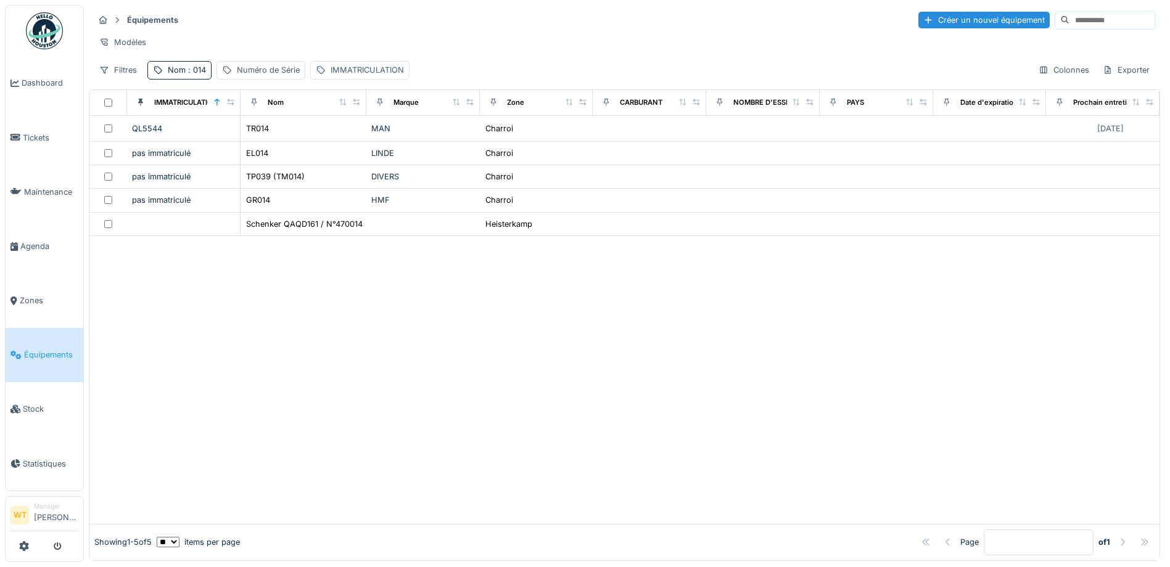
click at [181, 76] on div "Nom : 014" at bounding box center [187, 70] width 38 height 12
click at [266, 139] on icon at bounding box center [261, 138] width 10 height 8
click at [227, 141] on input "Nom" at bounding box center [214, 139] width 123 height 26
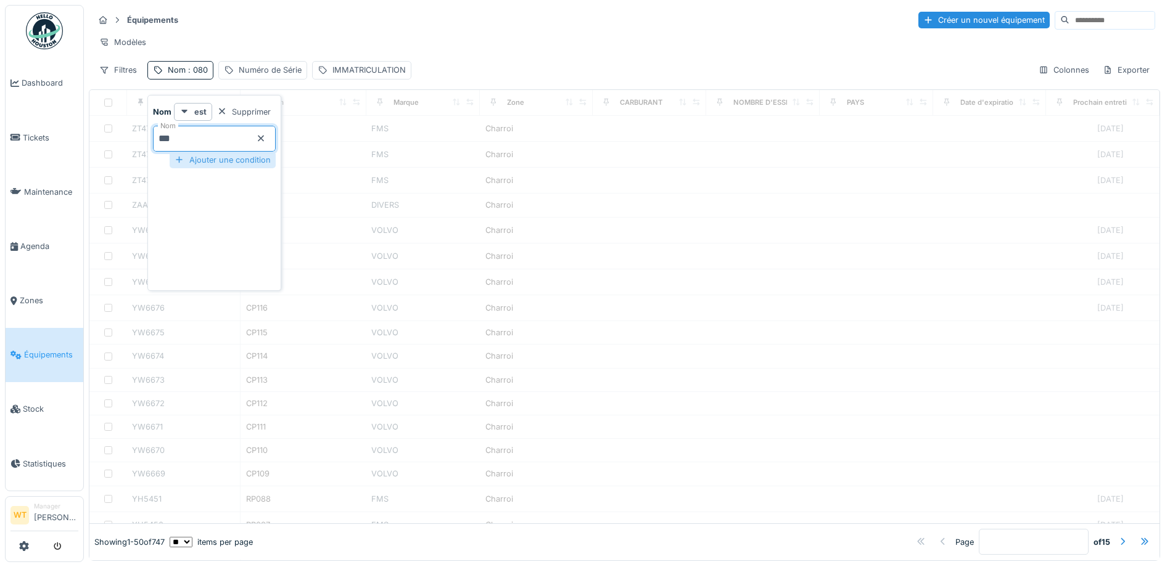
type input "***"
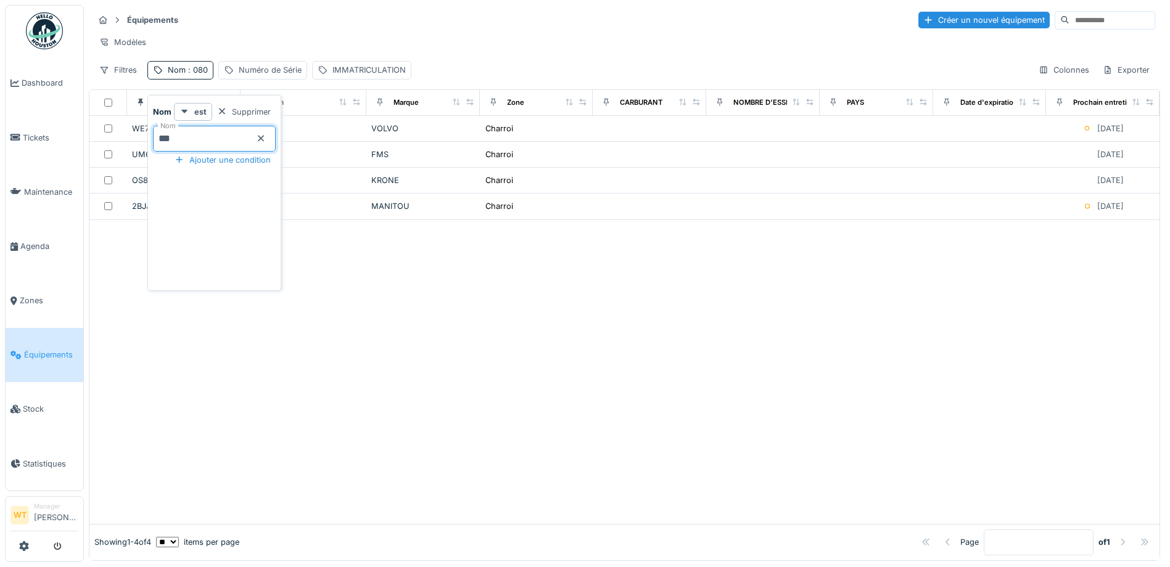
click at [335, 36] on div "Modèles" at bounding box center [624, 42] width 1061 height 18
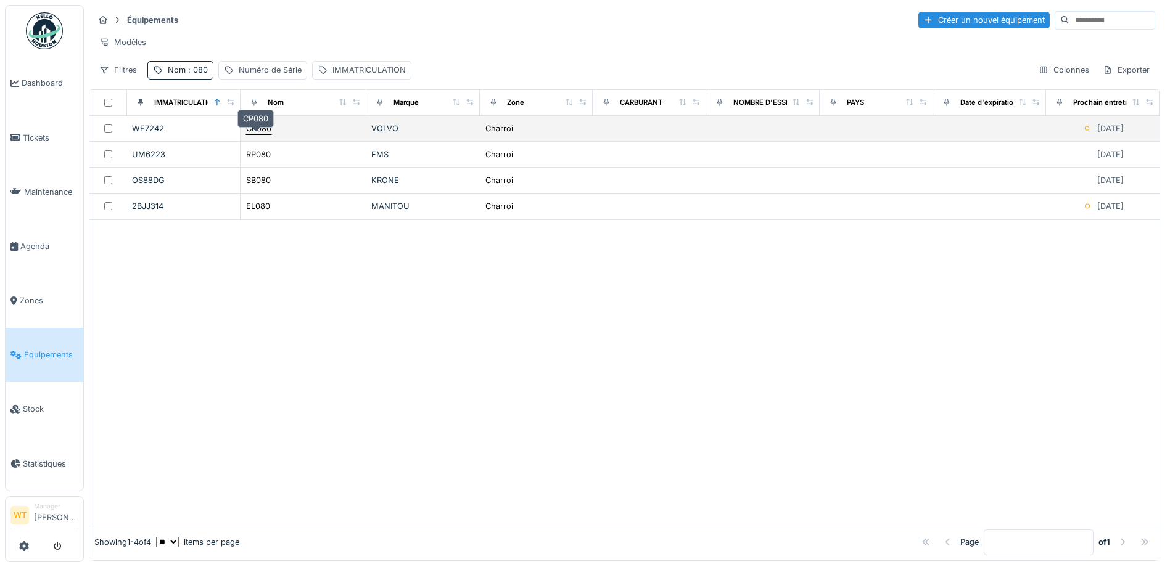
click at [261, 134] on div "CP080" at bounding box center [258, 129] width 25 height 12
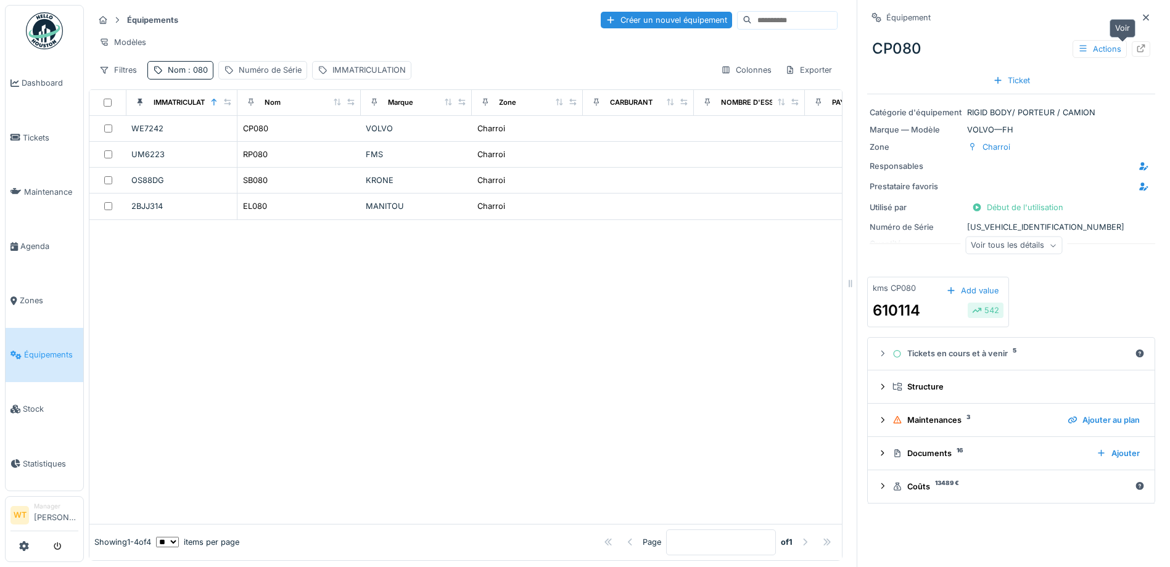
click at [1131, 56] on div at bounding box center [1140, 48] width 18 height 15
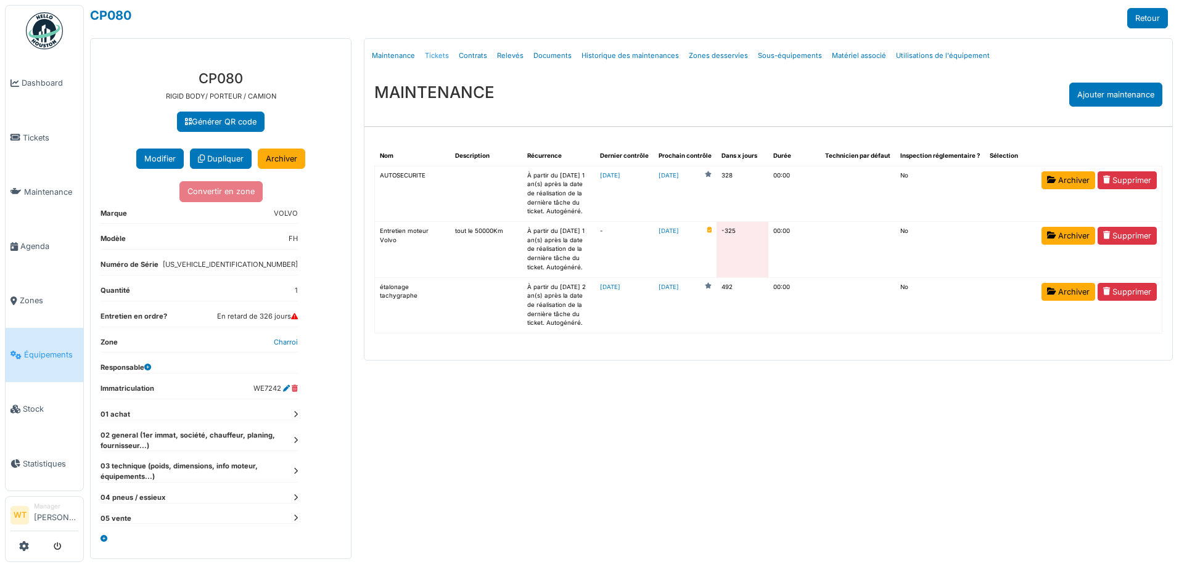
drag, startPoint x: 0, startPoint y: 0, endPoint x: 437, endPoint y: 59, distance: 441.0
click at [437, 59] on link "Tickets" at bounding box center [437, 55] width 34 height 29
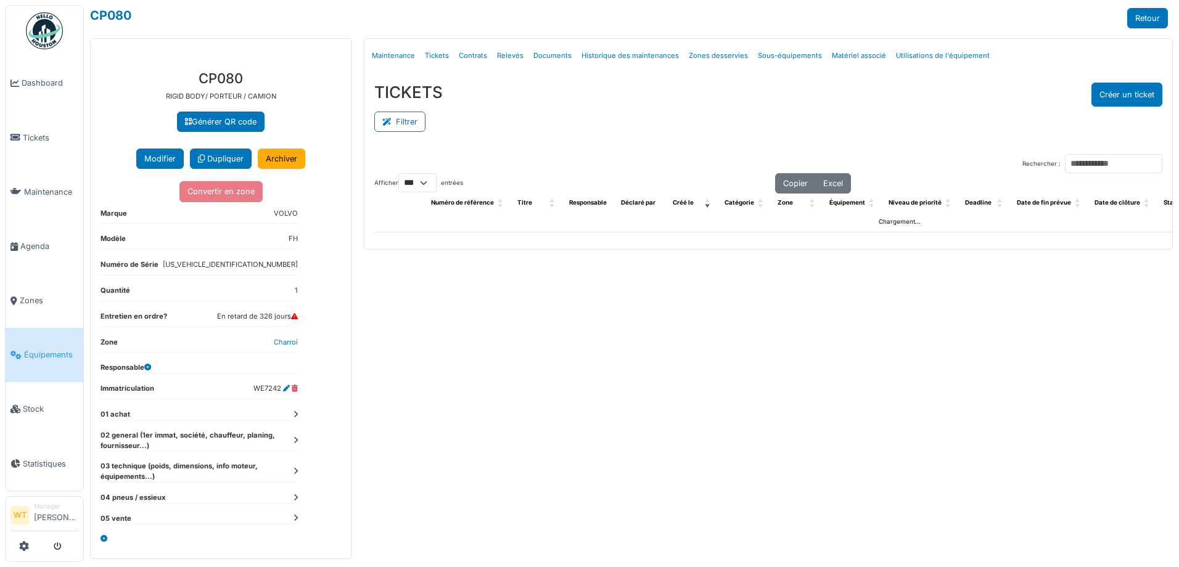
select select "***"
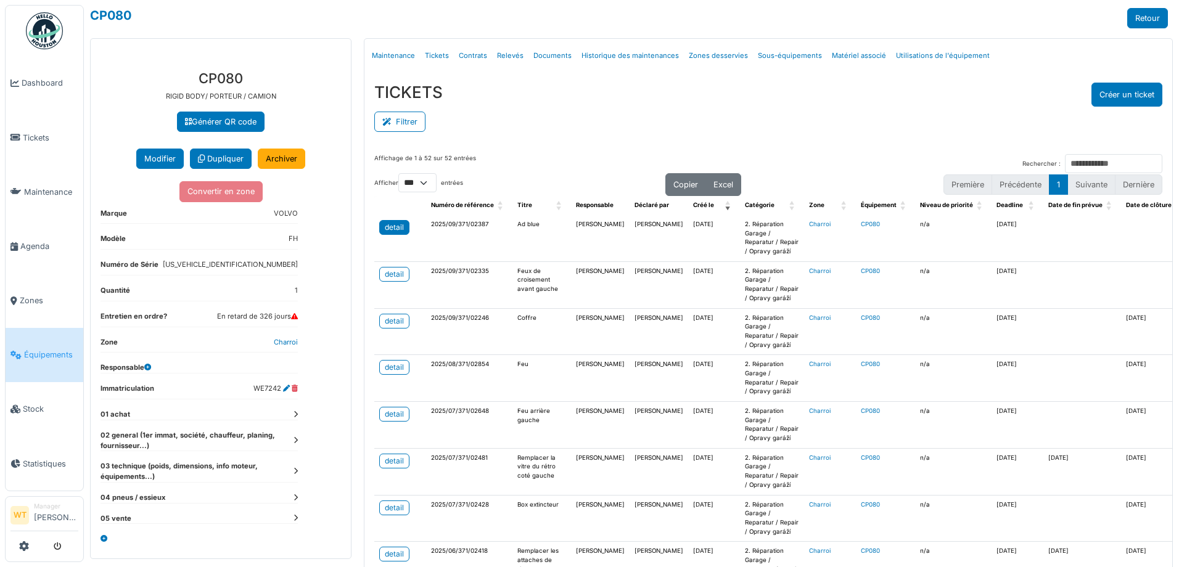
click at [390, 223] on div "detail" at bounding box center [394, 227] width 19 height 11
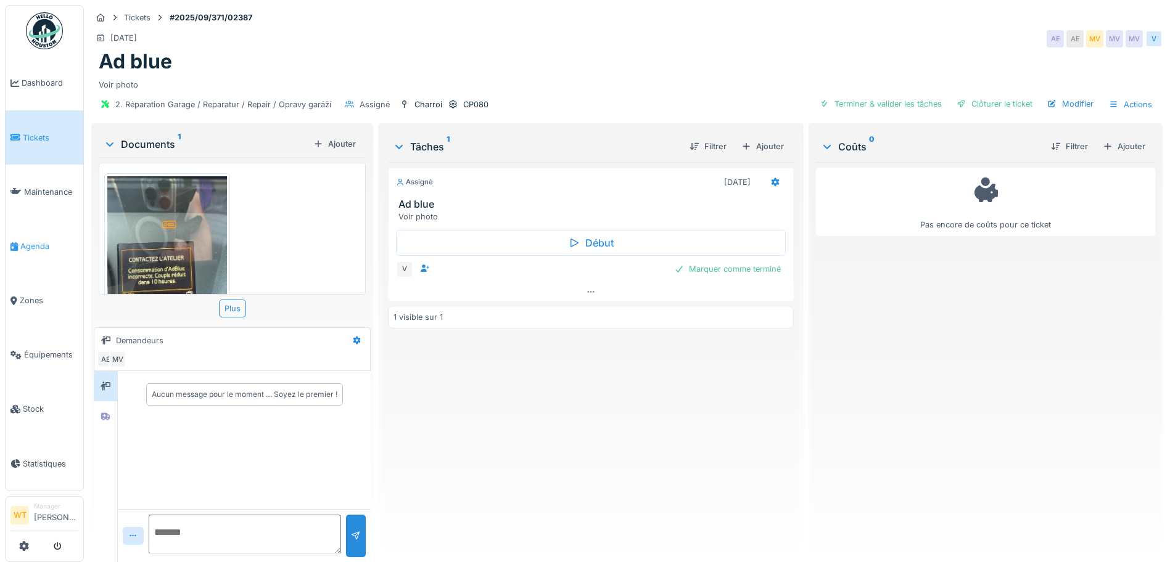
click at [36, 243] on span "Agenda" at bounding box center [49, 246] width 58 height 12
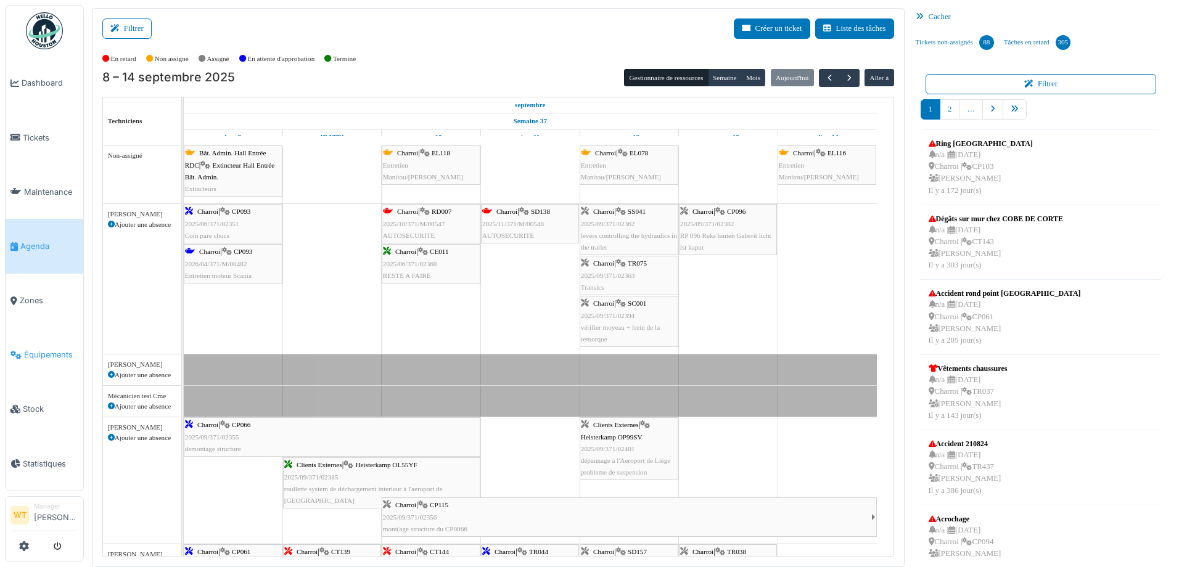
click at [53, 349] on span "Équipements" at bounding box center [51, 355] width 54 height 12
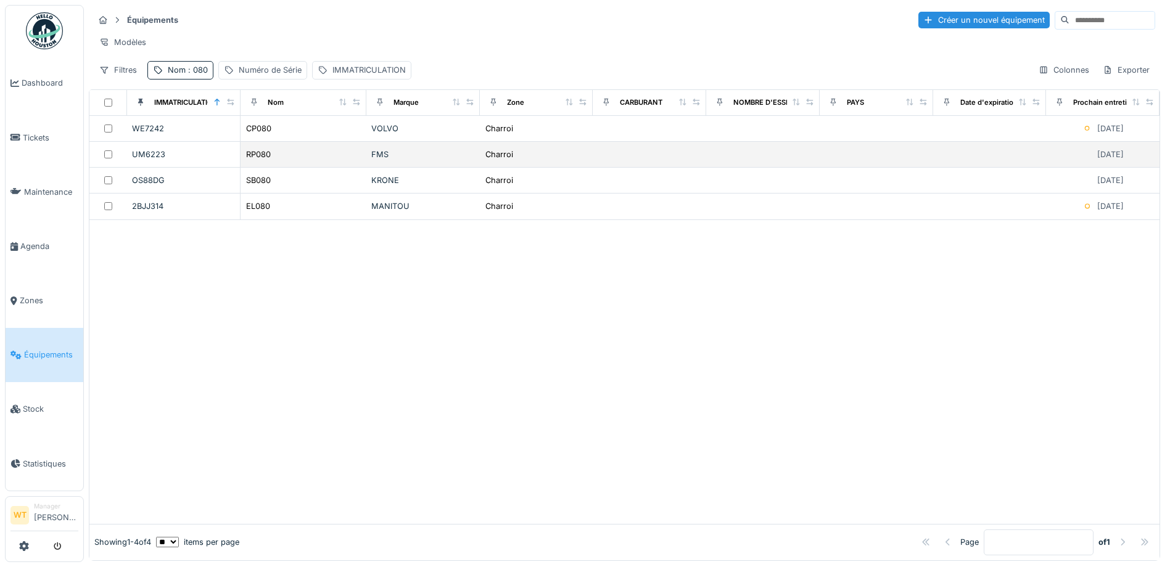
click at [286, 160] on div "RP080" at bounding box center [303, 154] width 116 height 13
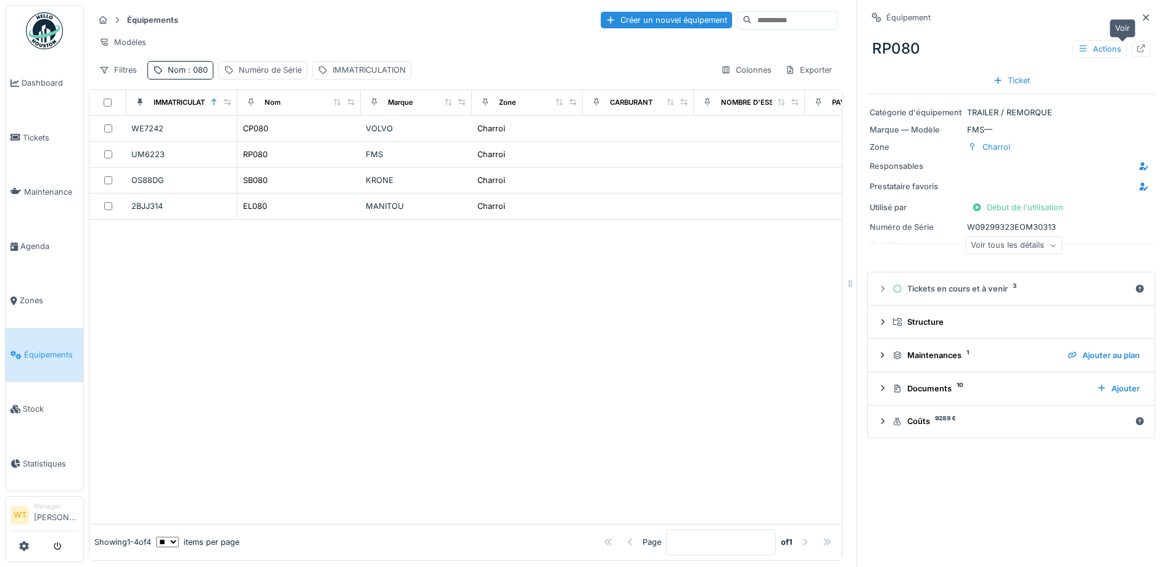
click at [1136, 47] on icon at bounding box center [1141, 48] width 10 height 8
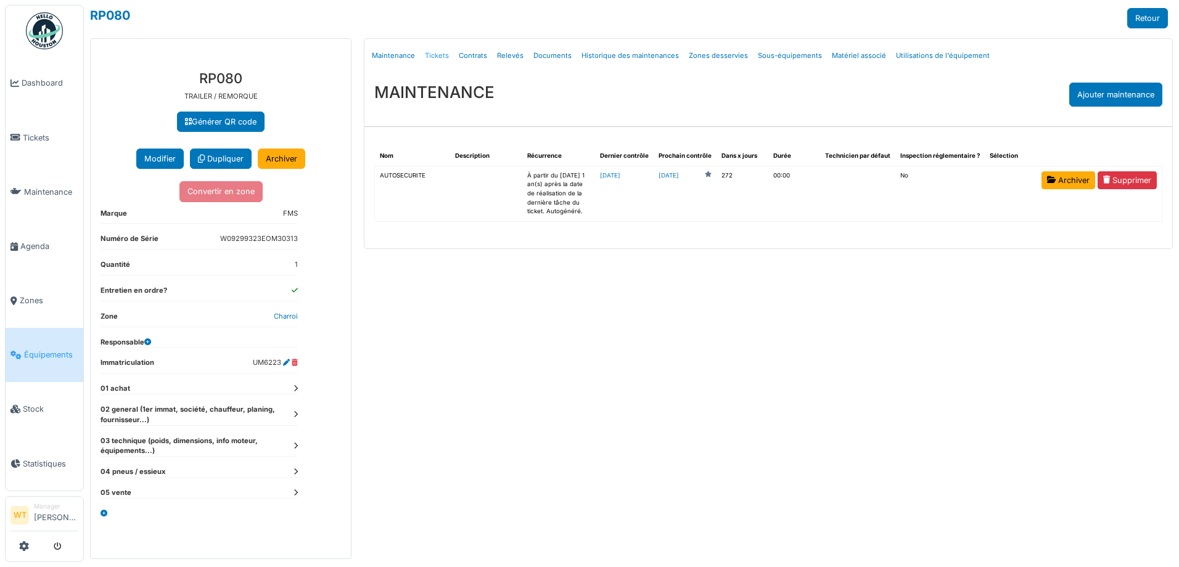
drag, startPoint x: 0, startPoint y: 0, endPoint x: 439, endPoint y: 55, distance: 442.4
click at [439, 55] on link "Tickets" at bounding box center [437, 55] width 34 height 29
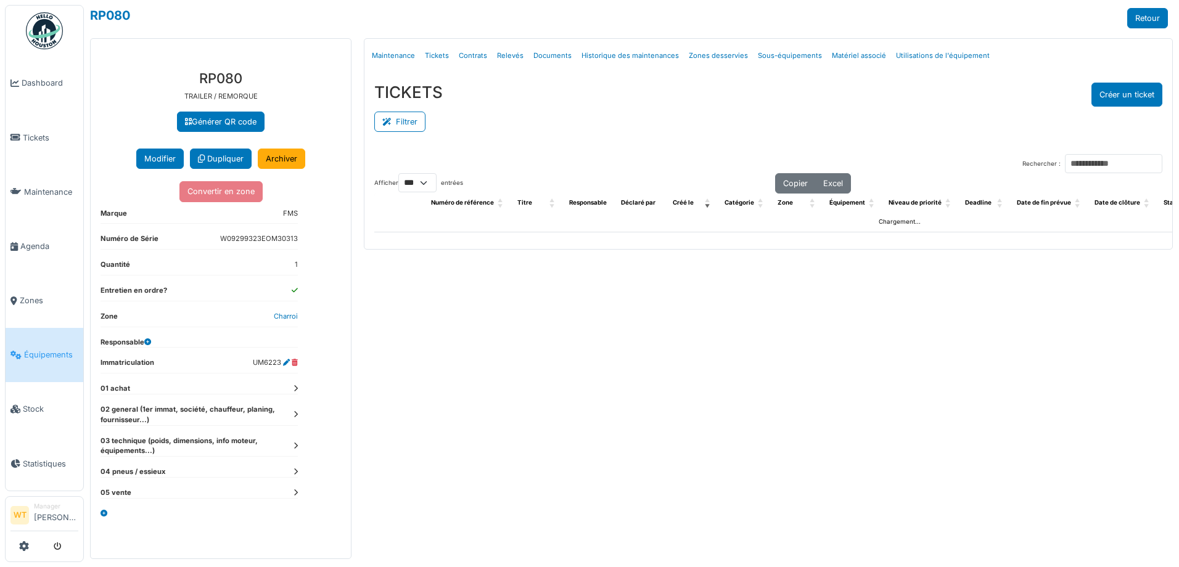
select select "***"
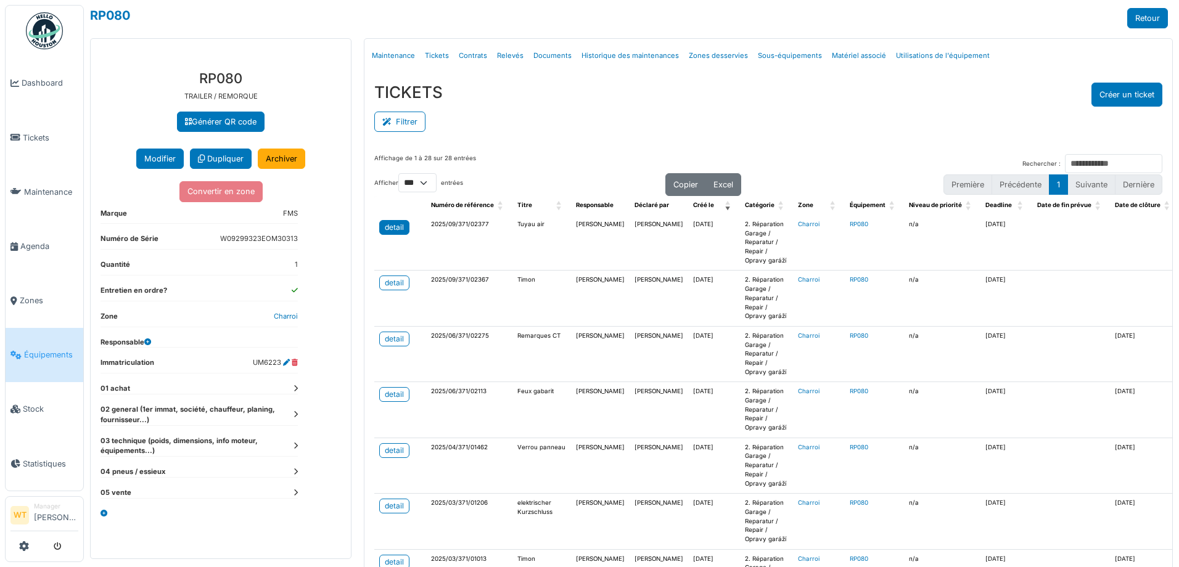
click at [398, 228] on div "detail" at bounding box center [394, 227] width 19 height 11
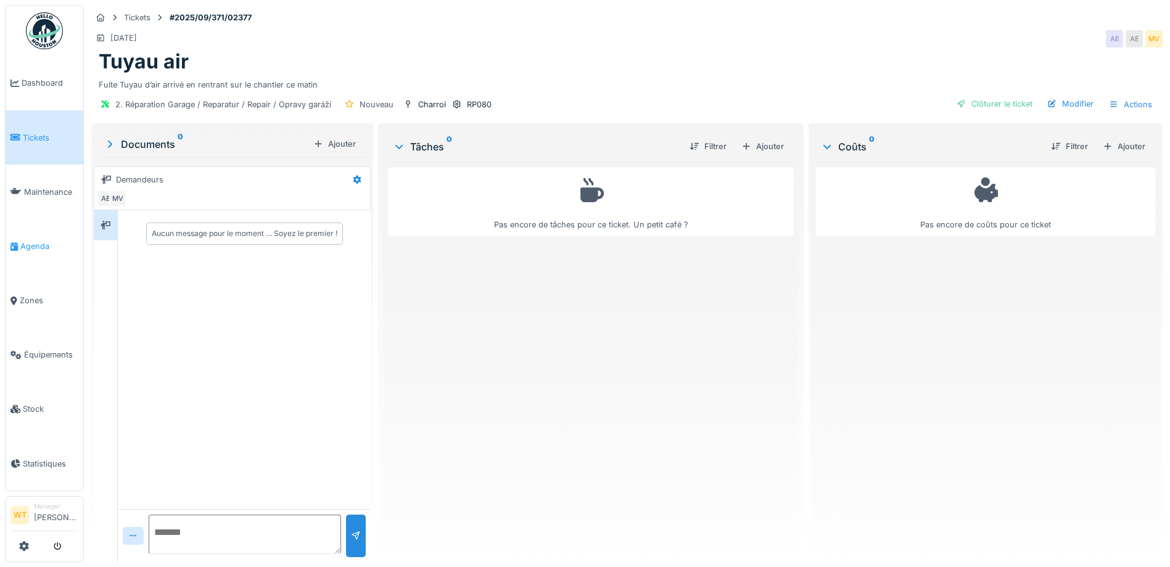
click at [36, 244] on span "Agenda" at bounding box center [49, 246] width 58 height 12
click at [57, 339] on link "Équipements" at bounding box center [45, 355] width 78 height 54
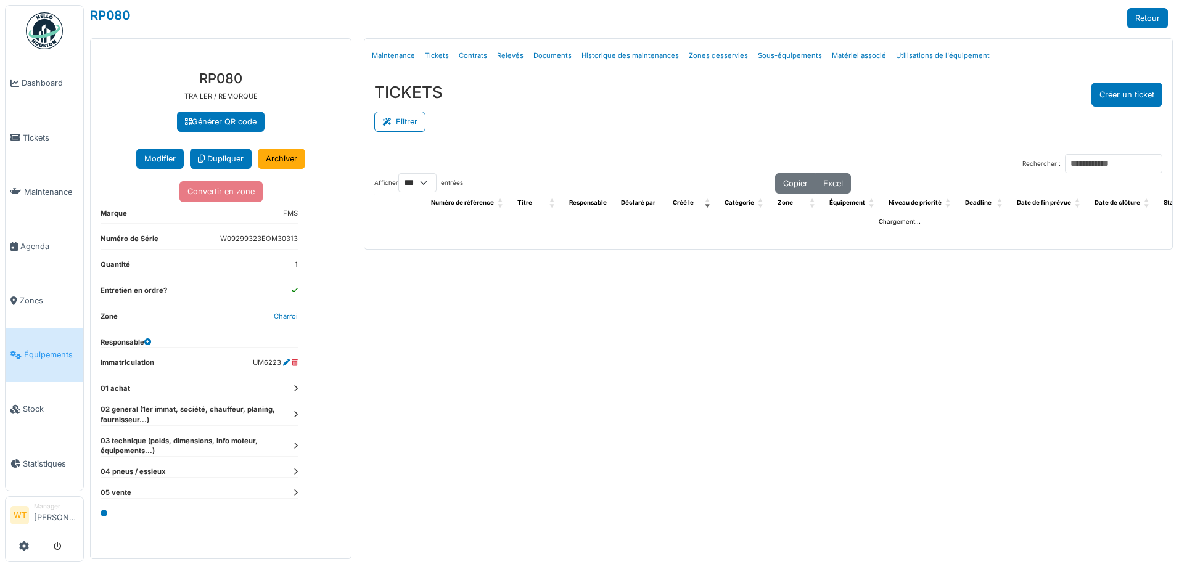
select select "***"
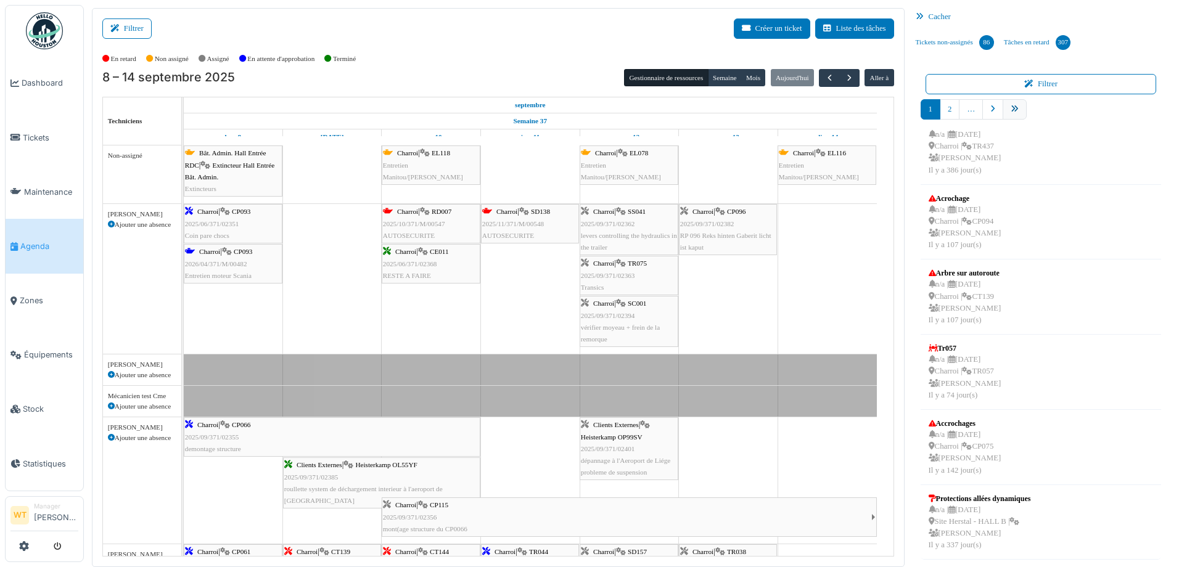
click at [1011, 105] on icon "pager" at bounding box center [1015, 109] width 8 height 8
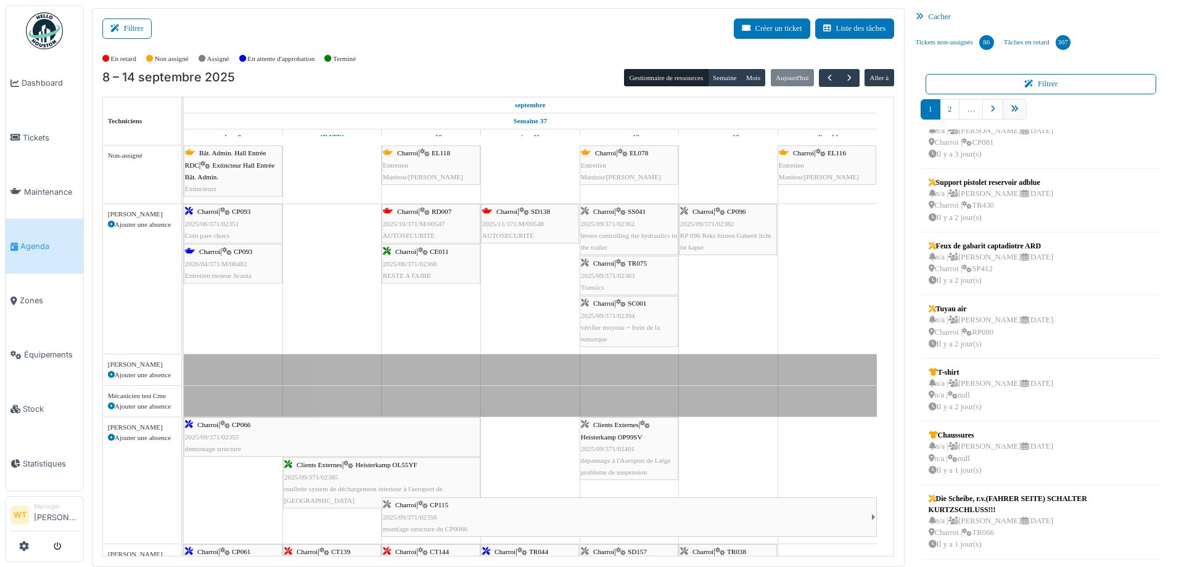
scroll to position [214, 0]
click at [1034, 111] on link "10" at bounding box center [1038, 109] width 24 height 20
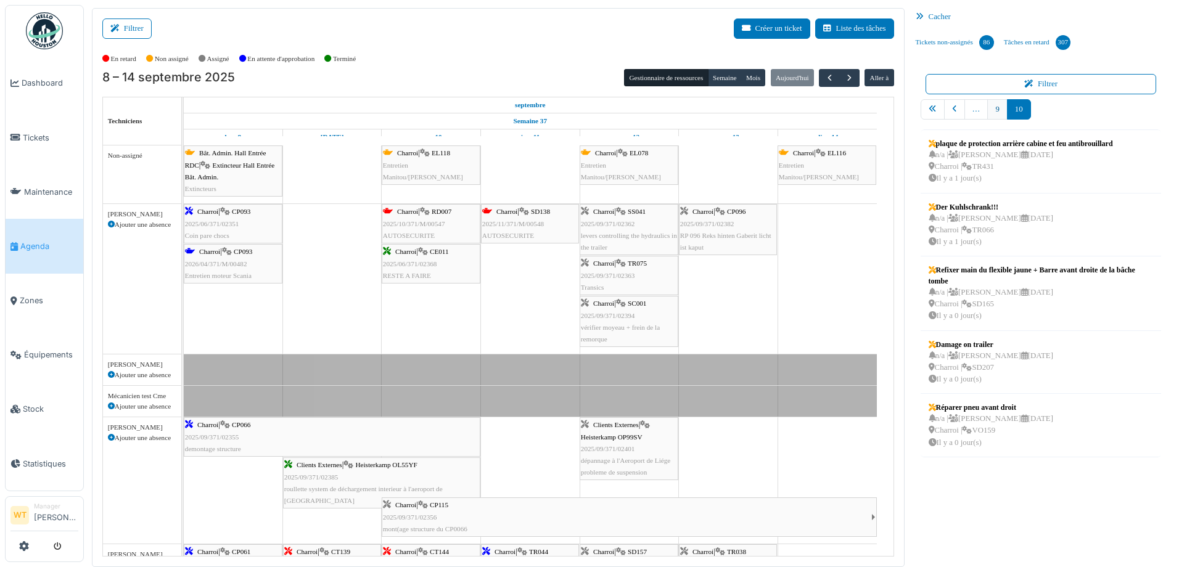
click at [993, 116] on link "9" at bounding box center [997, 109] width 20 height 20
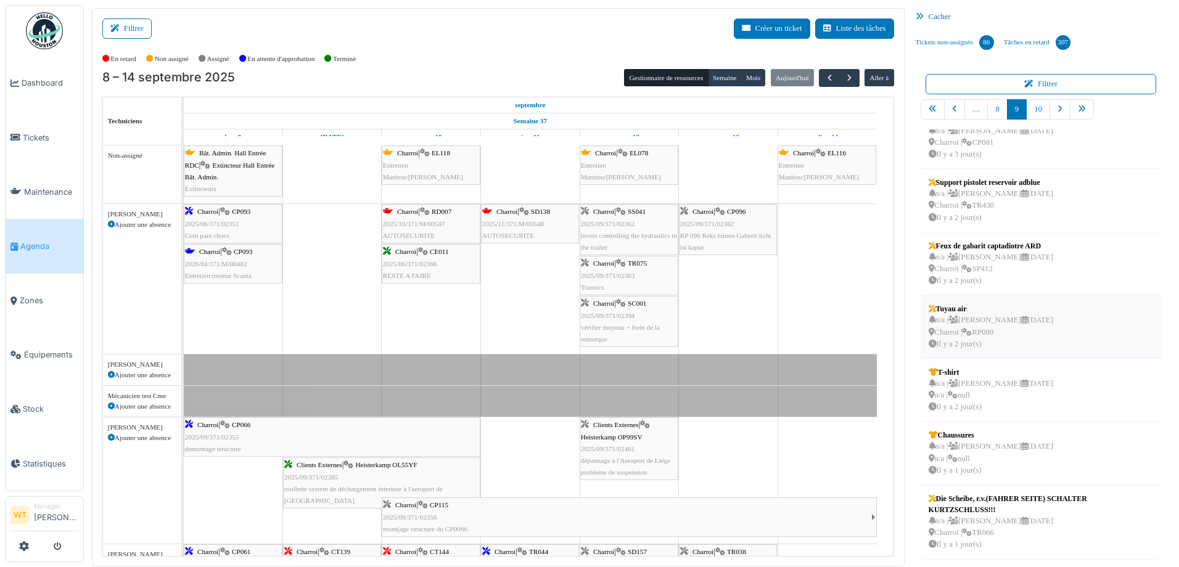
scroll to position [2, 0]
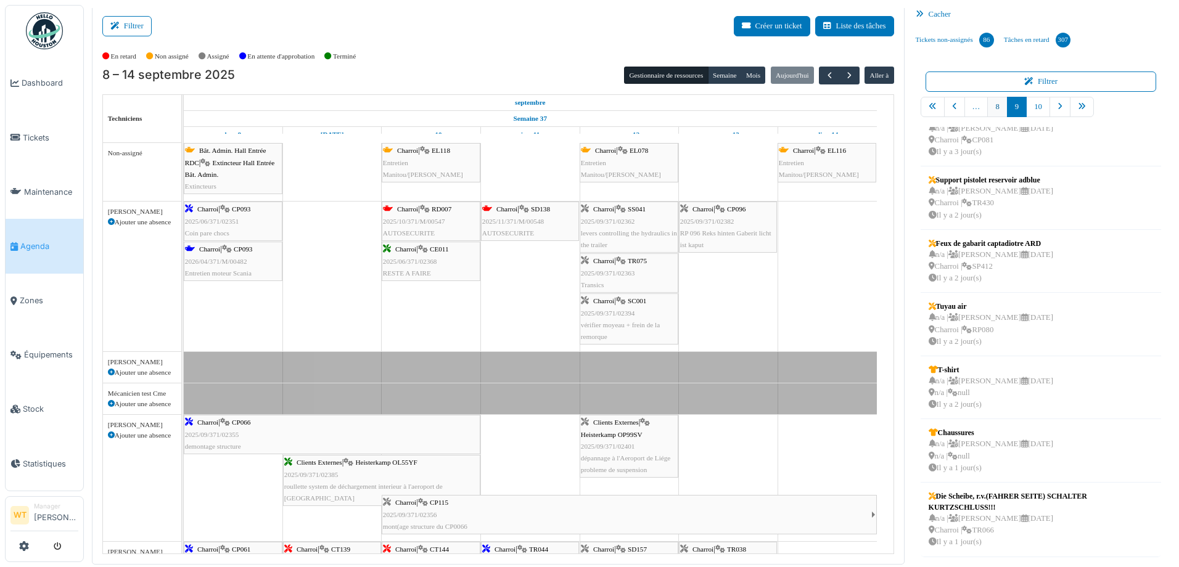
click at [991, 109] on link "8" at bounding box center [997, 107] width 20 height 20
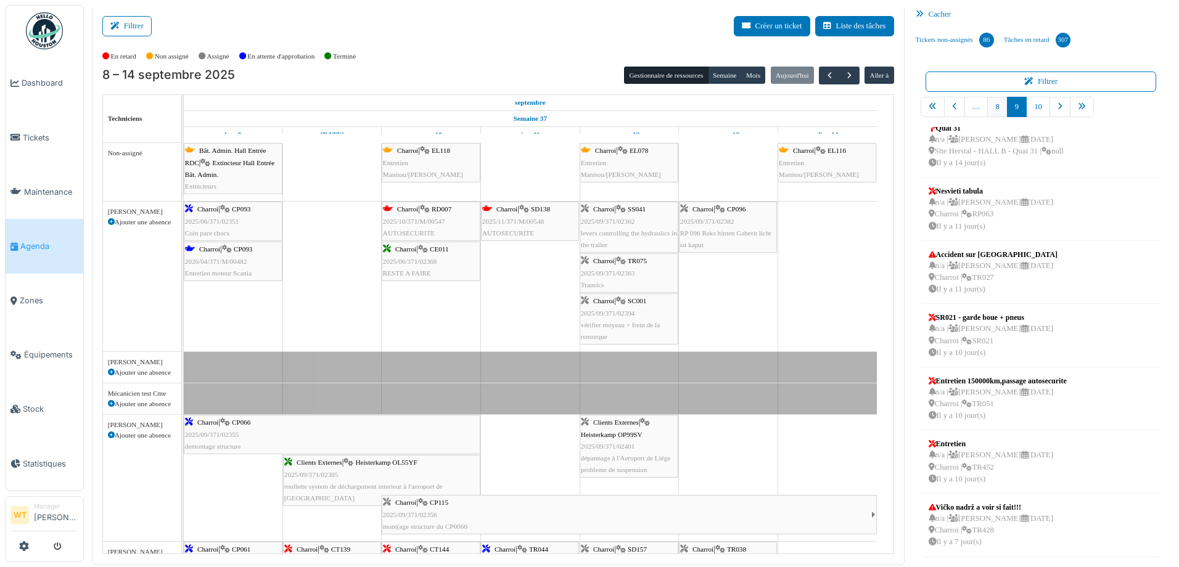
scroll to position [203, 0]
click at [1030, 112] on link "9" at bounding box center [1036, 107] width 20 height 20
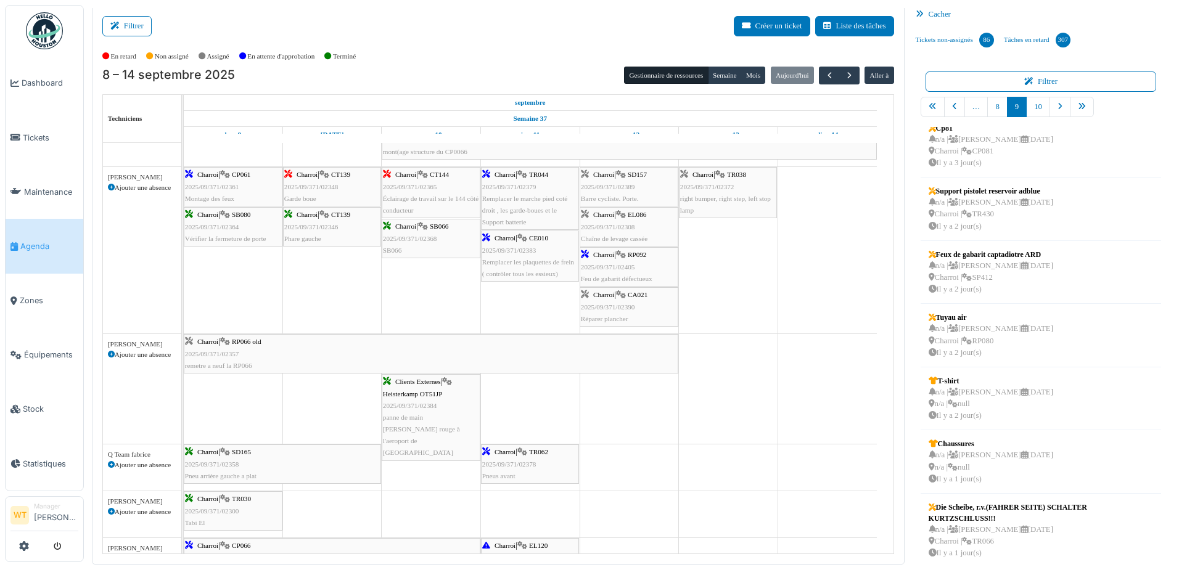
scroll to position [340, 0]
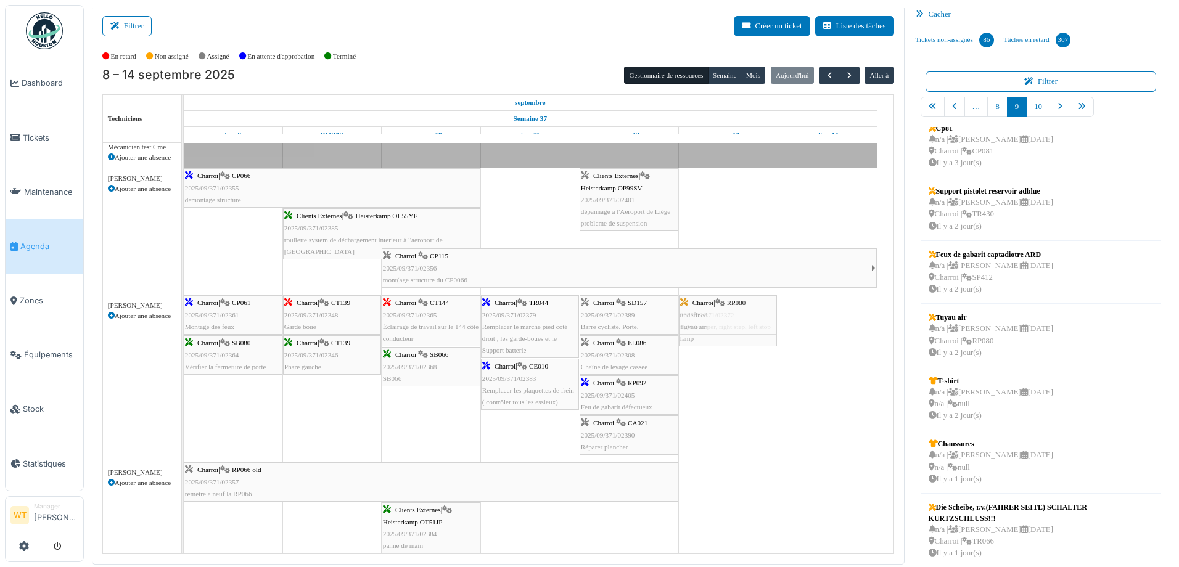
drag, startPoint x: 865, startPoint y: 363, endPoint x: 749, endPoint y: 366, distance: 116.0
click at [749, 366] on div "Filtrer Créer un ticket Liste des tâches Afficher les tâches non assignées *** …" at bounding box center [631, 285] width 1091 height 559
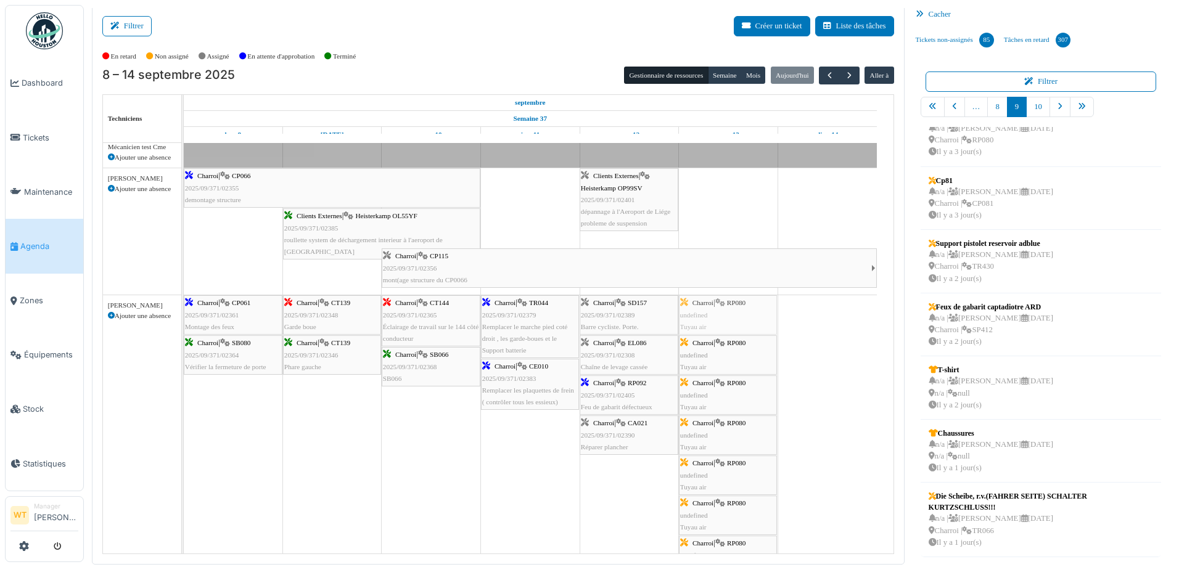
drag, startPoint x: 707, startPoint y: 321, endPoint x: 646, endPoint y: 330, distance: 61.8
click at [184, 330] on div "Charroi | CP061 2025/09/371/02361 Montage des feux Charroi | CT139 2025/09/371/…" at bounding box center [184, 544] width 0 height 499
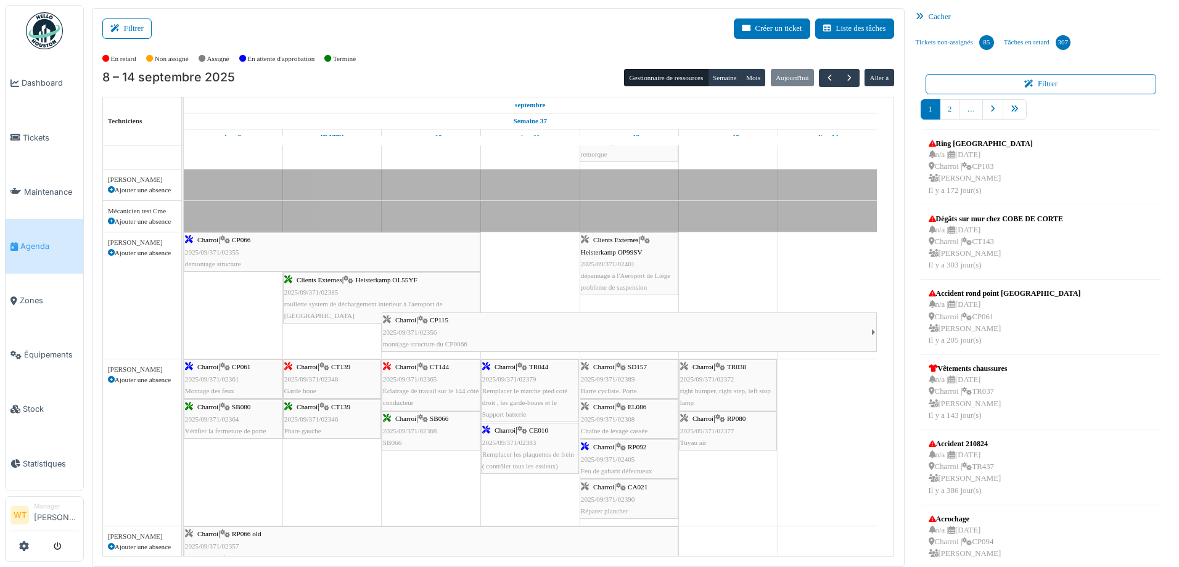
scroll to position [247, 0]
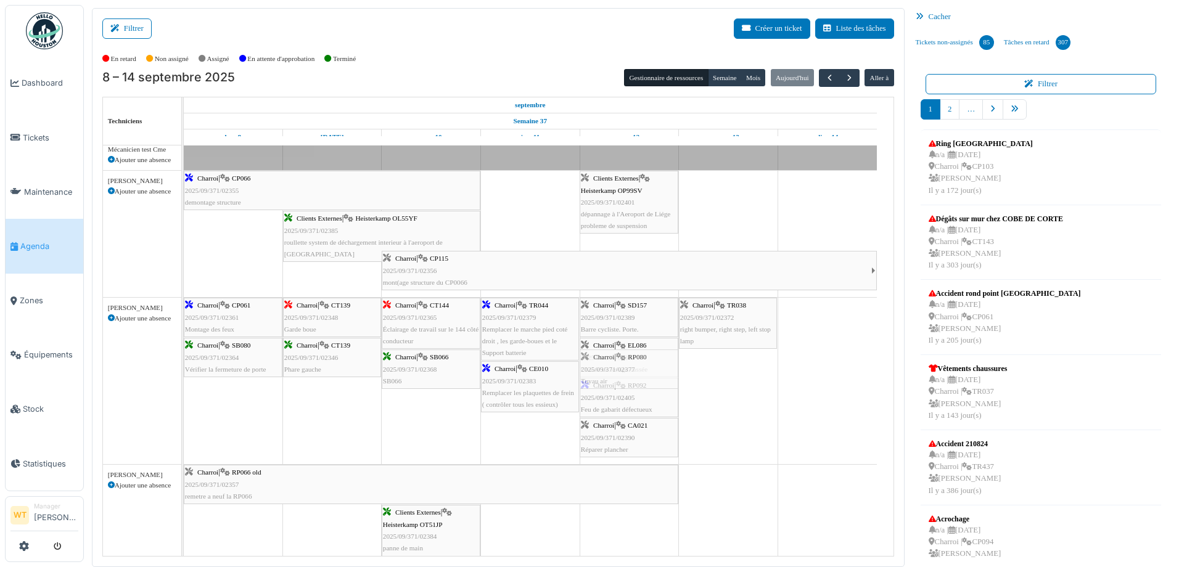
drag, startPoint x: 724, startPoint y: 370, endPoint x: 661, endPoint y: 363, distance: 63.9
click at [184, 363] on div "Charroi | CP061 2025/09/371/02361 Montage des feux [GEOGRAPHIC_DATA] | CT139 20…" at bounding box center [184, 381] width 0 height 166
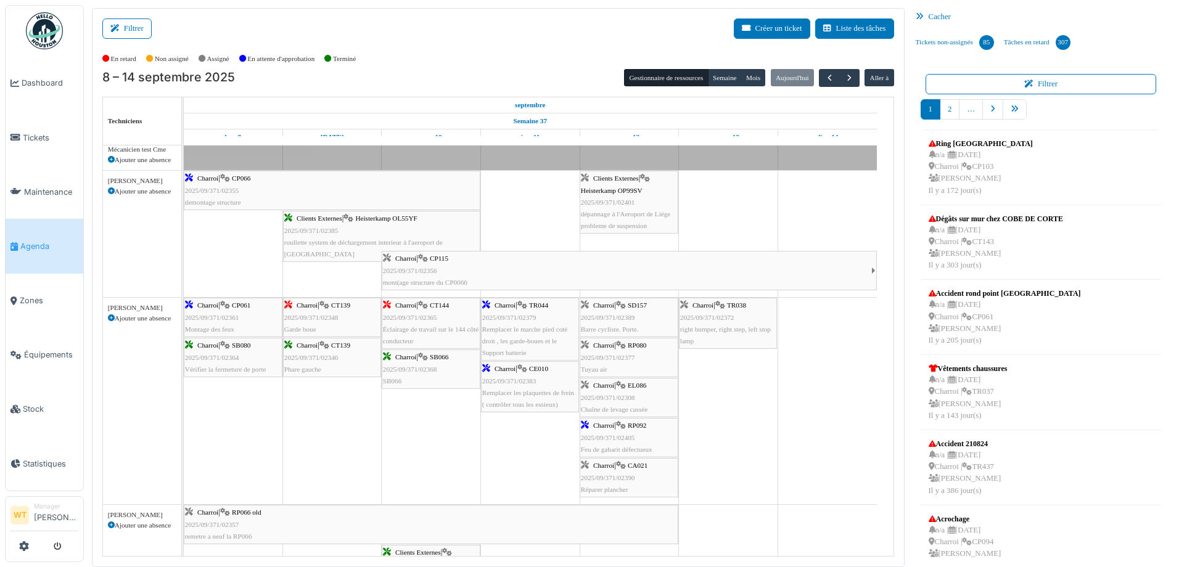
click at [655, 360] on div "Charroi | RP080 2025/09/371/02377 Tuyau air" at bounding box center [629, 358] width 96 height 36
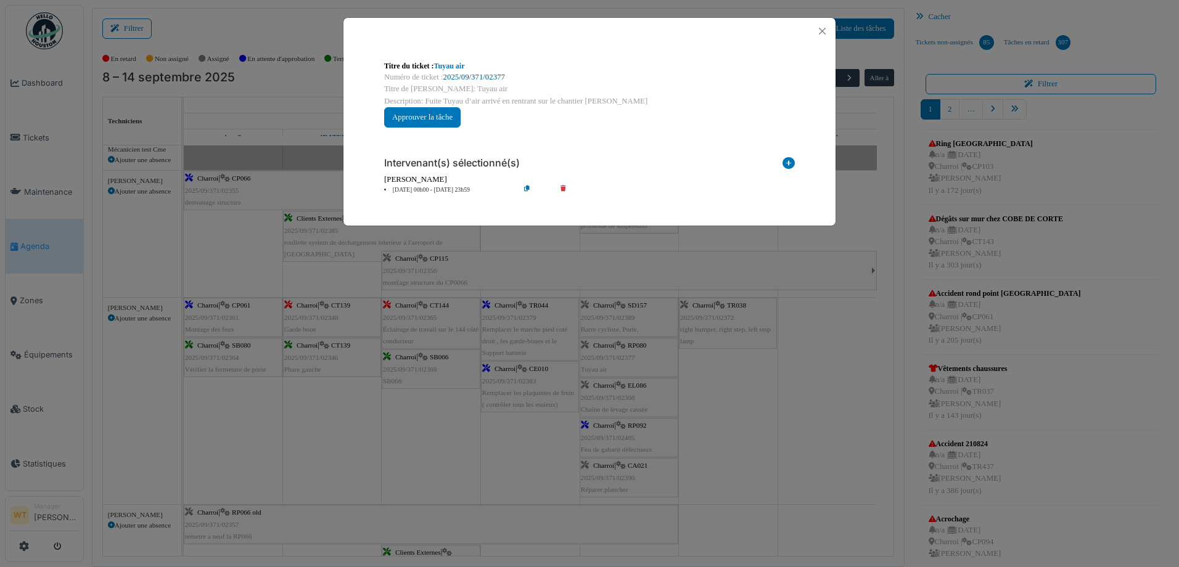
click at [462, 76] on link "2025/09/371/02377" at bounding box center [474, 77] width 62 height 9
click at [823, 30] on button "Close" at bounding box center [822, 31] width 17 height 17
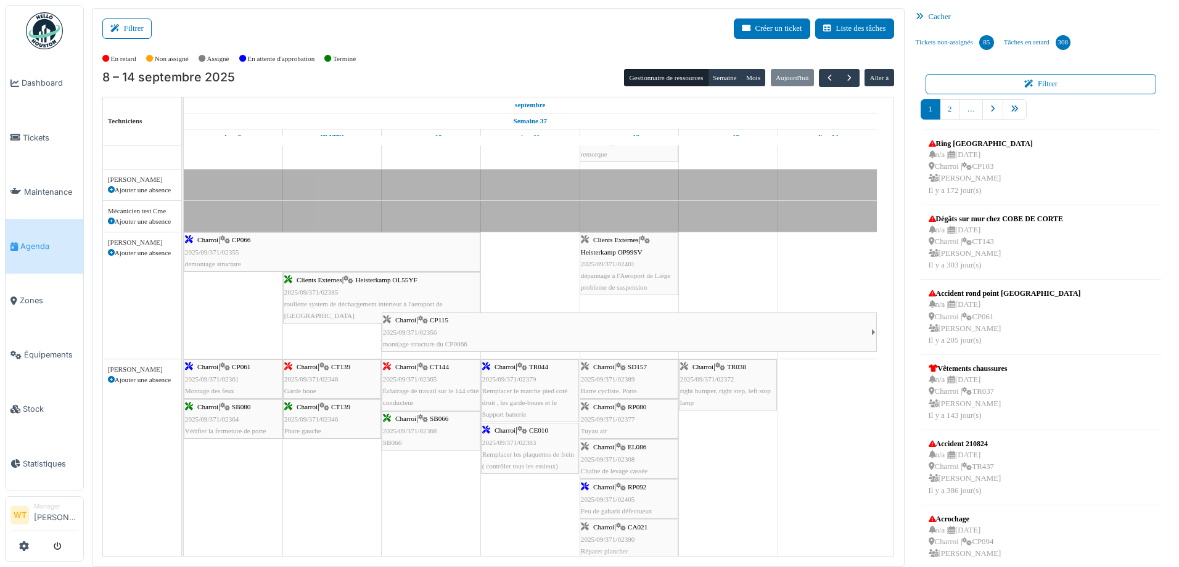
scroll to position [247, 0]
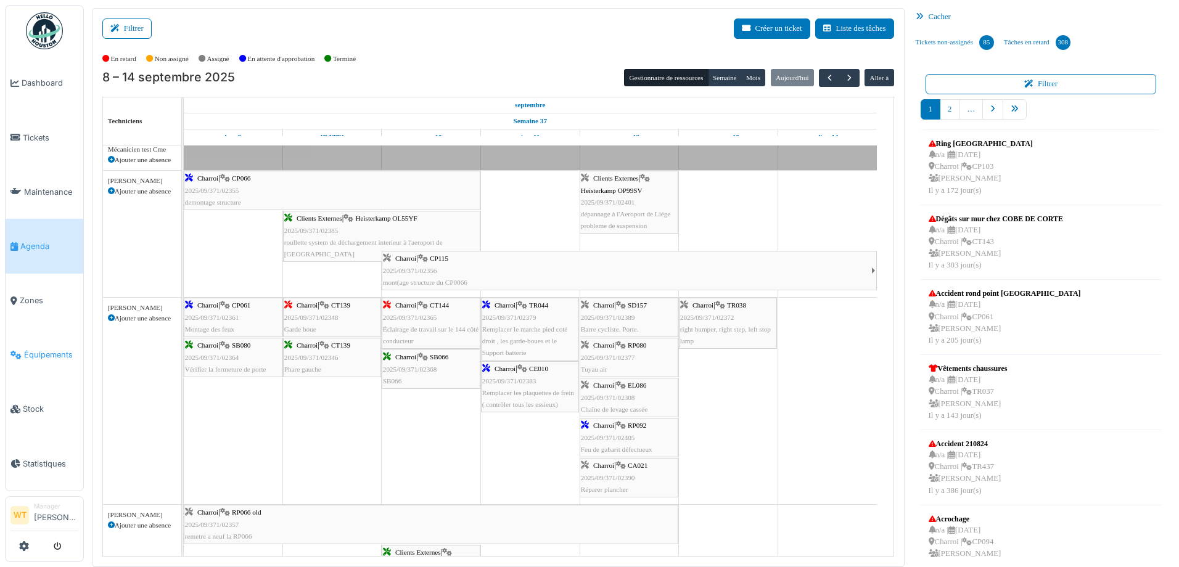
click at [43, 349] on span "Équipements" at bounding box center [51, 355] width 54 height 12
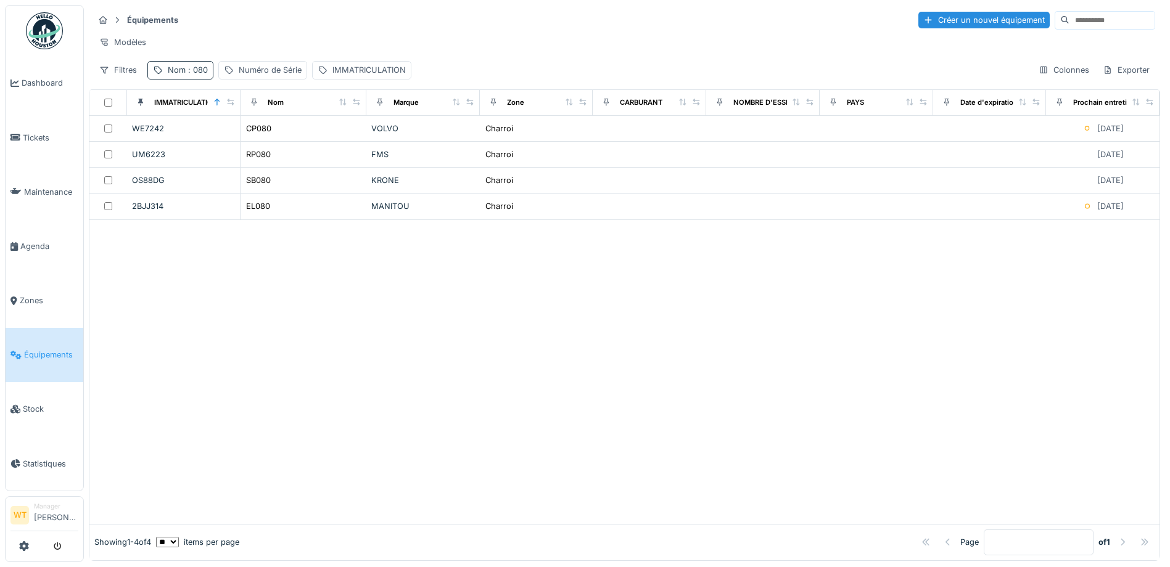
click at [191, 75] on span ": 080" at bounding box center [197, 69] width 22 height 9
click at [266, 136] on icon at bounding box center [261, 138] width 10 height 8
click at [224, 139] on input "Nom" at bounding box center [214, 139] width 123 height 26
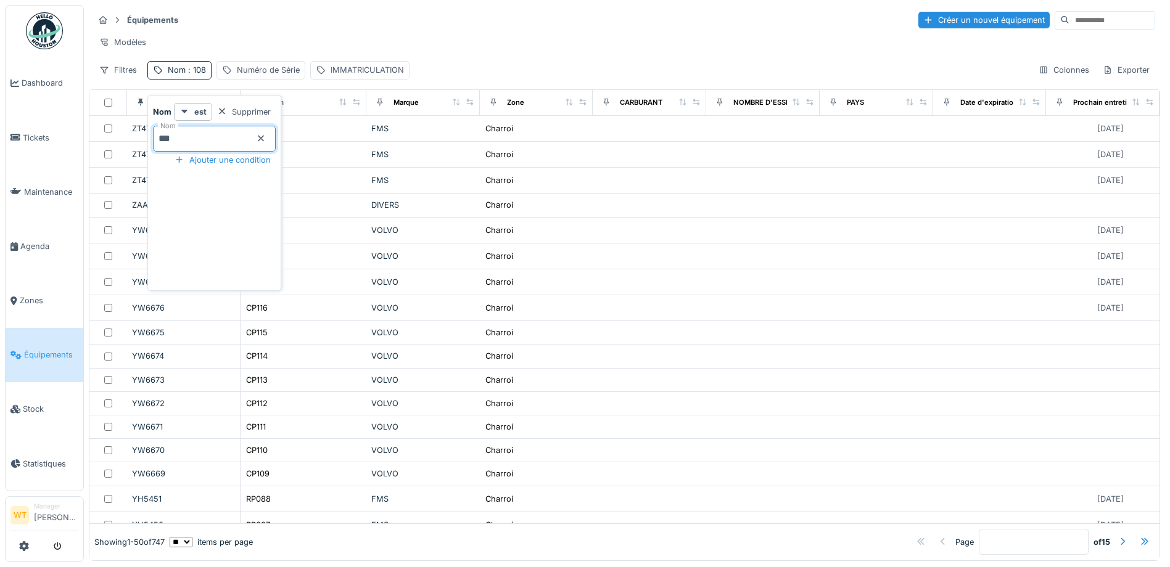
type input "***"
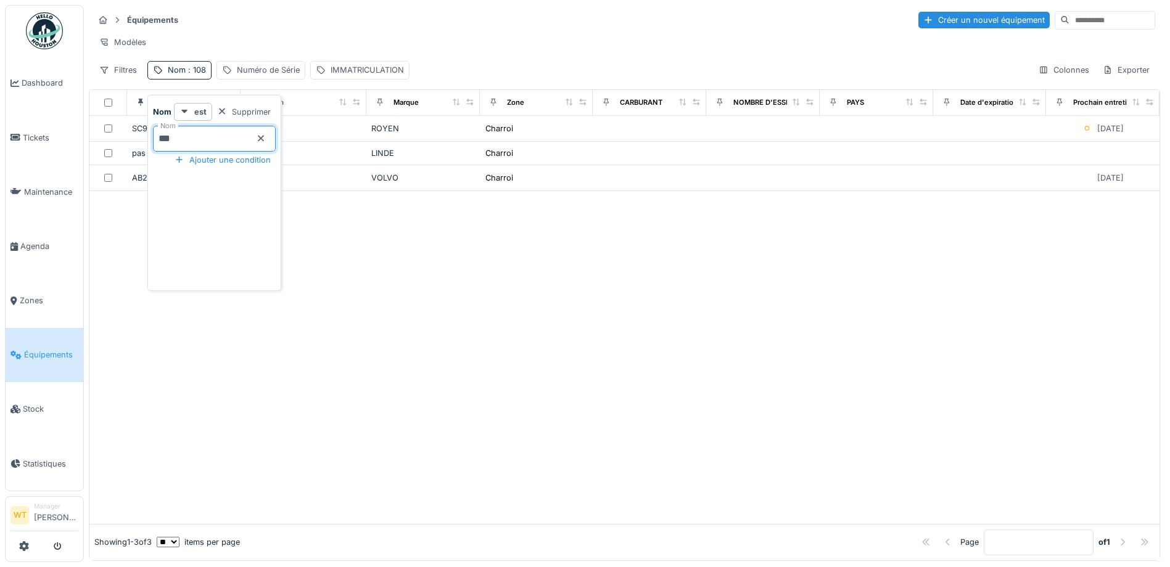
click at [379, 41] on div "Modèles" at bounding box center [624, 42] width 1061 height 18
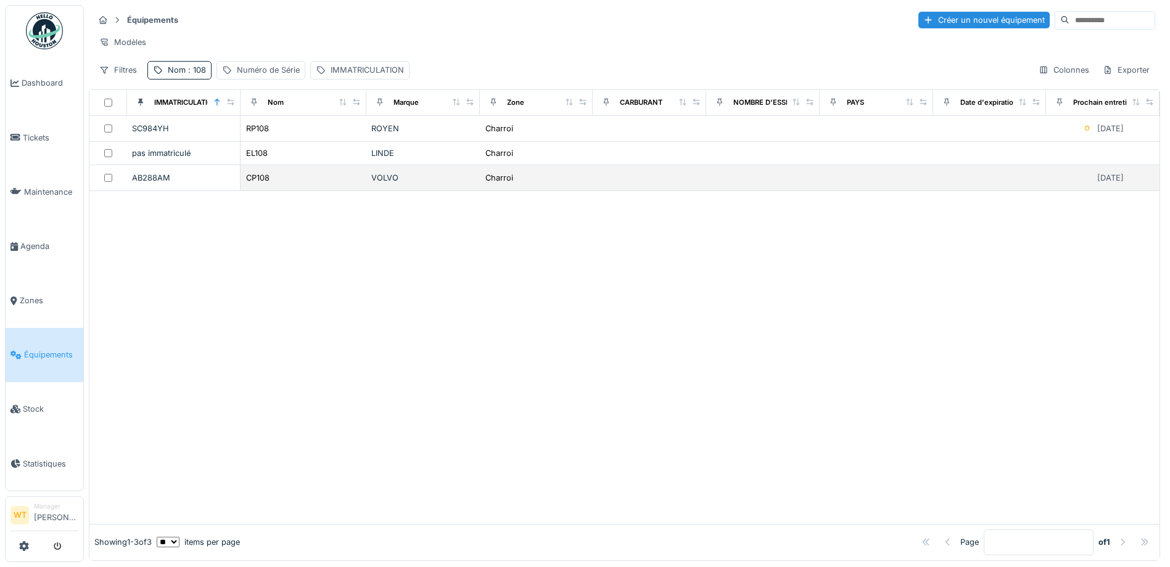
click at [268, 184] on div "CP108" at bounding box center [303, 177] width 116 height 13
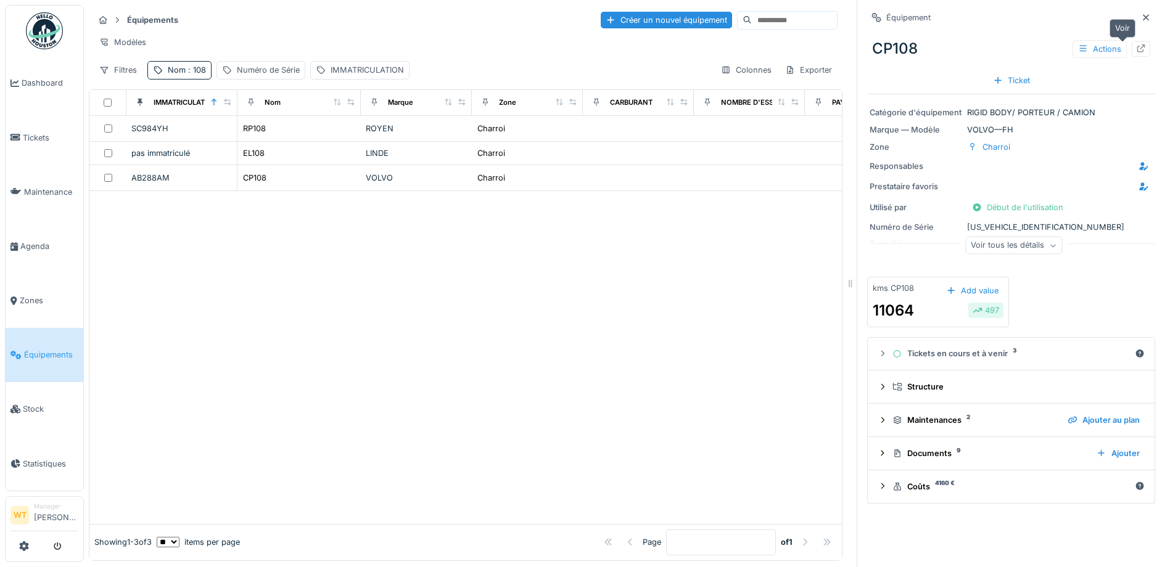
click at [1136, 45] on icon at bounding box center [1141, 48] width 10 height 8
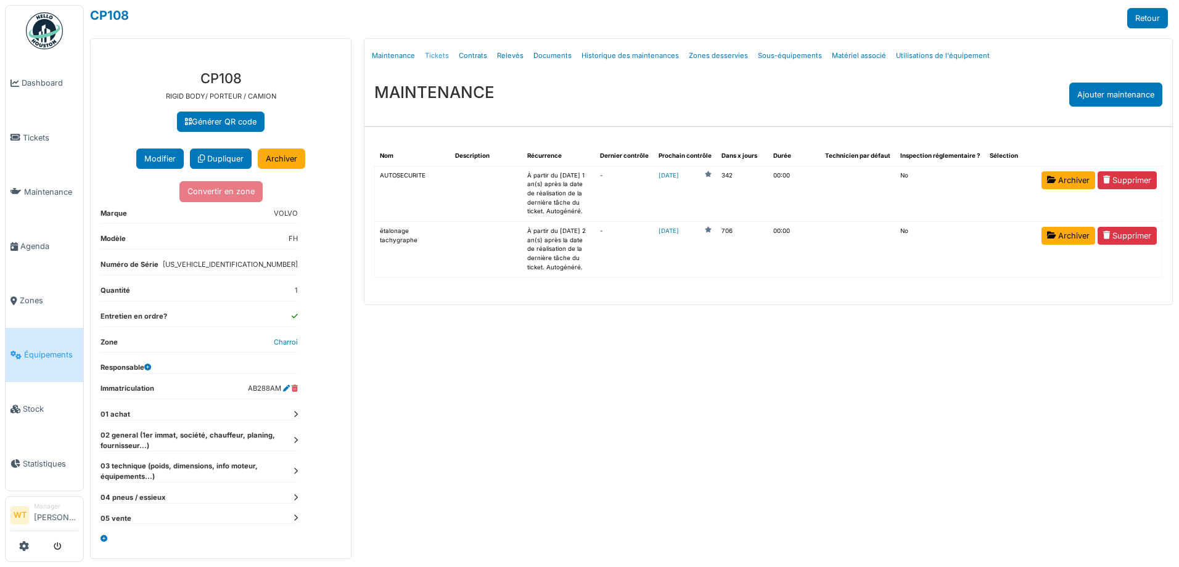
click at [430, 54] on link "Tickets" at bounding box center [437, 55] width 34 height 29
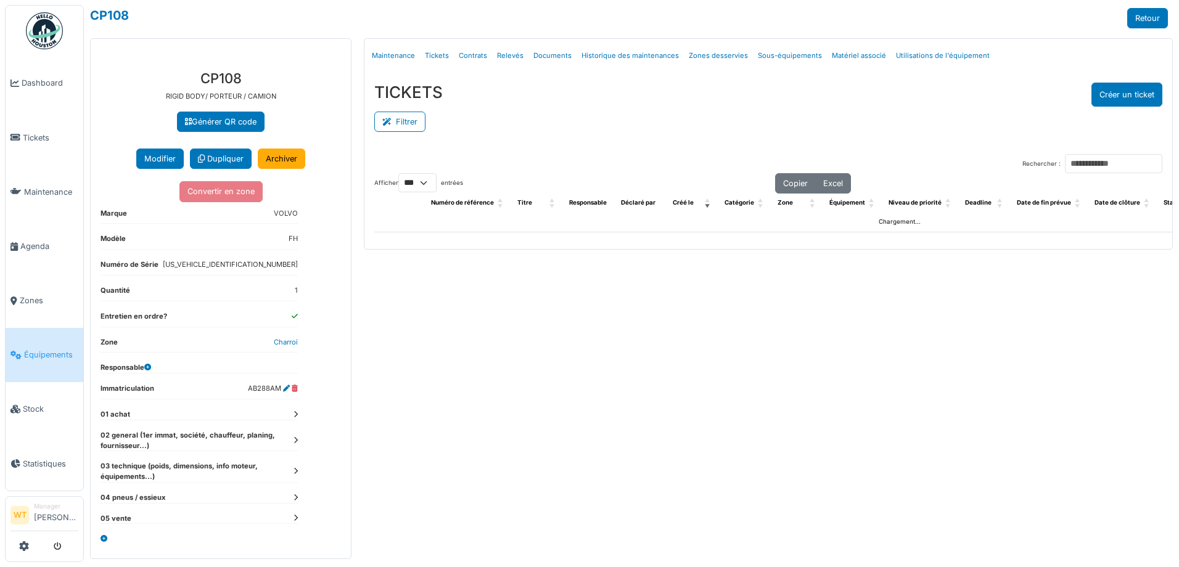
select select "***"
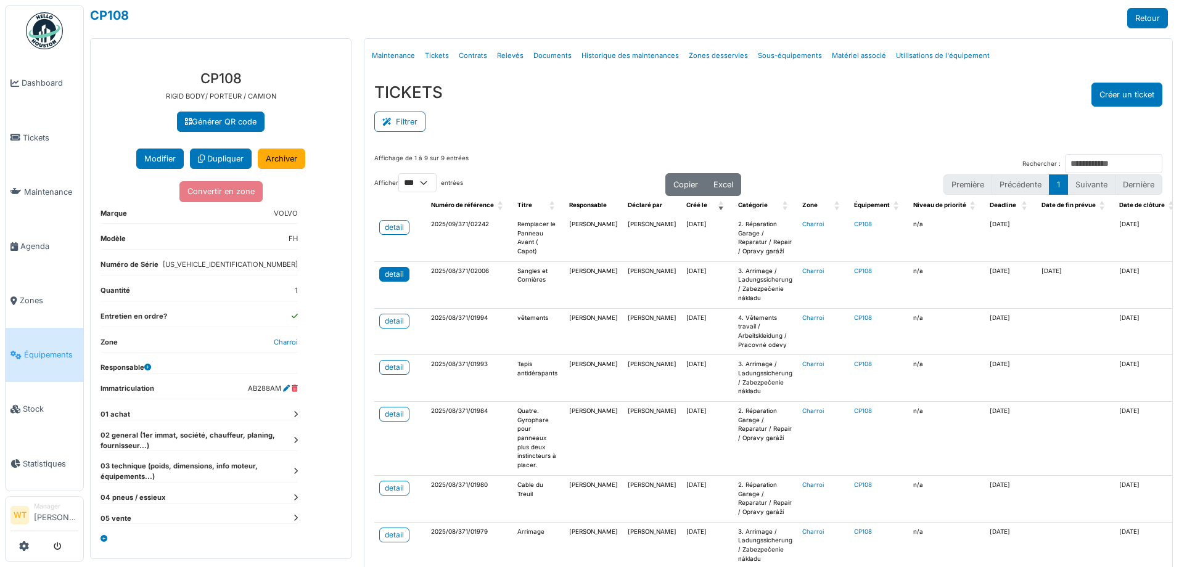
click at [392, 281] on link "detail" at bounding box center [394, 274] width 30 height 15
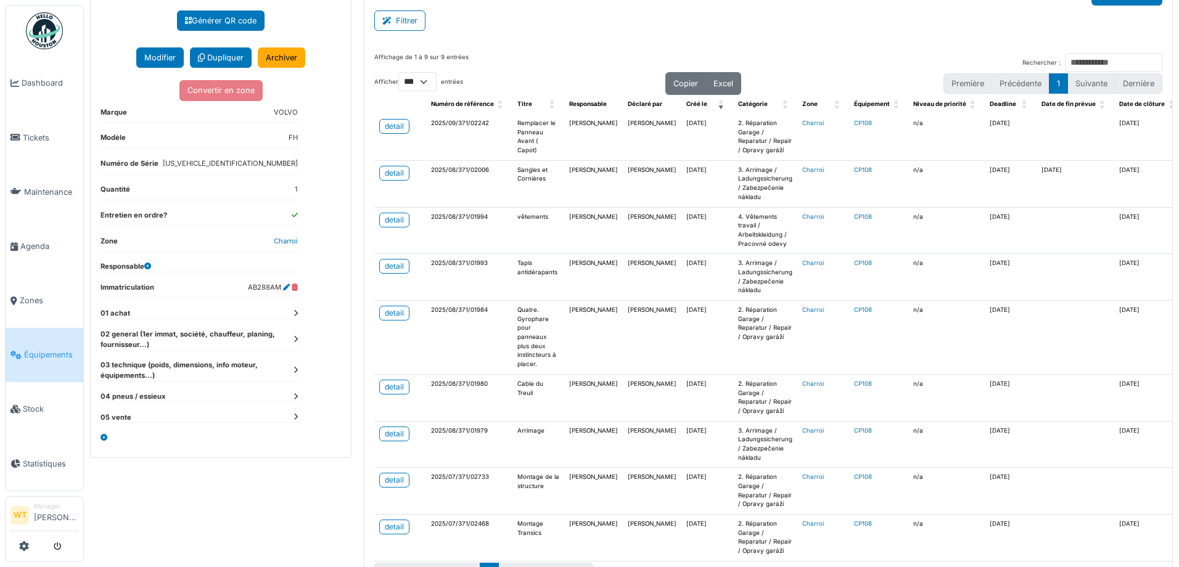
scroll to position [123, 0]
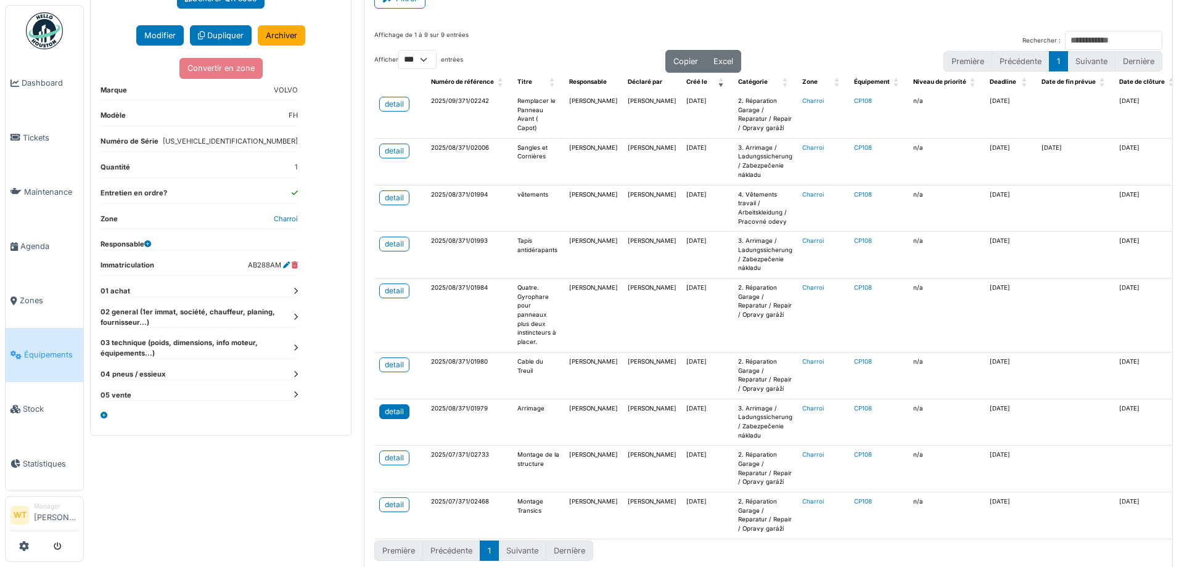
click at [404, 417] on link "detail" at bounding box center [394, 411] width 30 height 15
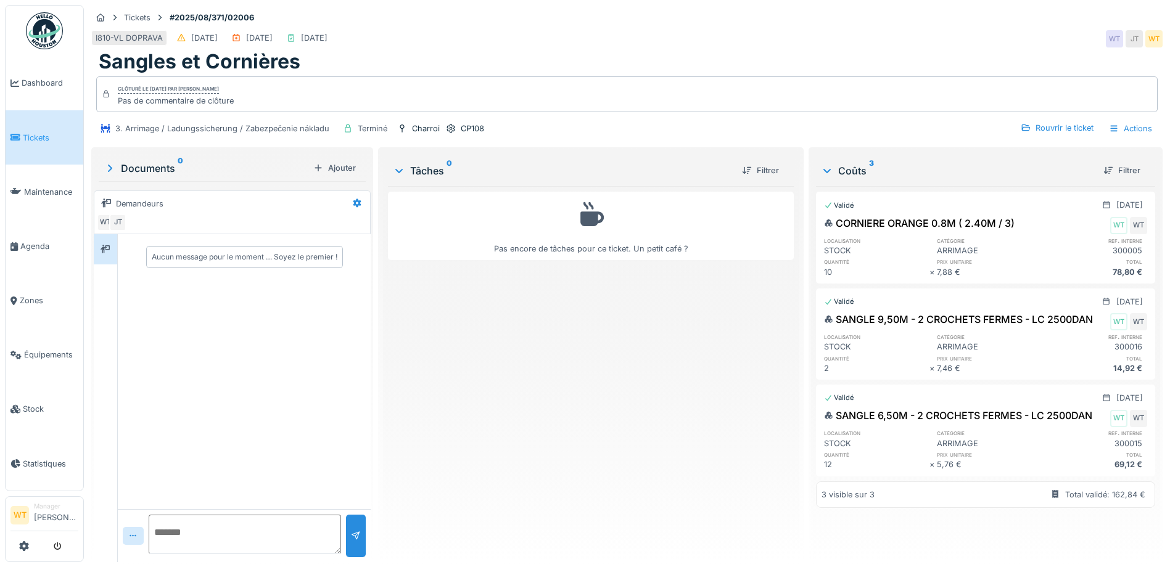
scroll to position [4, 0]
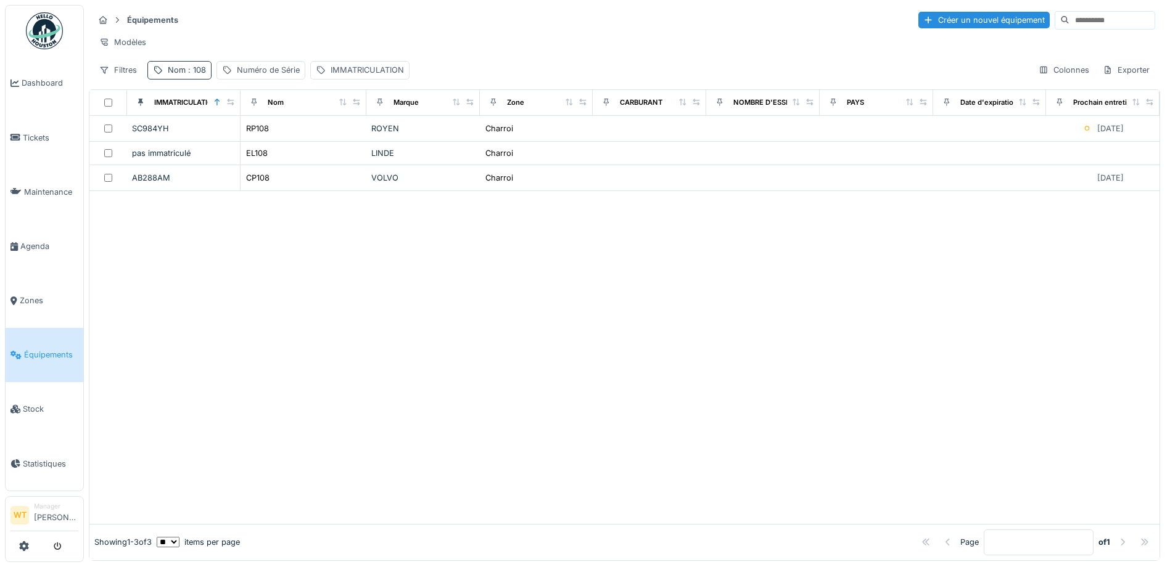
click at [194, 75] on span ": 108" at bounding box center [196, 69] width 20 height 9
drag, startPoint x: 281, startPoint y: 141, endPoint x: 248, endPoint y: 136, distance: 33.1
click at [266, 141] on icon at bounding box center [261, 138] width 10 height 8
click at [242, 134] on input "Nom" at bounding box center [214, 139] width 123 height 26
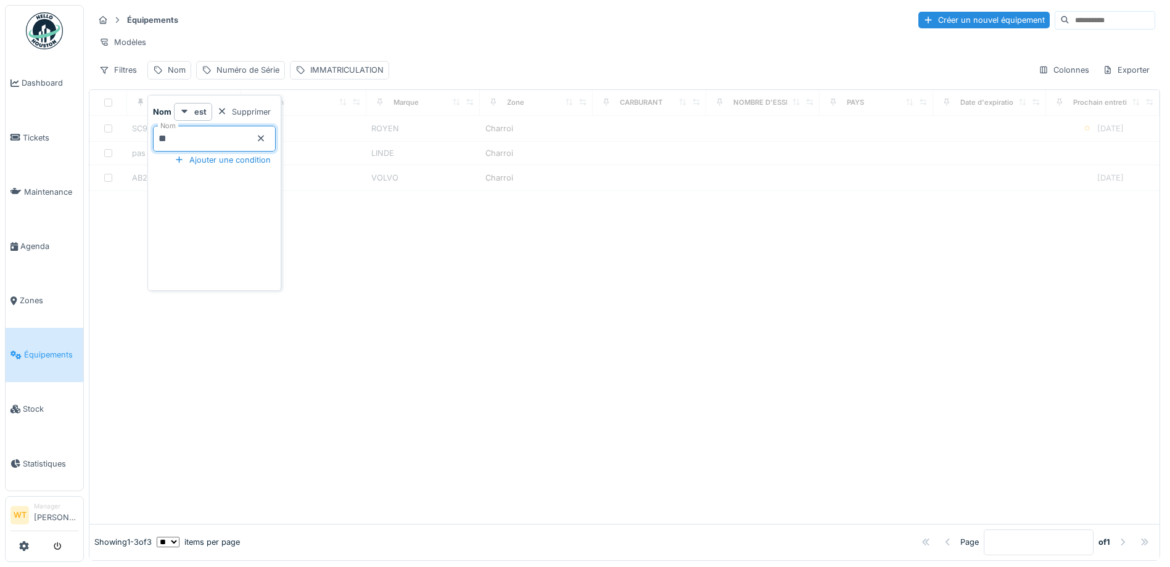
type input "**"
click at [385, 37] on div "Modèles" at bounding box center [624, 42] width 1061 height 18
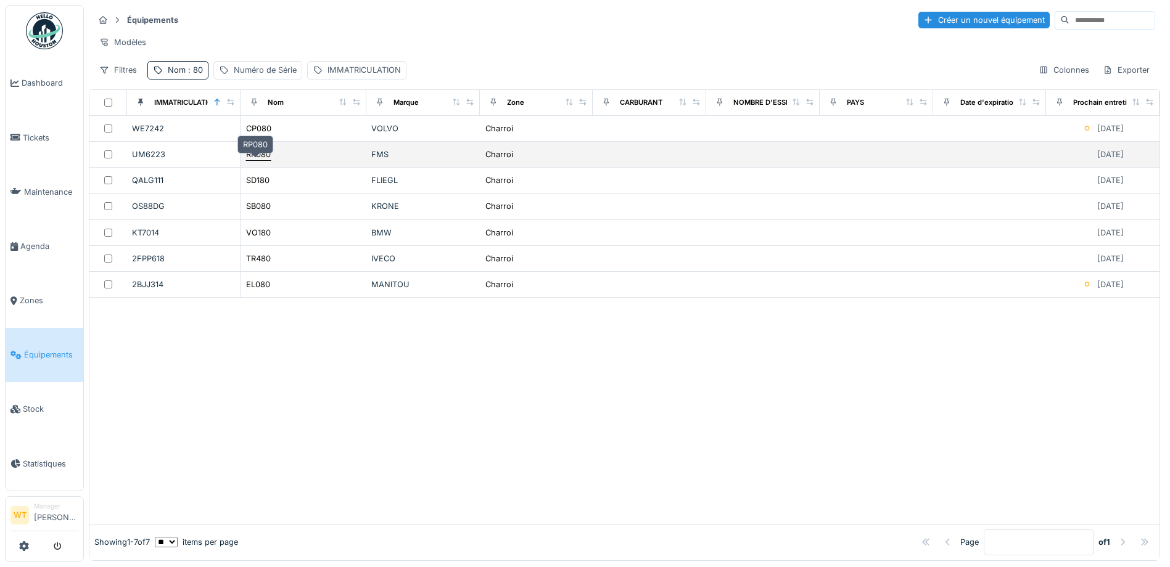
click at [262, 160] on div "RP080" at bounding box center [258, 155] width 25 height 12
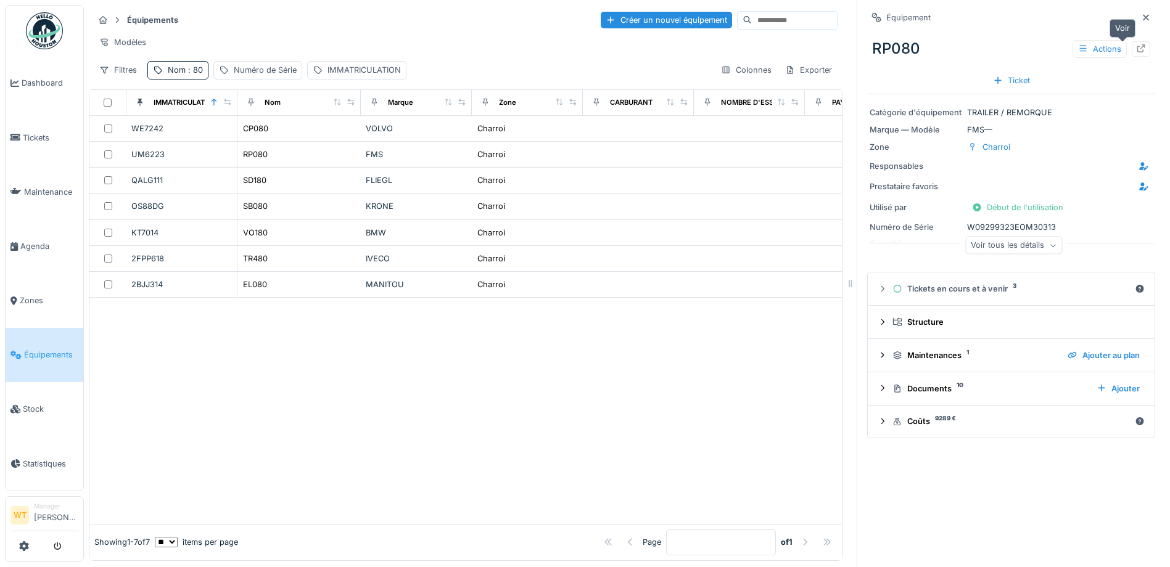
click at [1136, 49] on icon at bounding box center [1141, 48] width 10 height 8
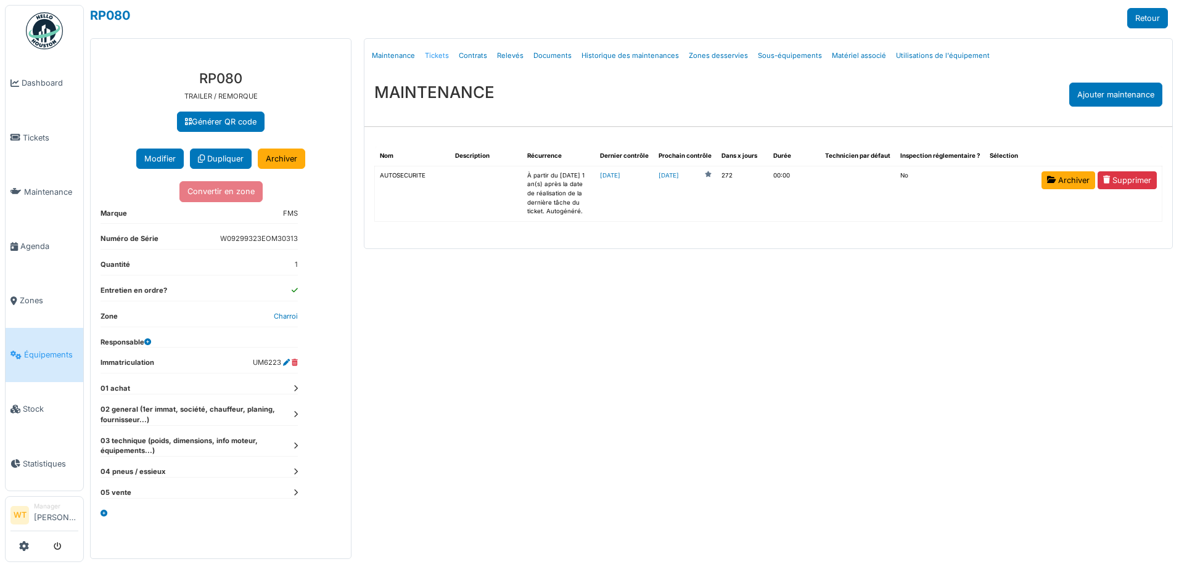
click at [436, 51] on link "Tickets" at bounding box center [437, 55] width 34 height 29
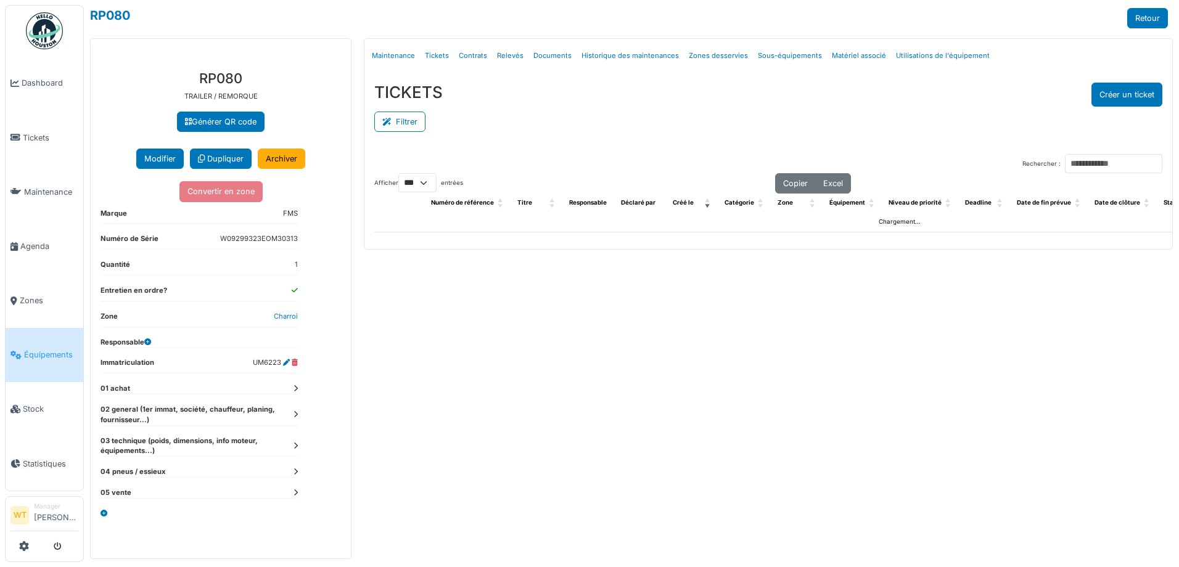
select select "***"
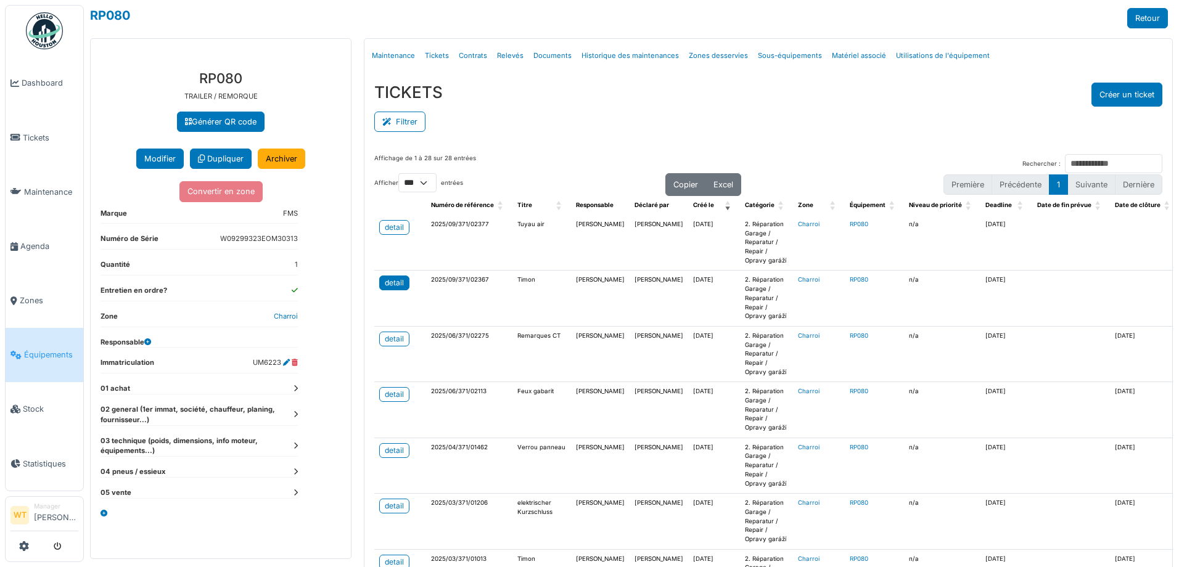
click at [390, 282] on div "detail" at bounding box center [394, 282] width 19 height 11
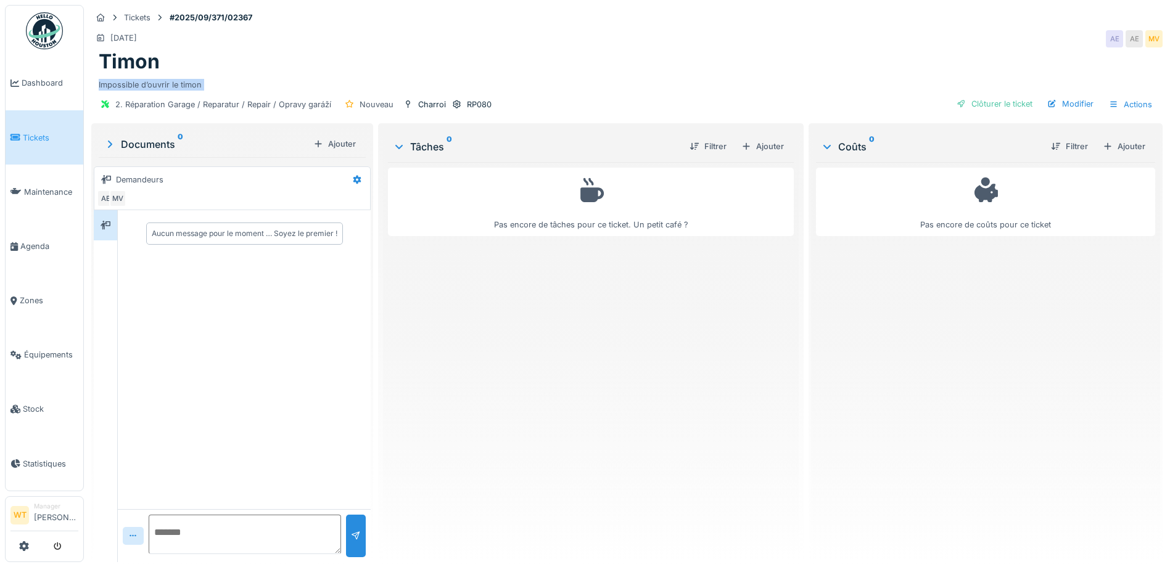
drag, startPoint x: 98, startPoint y: 83, endPoint x: 185, endPoint y: 92, distance: 87.4
click at [184, 92] on div "Tickets #2025/09/371/02367 [DATE] AE AE MV Timon Impossible d’ouvrir le timon 2…" at bounding box center [627, 63] width 1076 height 116
drag, startPoint x: 757, startPoint y: 139, endPoint x: 758, endPoint y: 151, distance: 12.4
click at [757, 139] on div "Ajouter" at bounding box center [762, 146] width 52 height 17
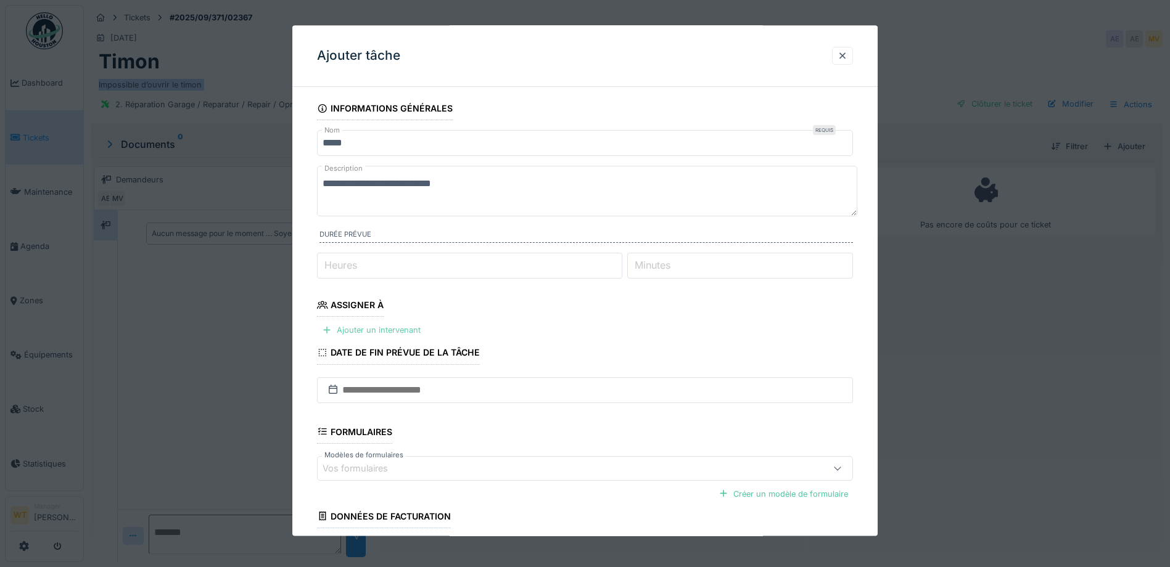
click at [398, 333] on div "Ajouter un intervenant" at bounding box center [371, 330] width 109 height 17
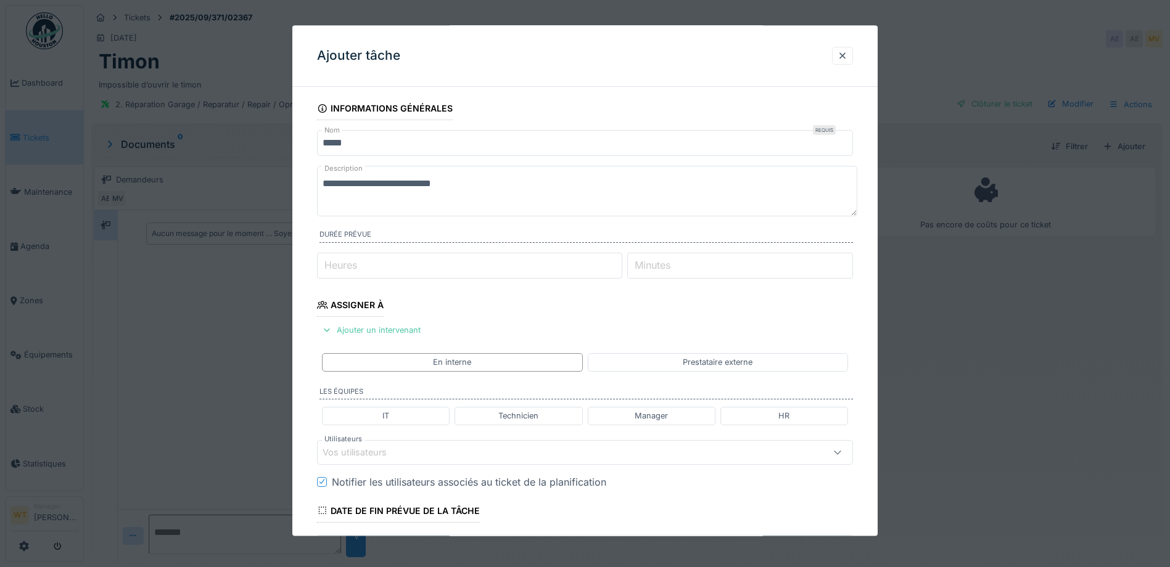
click at [430, 454] on div "Vos utilisateurs" at bounding box center [553, 453] width 462 height 14
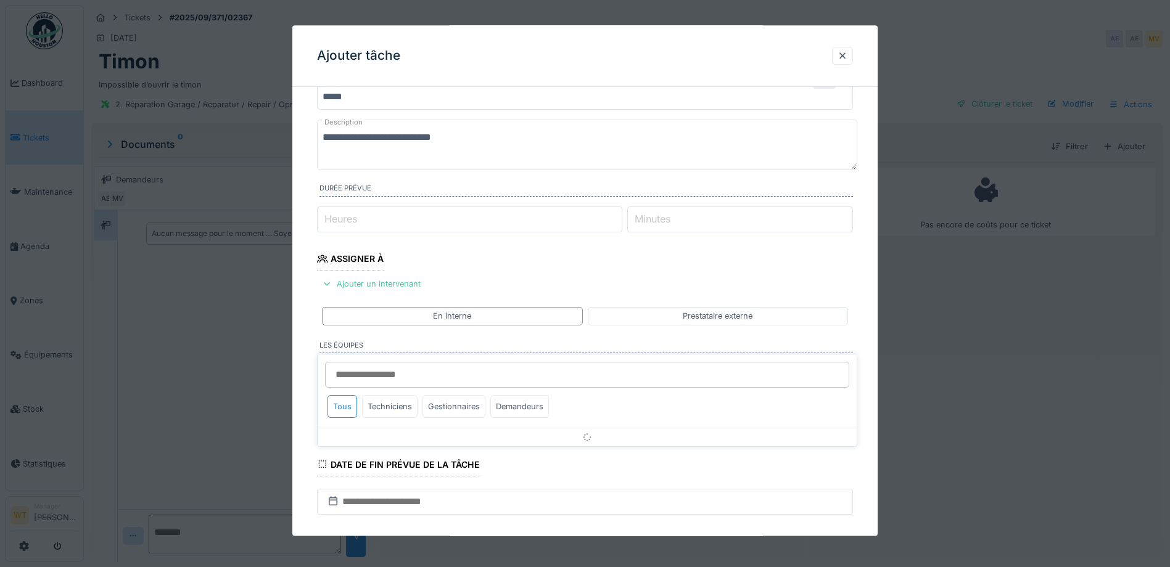
scroll to position [172, 0]
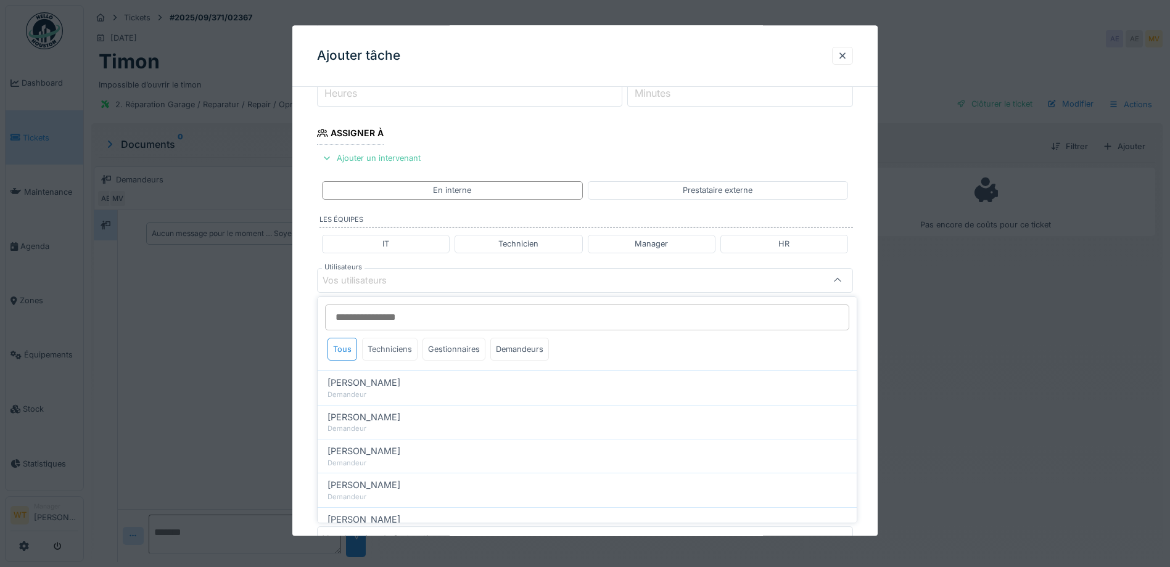
click at [388, 340] on div "Techniciens" at bounding box center [389, 349] width 55 height 23
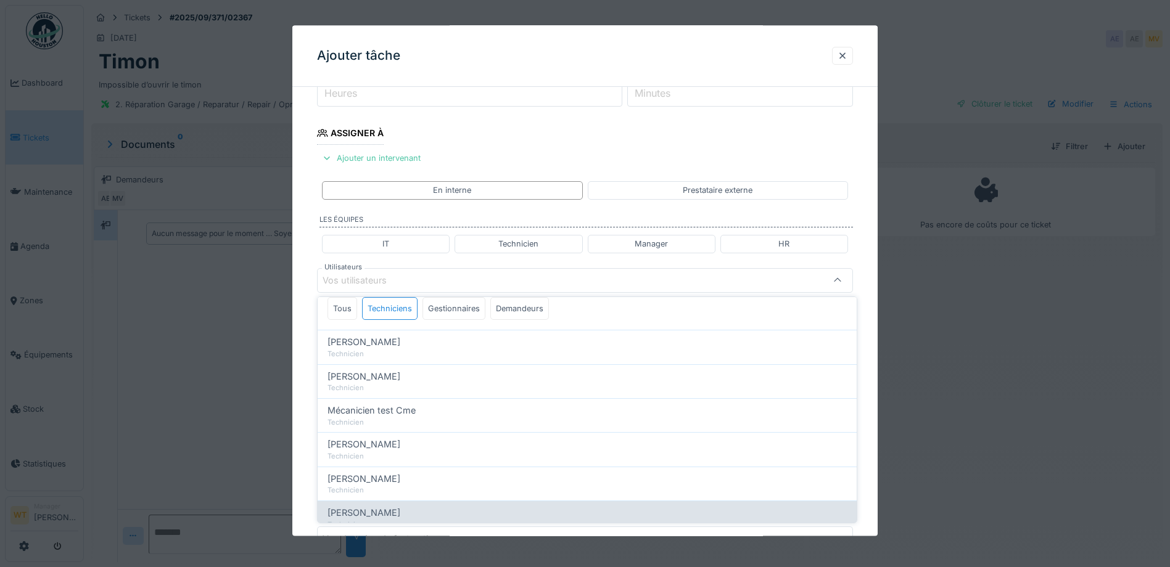
scroll to position [62, 0]
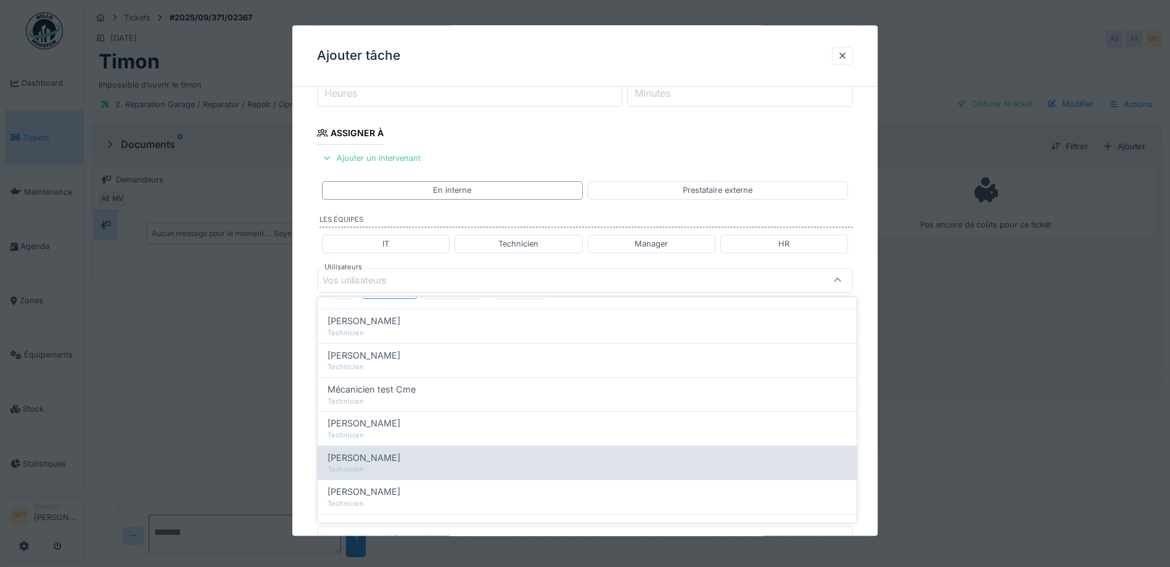
click at [416, 472] on div "Technicien" at bounding box center [586, 469] width 519 height 10
type input "*****"
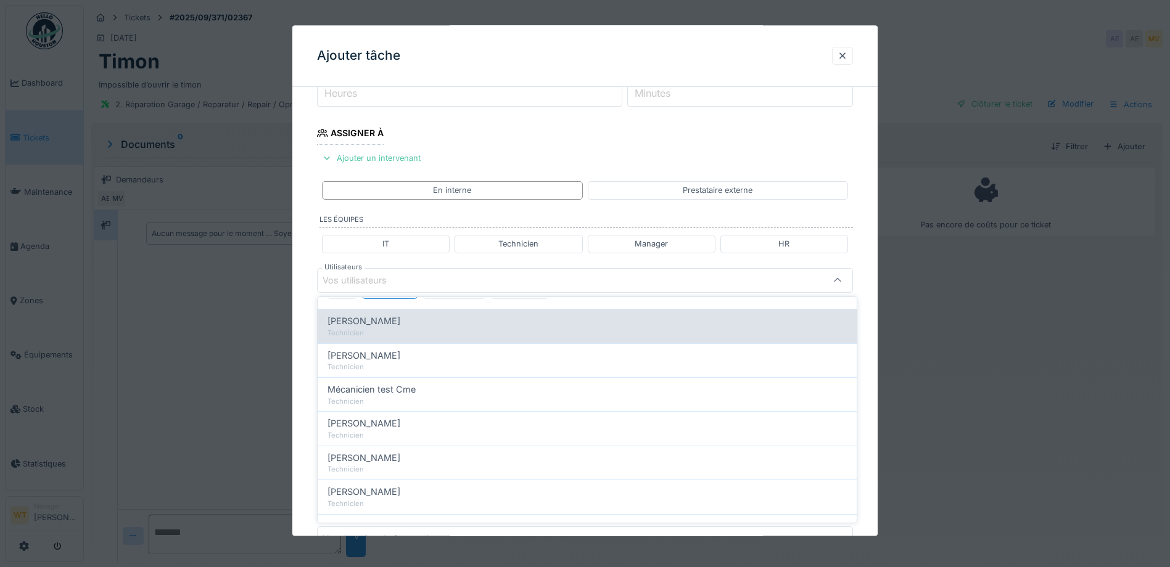
scroll to position [0, 0]
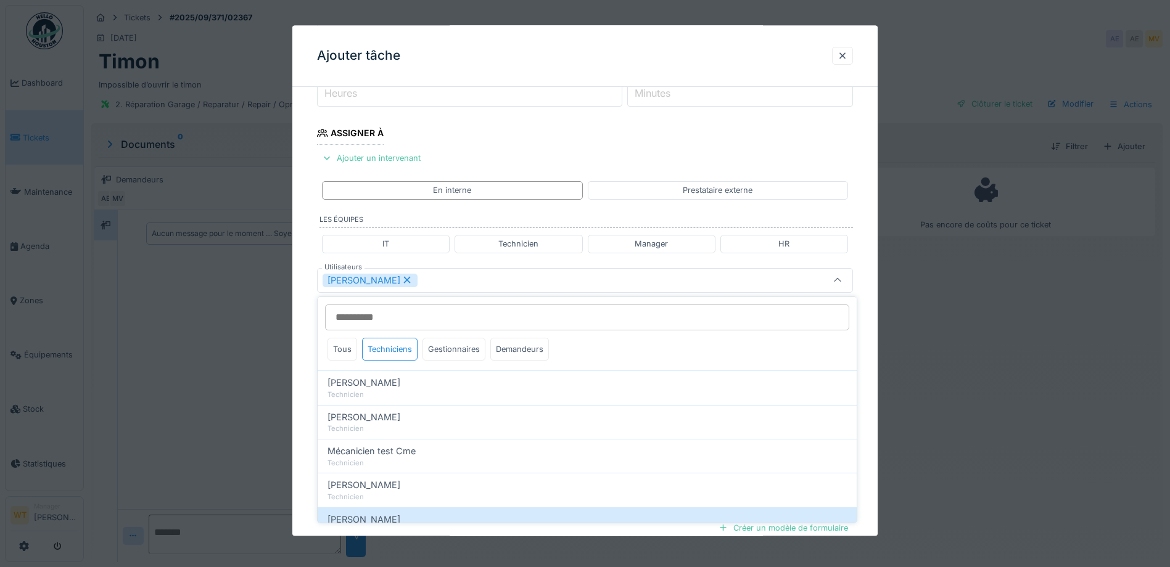
click at [456, 289] on div "[PERSON_NAME]" at bounding box center [585, 280] width 536 height 25
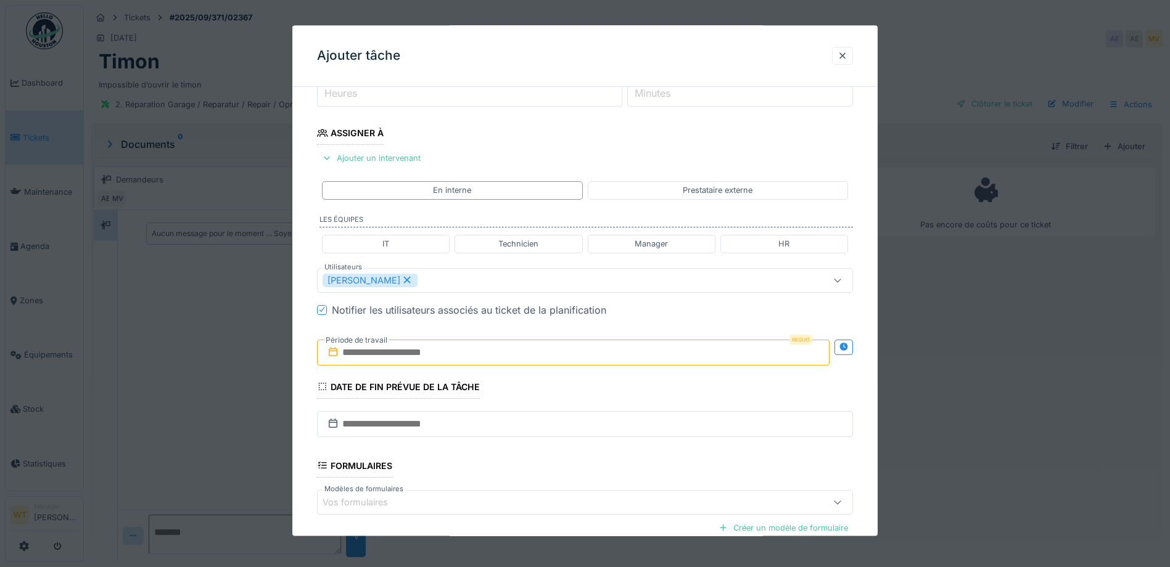
click at [415, 361] on input "text" at bounding box center [573, 353] width 512 height 26
click at [595, 454] on div "12" at bounding box center [595, 454] width 17 height 18
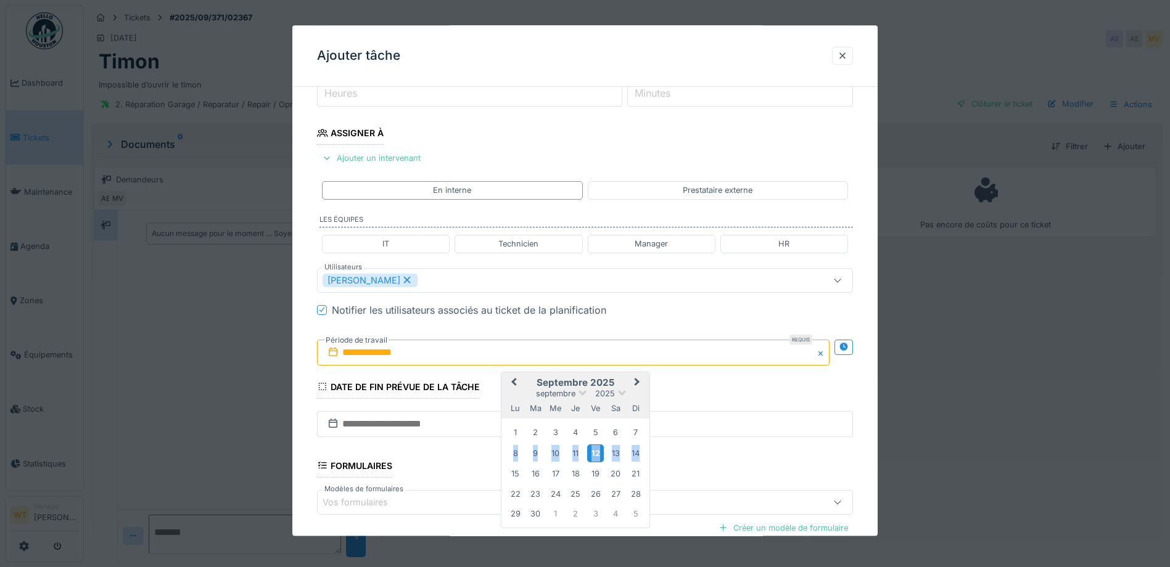
click at [595, 454] on div "12" at bounding box center [595, 454] width 17 height 18
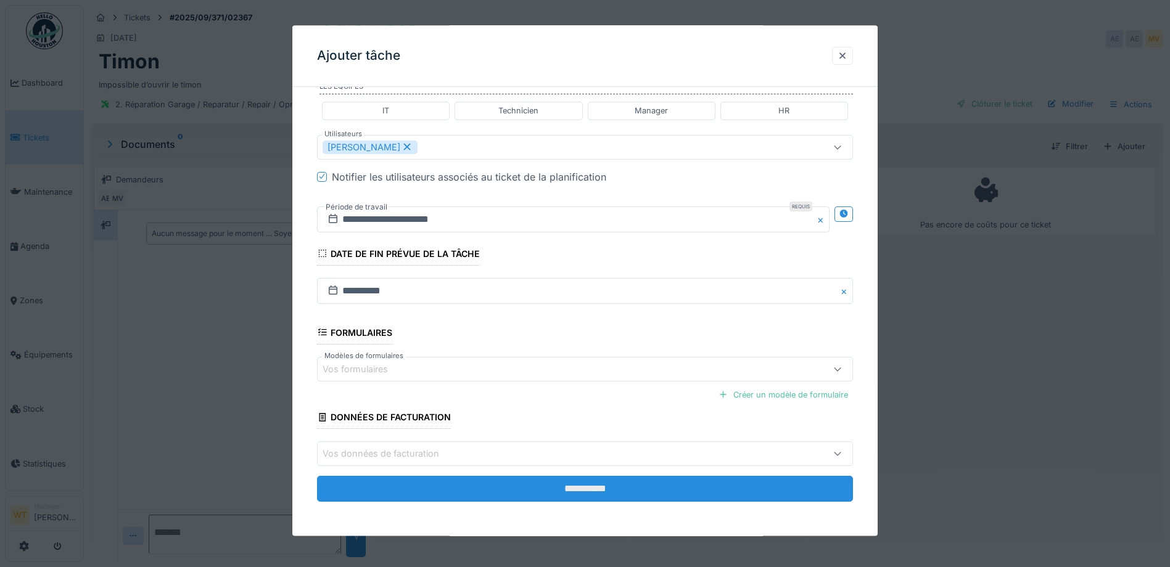
scroll to position [306, 0]
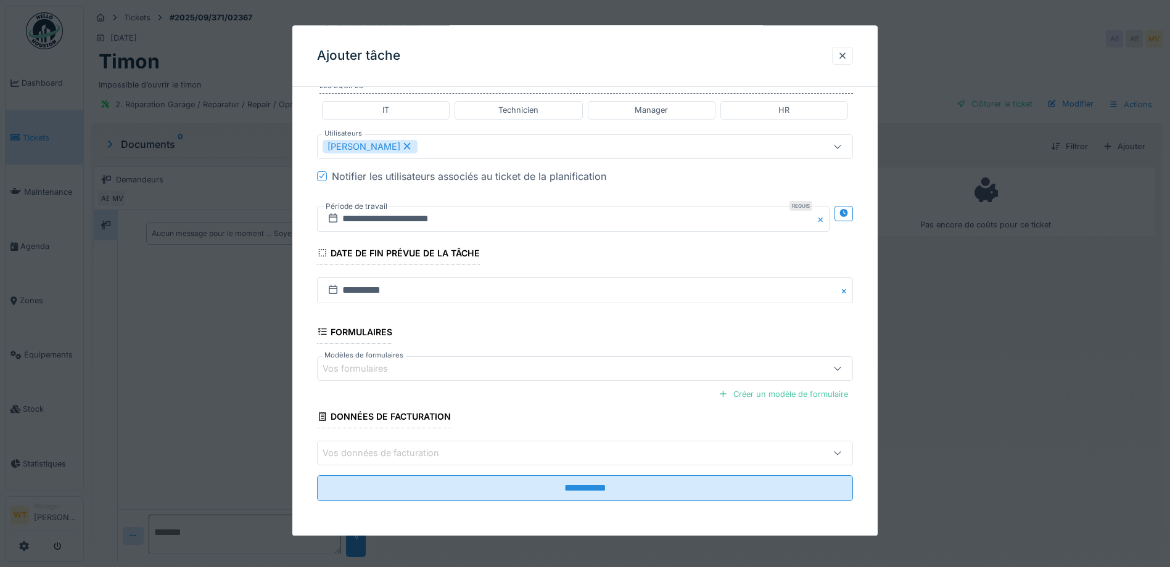
click at [482, 456] on div "Vos données de facturation" at bounding box center [553, 453] width 462 height 14
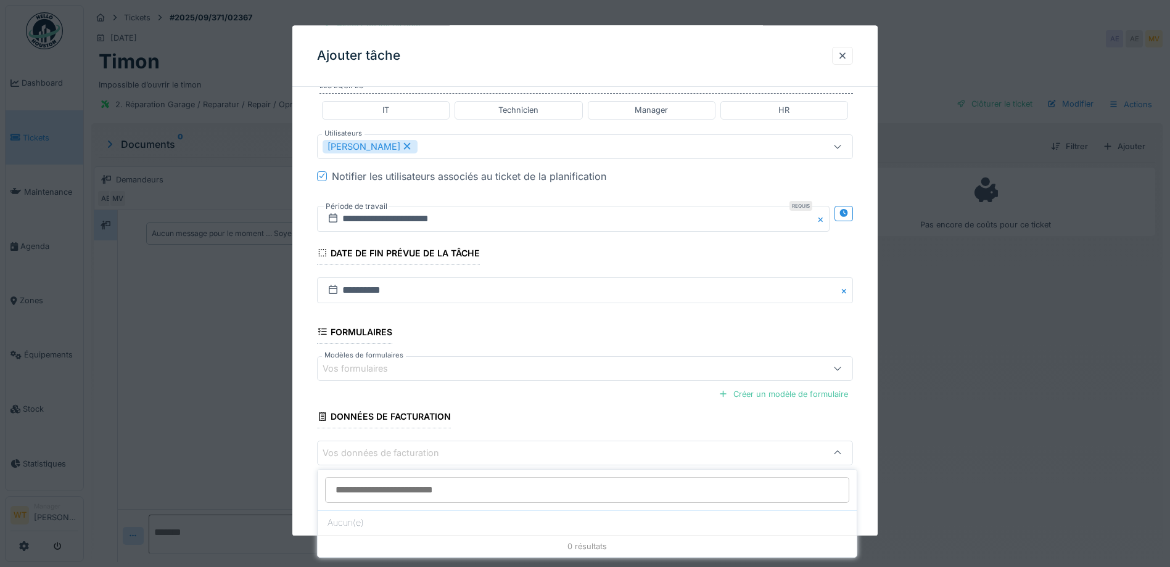
click at [484, 456] on div "Vos données de facturation" at bounding box center [553, 453] width 462 height 14
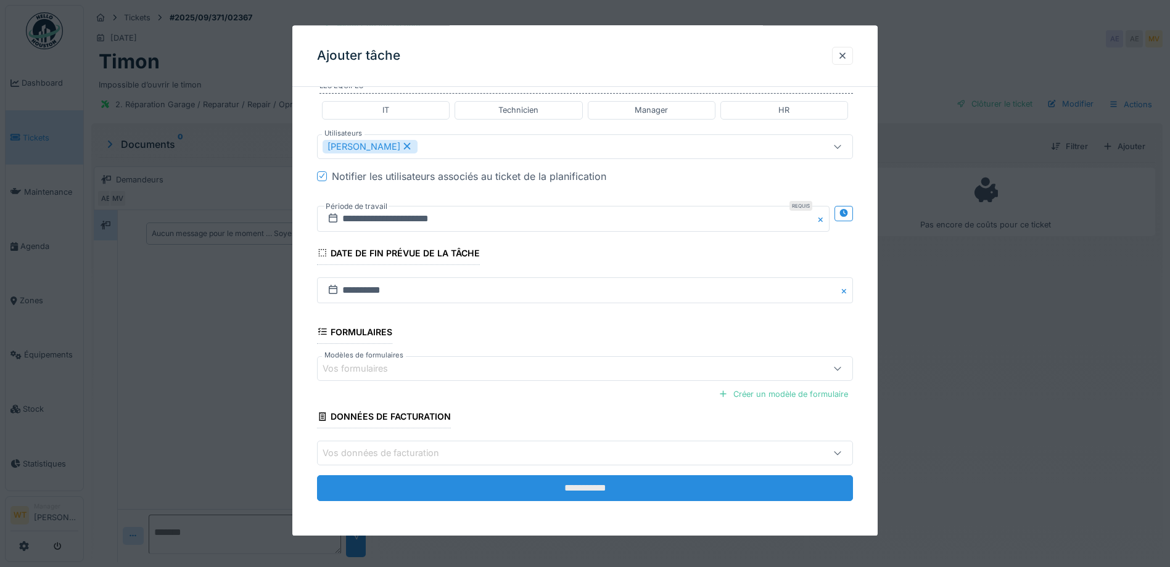
click at [526, 491] on input "**********" at bounding box center [585, 488] width 536 height 26
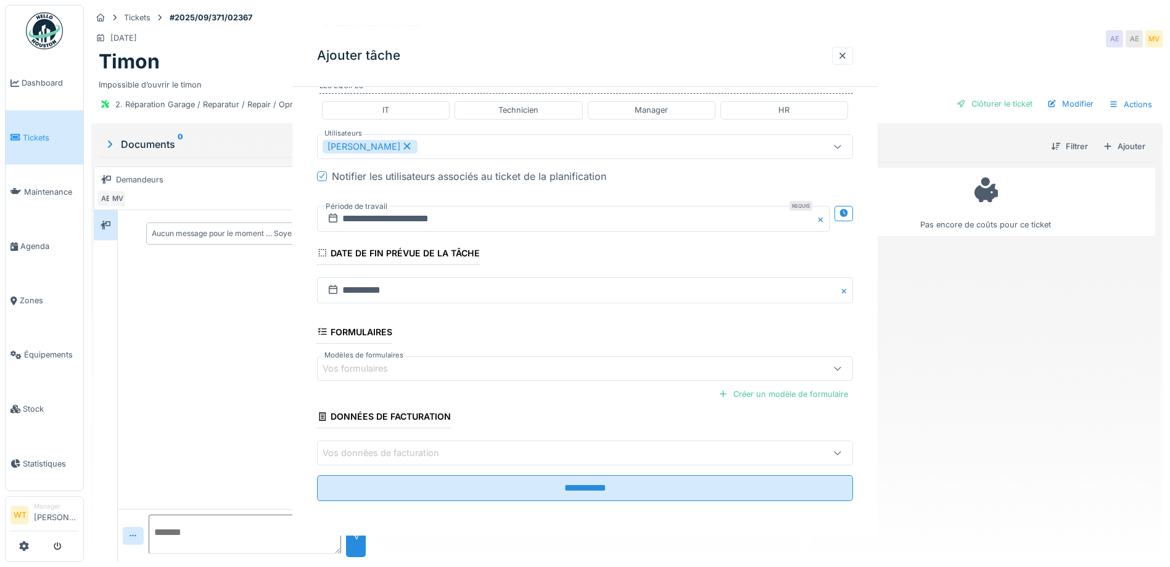
scroll to position [0, 0]
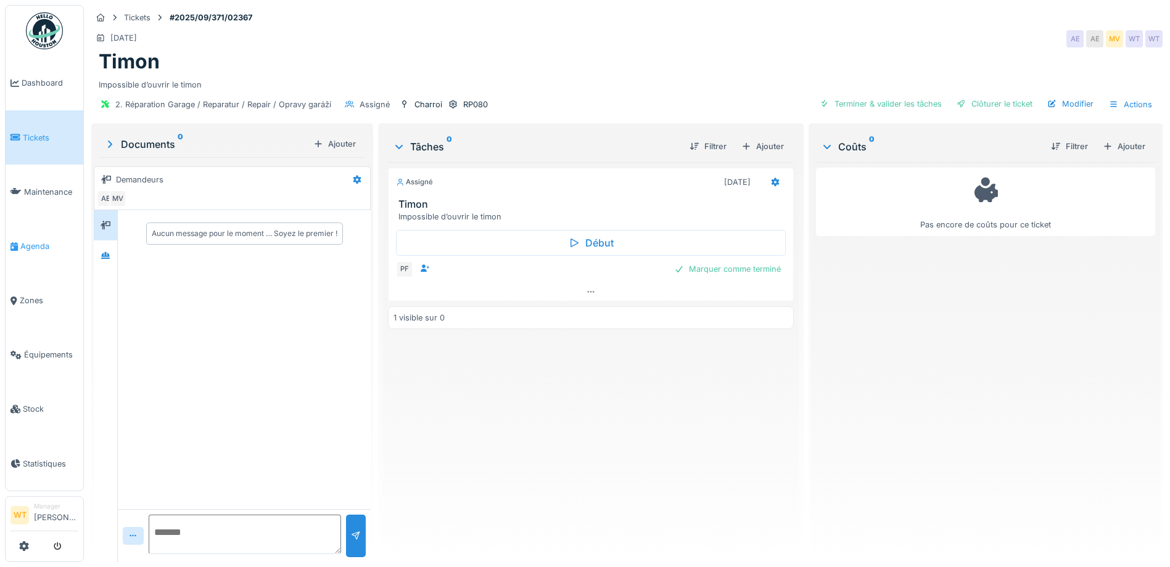
click at [46, 252] on link "Agenda" at bounding box center [45, 246] width 78 height 54
